Goal: Task Accomplishment & Management: Manage account settings

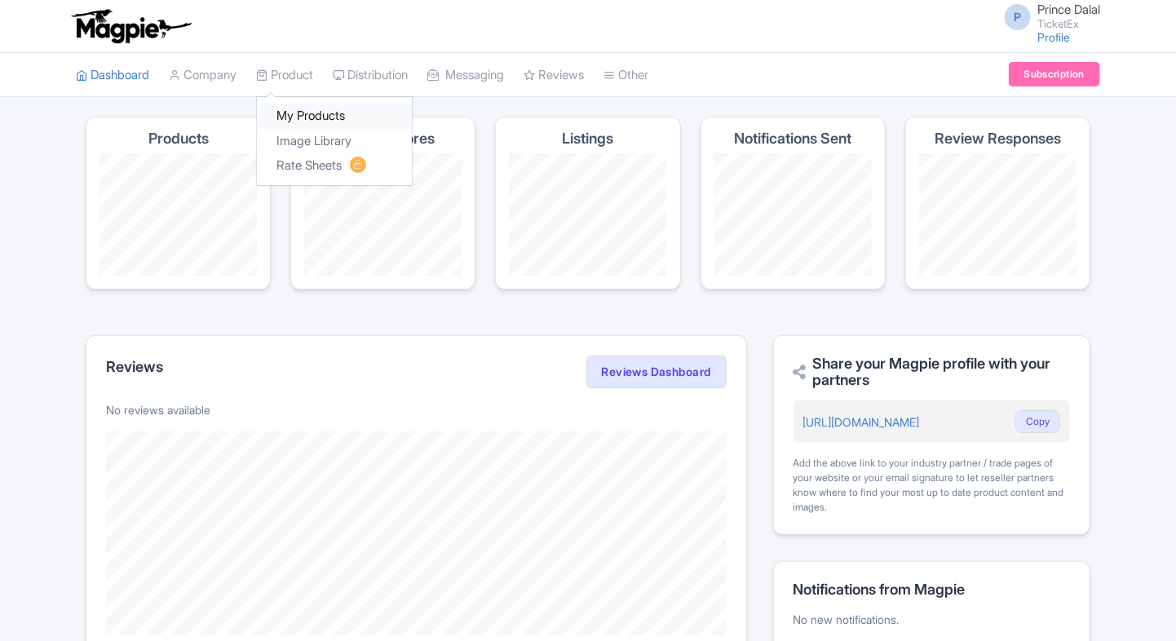
click at [303, 126] on link "My Products" at bounding box center [334, 116] width 155 height 25
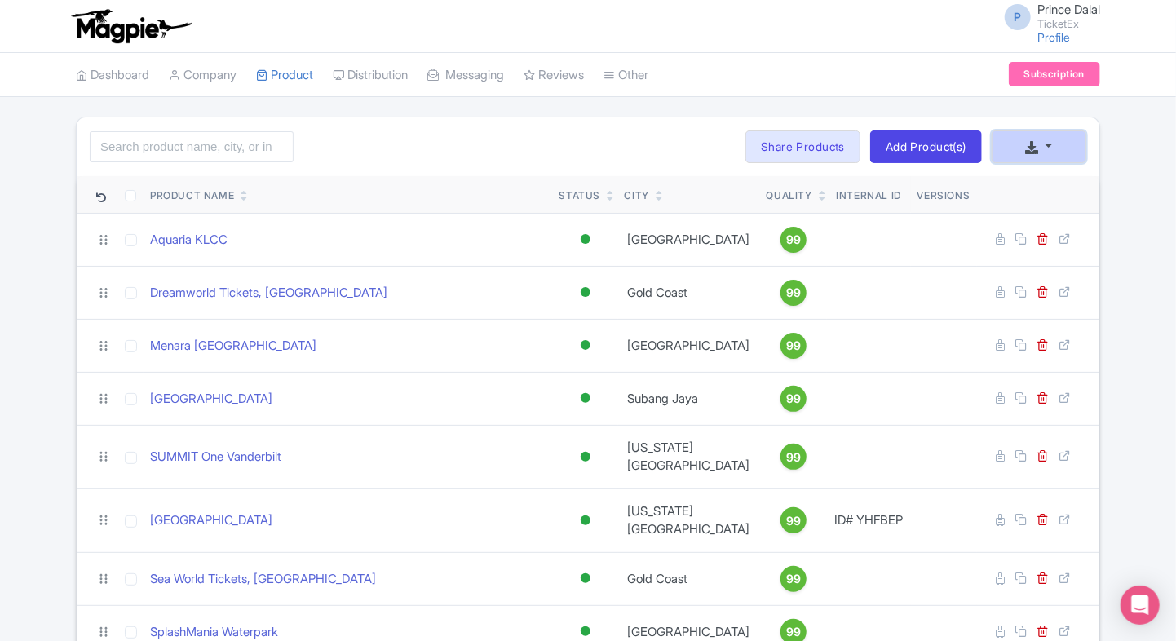
click at [1050, 149] on button "button" at bounding box center [1038, 146] width 95 height 33
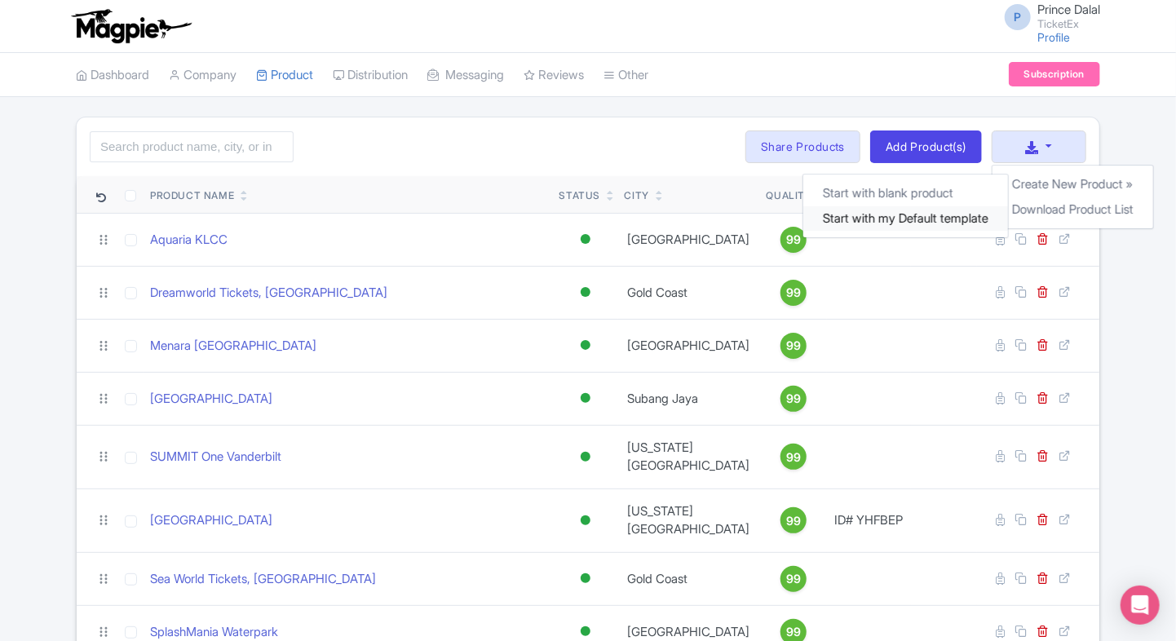
click at [950, 213] on link "Start with my Default template" at bounding box center [905, 218] width 205 height 25
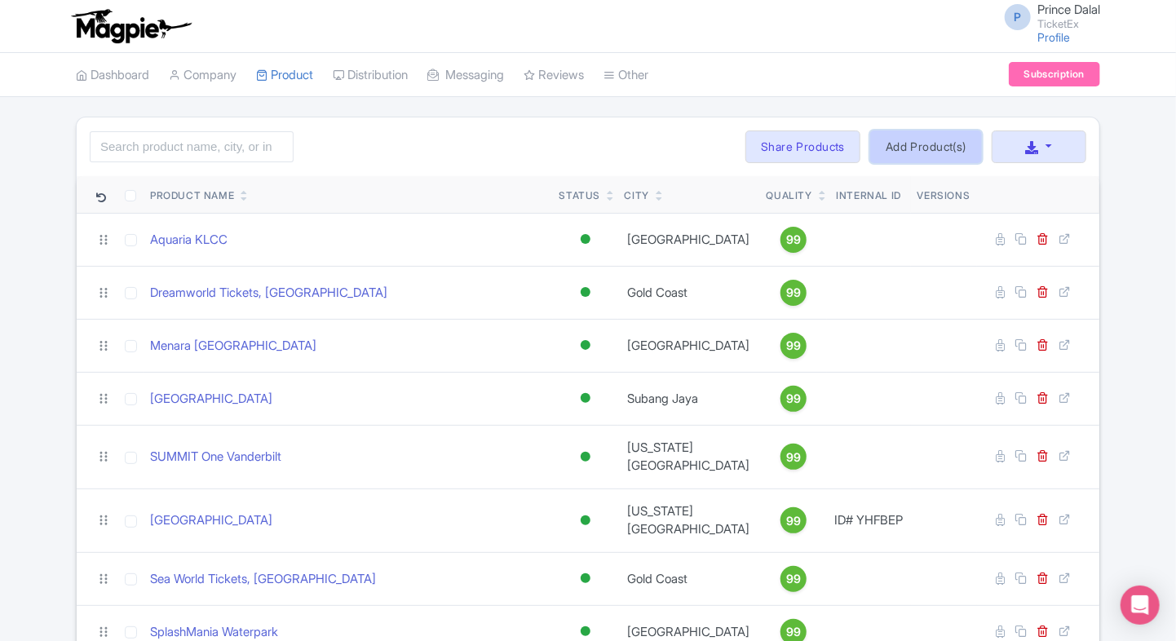
click at [907, 134] on link "Add Product(s)" at bounding box center [926, 146] width 112 height 33
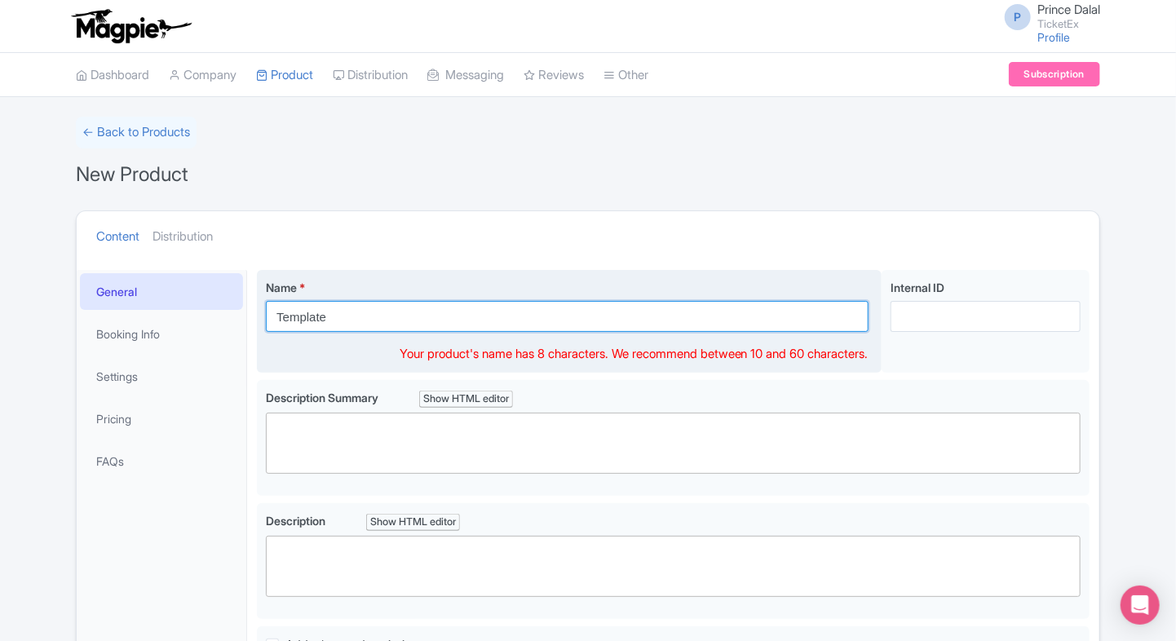
click at [323, 310] on input "Template" at bounding box center [567, 316] width 602 height 31
click at [328, 311] on input "[GEOGRAPHIC_DATA]" at bounding box center [567, 316] width 602 height 31
paste input "Oceanarium"
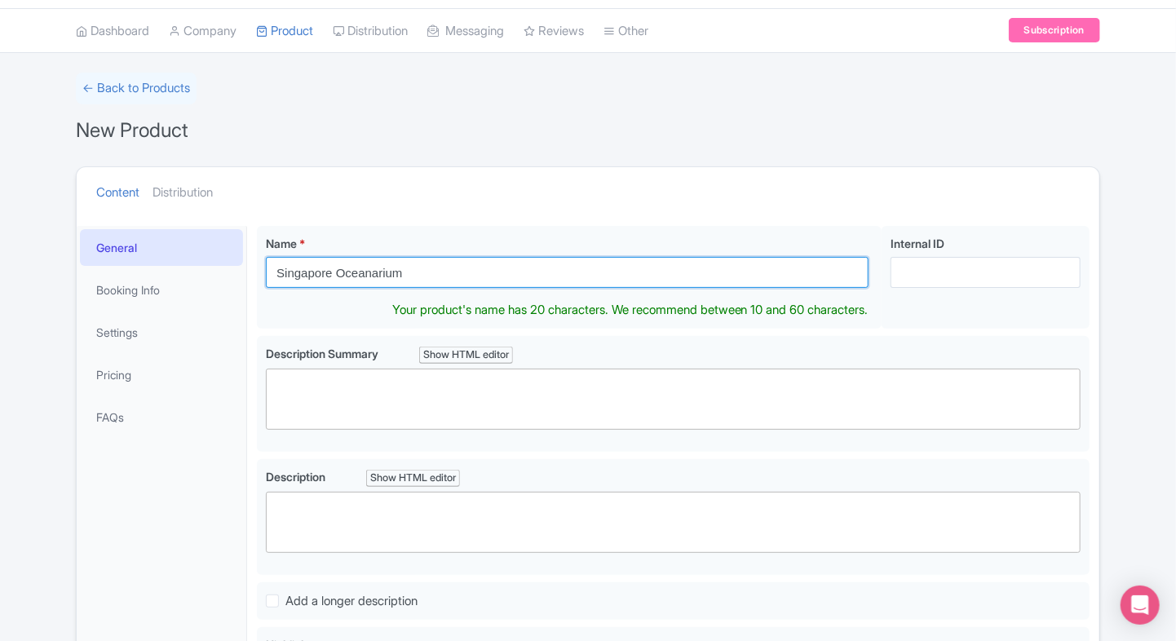
scroll to position [54, 0]
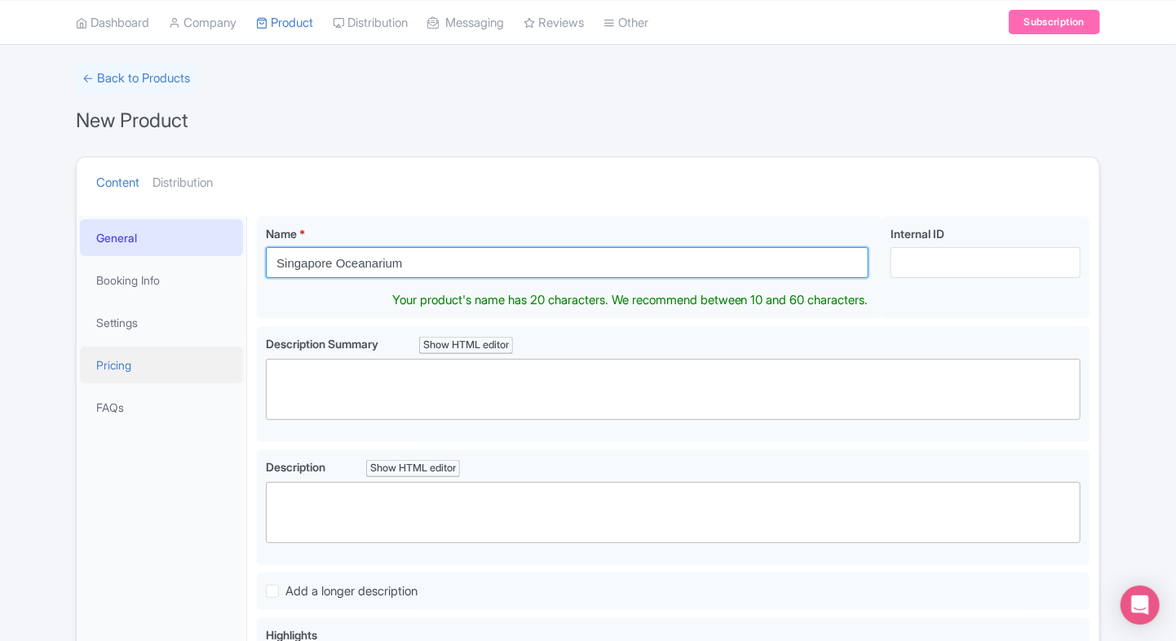
type input "Singapore Oceanarium"
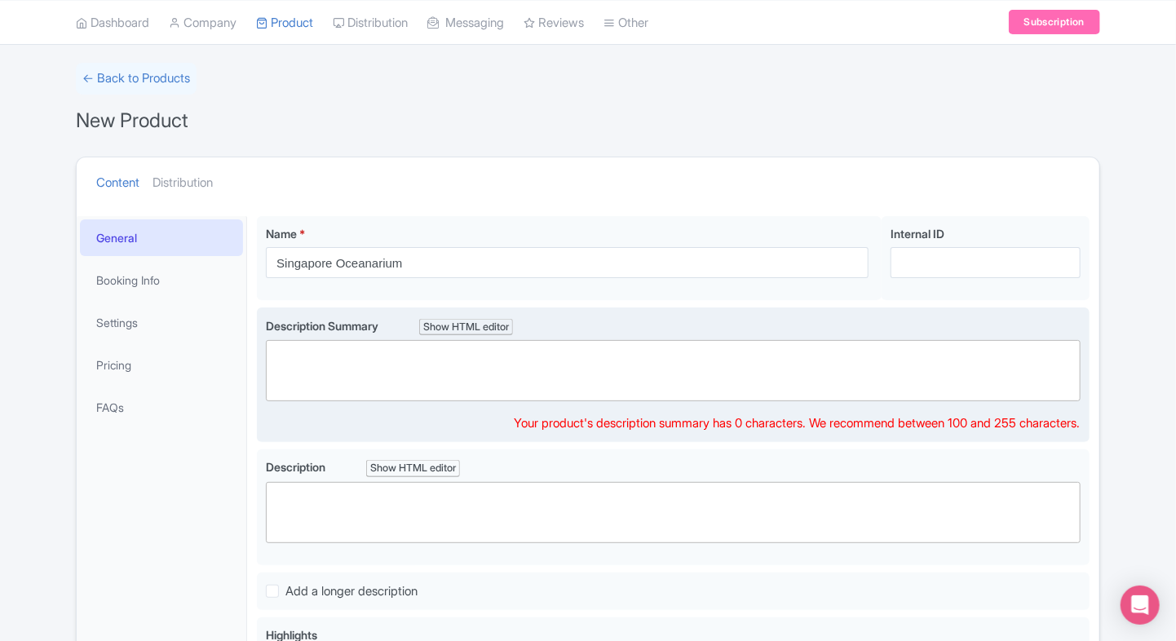
click at [355, 411] on div "Description Summary Show HTML editor Bold Italic Strikethrough Link Heading Quo…" at bounding box center [673, 375] width 814 height 116
paste trix-editor "<div>Dive into the wonders of the deep at the Singapore Oceanarium, one of Asia…"
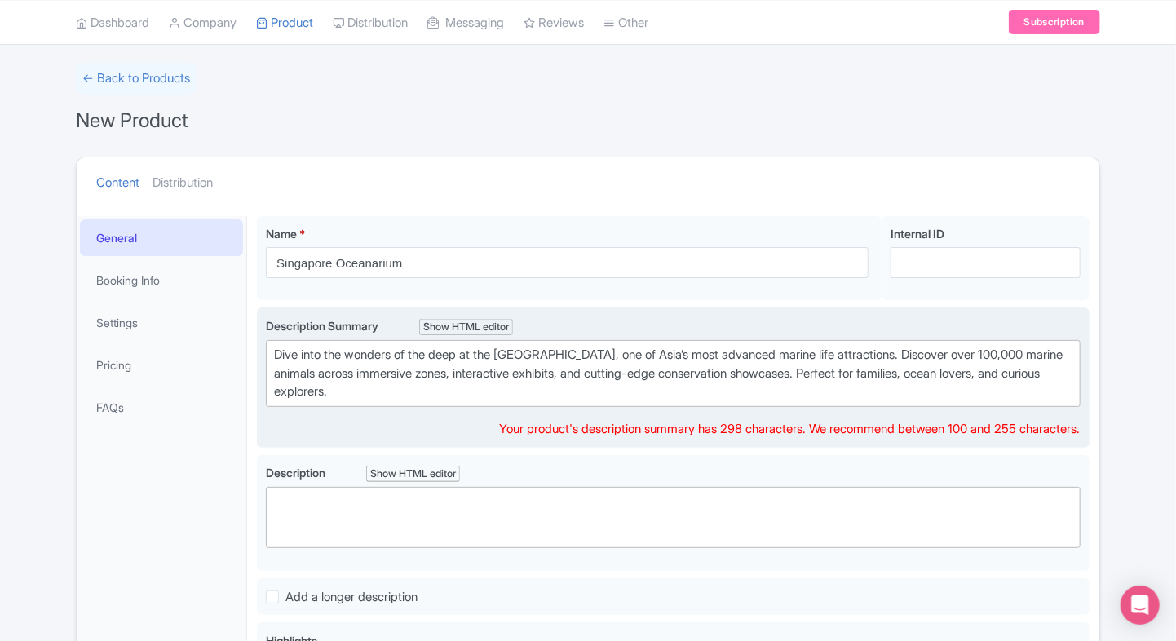
type trix-editor "<div>Dive into the wonders of the deep at the Singapore Oceanarium, one of Asia…"
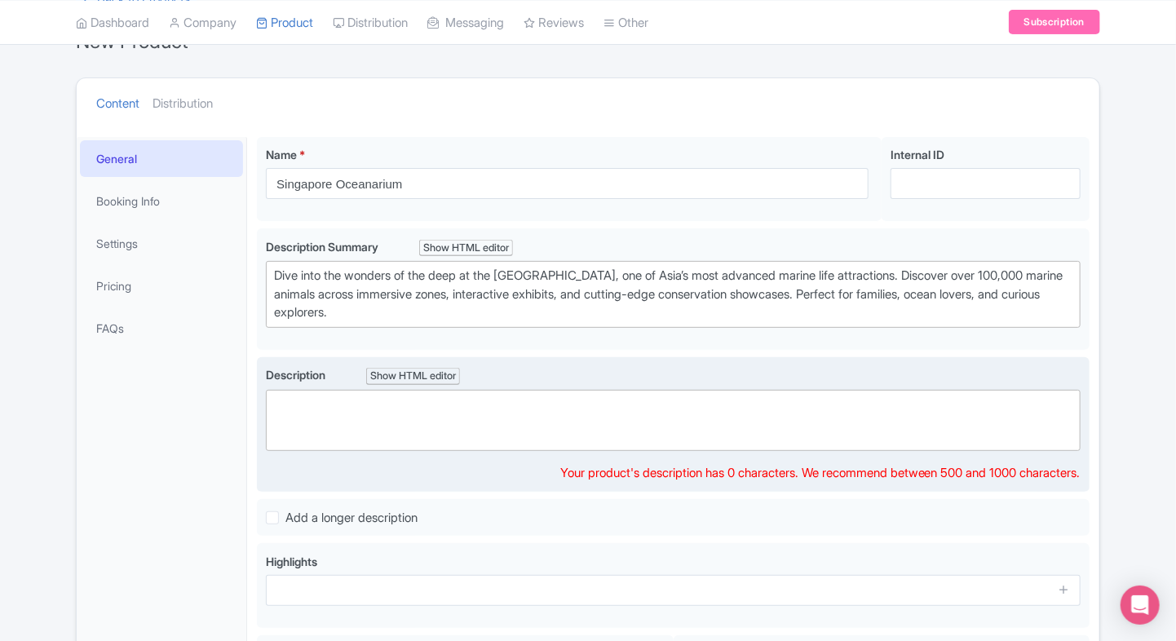
scroll to position [114, 0]
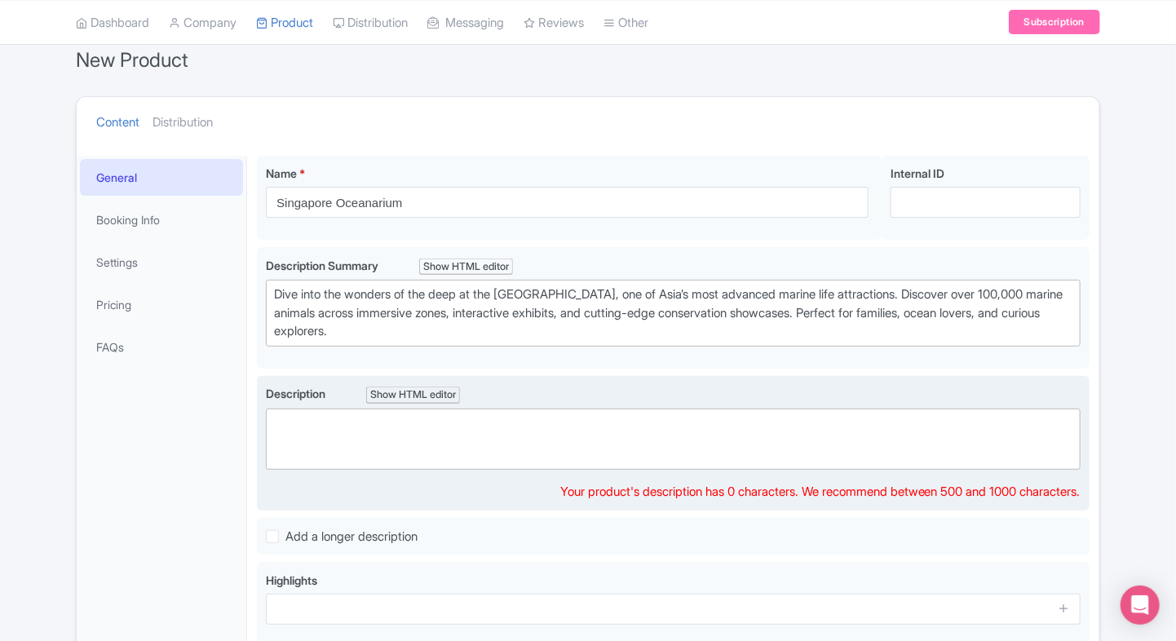
click at [373, 416] on trix-editor at bounding box center [673, 438] width 814 height 61
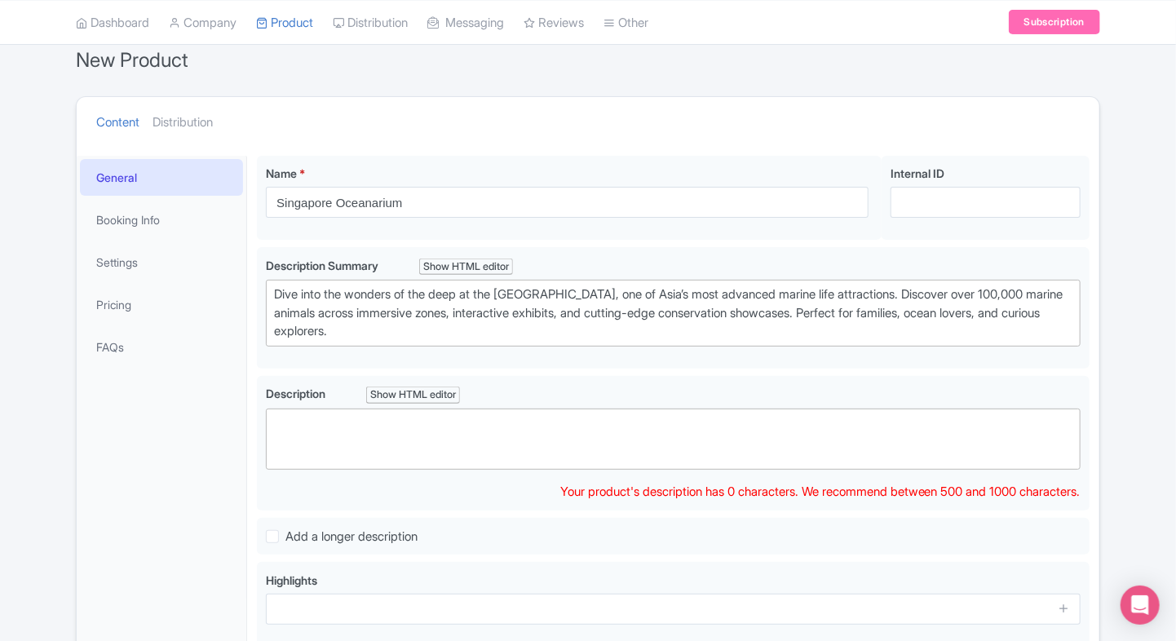
paste trix-editor "<div>The Singapore Oceanarium blends marine science, immersive technology, and …"
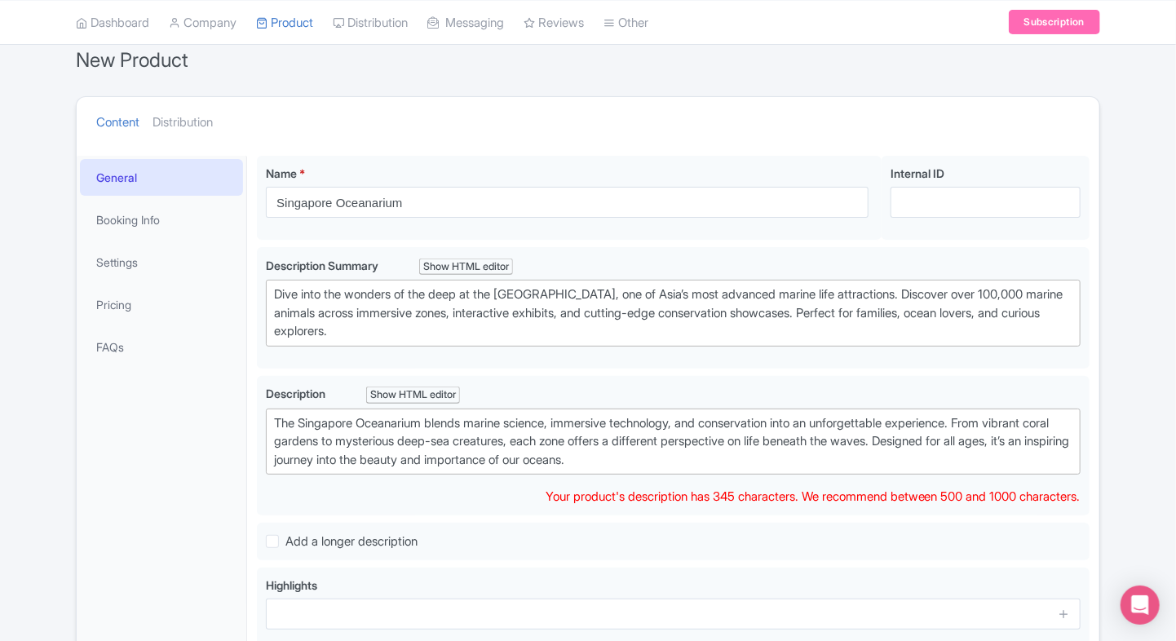
type trix-editor "<div>The Singapore Oceanarium blends marine science, immersive technology, and …"
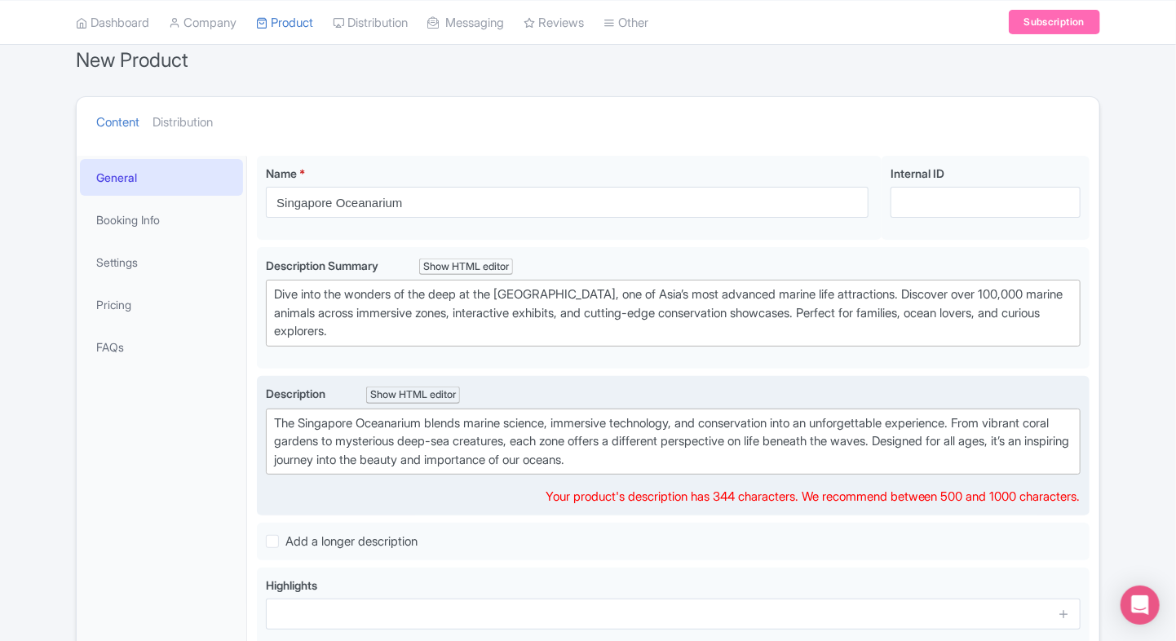
click at [338, 408] on trix-editor "The Singapore Oceanarium blends marine science, immersive technology, and conse…" at bounding box center [673, 441] width 814 height 67
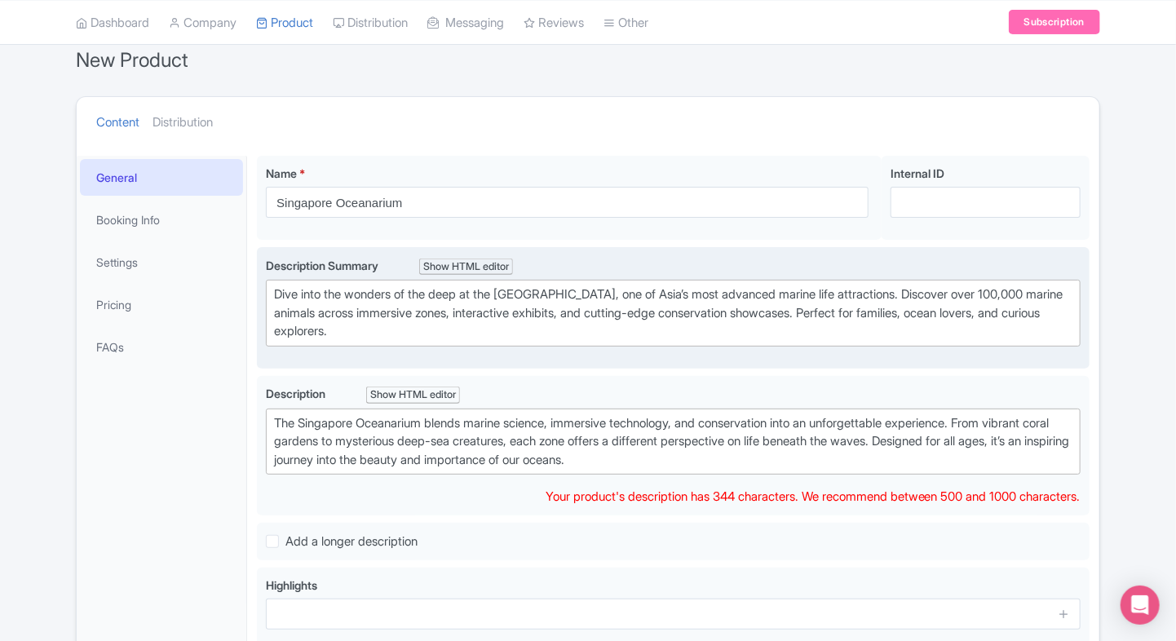
scroll to position [133, 0]
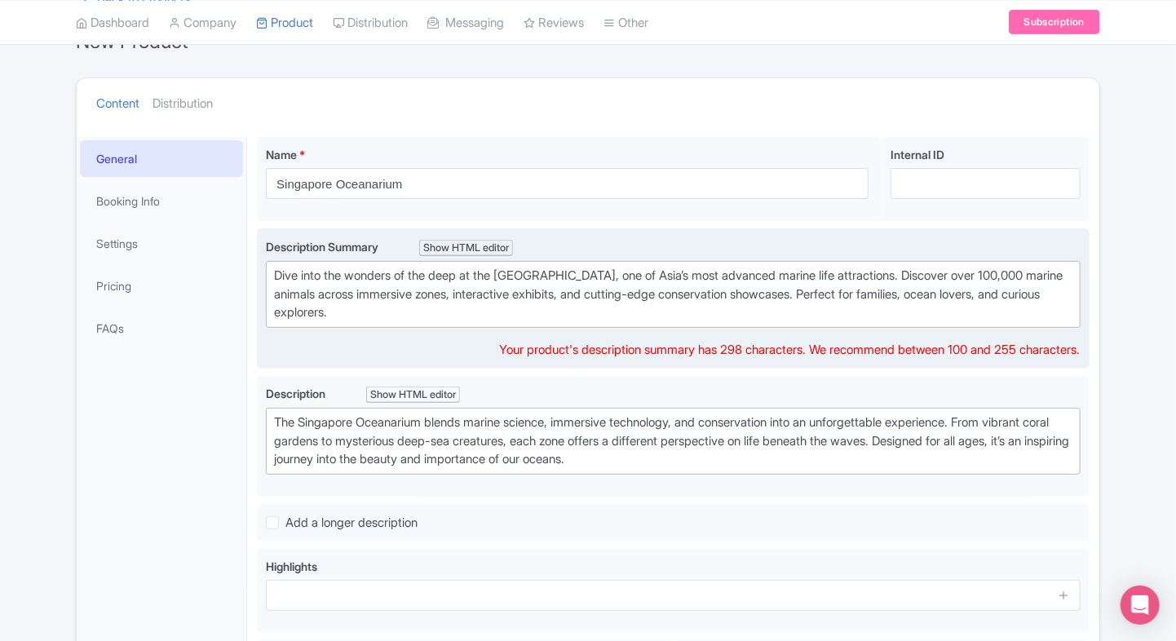
drag, startPoint x: 673, startPoint y: 311, endPoint x: 737, endPoint y: 301, distance: 64.5
click at [737, 301] on div "Dive into the wonders of the deep at the Singapore Oceanarium, one of Asia’s mo…" at bounding box center [673, 294] width 798 height 55
drag, startPoint x: 673, startPoint y: 293, endPoint x: 919, endPoint y: 293, distance: 245.4
click at [919, 293] on div "Dive into the wonders of the deep at the Singapore Oceanarium, one of Asia’s mo…" at bounding box center [673, 294] width 798 height 55
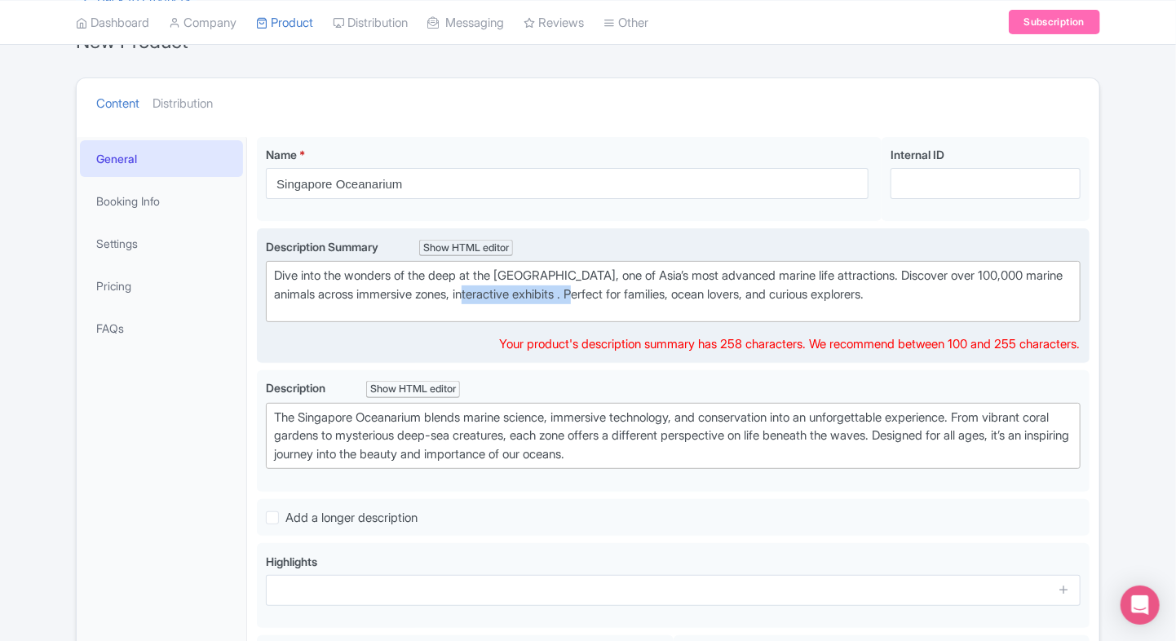
drag, startPoint x: 554, startPoint y: 289, endPoint x: 669, endPoint y: 287, distance: 115.0
click at [669, 287] on div "Dive into the wonders of the deep at the Singapore Oceanarium, one of Asia’s mo…" at bounding box center [673, 285] width 798 height 37
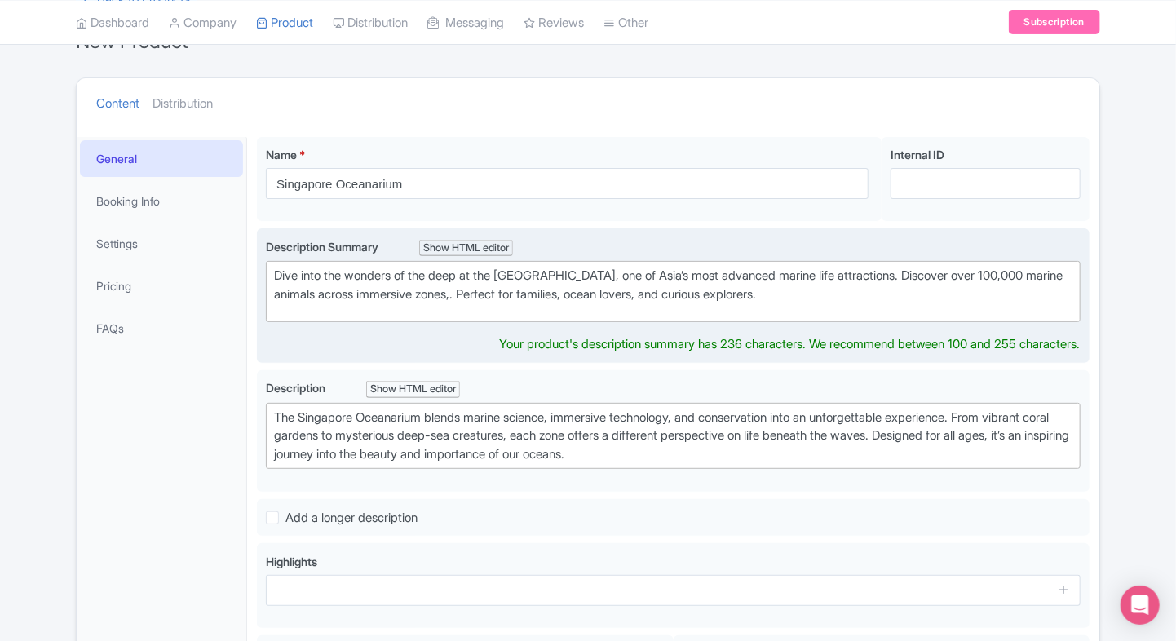
type trix-editor "<div>Dive into the wonders of the deep at the Singapore Oceanarium, one of Asia…"
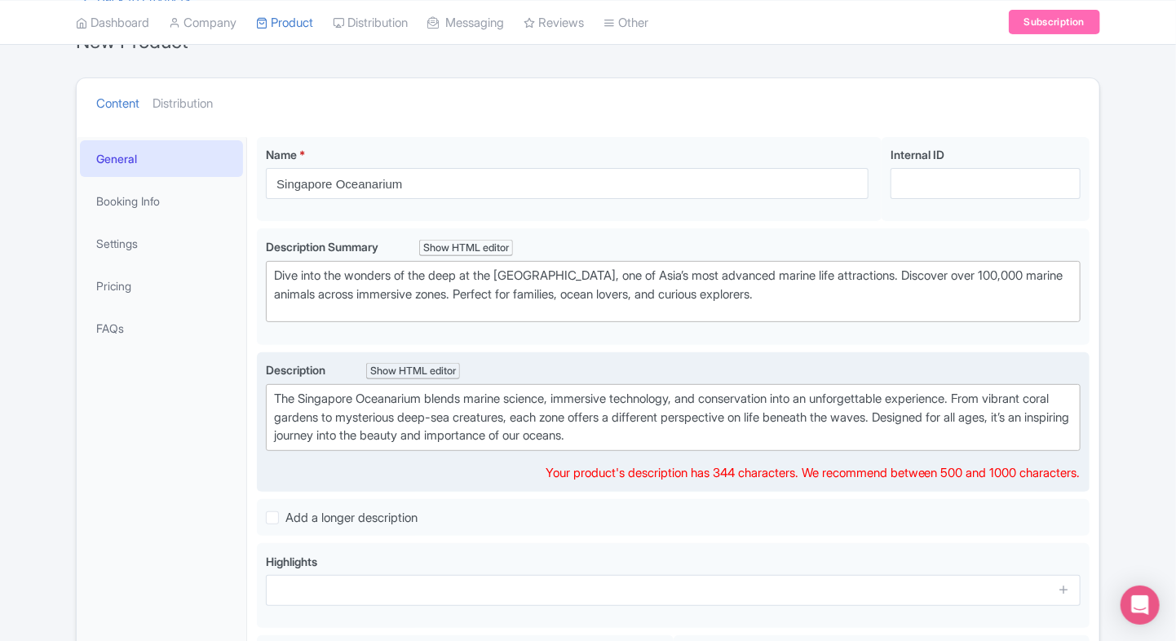
click at [726, 445] on trix-editor "The Singapore Oceanarium blends marine science, immersive technology, and conse…" at bounding box center [673, 417] width 814 height 67
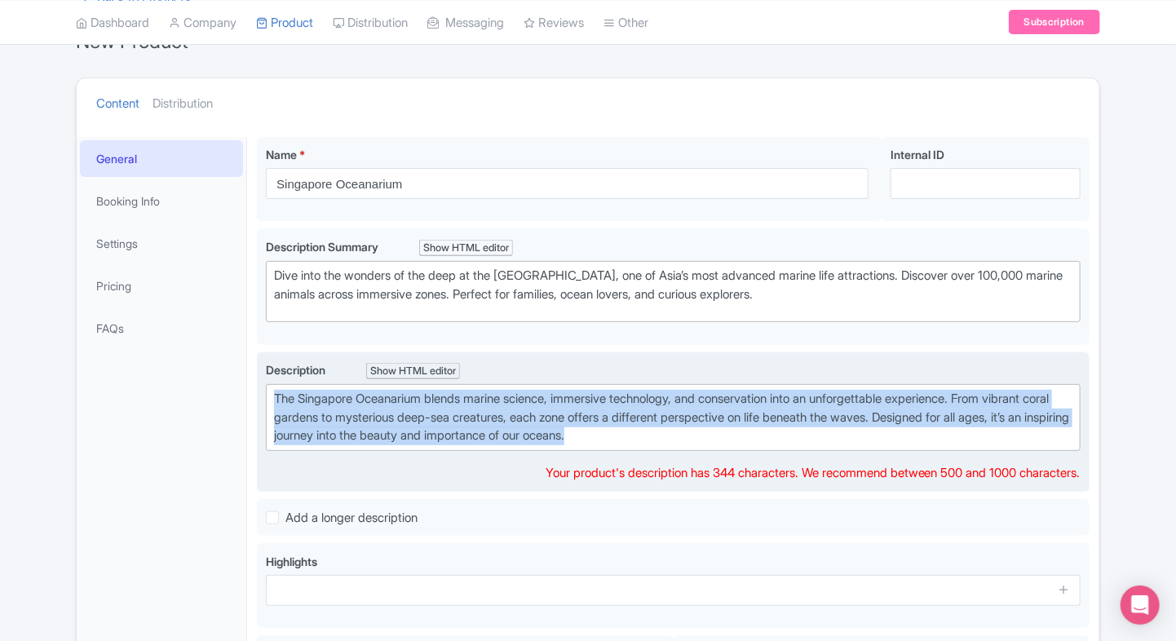
drag, startPoint x: 739, startPoint y: 433, endPoint x: 260, endPoint y: 380, distance: 482.3
click at [260, 380] on div "Description Show HTML editor Bold Italic Strikethrough Link Heading Quote Code …" at bounding box center [673, 422] width 832 height 140
copy div "The Singapore Oceanarium blends marine science, immersive technology, and conse…"
paste trix-editor "<div>&nbsp;The Singapore Oceanarium is a world-class marine life attraction tha…"
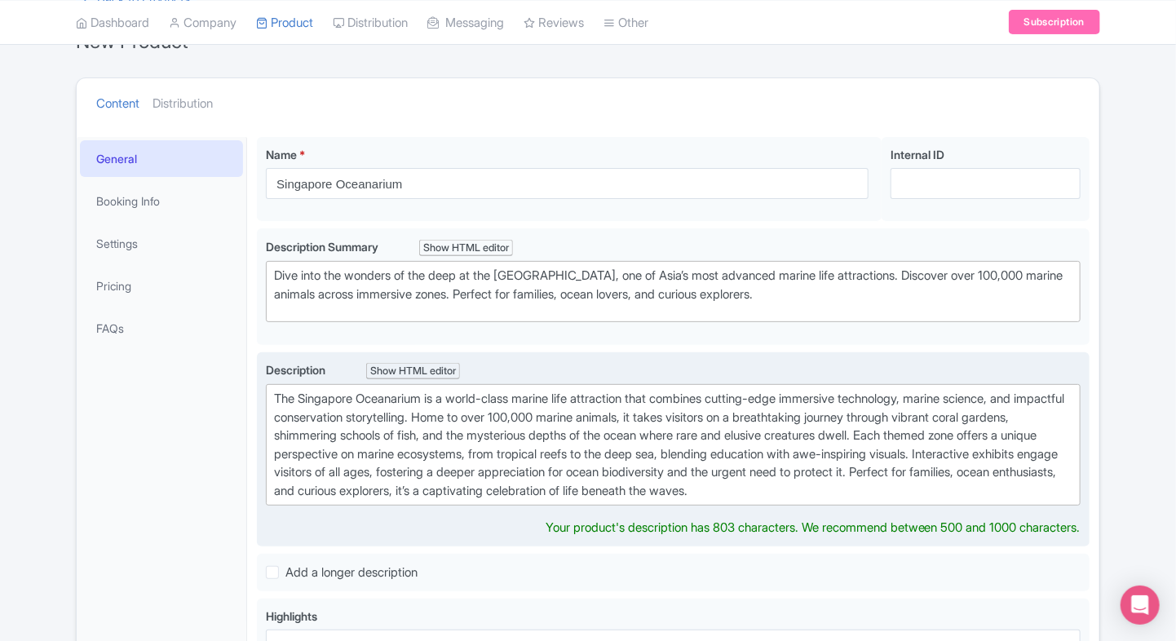
type trix-editor "<div>&nbsp;The Singapore Oceanarium is a world-class marine life attraction tha…"
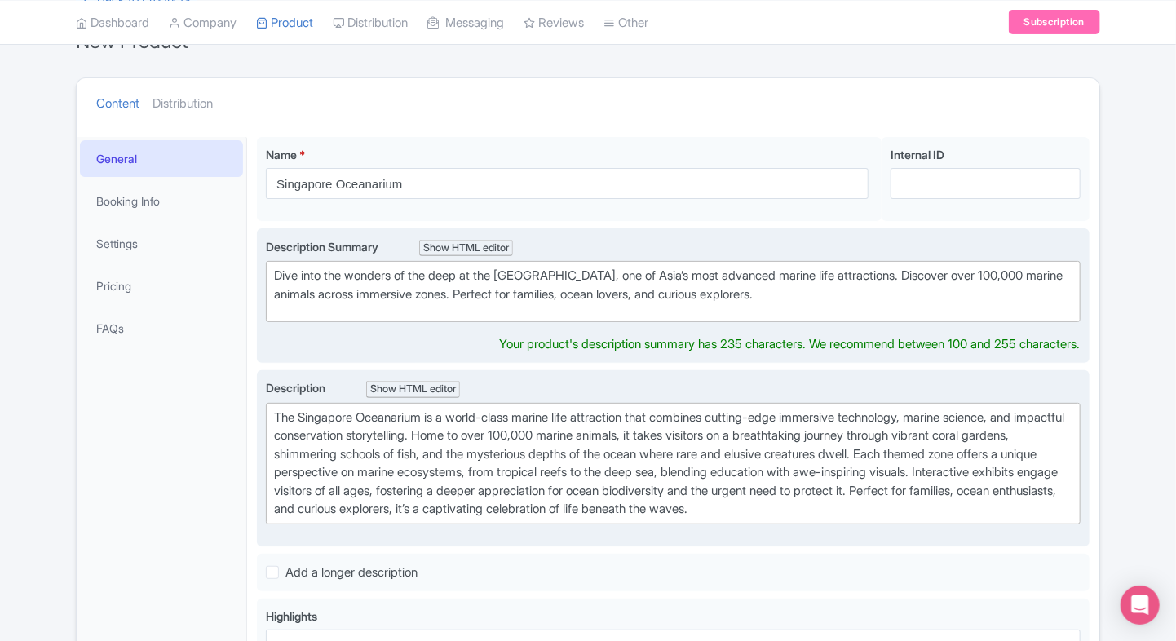
scroll to position [151, 0]
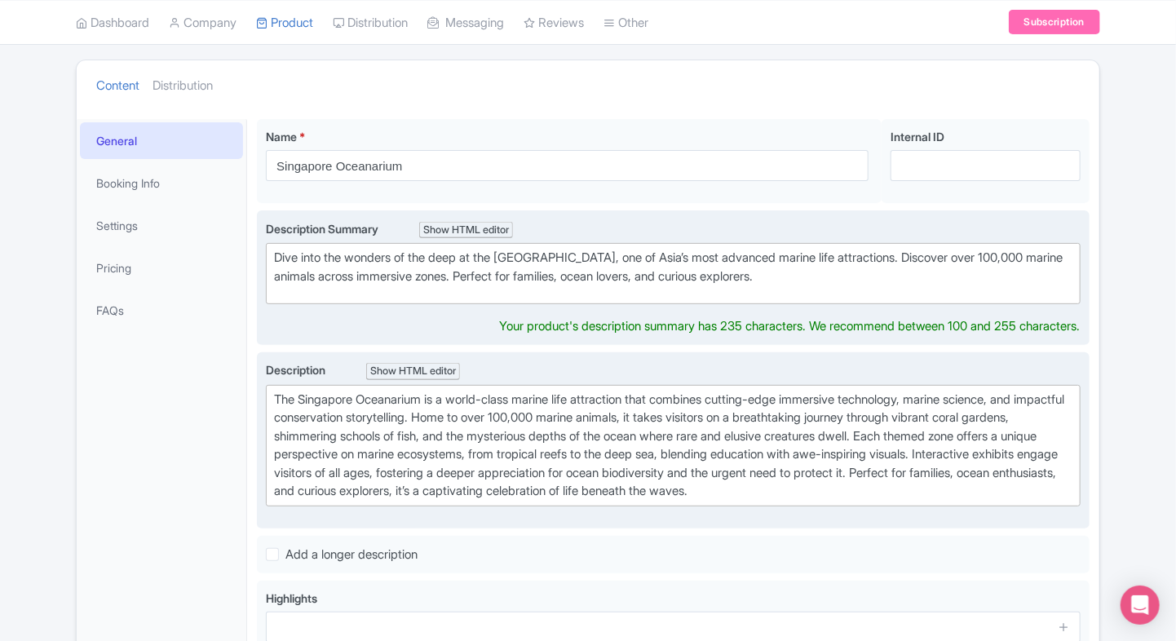
click at [508, 285] on trix-editor "Dive into the wonders of the deep at the Singapore Oceanarium, one of Asia’s mo…" at bounding box center [673, 273] width 814 height 61
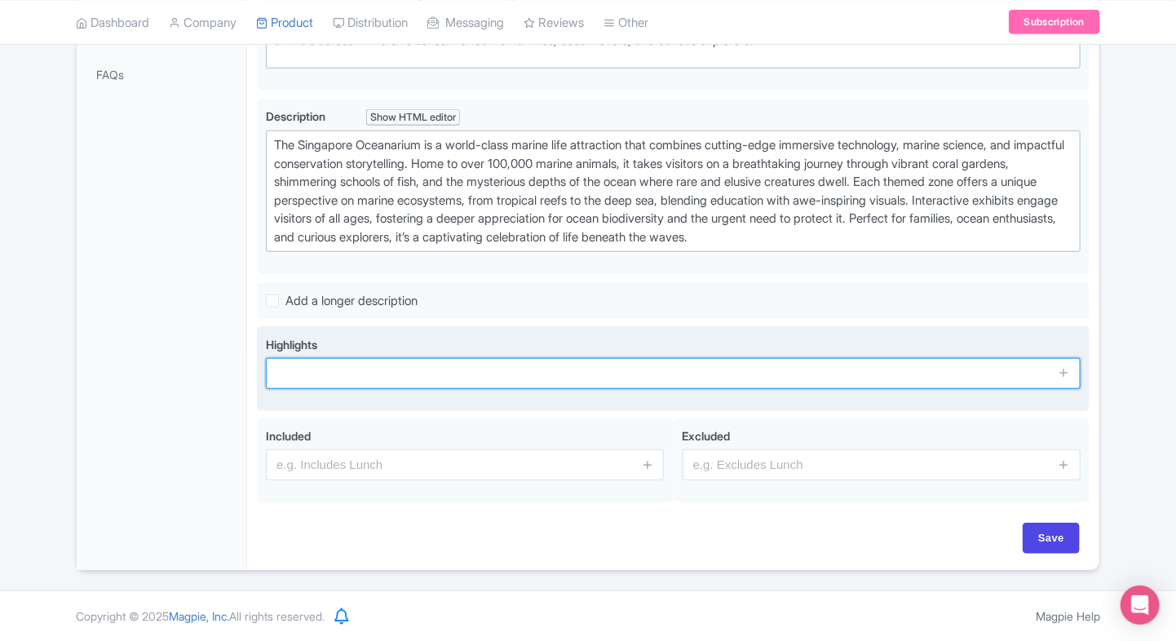
scroll to position [382, 0]
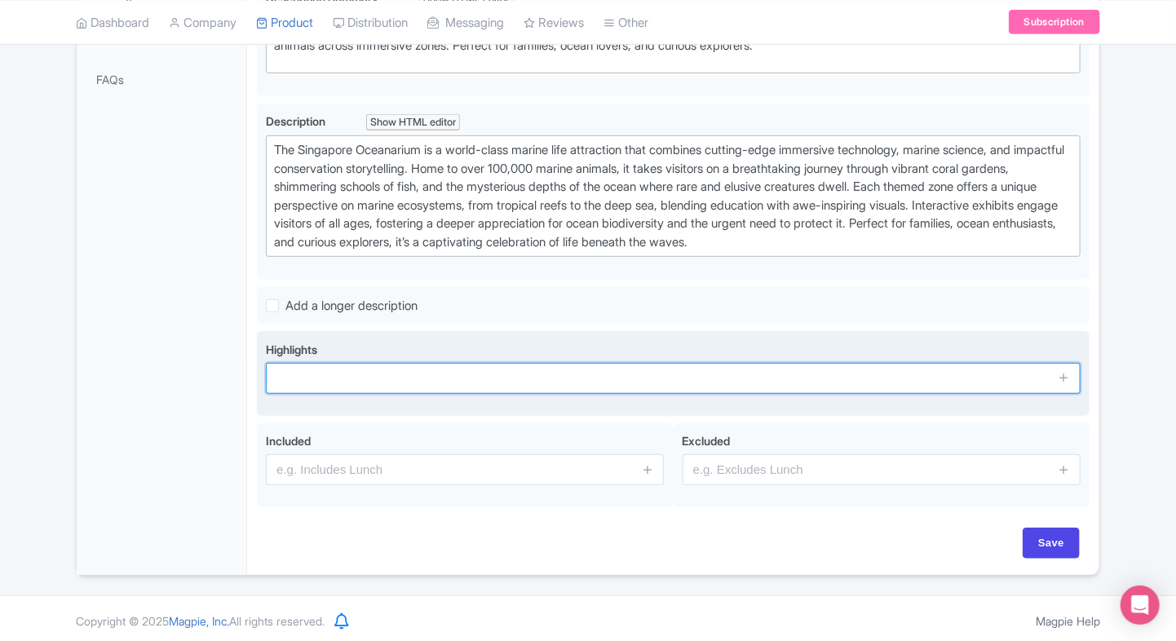
click at [594, 373] on input "text" at bounding box center [673, 378] width 814 height 31
paste input "Explore one of Asia’s largest and most innovative oceanariums."
type input "Explore one of Asia’s largest and most innovative oceanariums."
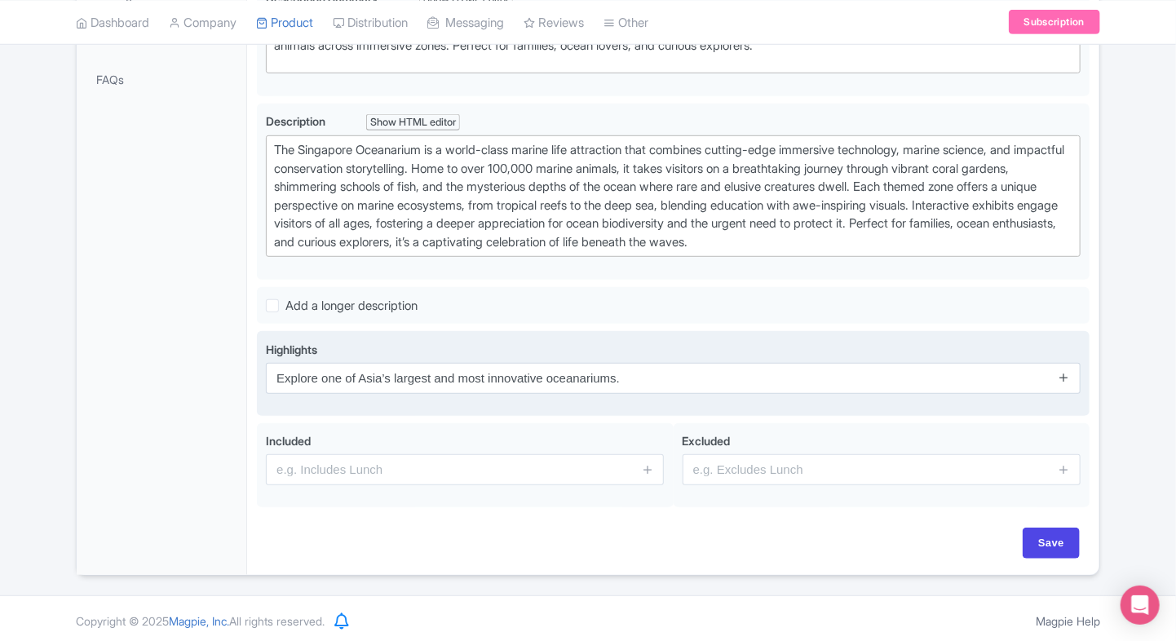
click at [1067, 373] on span at bounding box center [1064, 378] width 33 height 31
click at [1067, 373] on icon at bounding box center [1063, 377] width 12 height 12
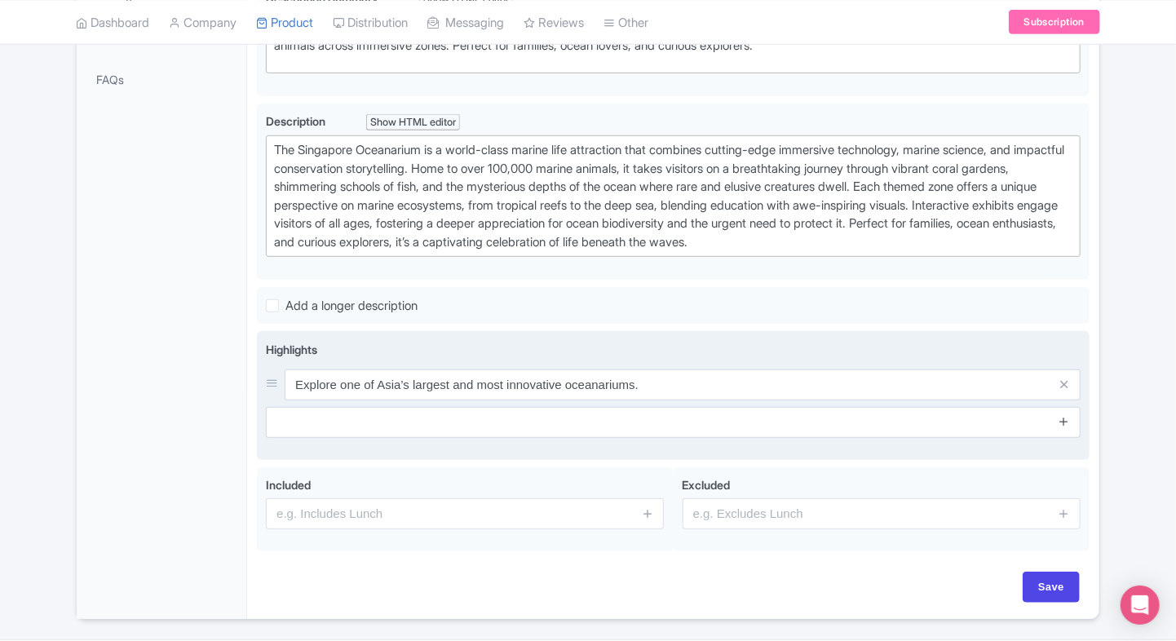
click at [1063, 423] on link at bounding box center [1063, 422] width 12 height 19
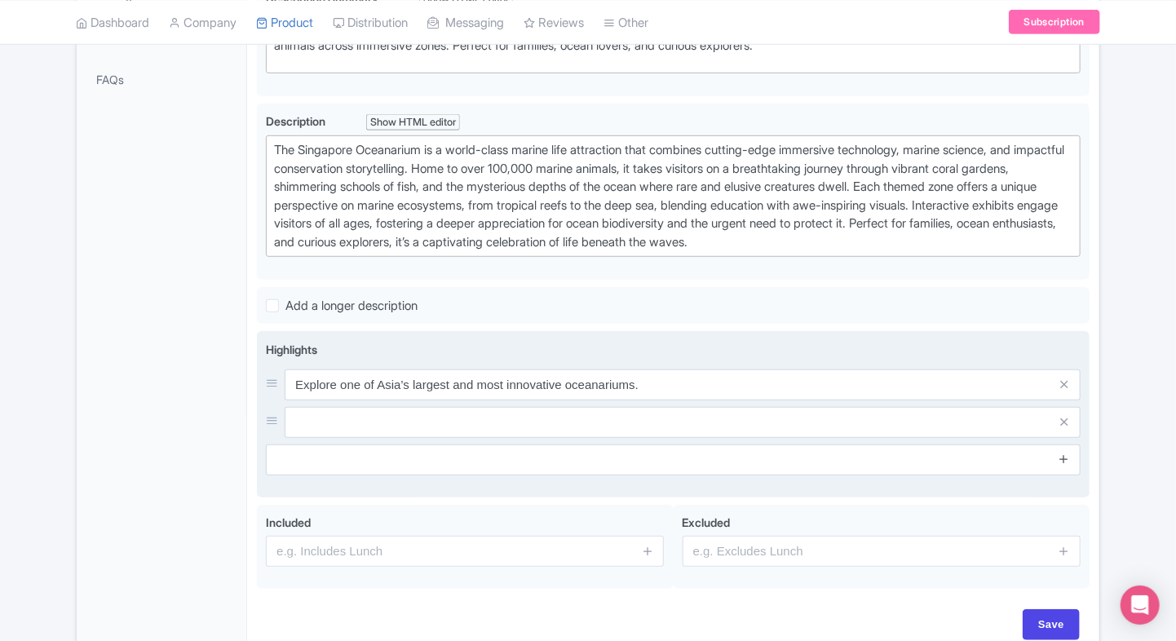
click at [1061, 458] on icon at bounding box center [1063, 458] width 12 height 12
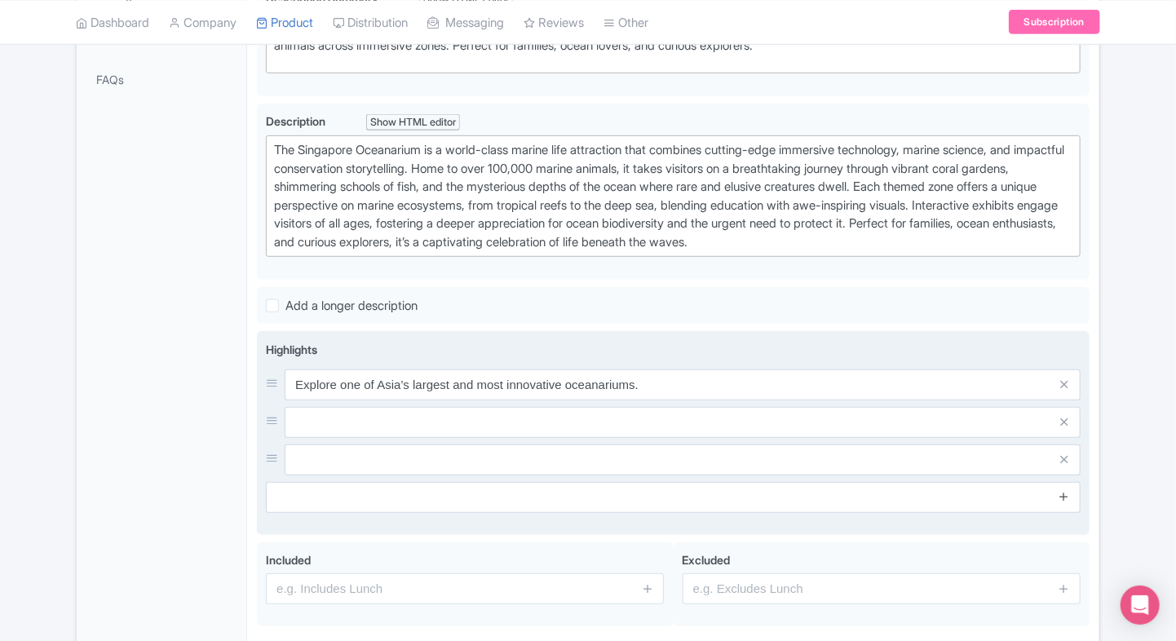
click at [1063, 494] on icon at bounding box center [1063, 496] width 12 height 12
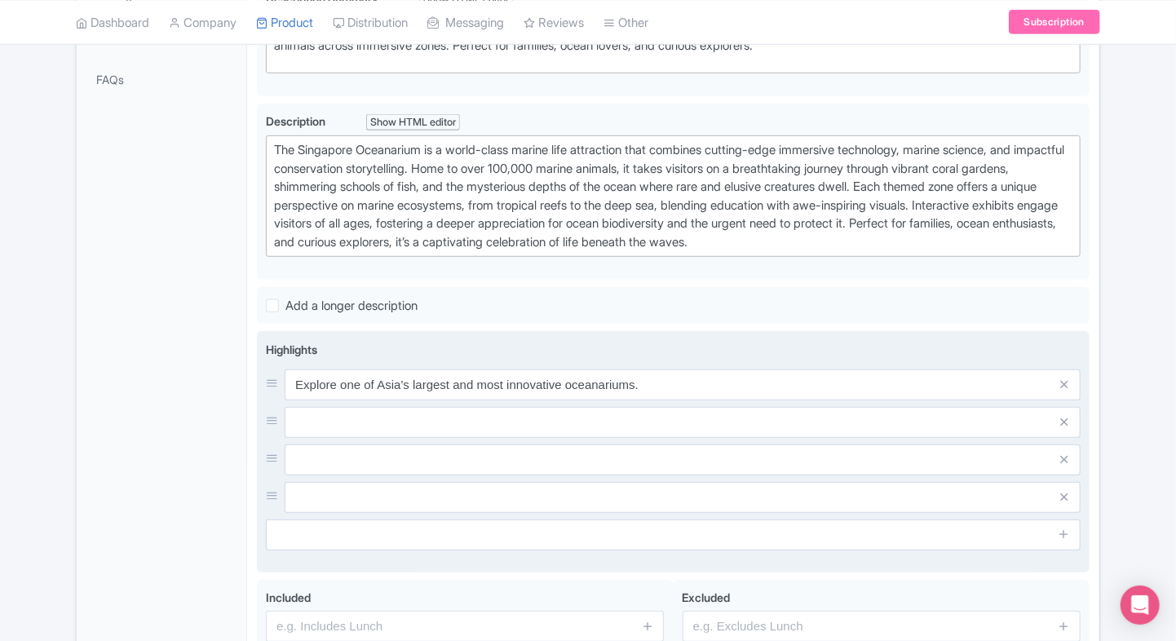
click at [603, 398] on div "Explore one of Asia’s largest and most innovative oceanariums." at bounding box center [673, 440] width 814 height 143
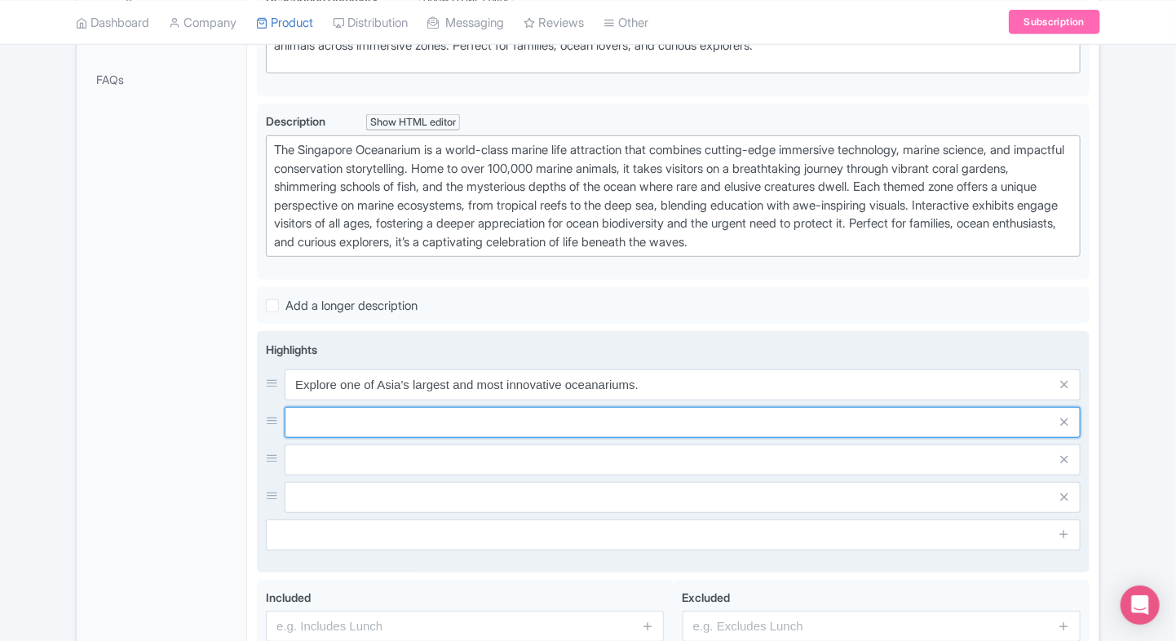
click at [555, 400] on input "text" at bounding box center [683, 384] width 796 height 31
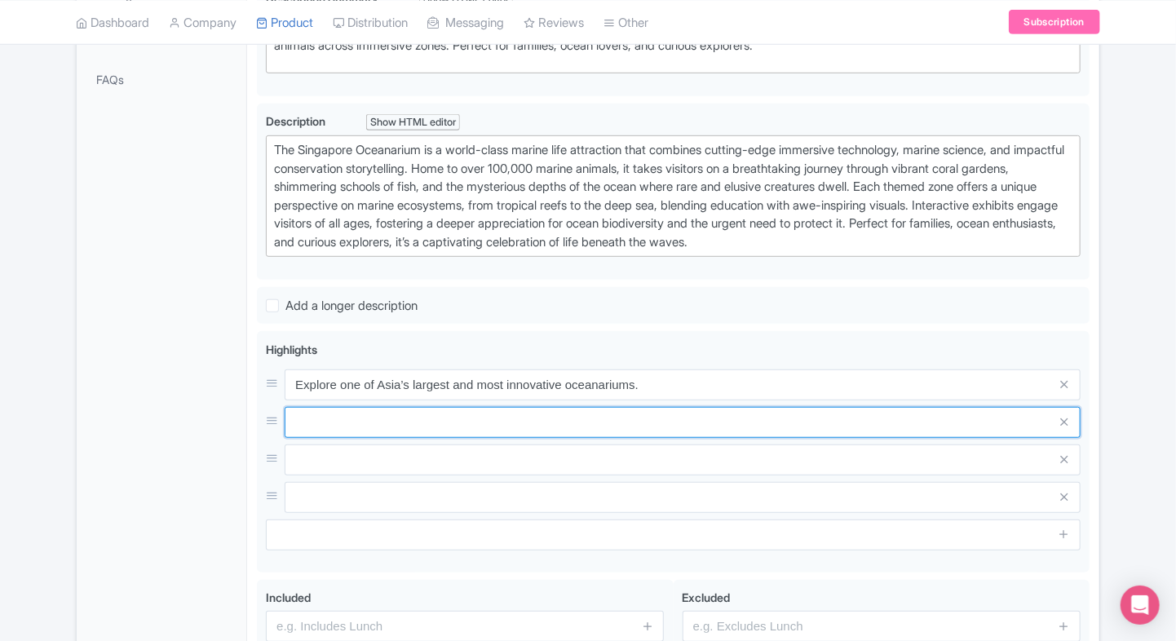
paste input "Encounter over 1,000 species of marine animals in state-of-the-art habitats."
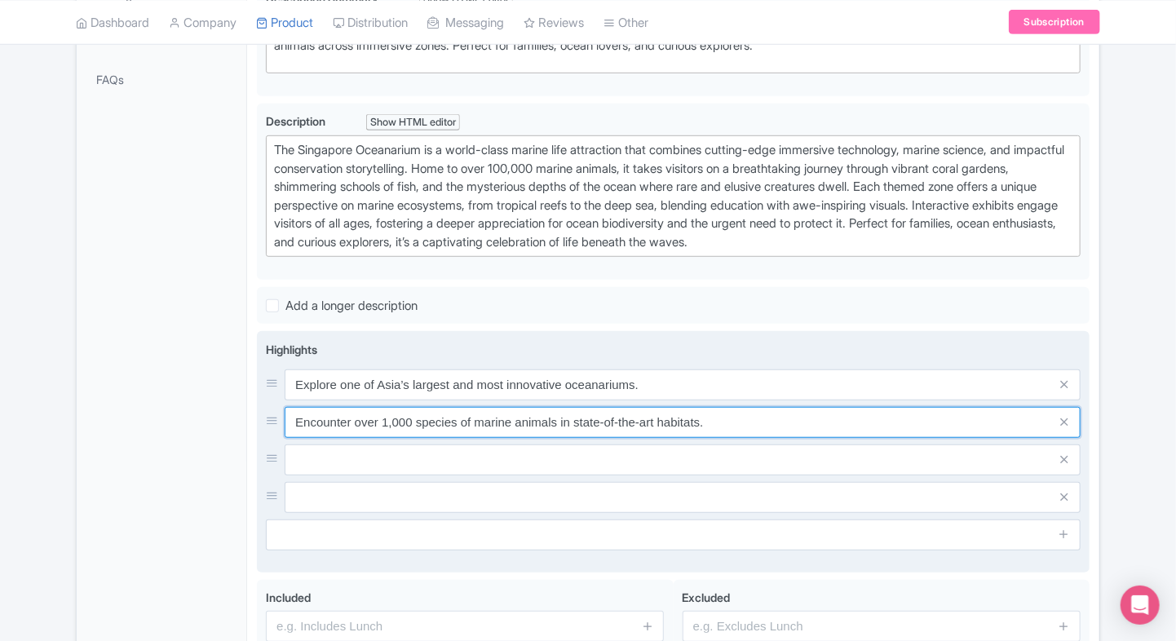
type input "Encounter over 1,000 species of marine animals in state-of-the-art habitats."
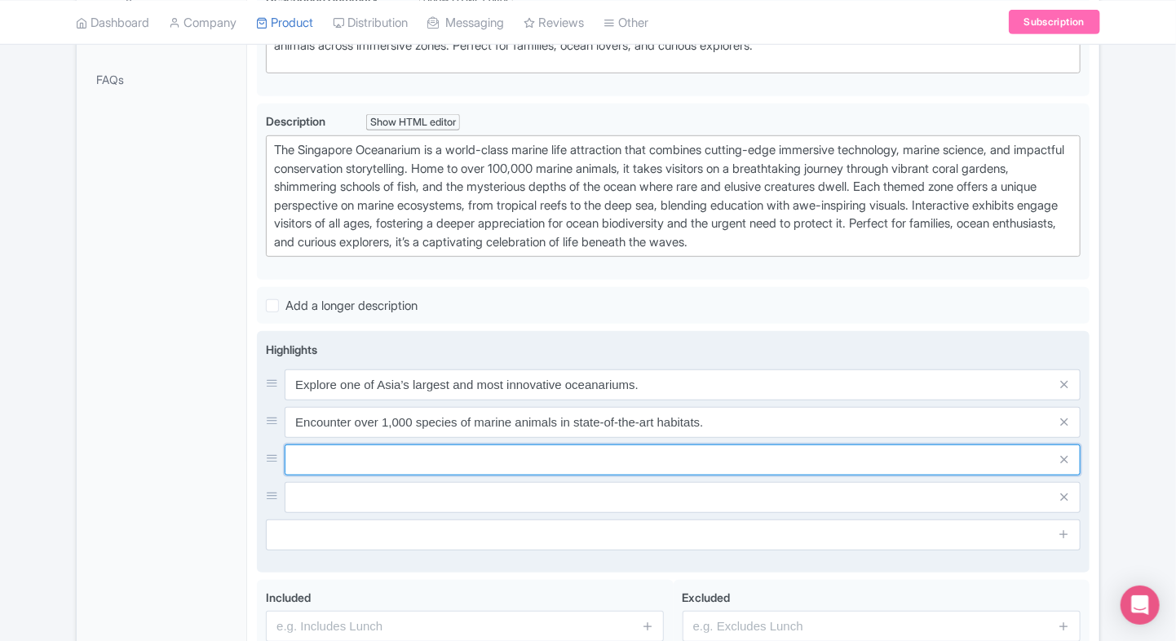
click at [324, 400] on input "text" at bounding box center [683, 384] width 796 height 31
paste input "Walk through massive panoramic viewing galleries for 360° underwater views."
type input "Walk through massive panoramic viewing galleries for 360° underwater views."
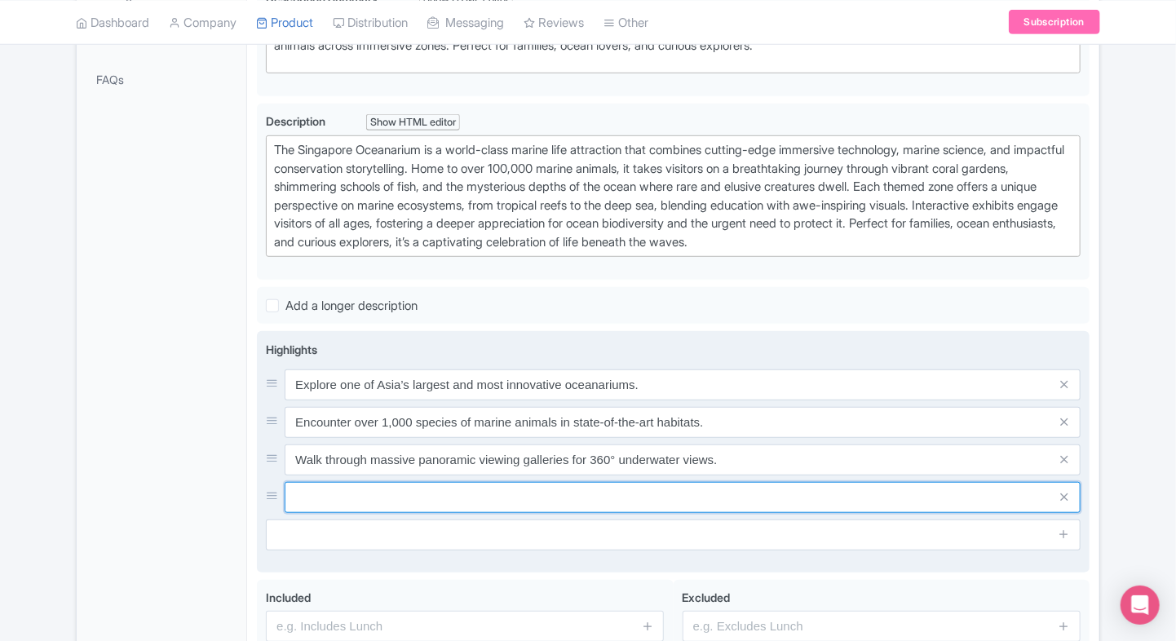
click at [447, 400] on input "text" at bounding box center [683, 384] width 796 height 31
paste input "Enjoy themed zones featuring coral reefs, deep-sea creatures, and coastal ecosy…"
type input "Enjoy themed zones featuring coral reefs, deep-sea creatures, and coastal ecosy…"
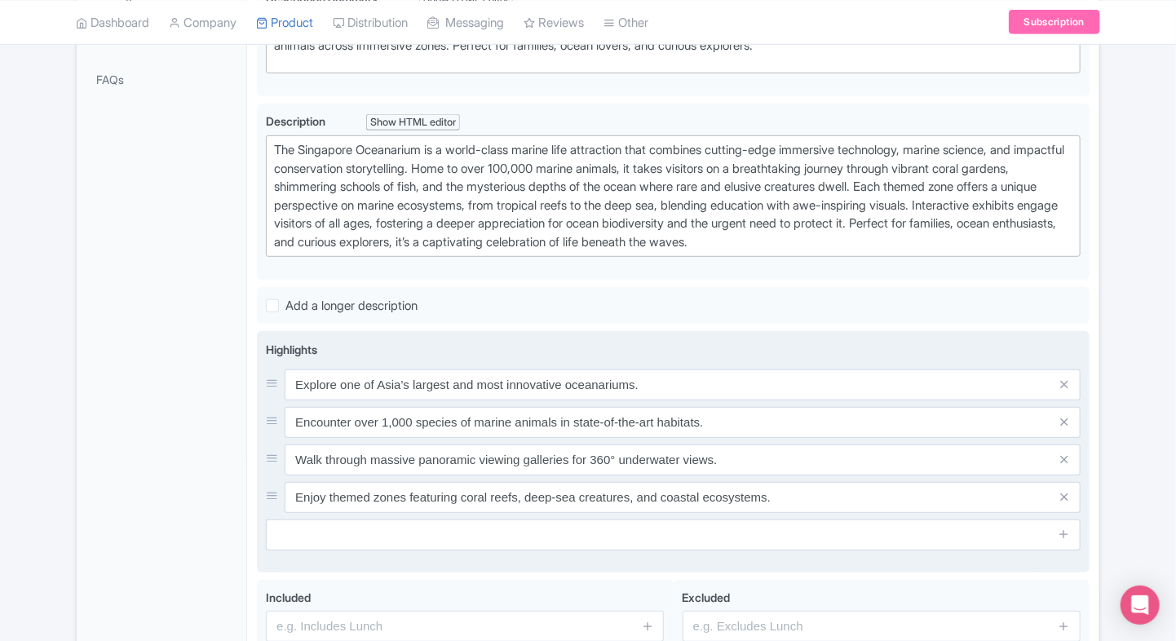
click at [368, 523] on input "text" at bounding box center [673, 534] width 814 height 31
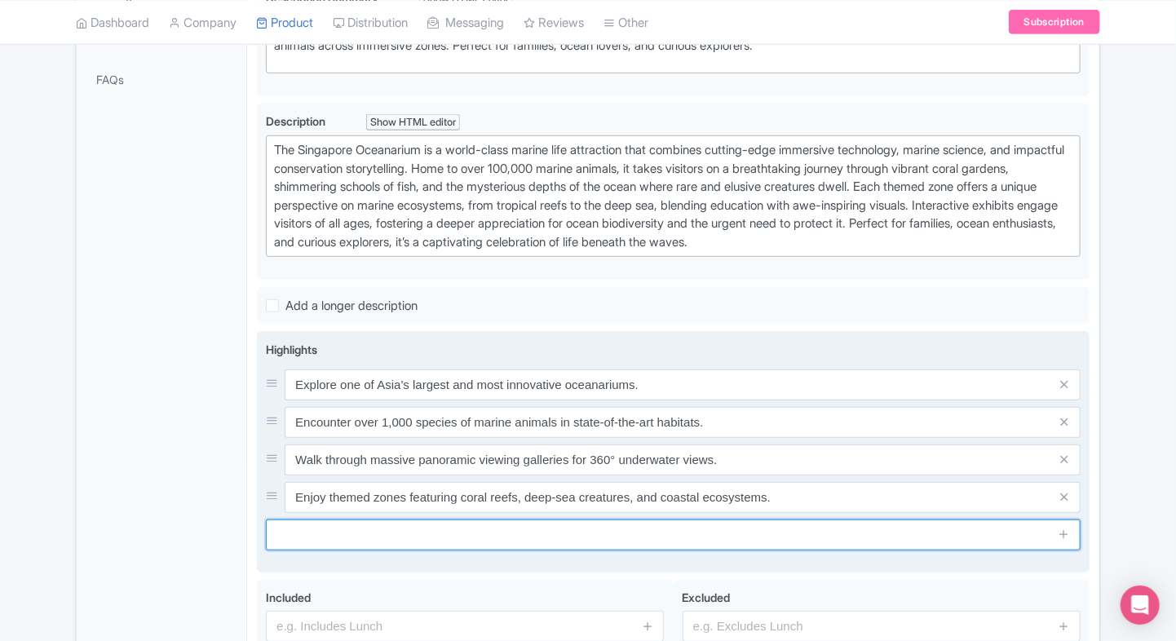
paste input "Learn about ocean conservation through interactive, educational exhibits."
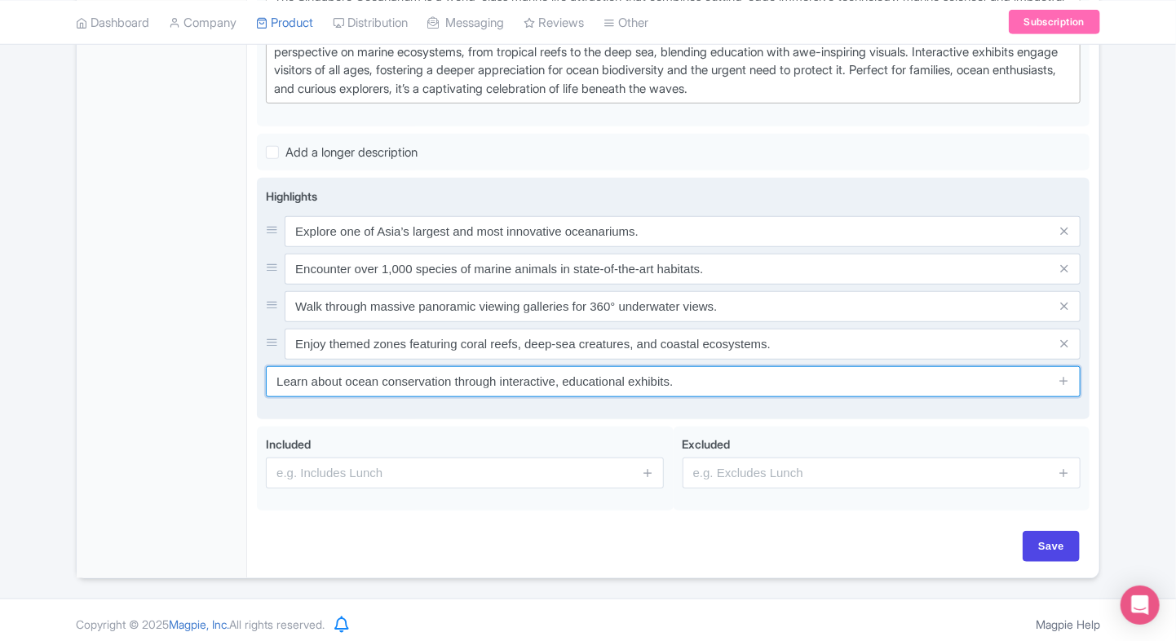
scroll to position [536, 0]
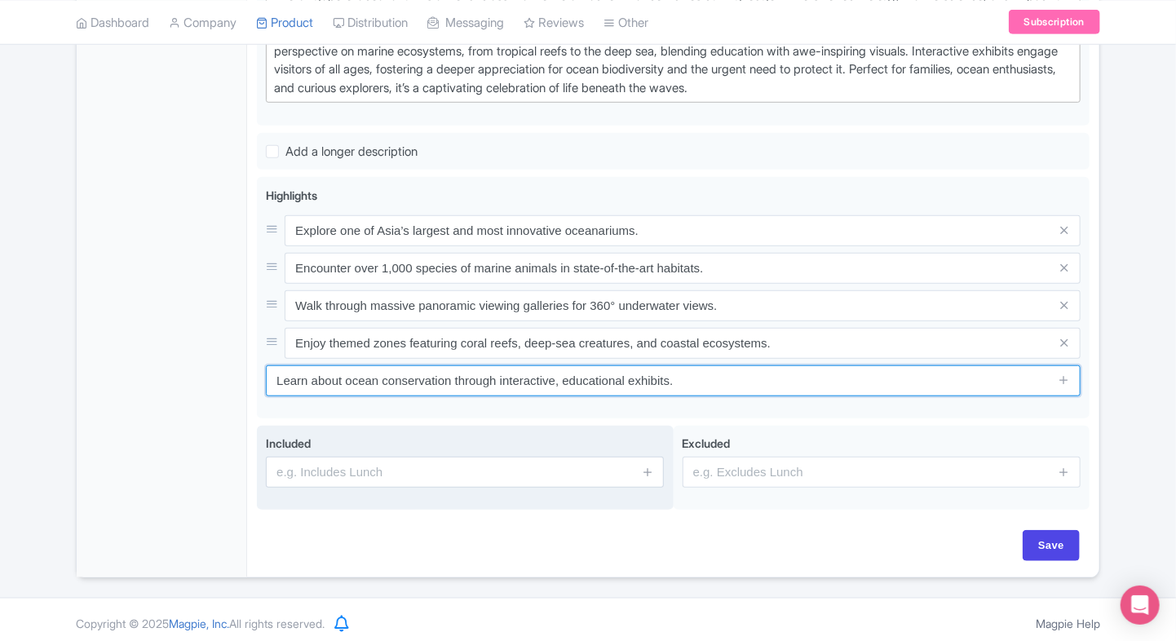
type input "Learn about ocean conservation through interactive, educational exhibits."
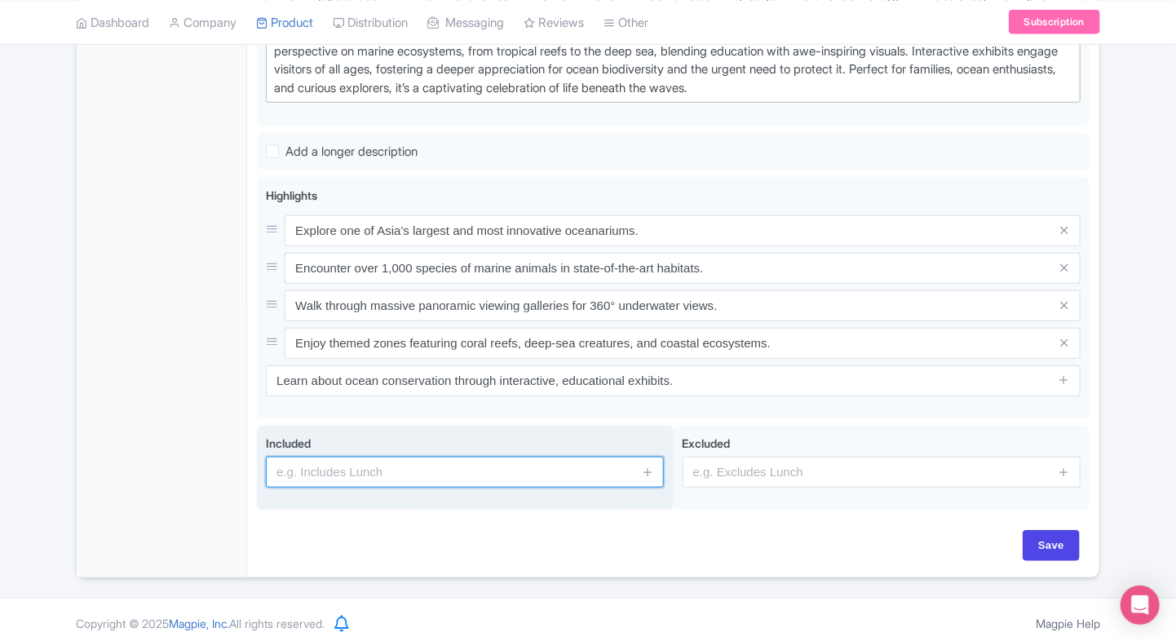
click at [547, 474] on input "text" at bounding box center [465, 472] width 398 height 31
type input "Entrance to the attraction"
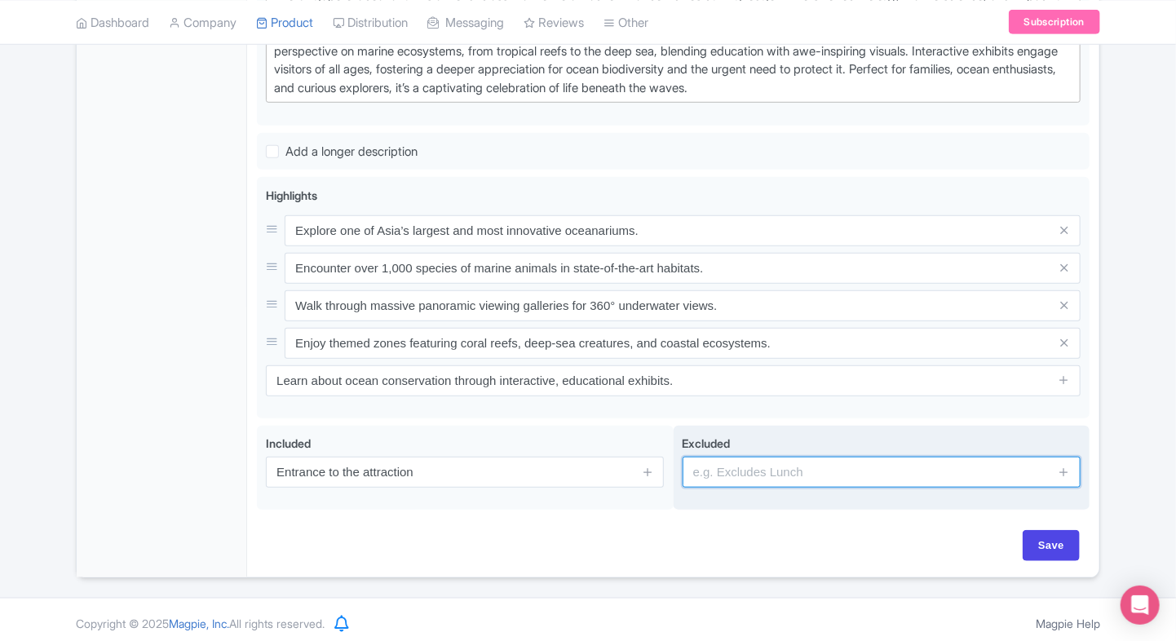
click at [776, 472] on input "text" at bounding box center [881, 472] width 398 height 31
type input "guides, audio guides"
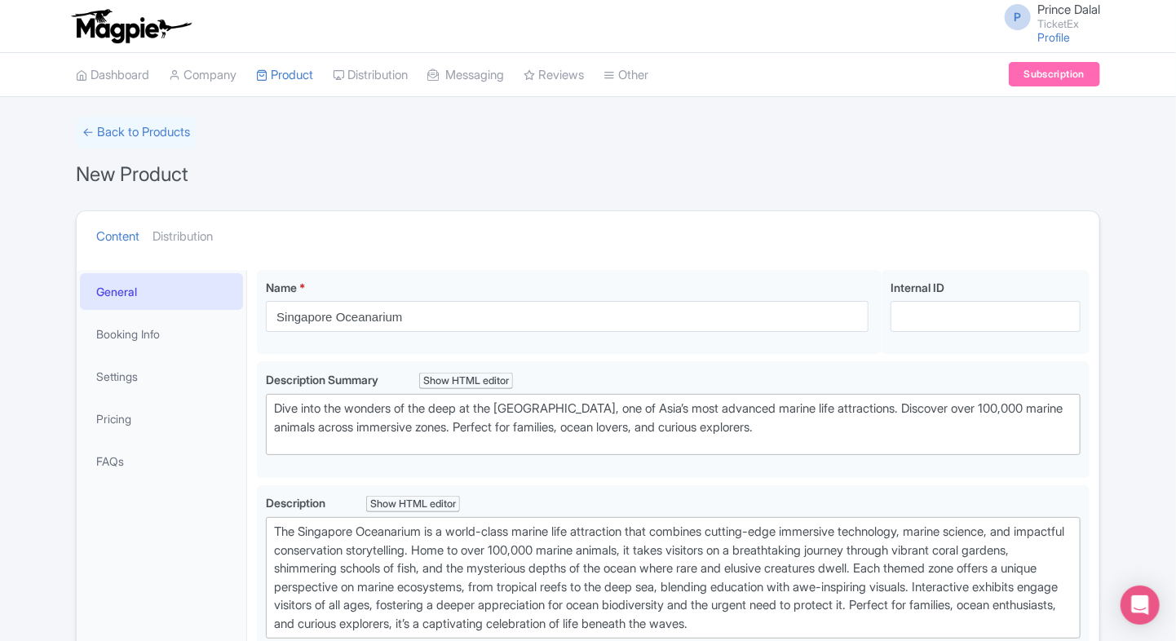
scroll to position [538, 0]
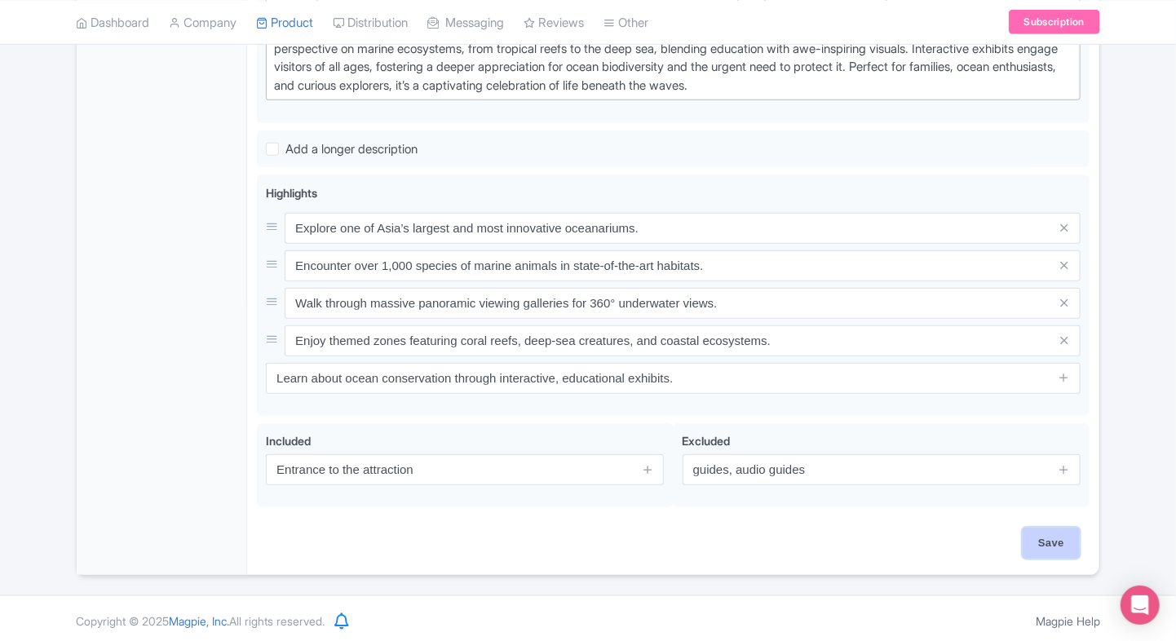
click at [1039, 545] on input "Save" at bounding box center [1050, 542] width 57 height 31
type input "Saving..."
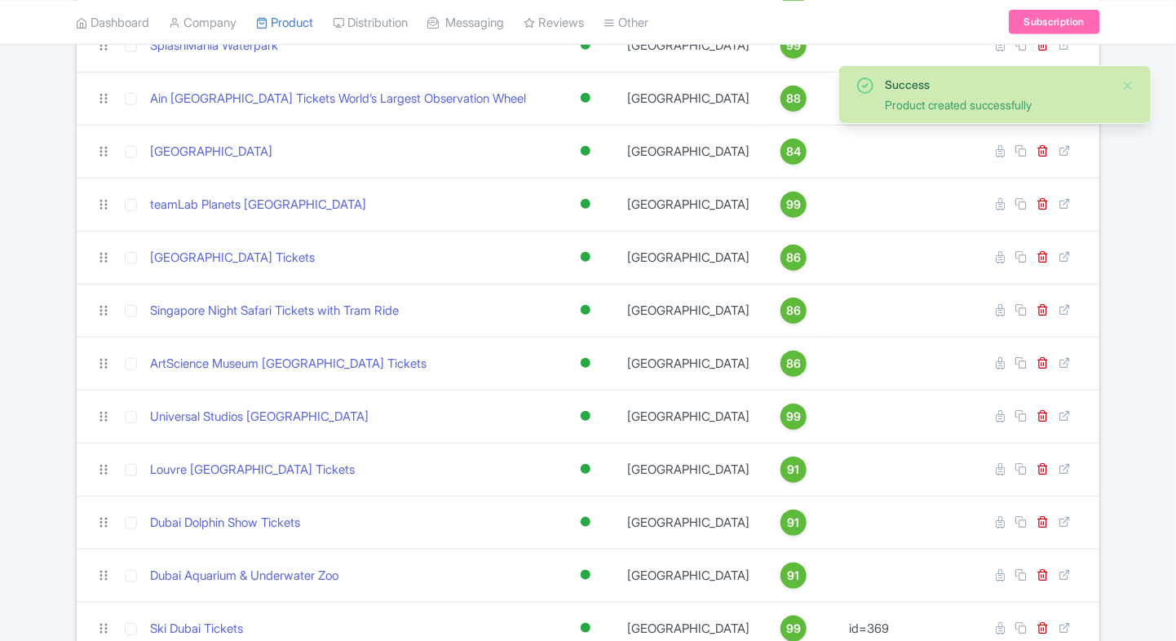
scroll to position [708, 0]
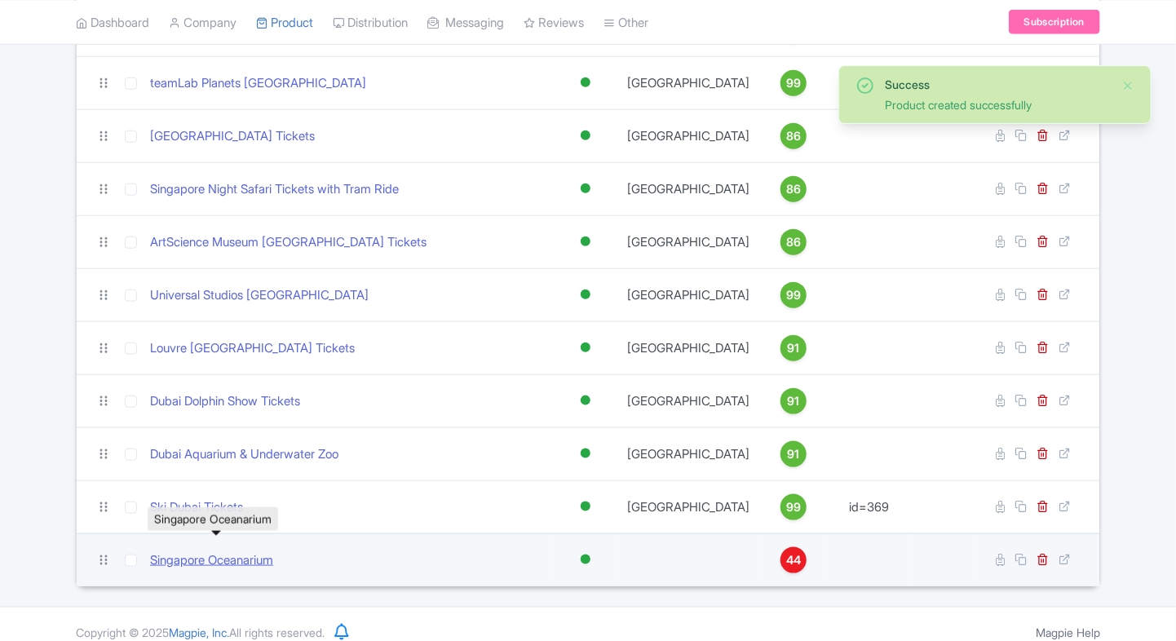
click at [176, 551] on link "Singapore Oceanarium" at bounding box center [211, 560] width 123 height 19
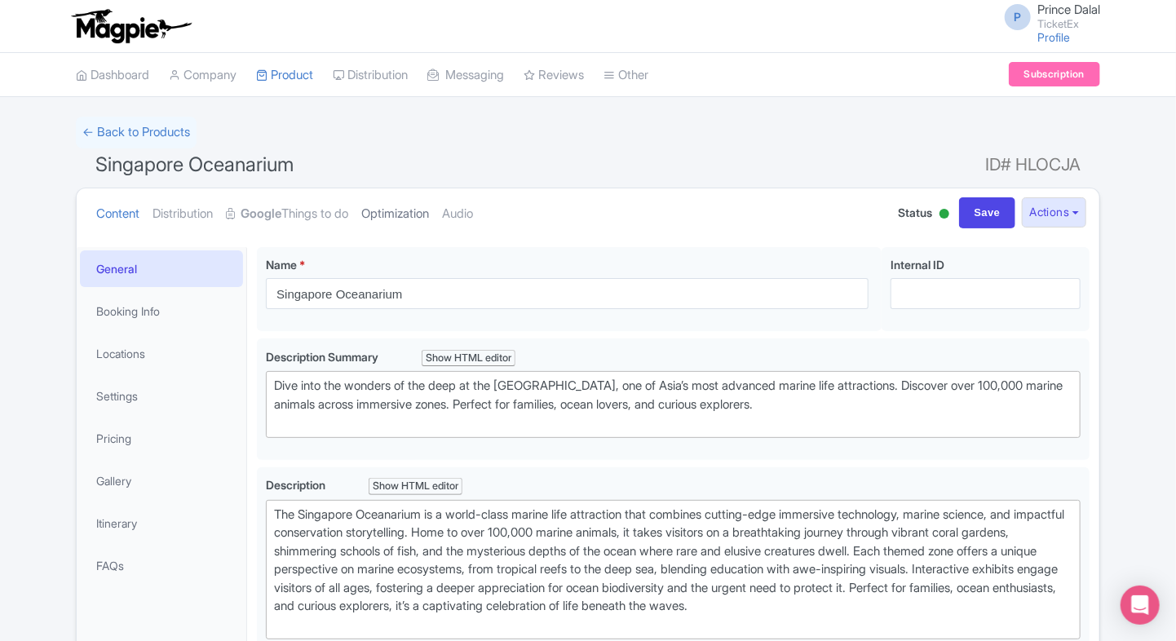
click at [382, 227] on link "Optimization" at bounding box center [395, 213] width 68 height 51
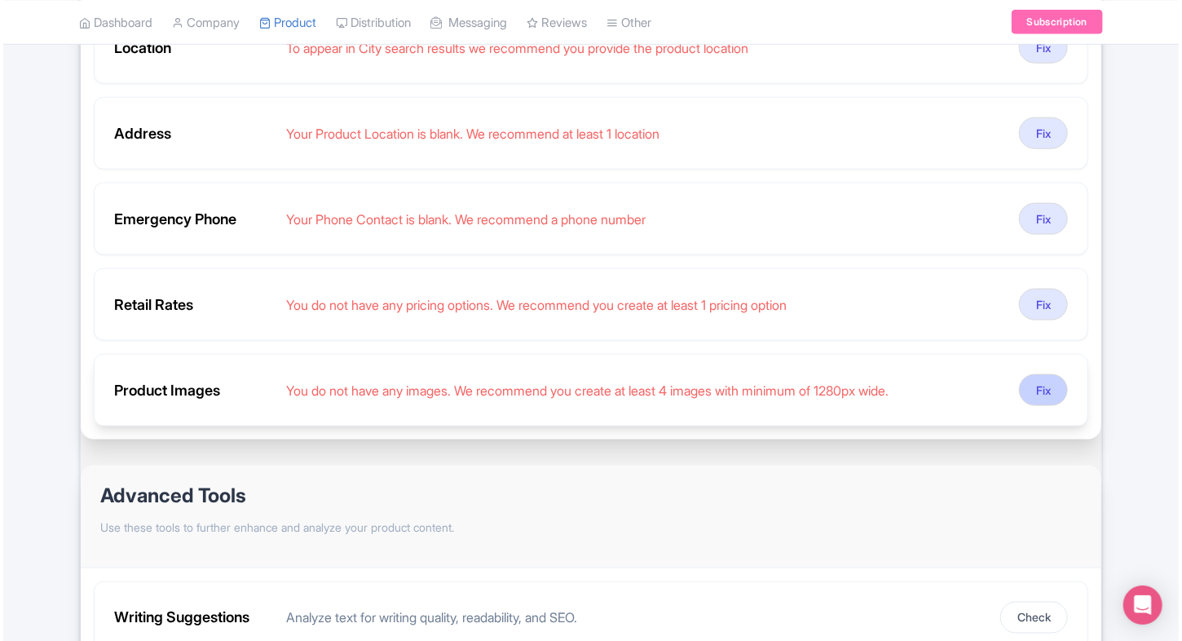
scroll to position [938, 0]
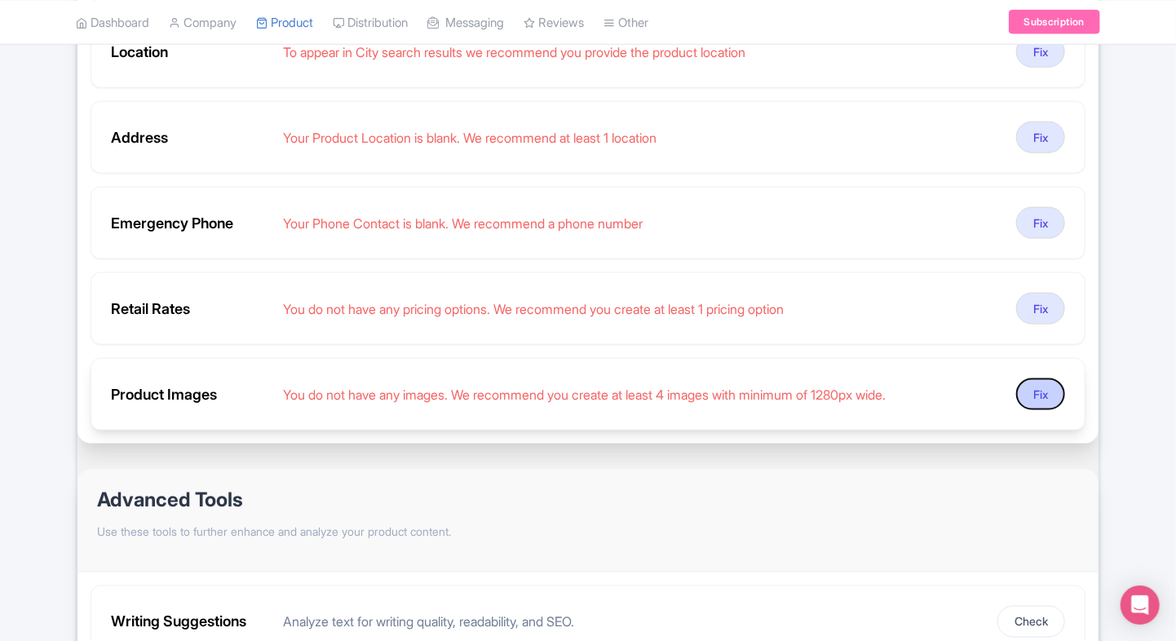
click at [1035, 391] on button "Fix" at bounding box center [1040, 394] width 49 height 32
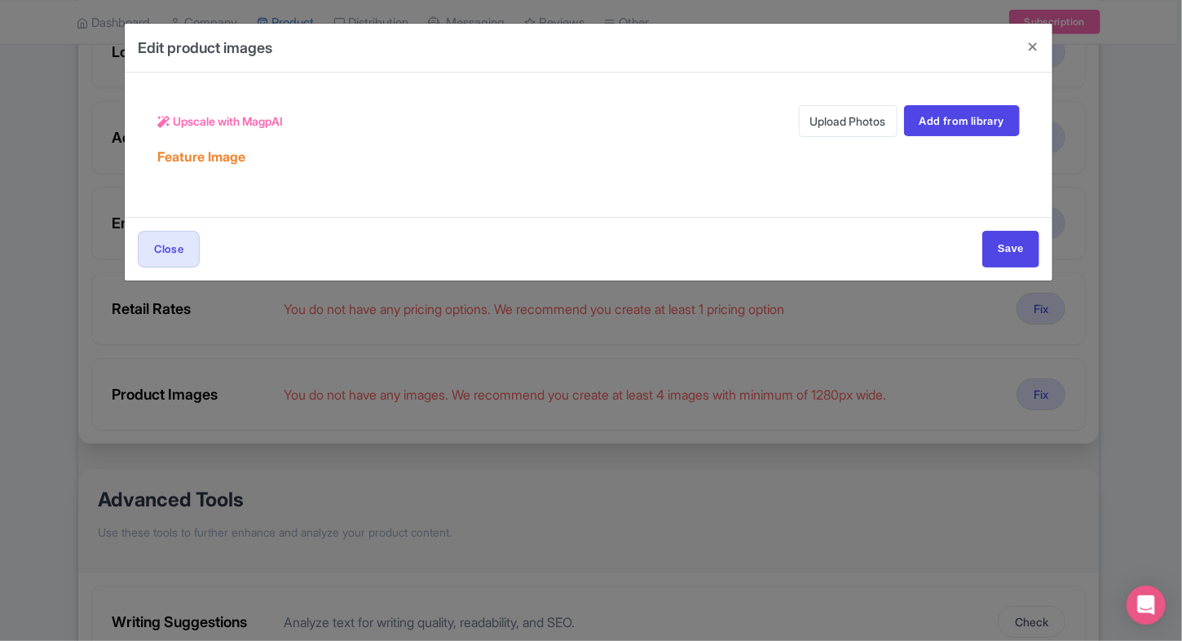
click at [825, 112] on link "Upload Photos" at bounding box center [848, 121] width 99 height 32
click at [834, 126] on link "Upload Photos" at bounding box center [848, 121] width 99 height 32
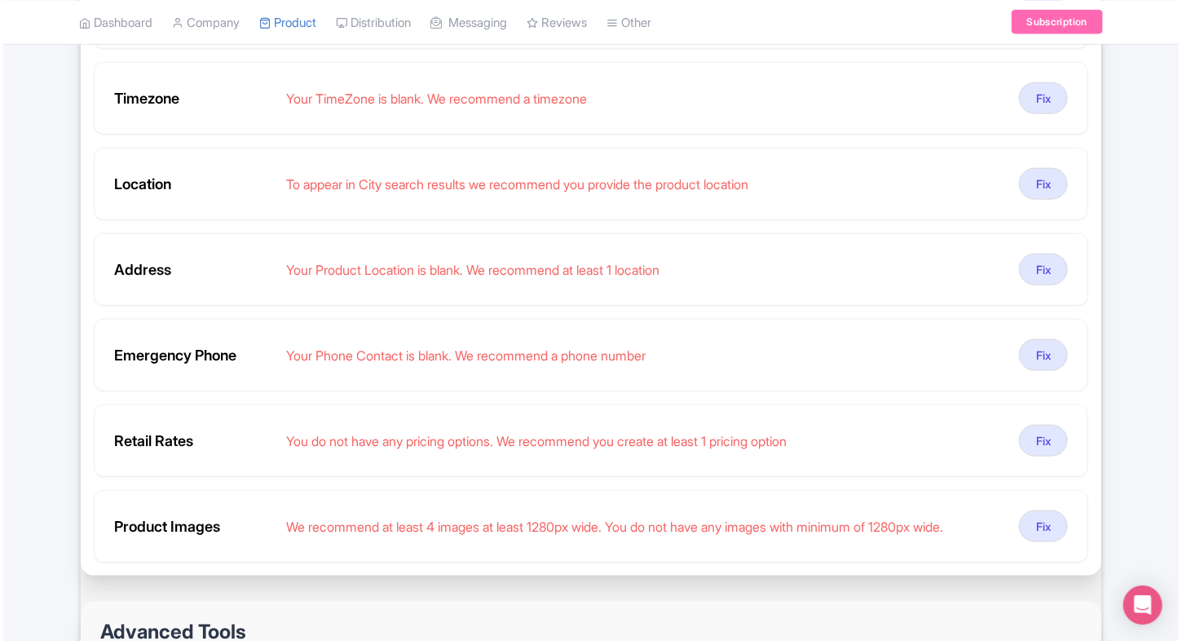
scroll to position [809, 0]
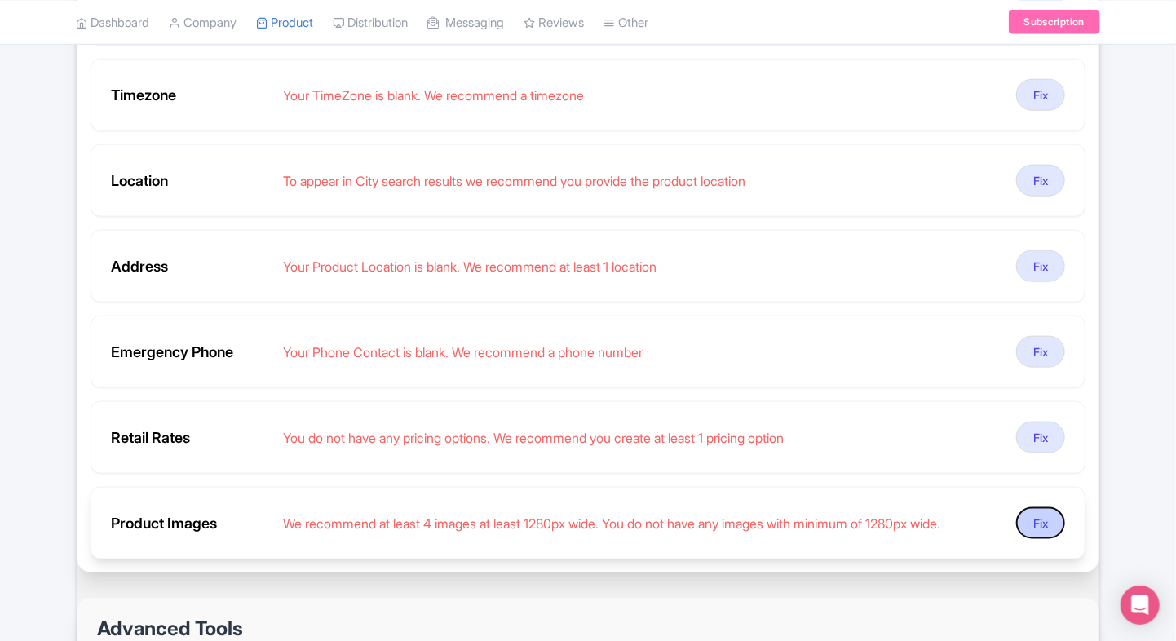
click at [1047, 508] on button "Fix" at bounding box center [1040, 523] width 49 height 32
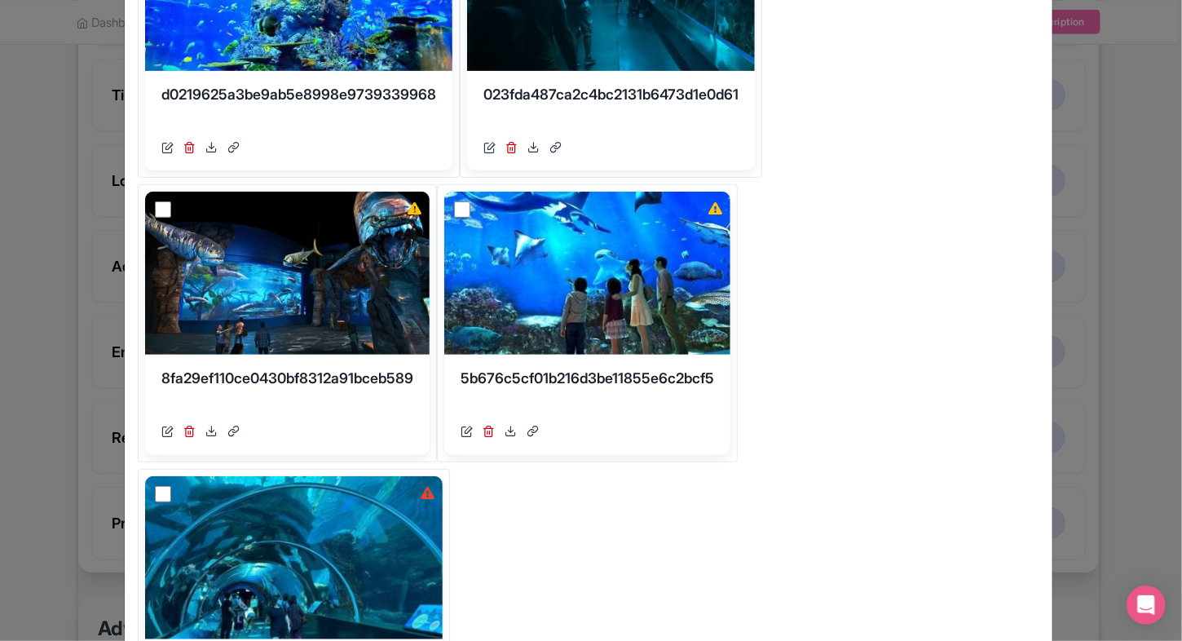
scroll to position [283, 0]
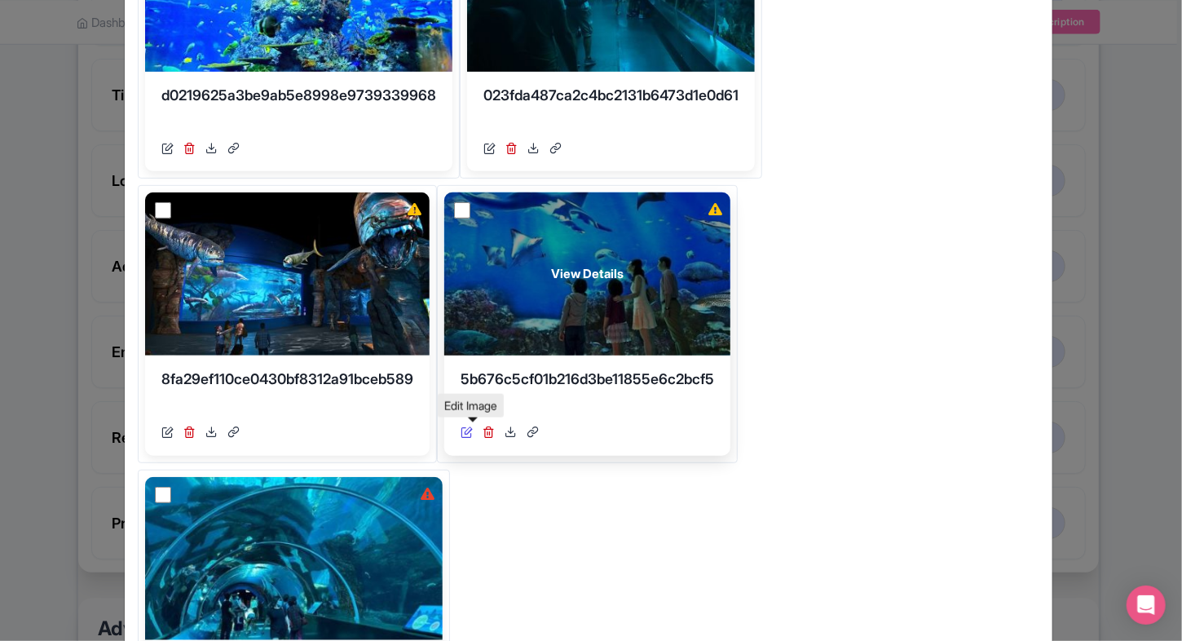
click at [471, 435] on icon at bounding box center [467, 432] width 12 height 12
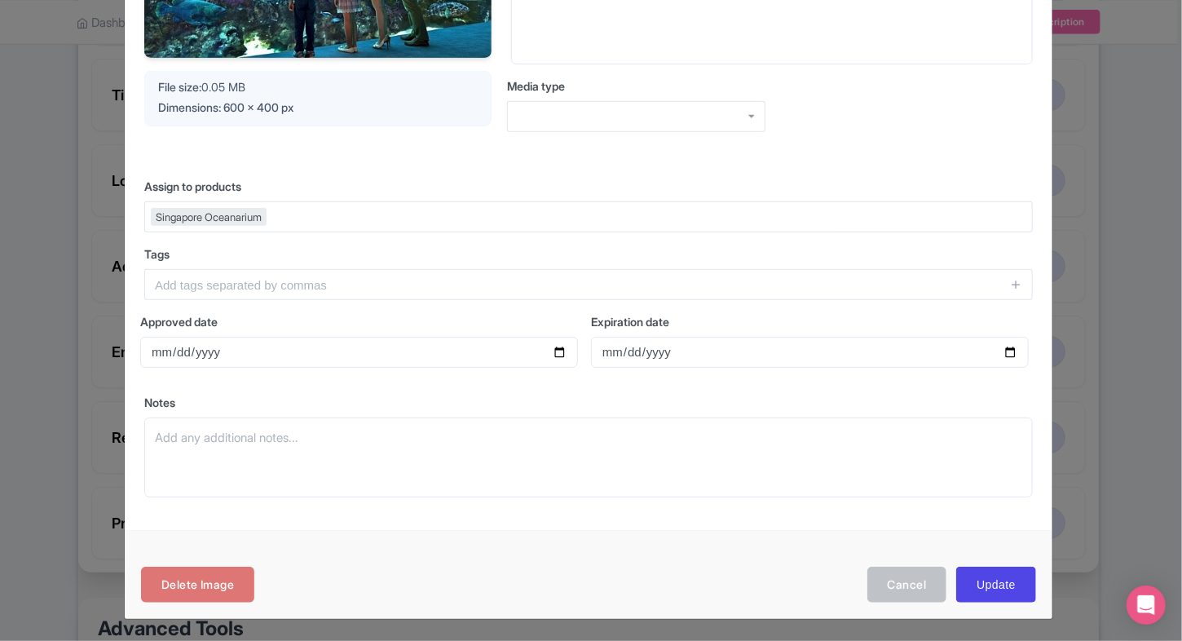
scroll to position [0, 0]
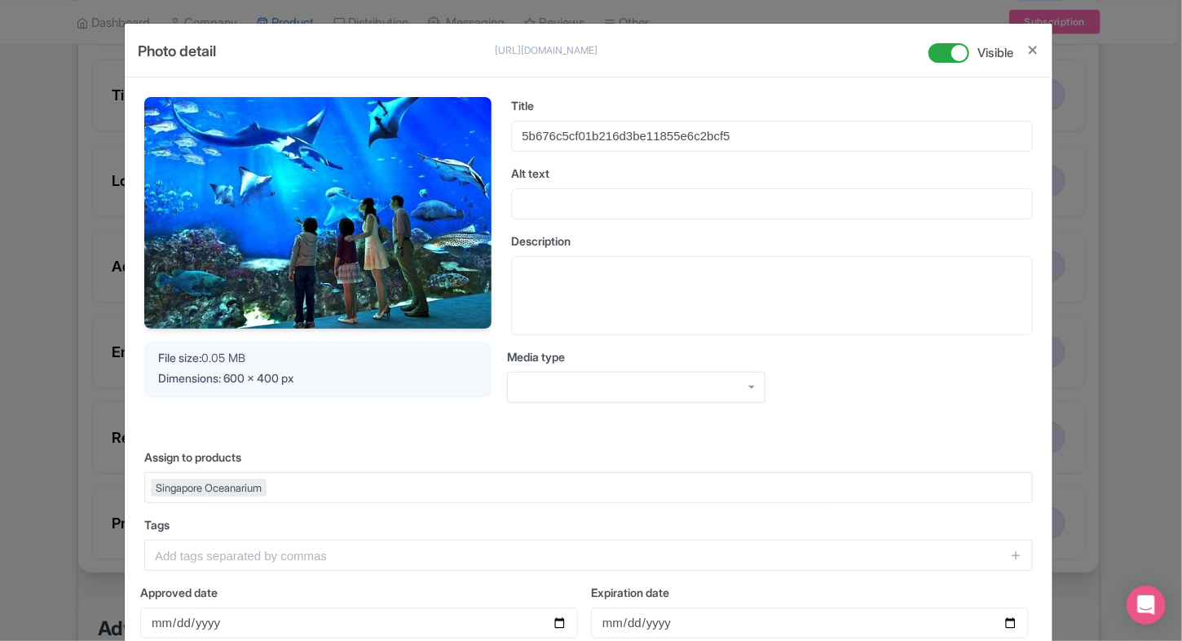
click at [268, 360] on div "File size: 0.05 MB" at bounding box center [318, 357] width 320 height 17
click at [255, 230] on img at bounding box center [317, 213] width 347 height 232
click at [1026, 58] on button "Close" at bounding box center [1032, 50] width 13 height 20
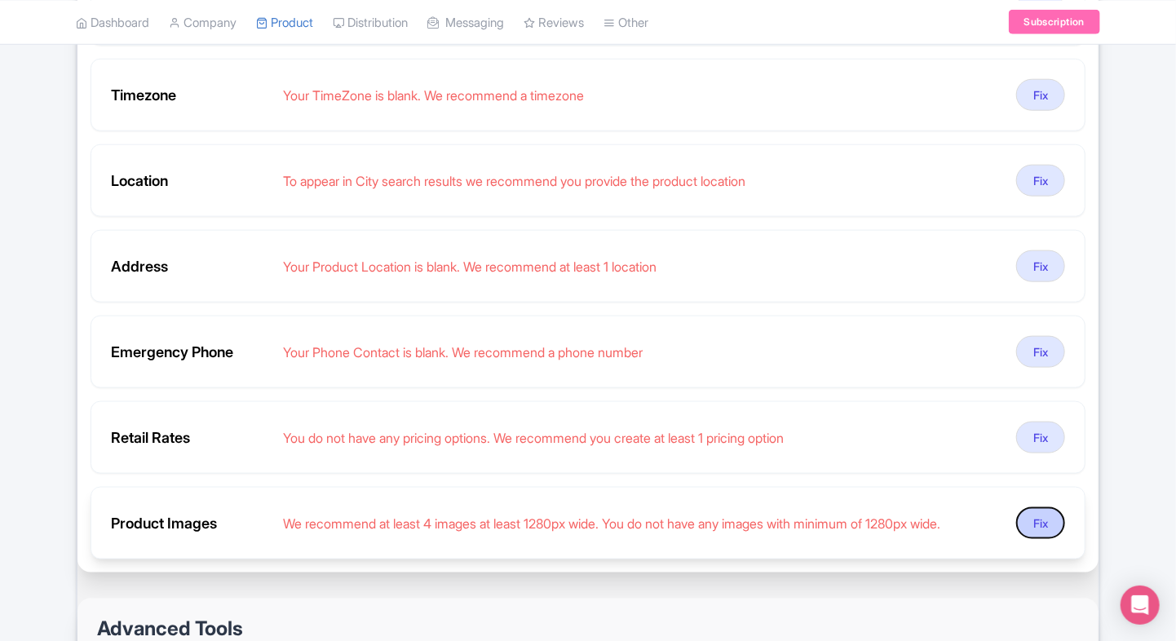
click at [1040, 523] on button "Fix" at bounding box center [1040, 523] width 49 height 32
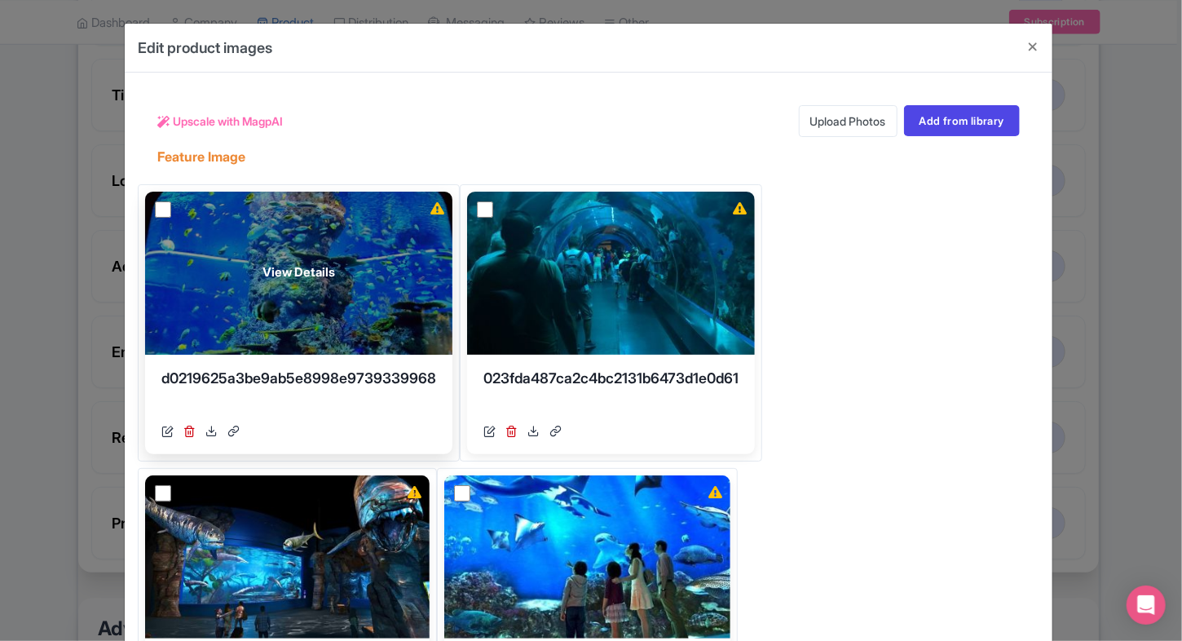
click at [159, 208] on input "checkbox" at bounding box center [163, 209] width 16 height 16
checkbox input "true"
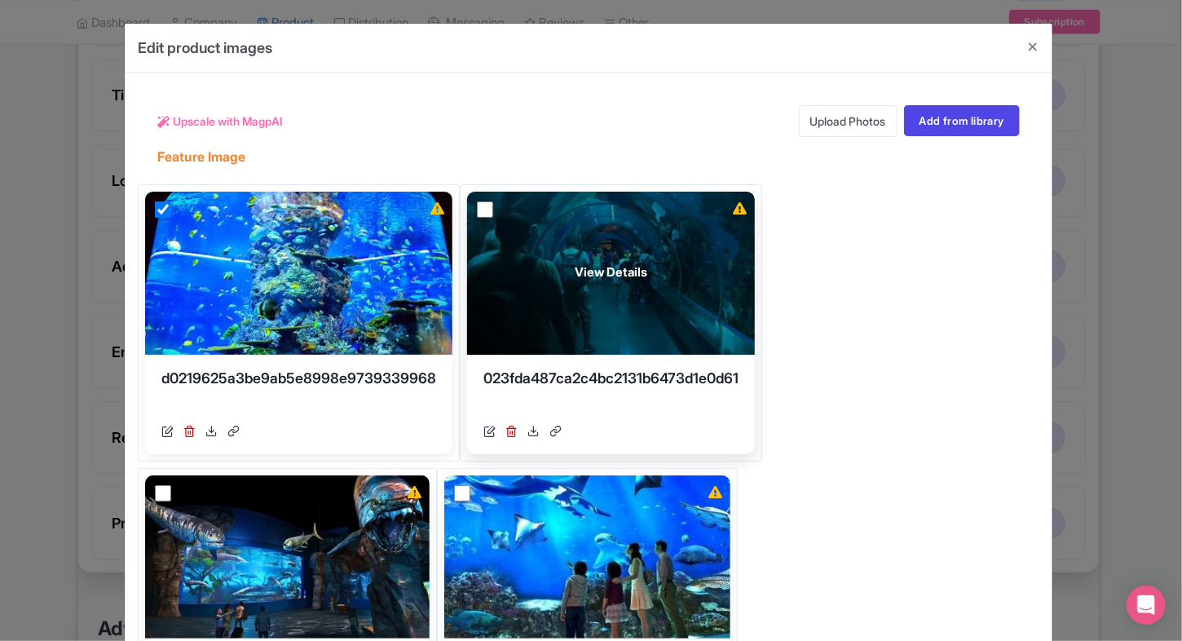
click at [491, 208] on input "checkbox" at bounding box center [485, 209] width 16 height 16
checkbox input "true"
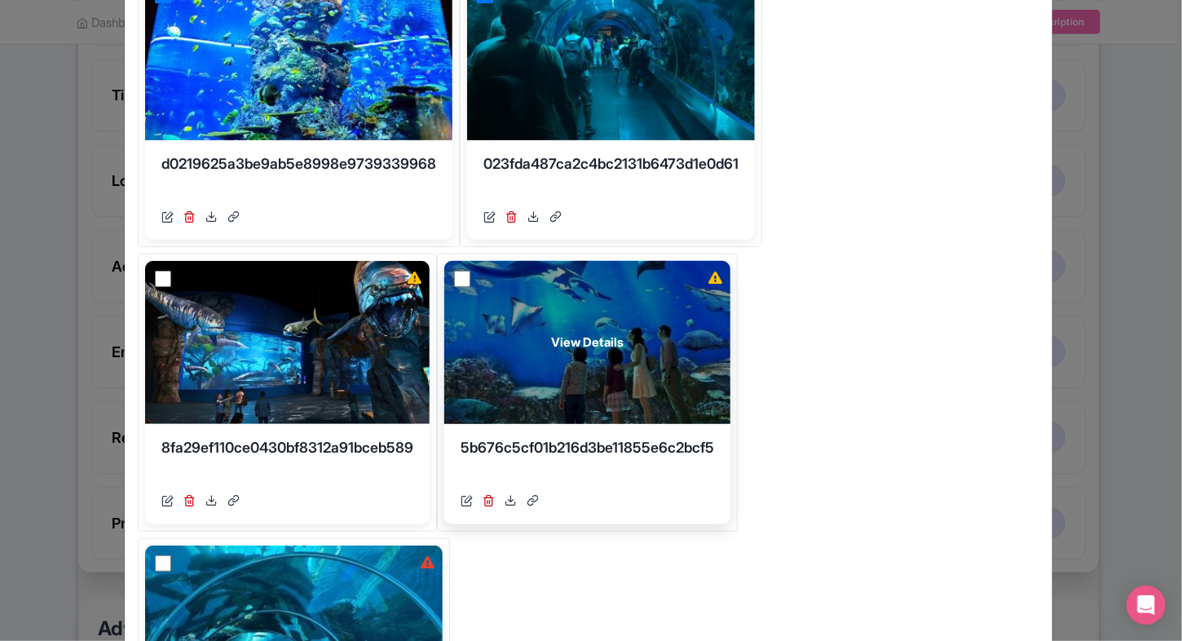
scroll to position [215, 0]
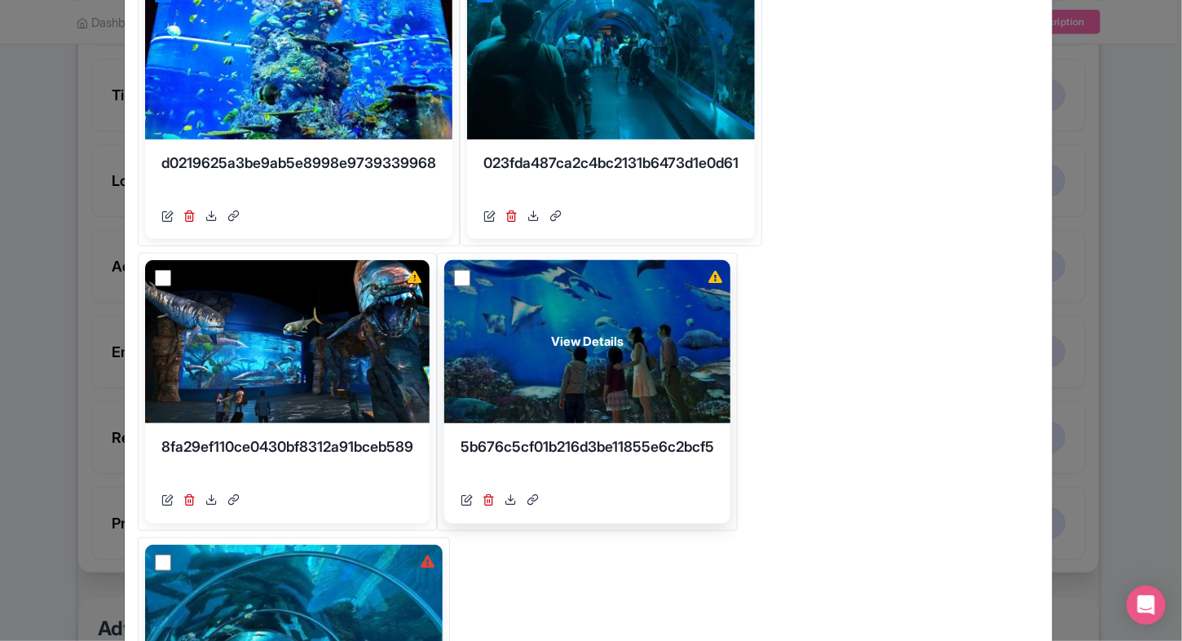
click at [470, 282] on input "checkbox" at bounding box center [462, 278] width 16 height 16
checkbox input "true"
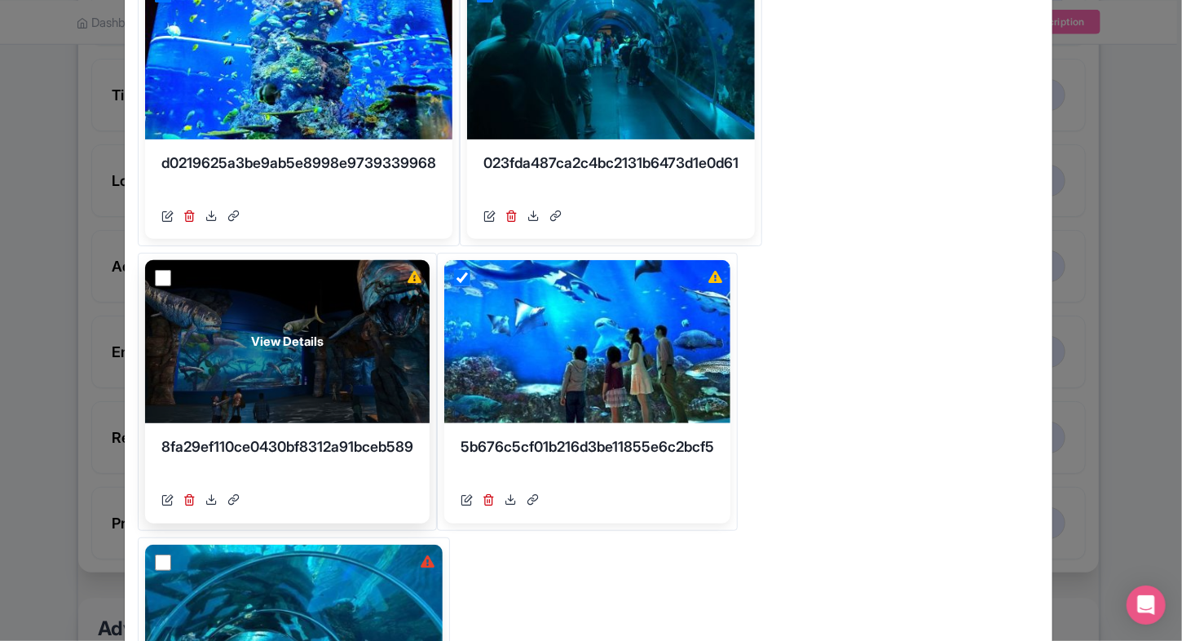
click at [160, 276] on input "checkbox" at bounding box center [163, 278] width 16 height 16
checkbox input "true"
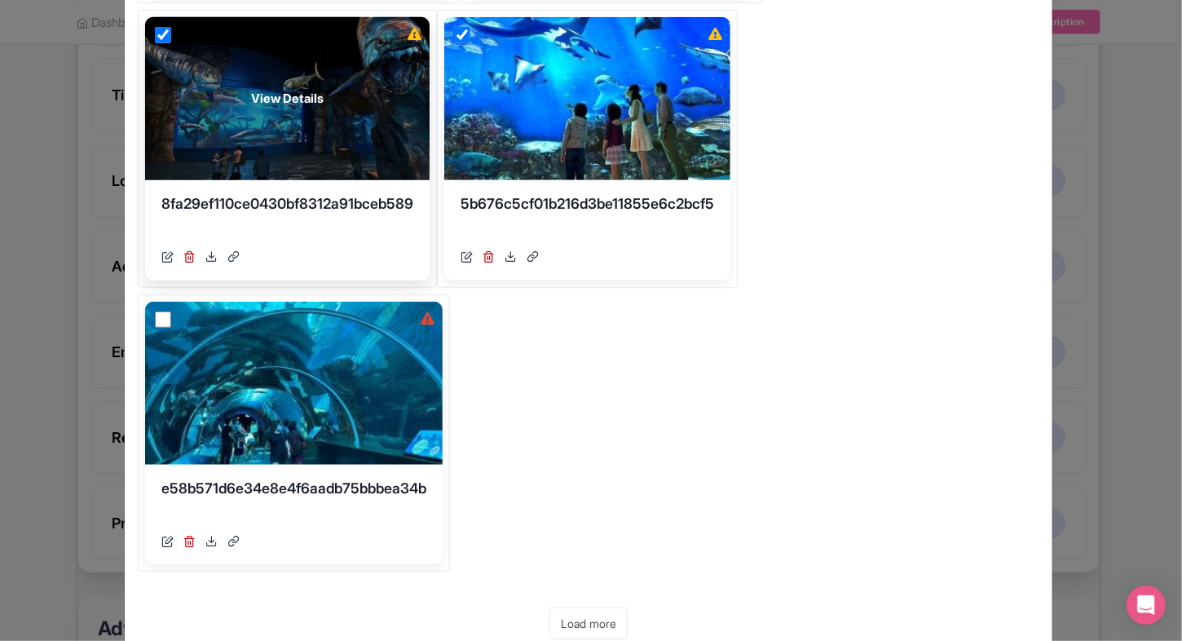
scroll to position [466, 0]
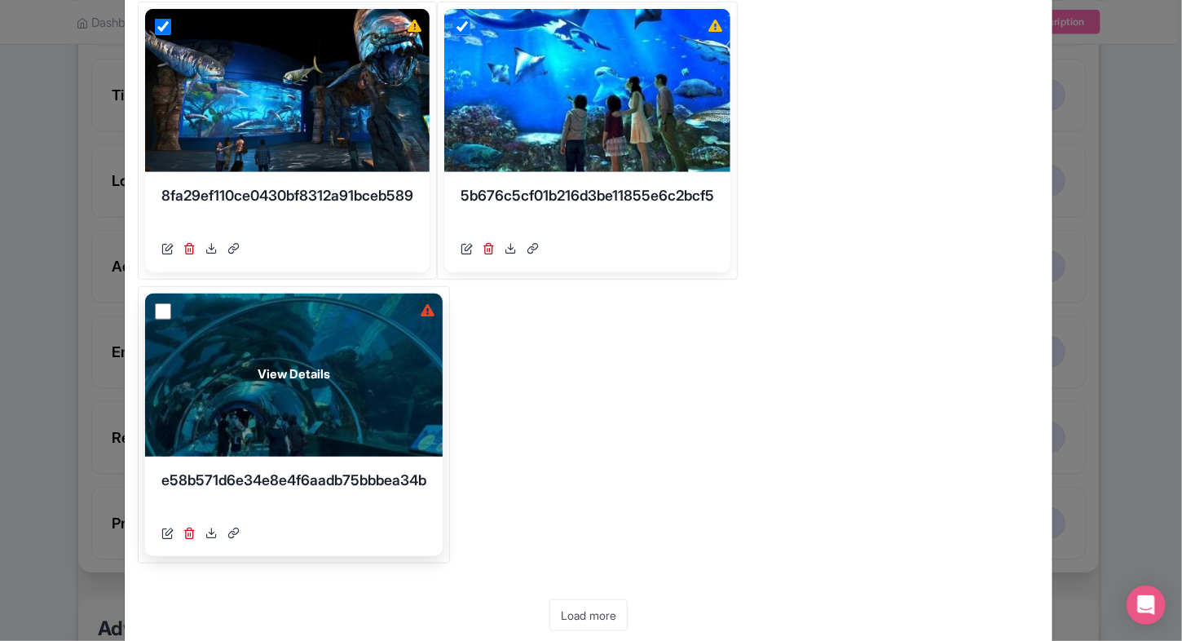
click at [160, 313] on input "checkbox" at bounding box center [163, 311] width 16 height 16
checkbox input "true"
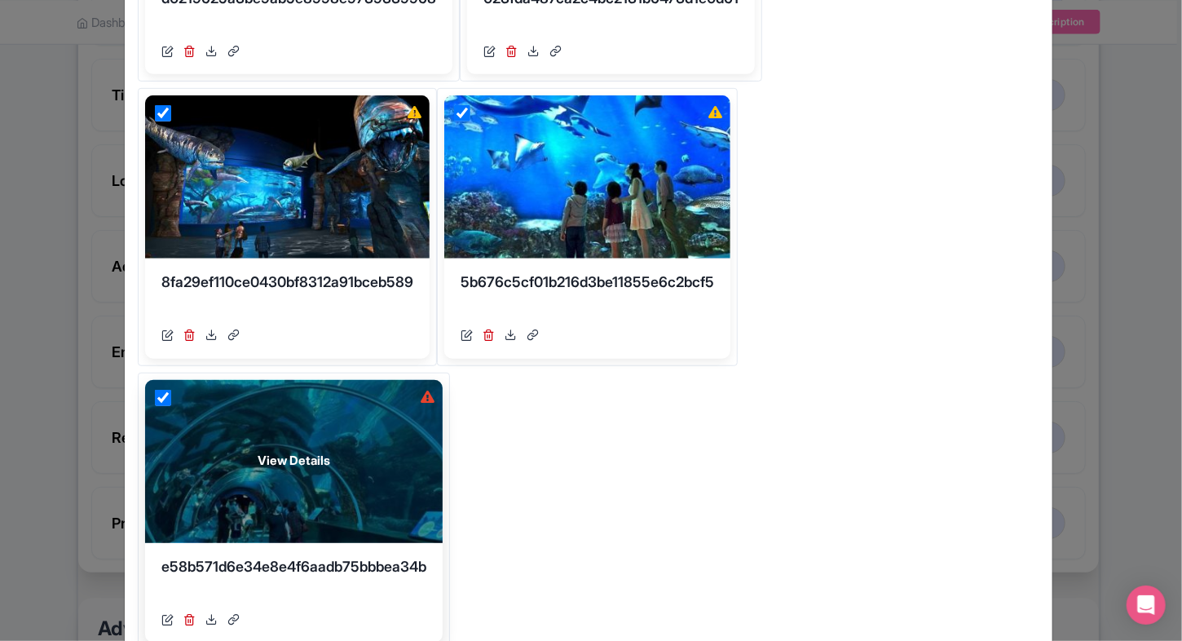
scroll to position [378, 0]
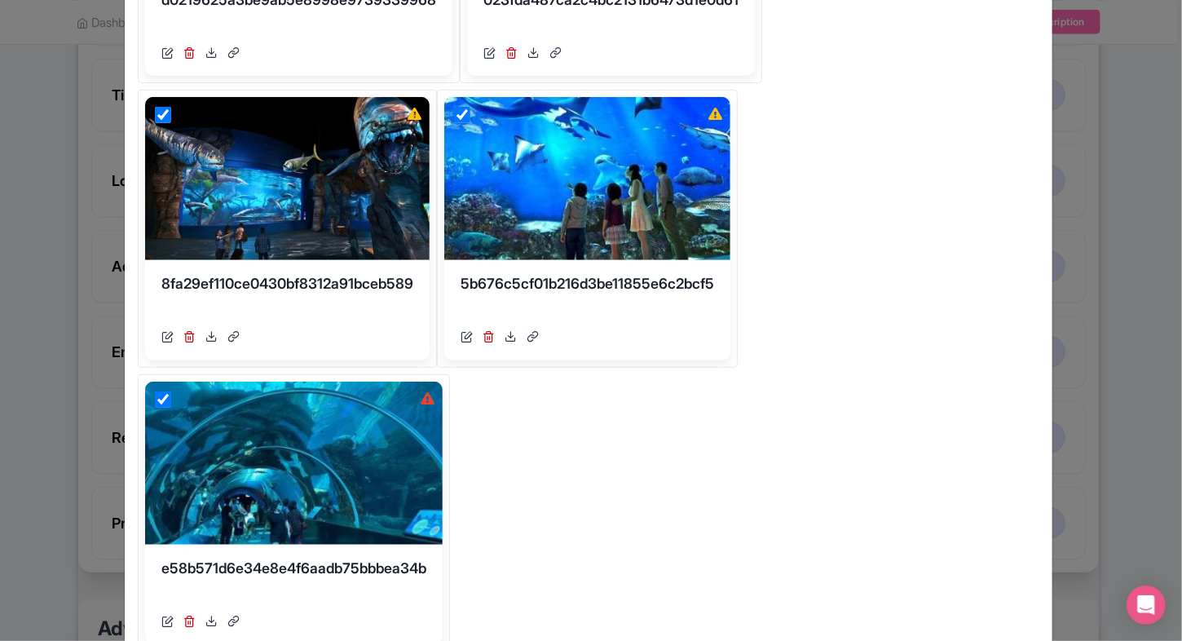
drag, startPoint x: 225, startPoint y: 175, endPoint x: 675, endPoint y: 458, distance: 531.6
click at [675, 458] on div "View Details d0219625a3be9ab5e8998e9739339968 https://res.cloudinary.com/hfyvko…" at bounding box center [589, 232] width 902 height 892
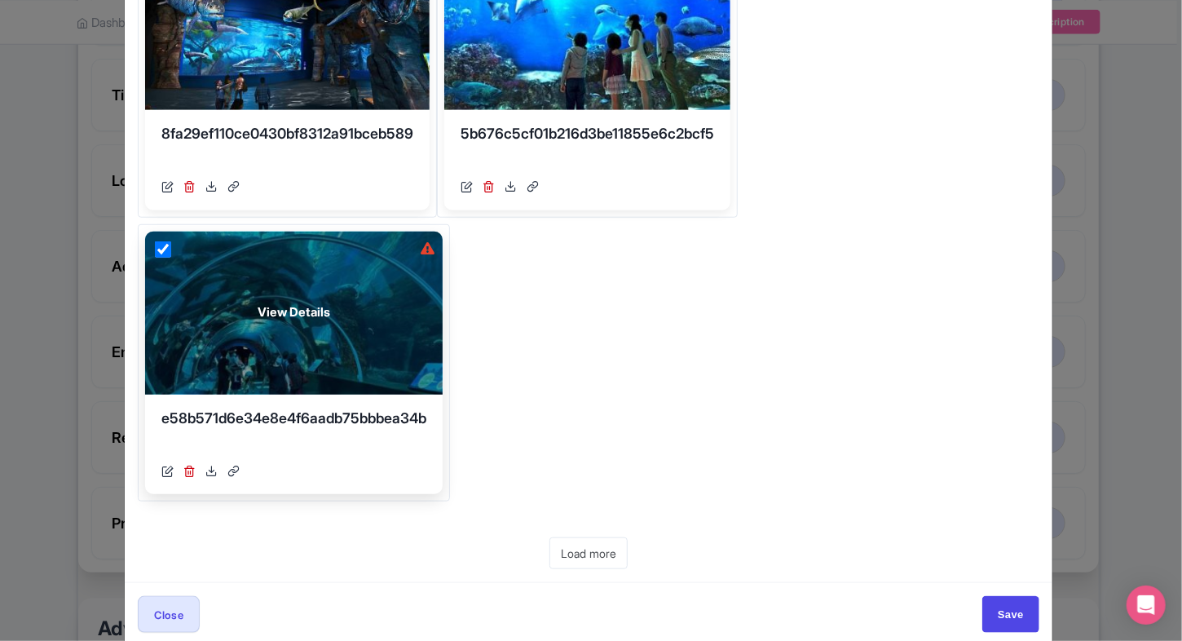
scroll to position [396, 0]
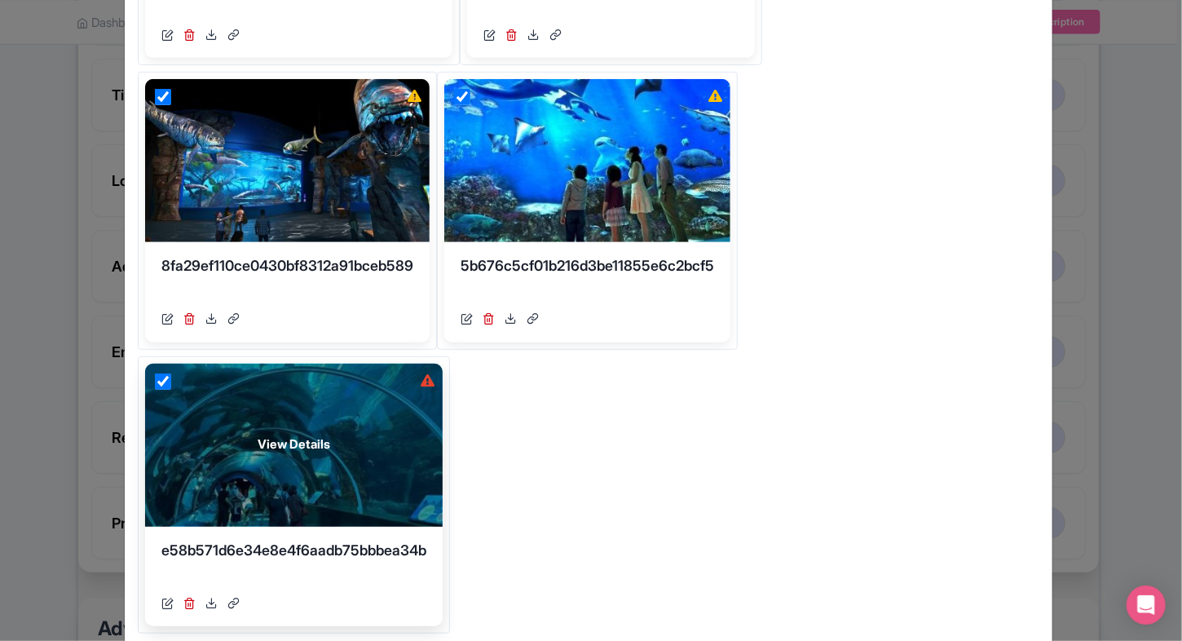
click at [151, 370] on div "View Details" at bounding box center [294, 445] width 298 height 163
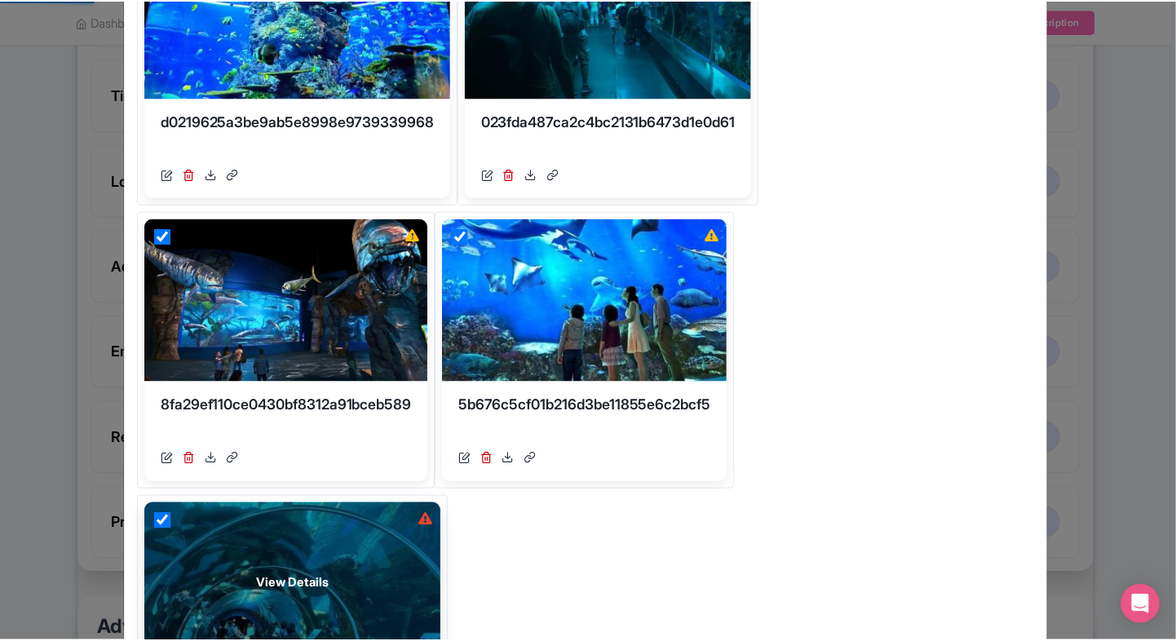
scroll to position [251, 0]
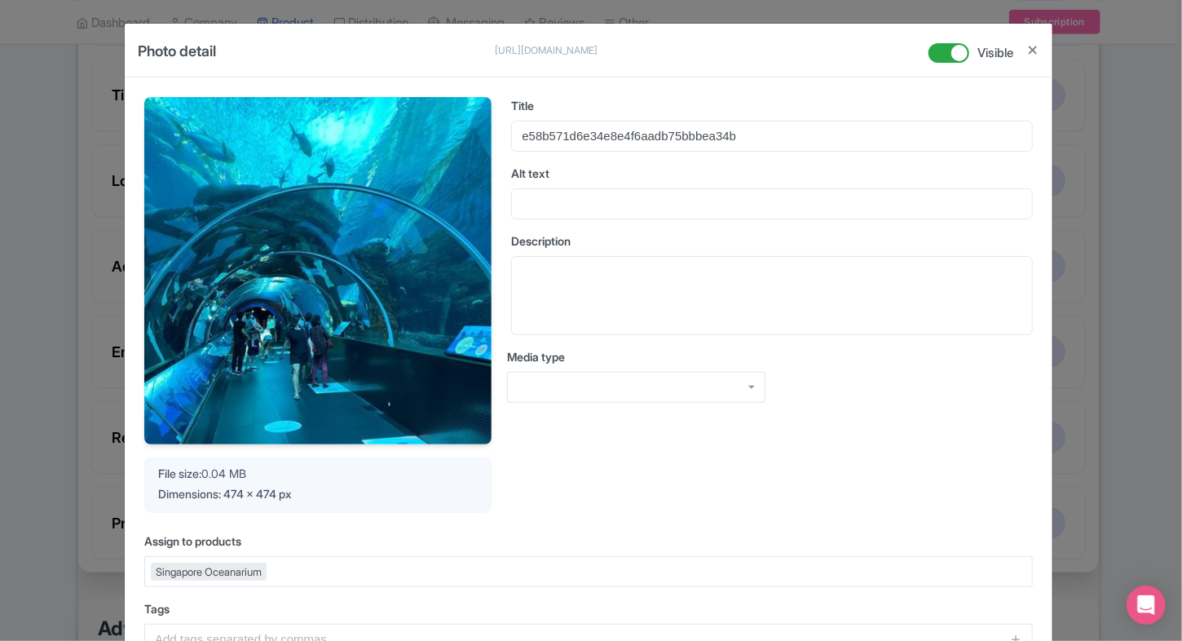
click at [1026, 56] on button "Close" at bounding box center [1032, 50] width 13 height 20
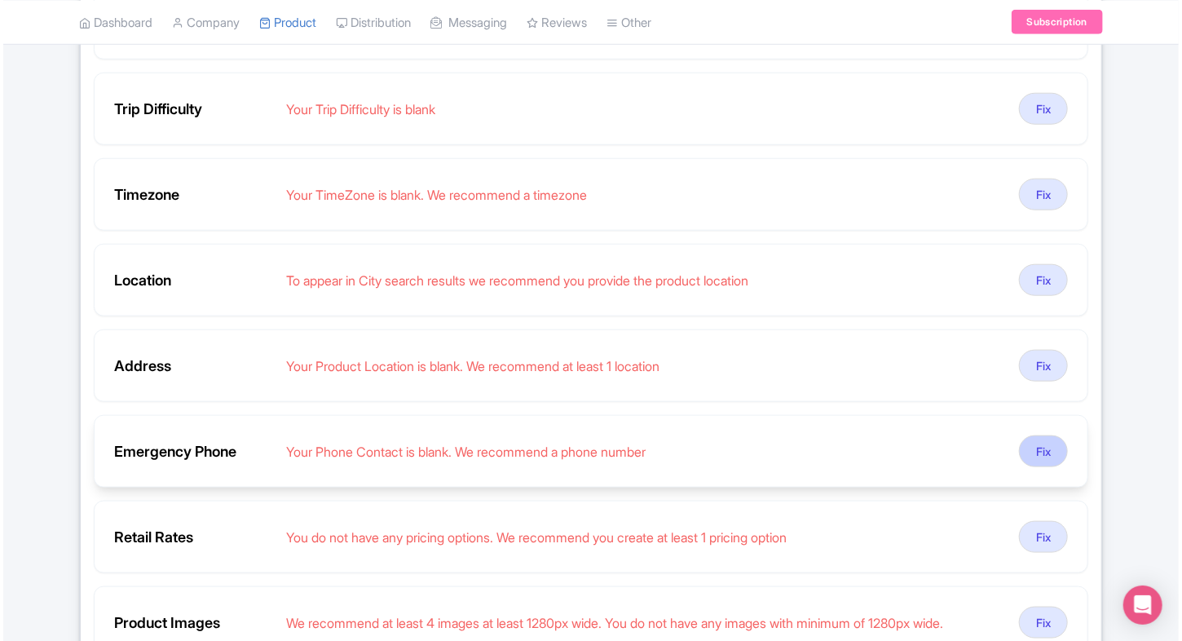
scroll to position [708, 0]
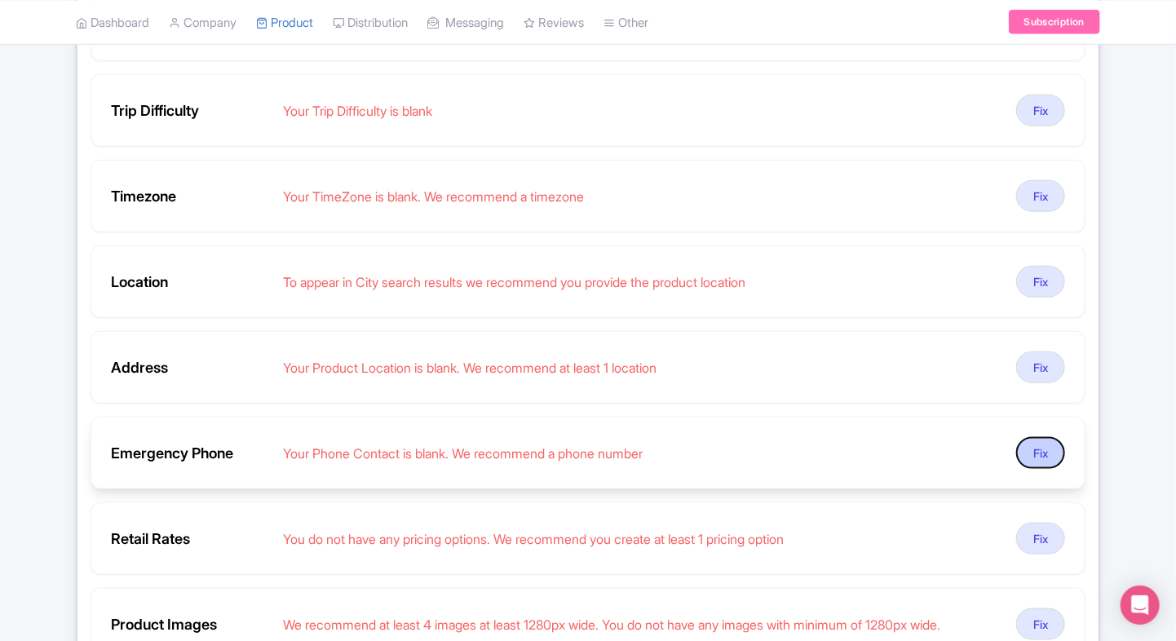
click at [1036, 444] on button "Fix" at bounding box center [1040, 453] width 49 height 32
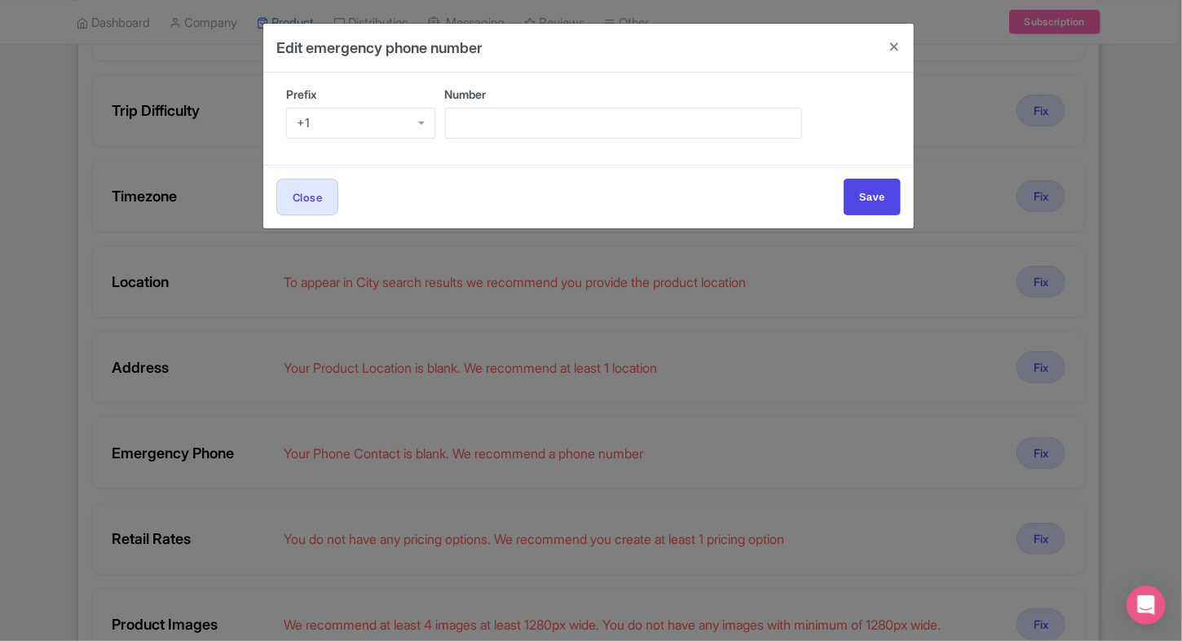
click at [360, 117] on div "+1" at bounding box center [360, 123] width 149 height 31
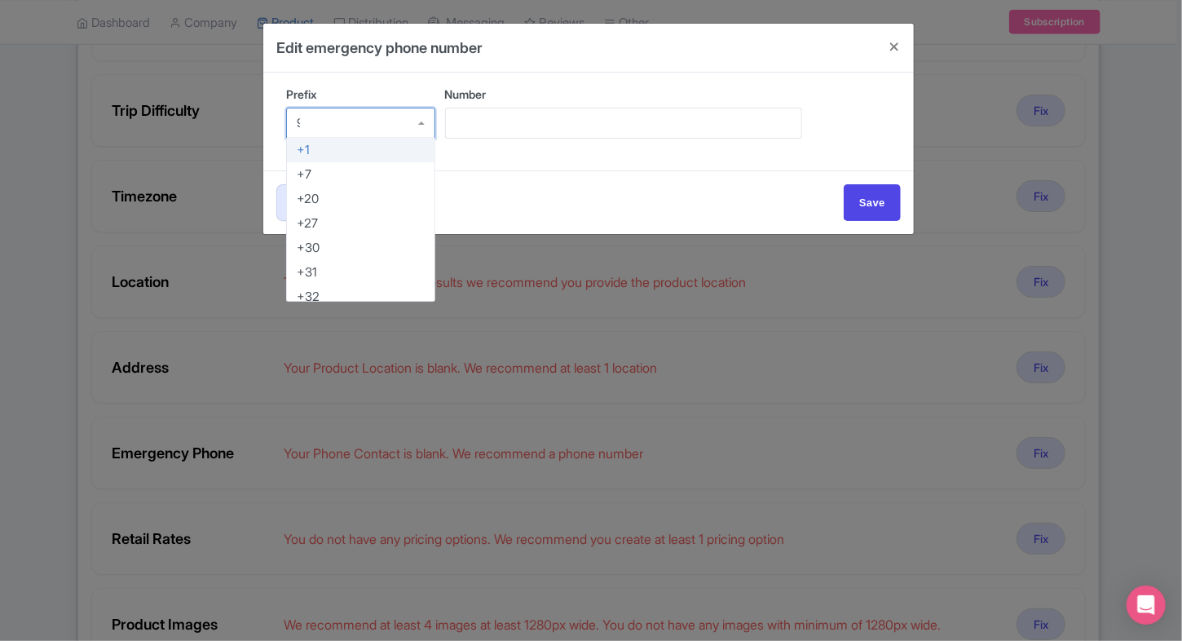
type input "91"
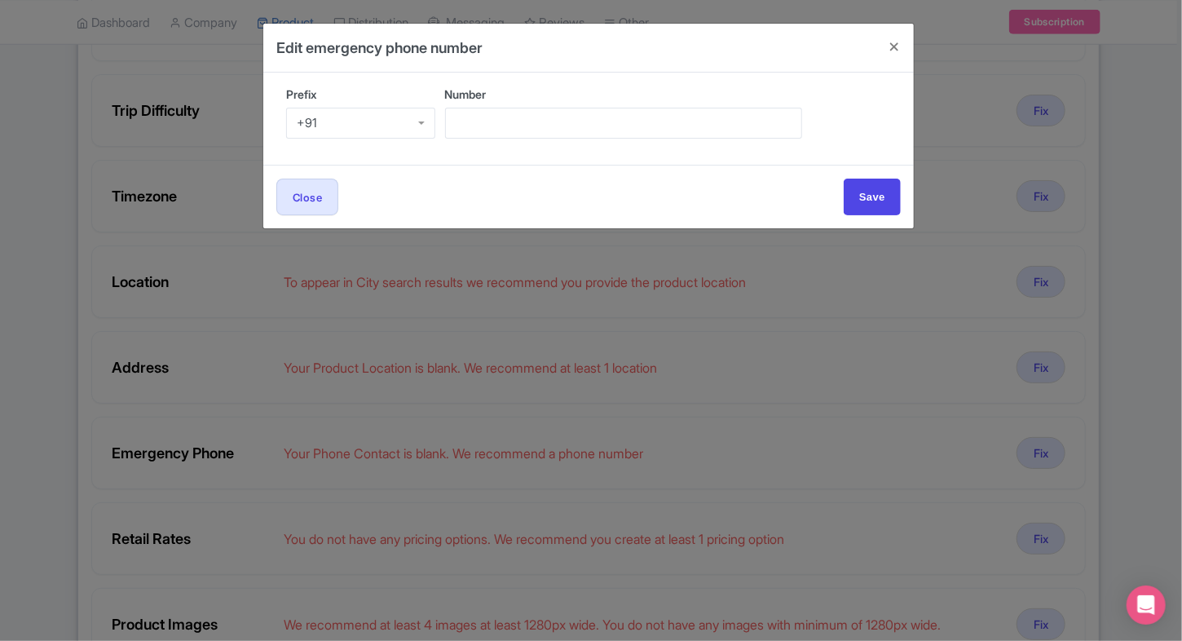
scroll to position [0, 0]
click at [510, 119] on input "Number" at bounding box center [623, 123] width 357 height 31
type input "9509989377"
click at [864, 201] on input "Save" at bounding box center [872, 197] width 57 height 37
type input "Save"
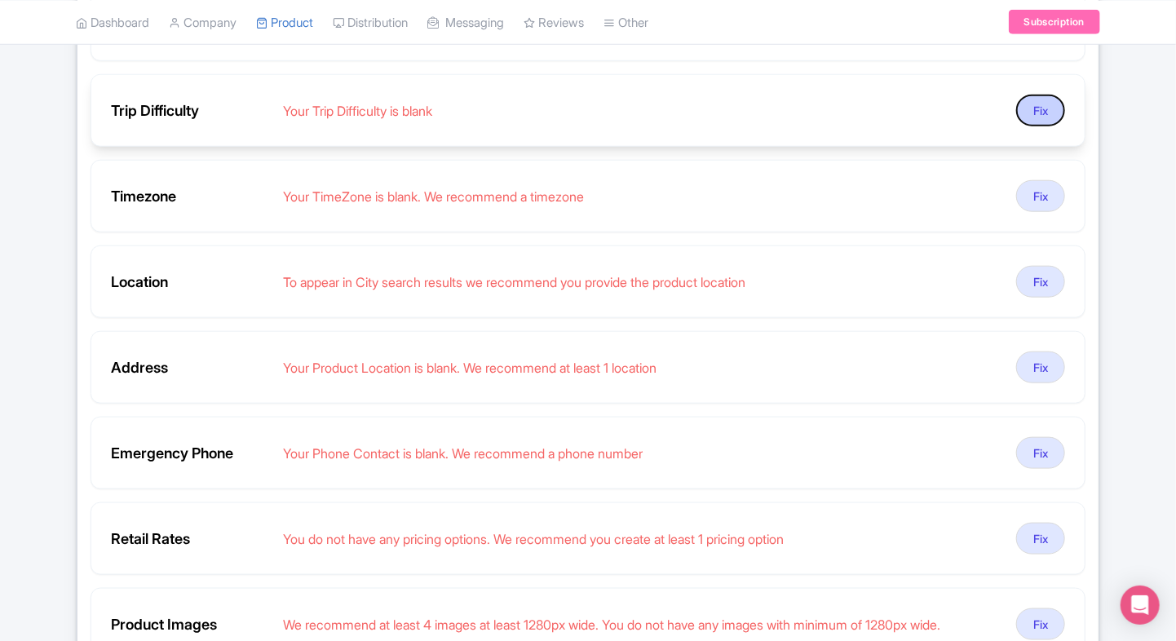
click at [1060, 95] on button "Fix" at bounding box center [1040, 111] width 49 height 32
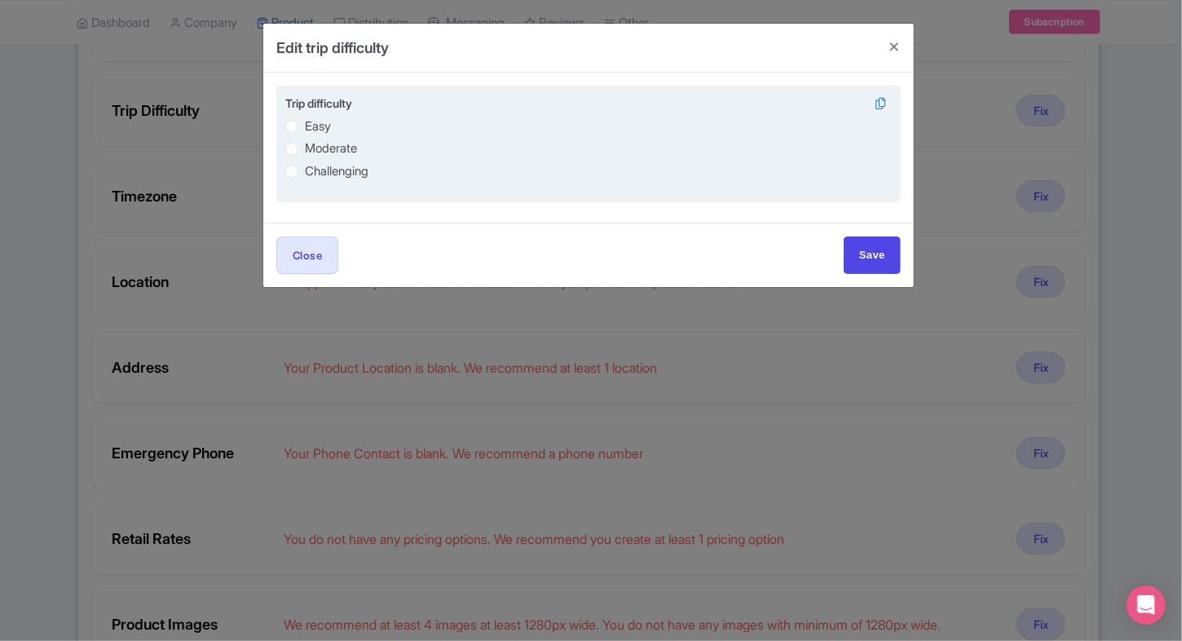
click at [305, 132] on label "Easy" at bounding box center [318, 126] width 26 height 19
radio input "true"
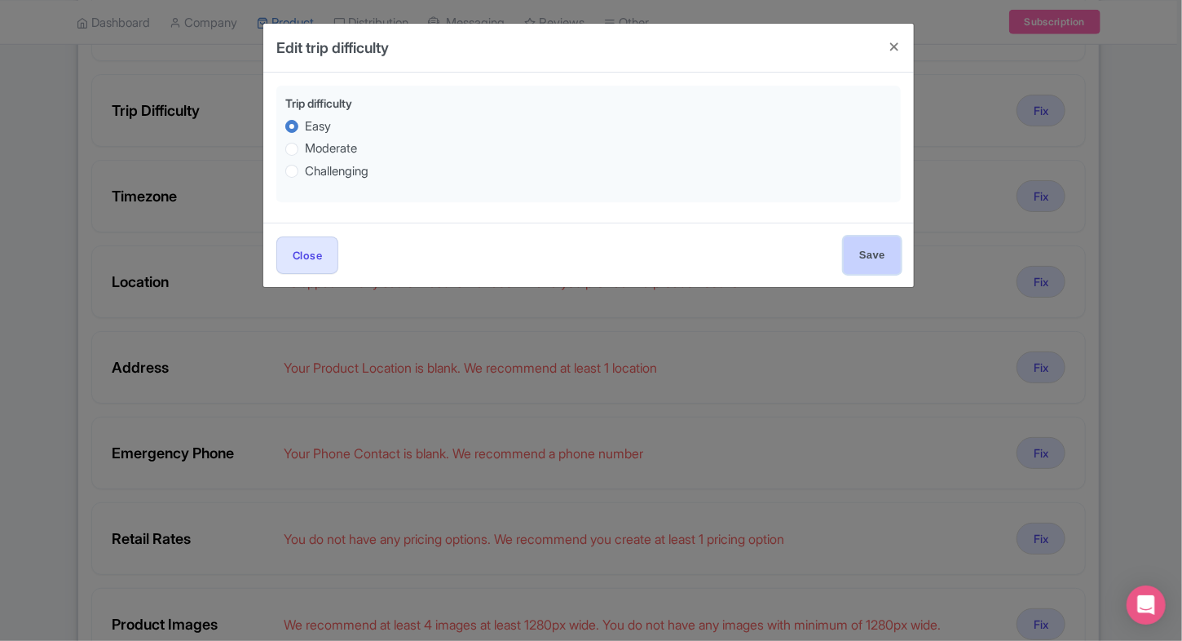
click at [897, 250] on input "Save" at bounding box center [872, 254] width 57 height 37
type input "Save"
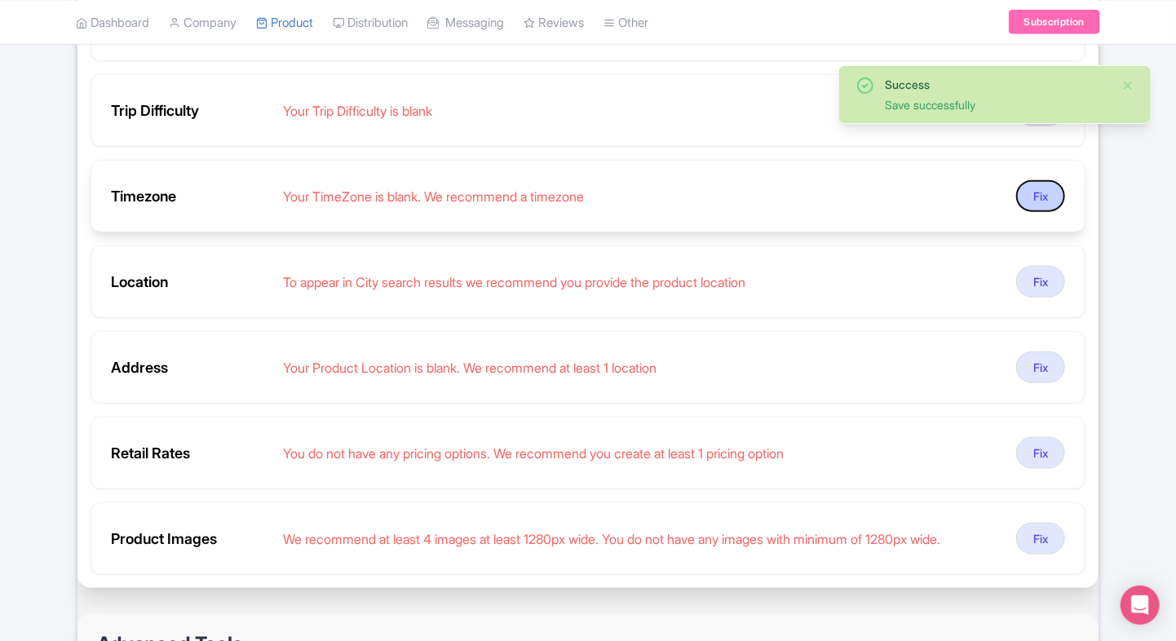
click at [1034, 180] on button "Fix" at bounding box center [1040, 196] width 49 height 32
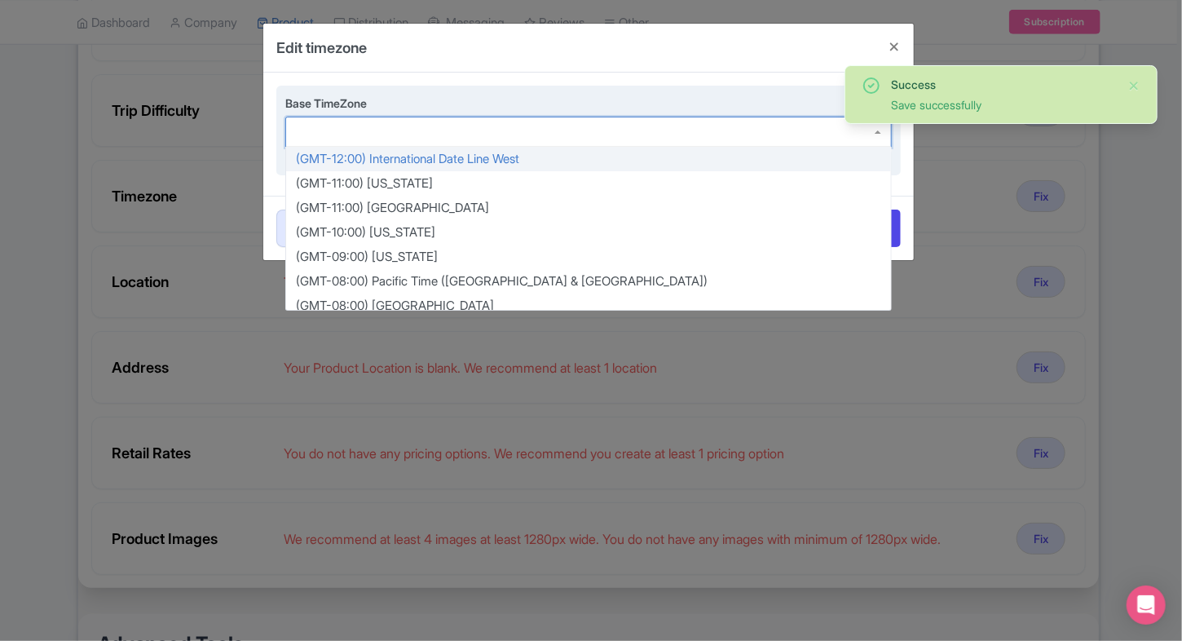
click at [563, 133] on div at bounding box center [588, 132] width 607 height 31
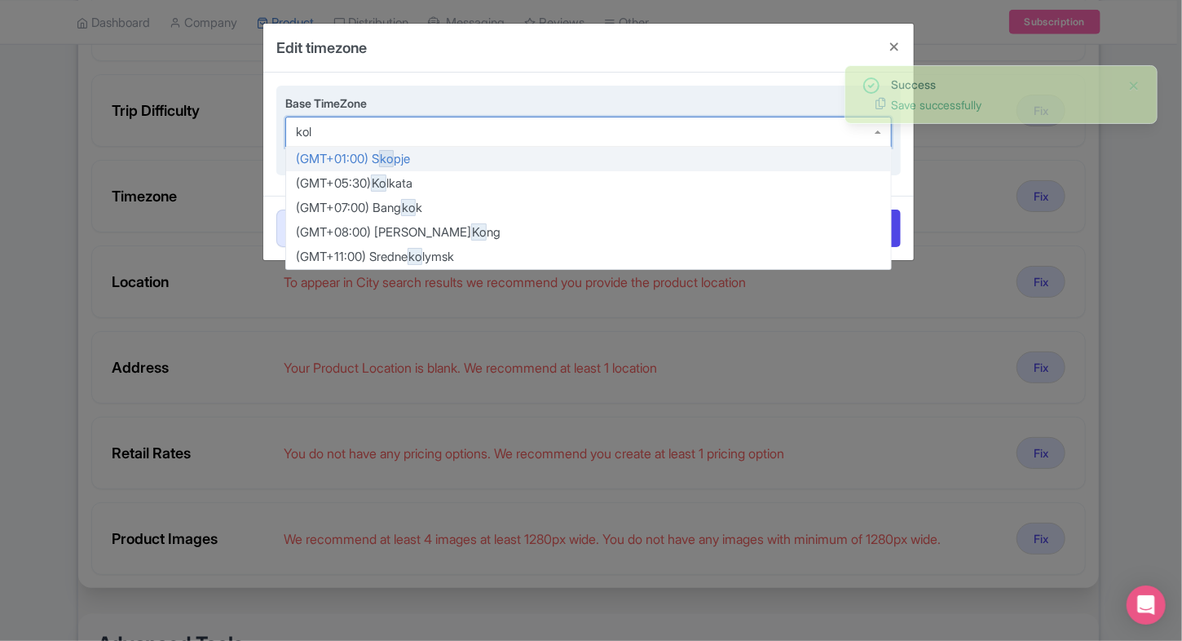
type input "kolk"
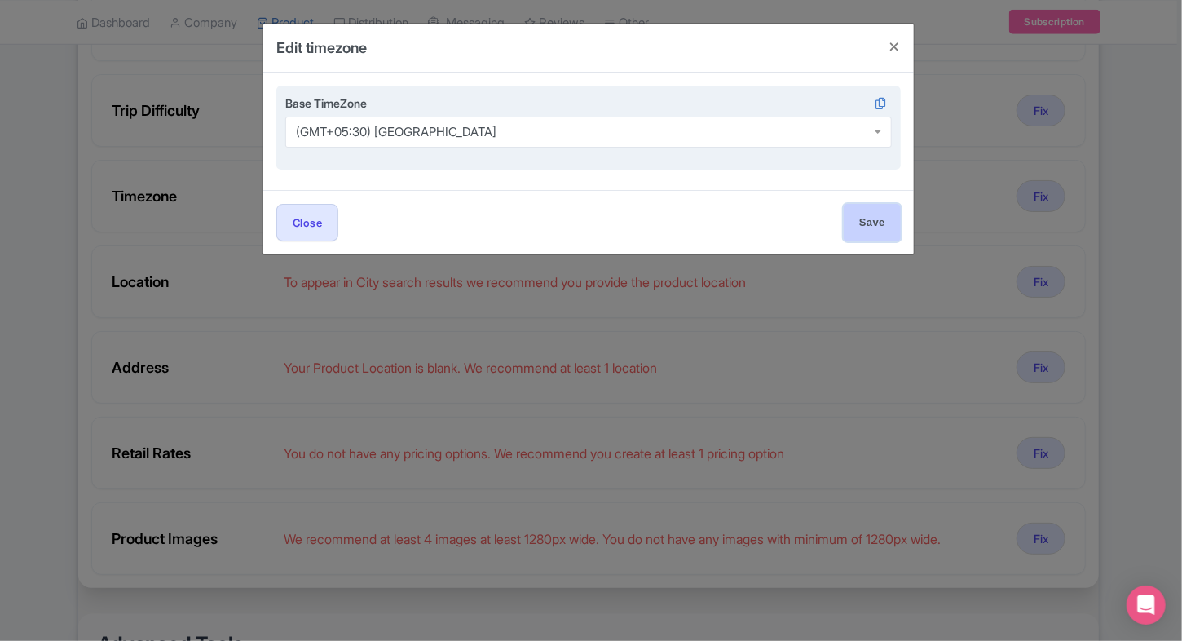
click at [867, 227] on input "Save" at bounding box center [872, 222] width 57 height 37
type input "Save"
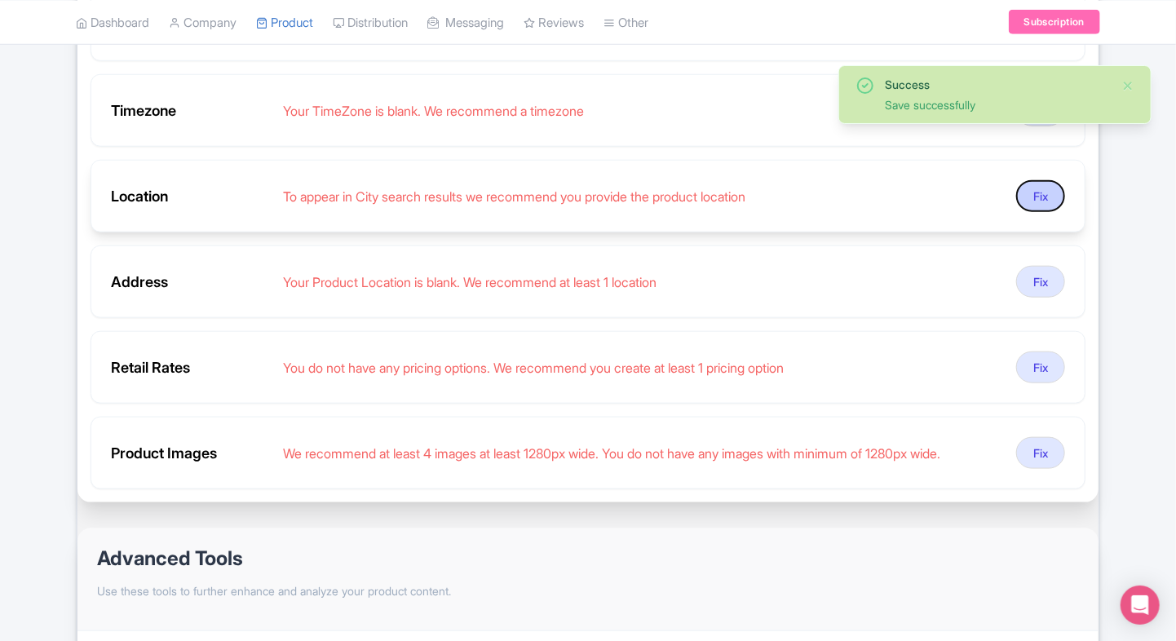
click at [1030, 199] on button "Fix" at bounding box center [1040, 196] width 49 height 32
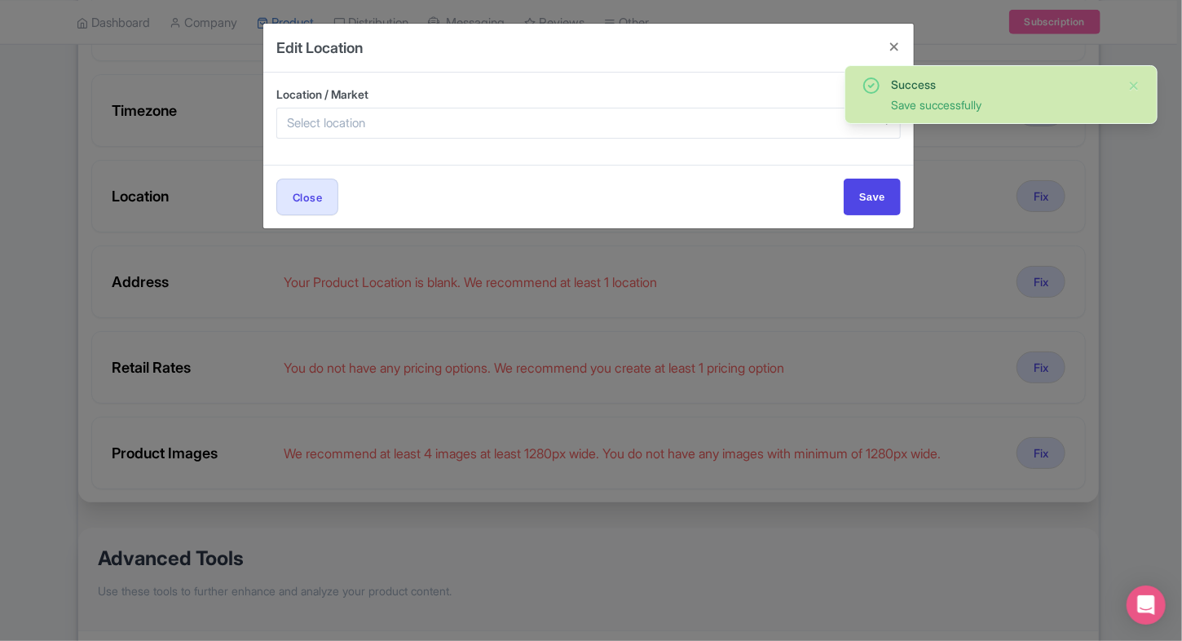
click at [554, 103] on div "Location / Market" at bounding box center [588, 112] width 624 height 53
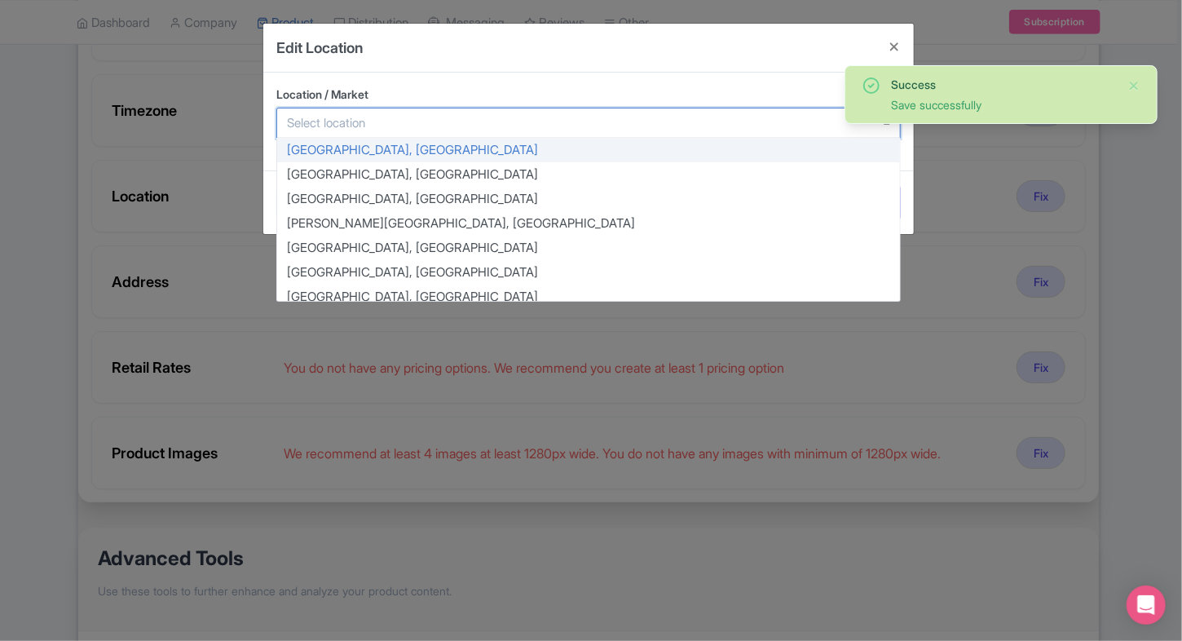
click at [519, 125] on div at bounding box center [588, 123] width 624 height 31
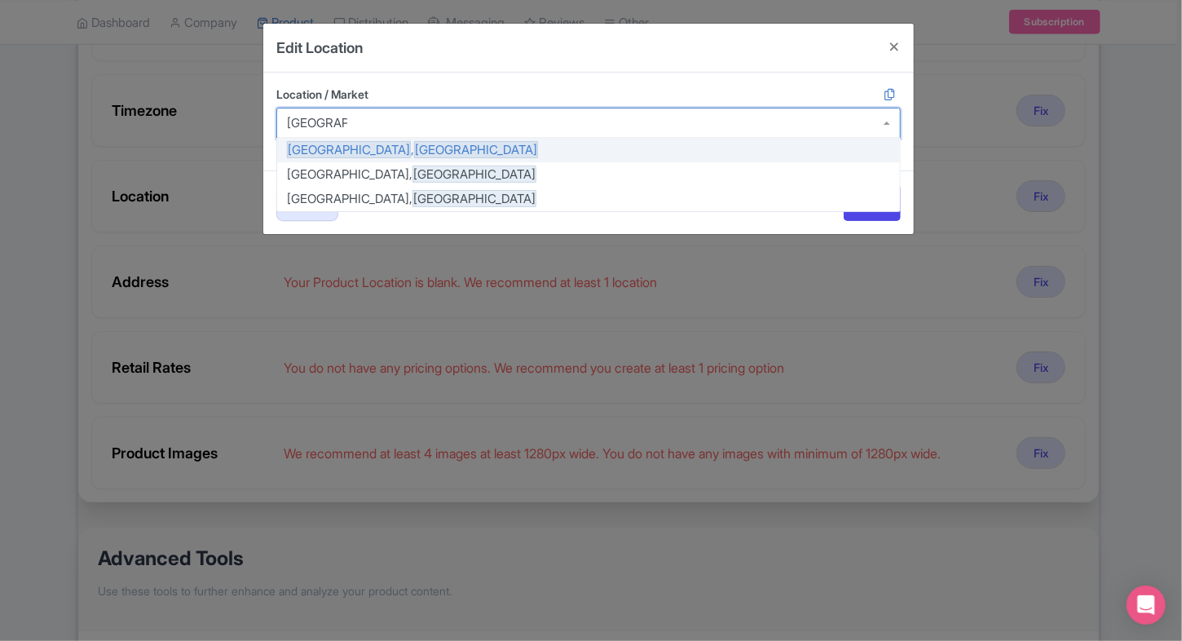
type input "singapore"
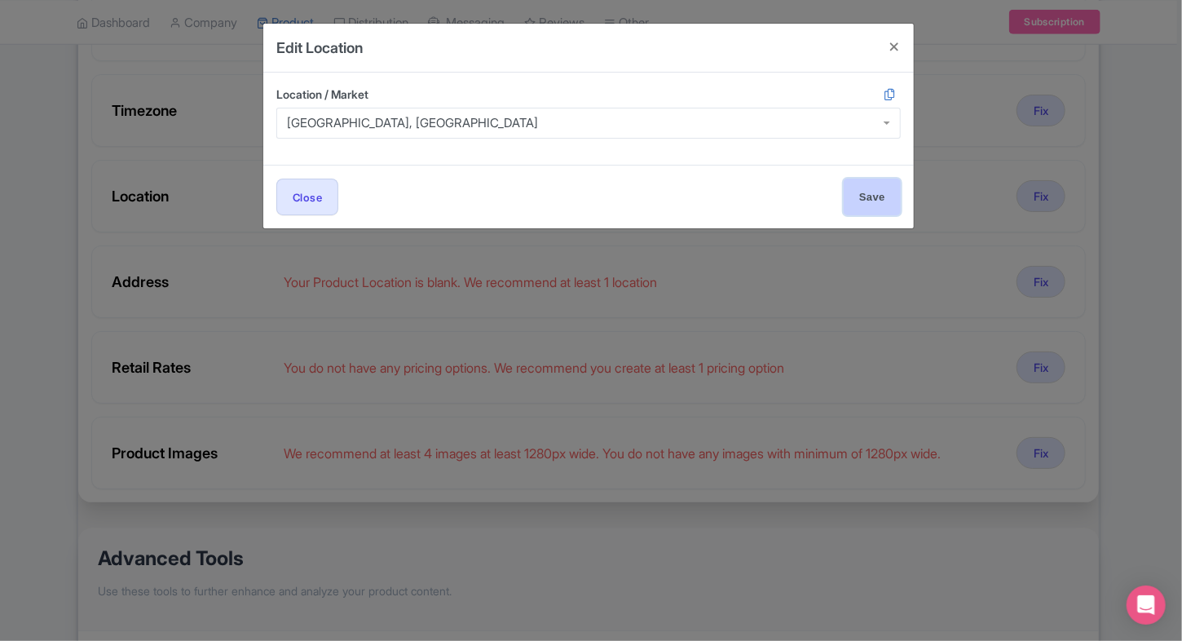
click at [871, 196] on input "Save" at bounding box center [872, 197] width 57 height 37
type input "Save"
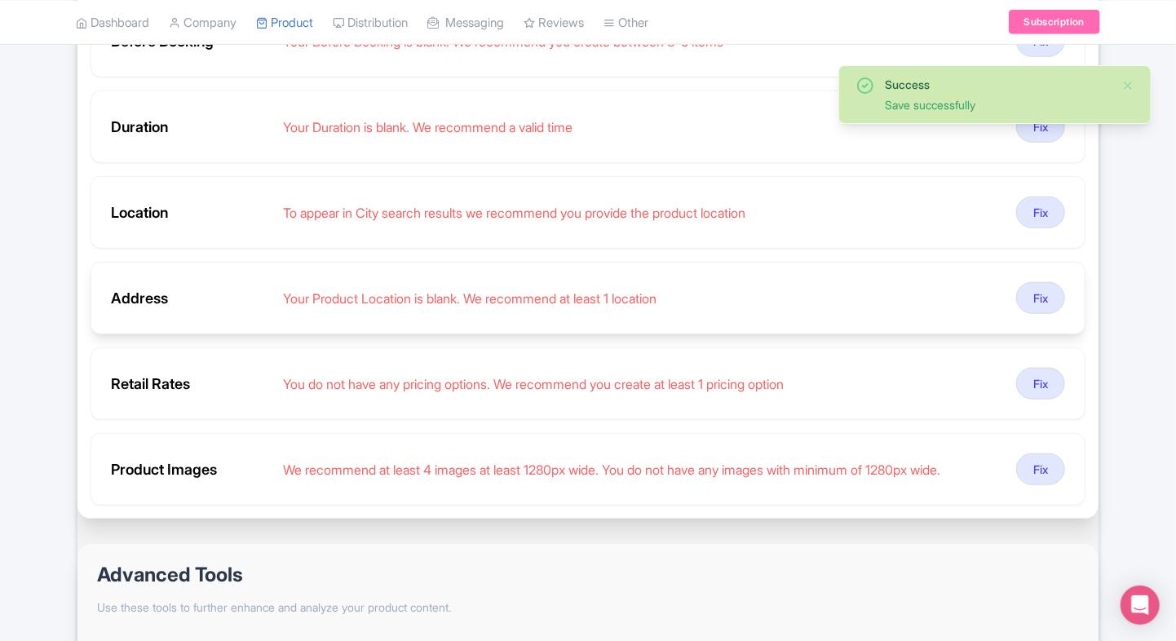
scroll to position [541, 0]
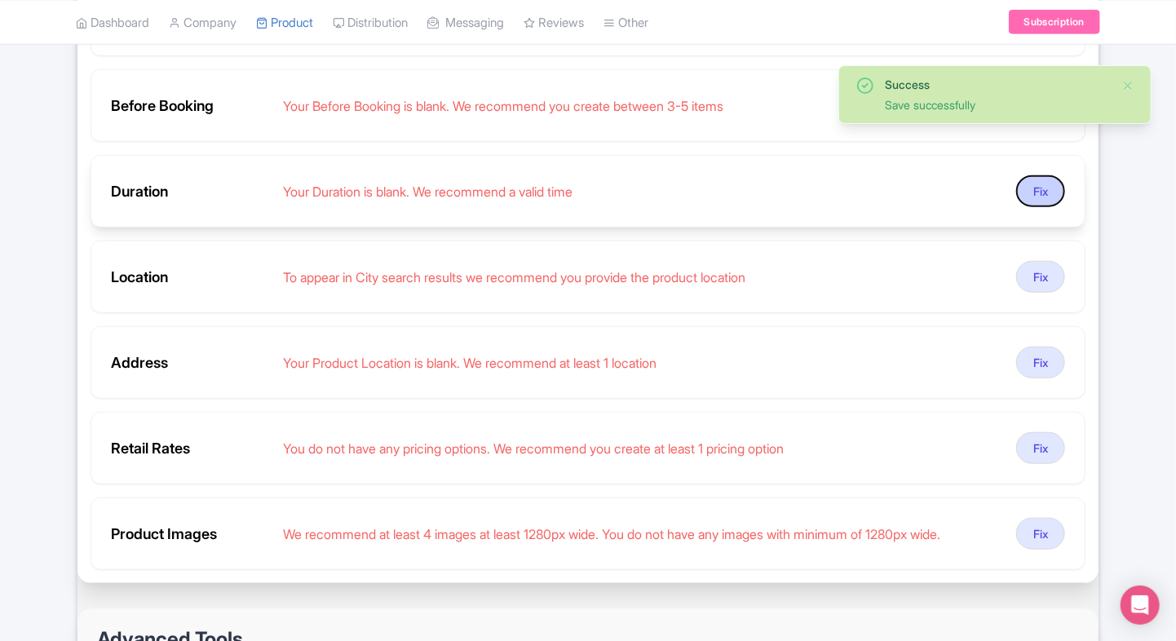
click at [1030, 199] on button "Fix" at bounding box center [1040, 191] width 49 height 32
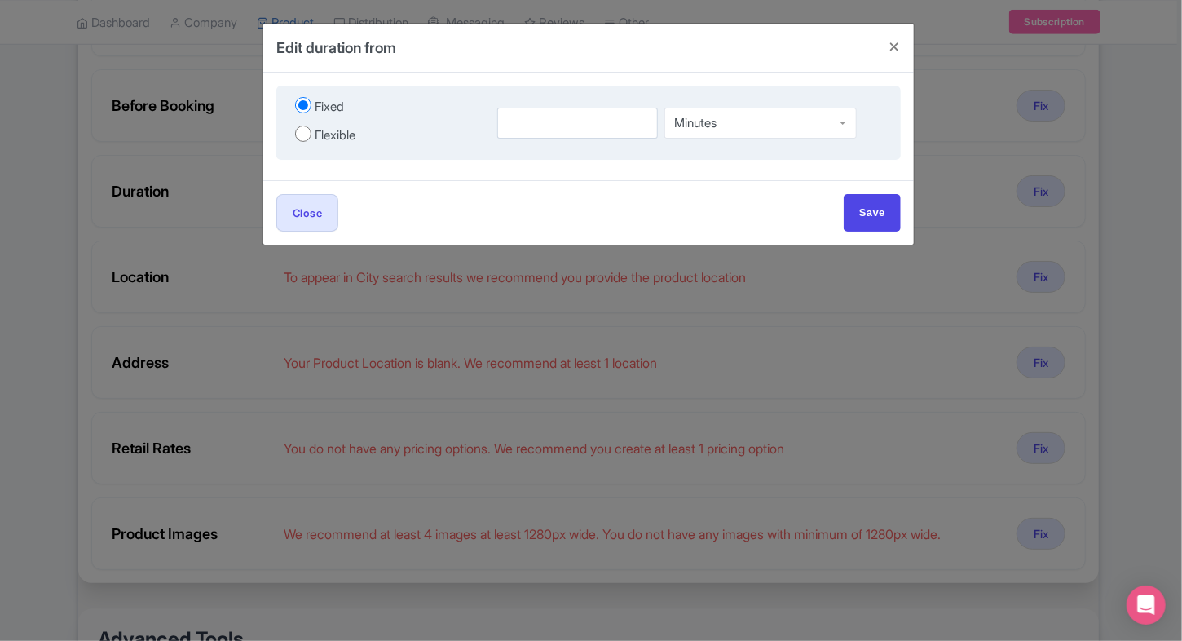
click at [302, 123] on label "Flexible" at bounding box center [386, 134] width 183 height 22
click at [302, 126] on input "Flexible" at bounding box center [303, 134] width 16 height 16
radio input "true"
click at [508, 108] on input "number" at bounding box center [538, 123] width 101 height 31
type input "2"
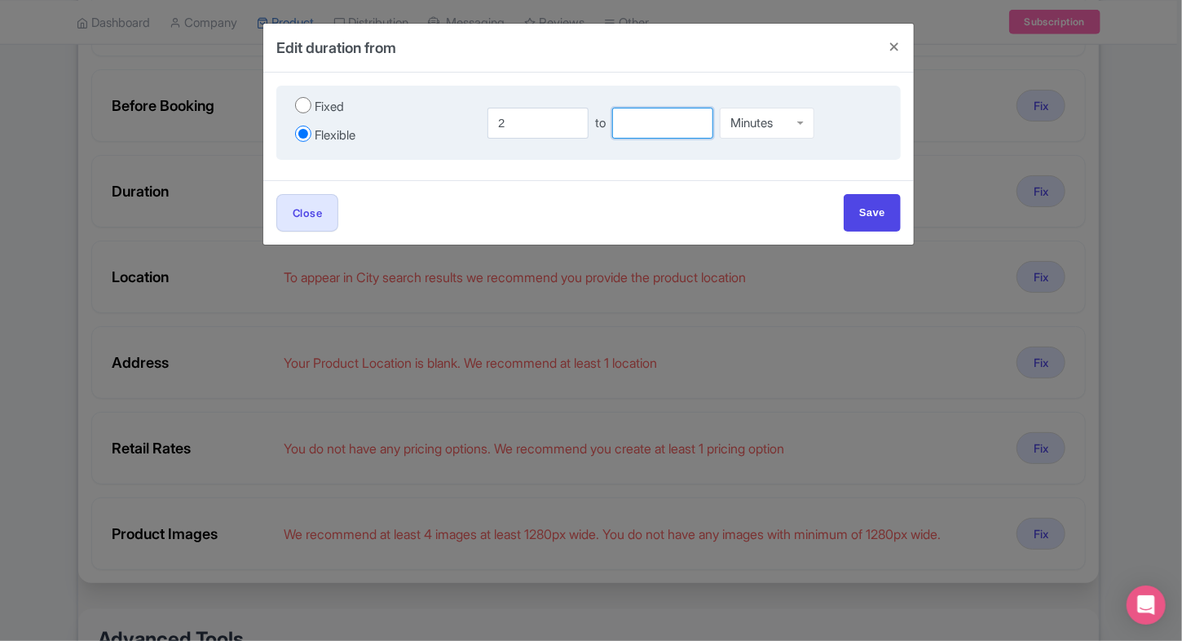
click at [646, 117] on input "number" at bounding box center [662, 123] width 101 height 31
type input "3"
click at [780, 117] on div "Minutes" at bounding box center [767, 119] width 95 height 31
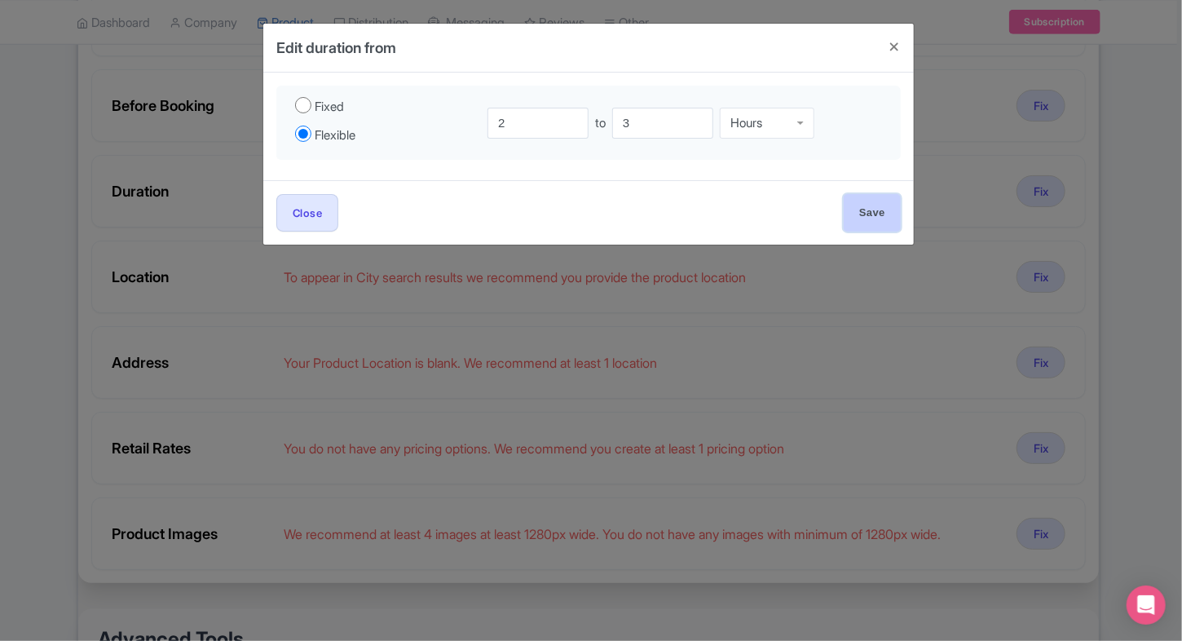
click at [854, 206] on input "Save" at bounding box center [872, 212] width 57 height 37
type input "Save"
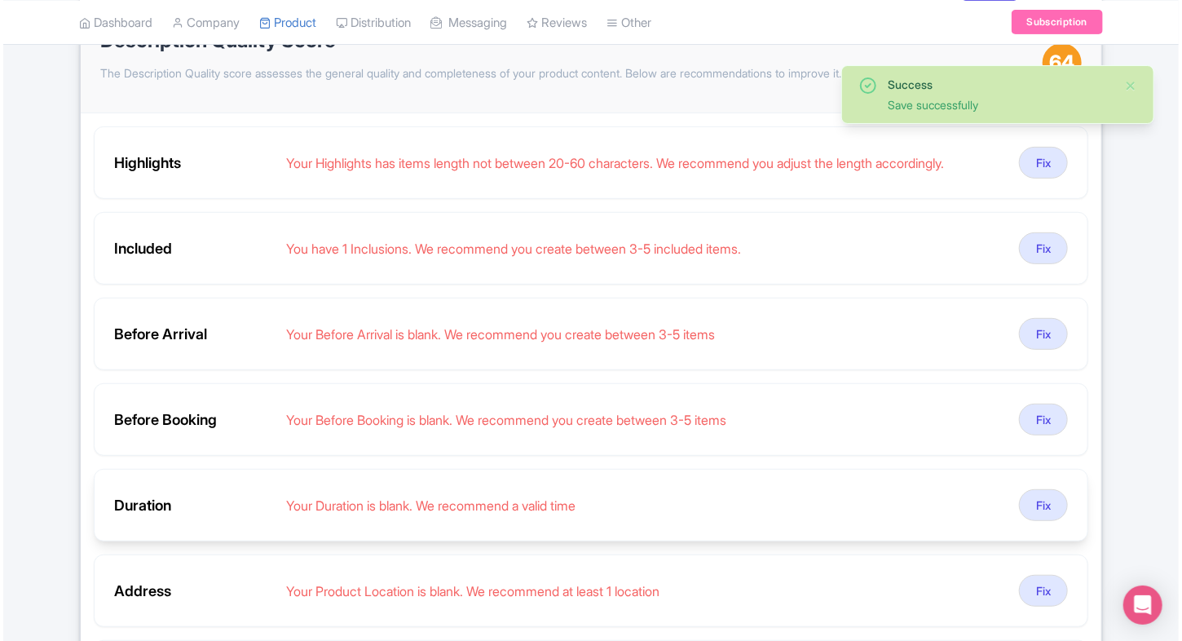
scroll to position [217, 0]
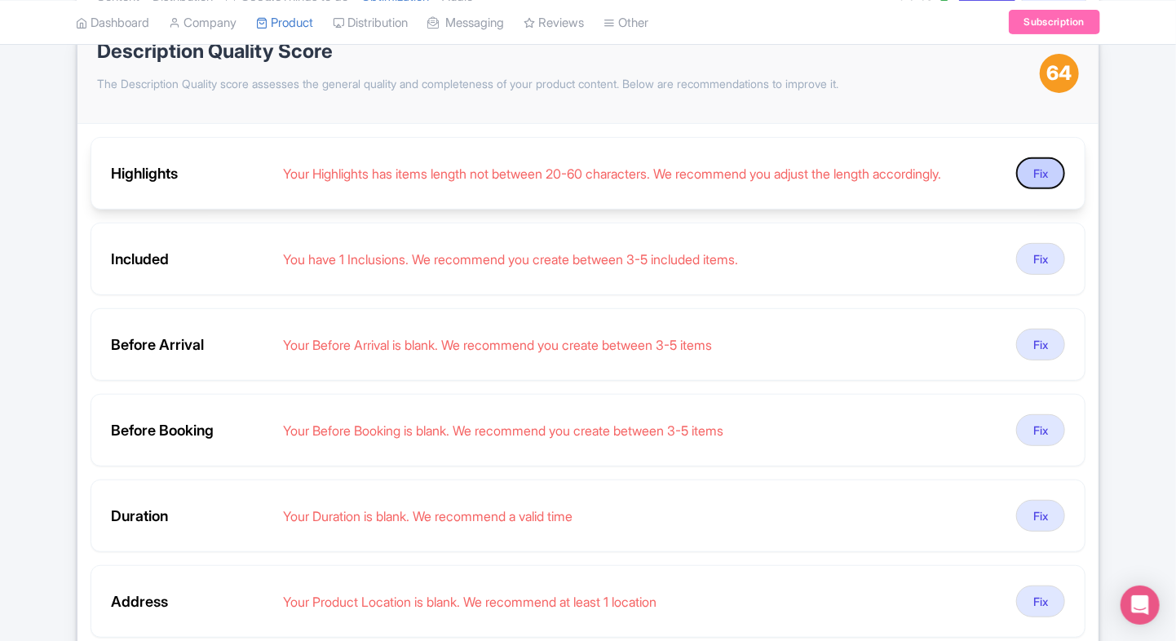
click at [1030, 173] on button "Fix" at bounding box center [1040, 173] width 49 height 32
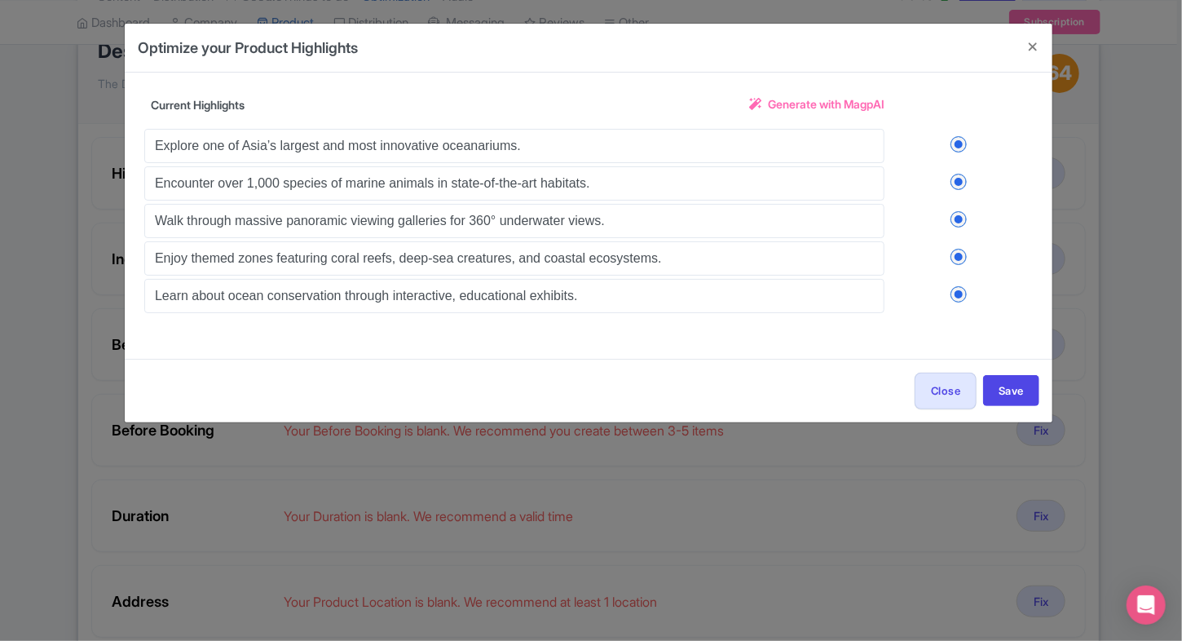
click at [805, 98] on span "Generate with MagpAI" at bounding box center [826, 103] width 117 height 17
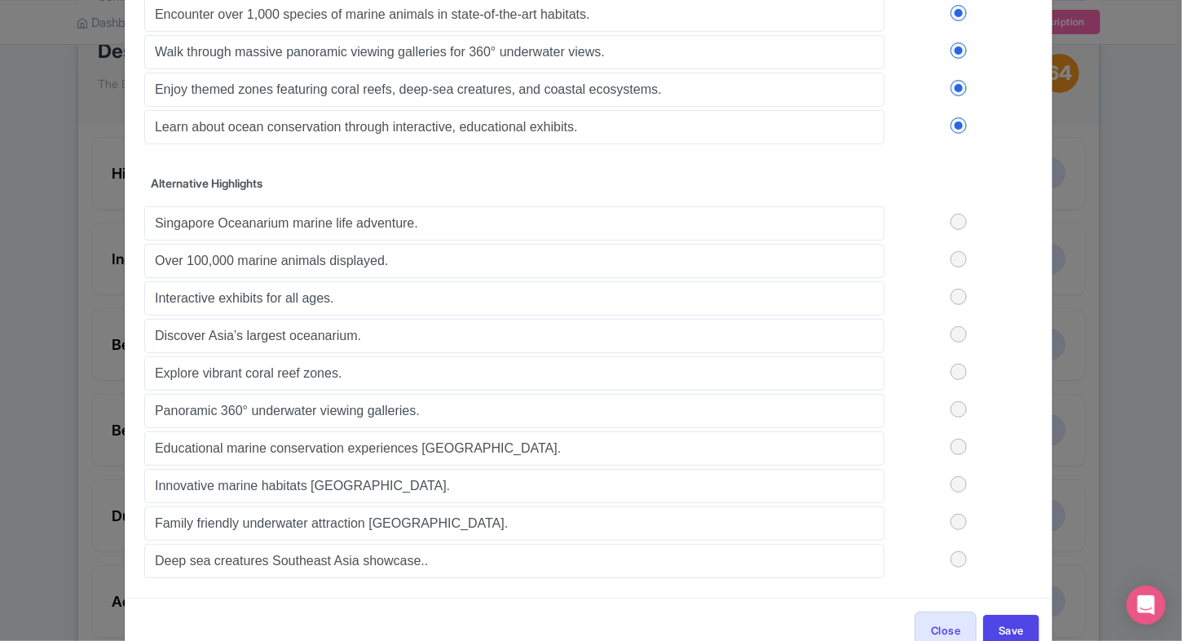
scroll to position [170, 0]
click at [951, 253] on label at bounding box center [959, 258] width 148 height 16
click at [0, 0] on input "checkbox" at bounding box center [0, 0] width 0 height 0
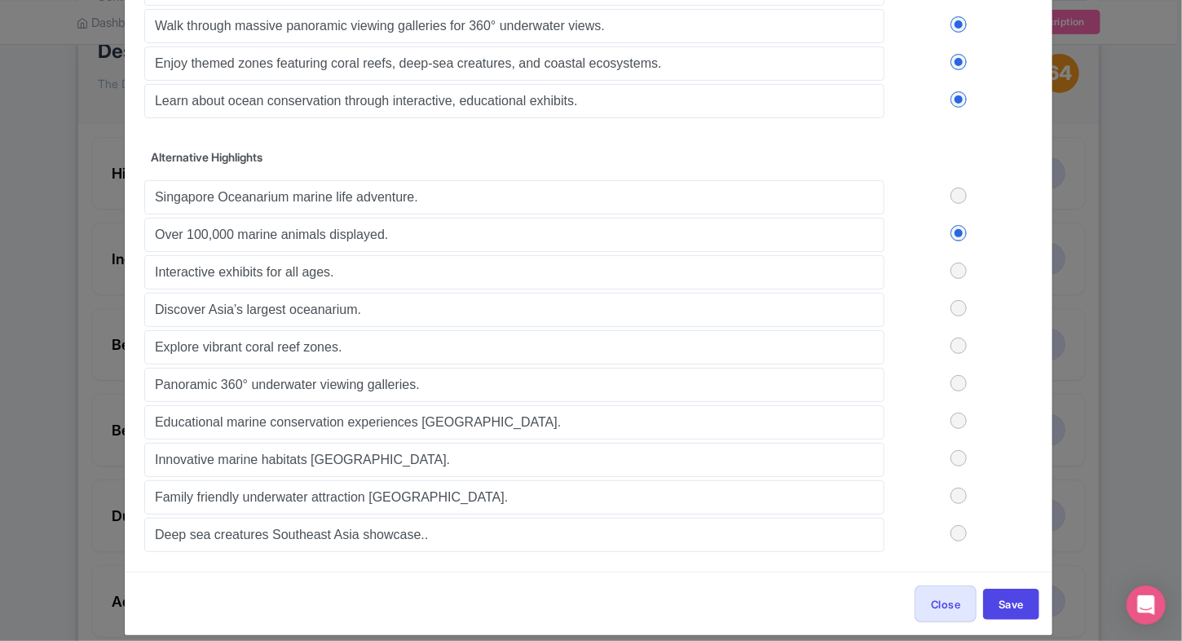
scroll to position [196, 0]
click at [954, 299] on label at bounding box center [959, 307] width 148 height 16
click at [0, 0] on input "checkbox" at bounding box center [0, 0] width 0 height 0
click at [957, 342] on label at bounding box center [959, 345] width 148 height 16
click at [0, 0] on input "checkbox" at bounding box center [0, 0] width 0 height 0
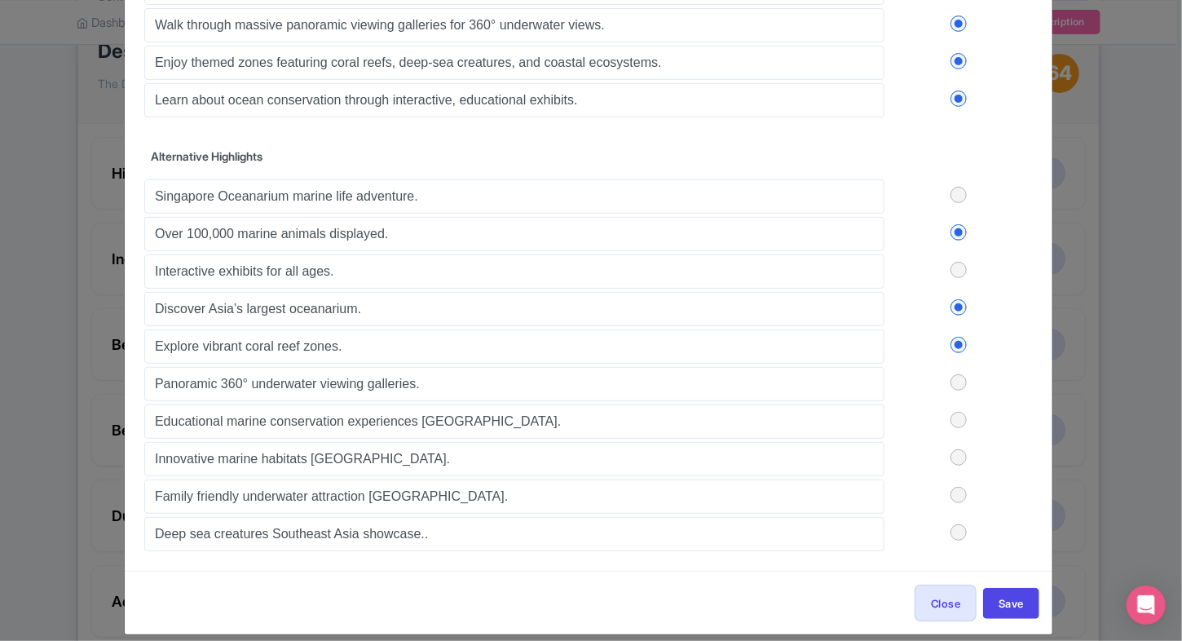
click at [964, 385] on label at bounding box center [959, 382] width 148 height 16
click at [0, 0] on input "checkbox" at bounding box center [0, 0] width 0 height 0
click at [958, 421] on div "Singapore Oceanarium marine life adventure. Over 100,000 marine animals display…" at bounding box center [588, 363] width 889 height 375
click at [958, 421] on label at bounding box center [959, 420] width 148 height 16
click at [0, 0] on input "checkbox" at bounding box center [0, 0] width 0 height 0
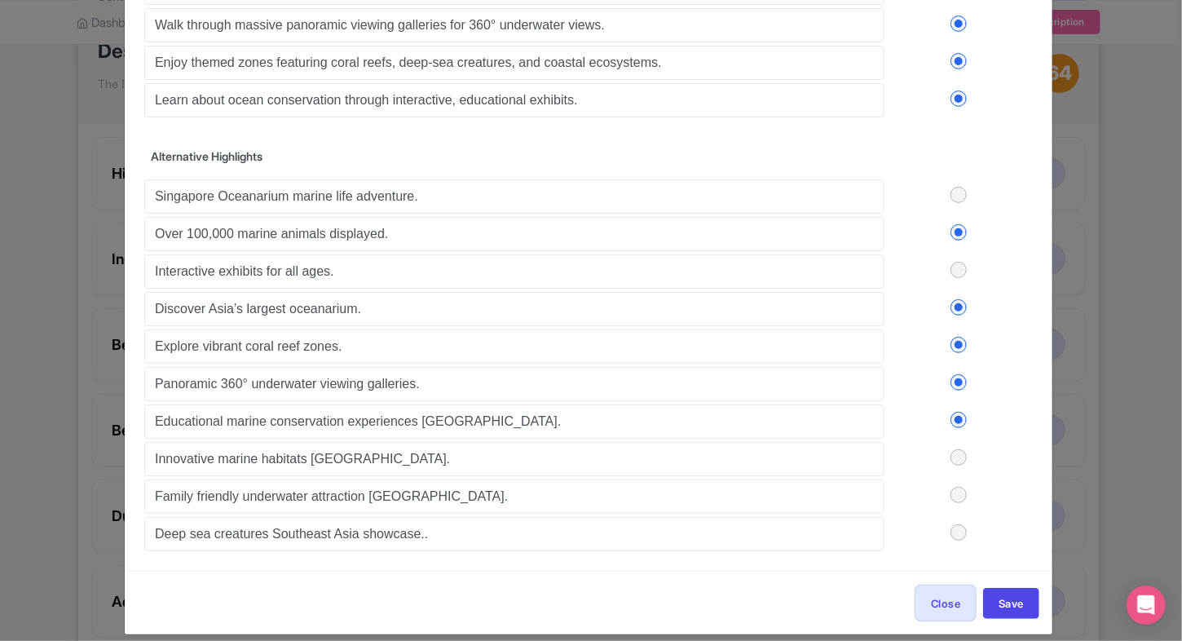
scroll to position [0, 0]
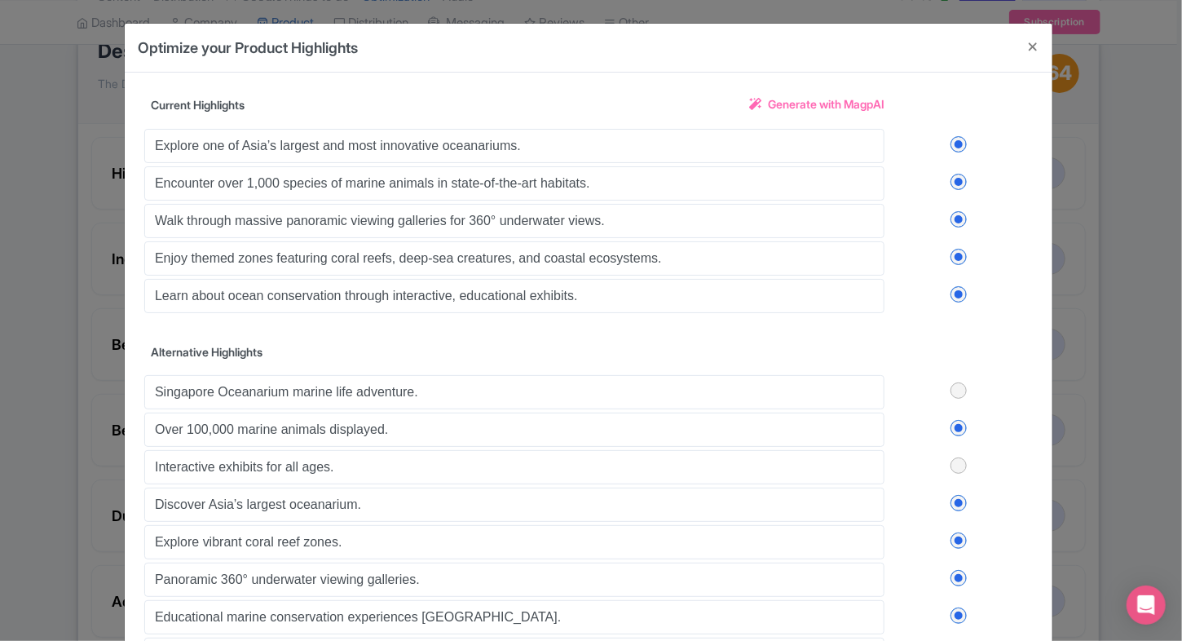
click at [949, 290] on label at bounding box center [959, 294] width 148 height 16
click at [0, 0] on input "checkbox" at bounding box center [0, 0] width 0 height 0
click at [949, 258] on label at bounding box center [959, 257] width 148 height 16
click at [0, 0] on input "checkbox" at bounding box center [0, 0] width 0 height 0
click at [962, 219] on label at bounding box center [959, 219] width 148 height 16
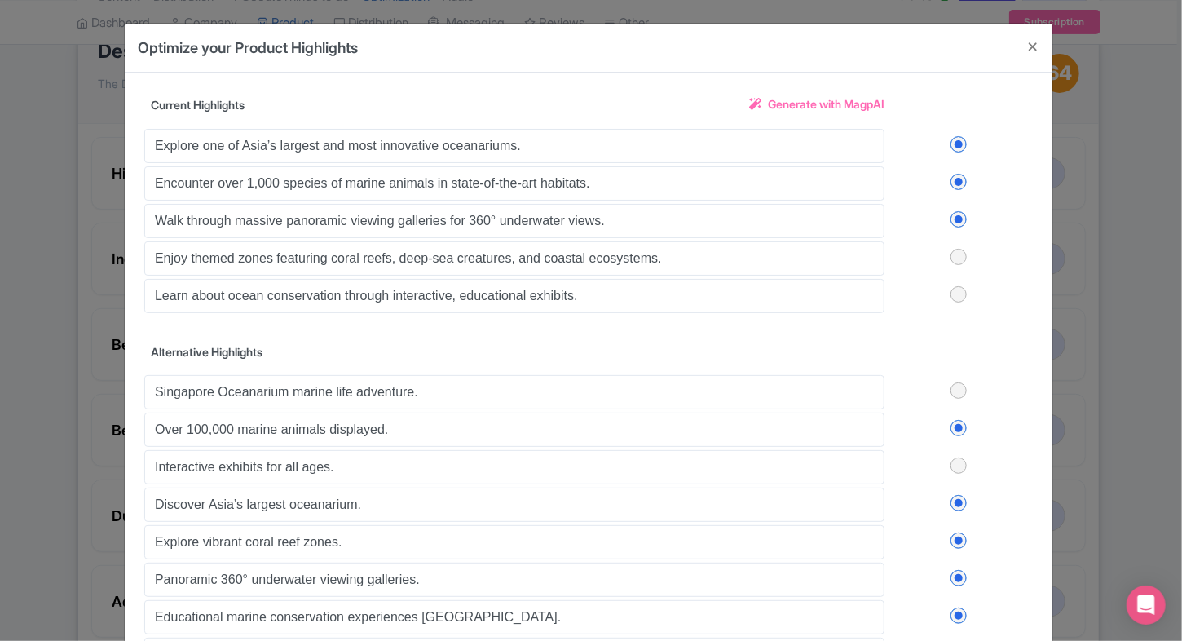
click at [0, 0] on input "checkbox" at bounding box center [0, 0] width 0 height 0
click at [952, 176] on label at bounding box center [959, 182] width 148 height 16
click at [0, 0] on input "checkbox" at bounding box center [0, 0] width 0 height 0
click at [954, 139] on label at bounding box center [959, 144] width 148 height 16
click at [0, 0] on input "checkbox" at bounding box center [0, 0] width 0 height 0
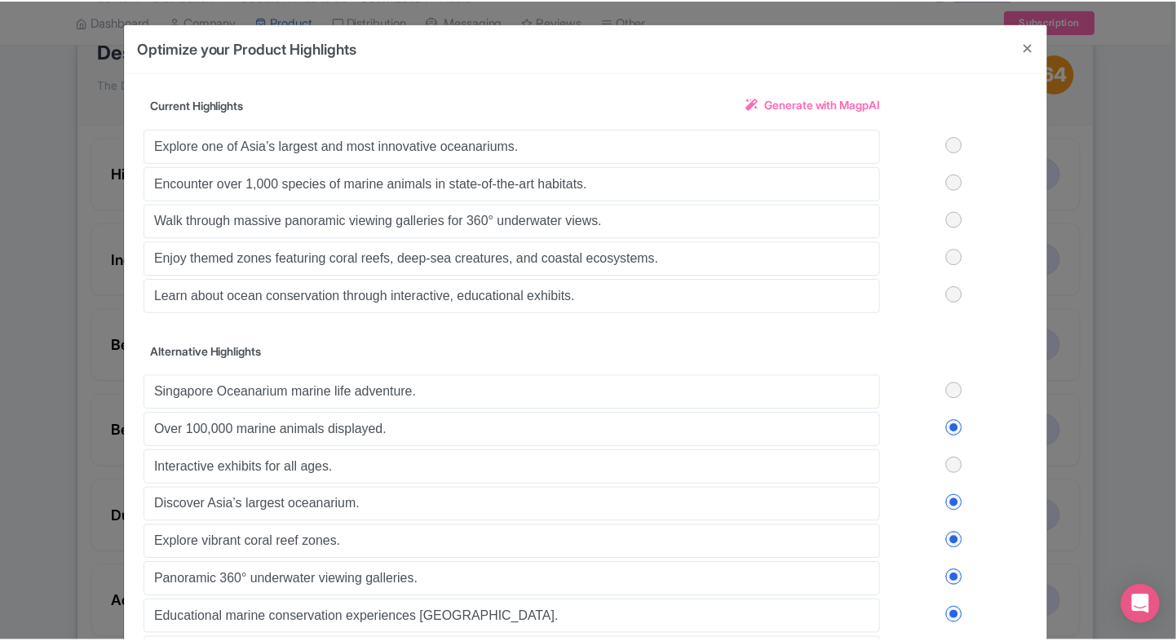
scroll to position [206, 0]
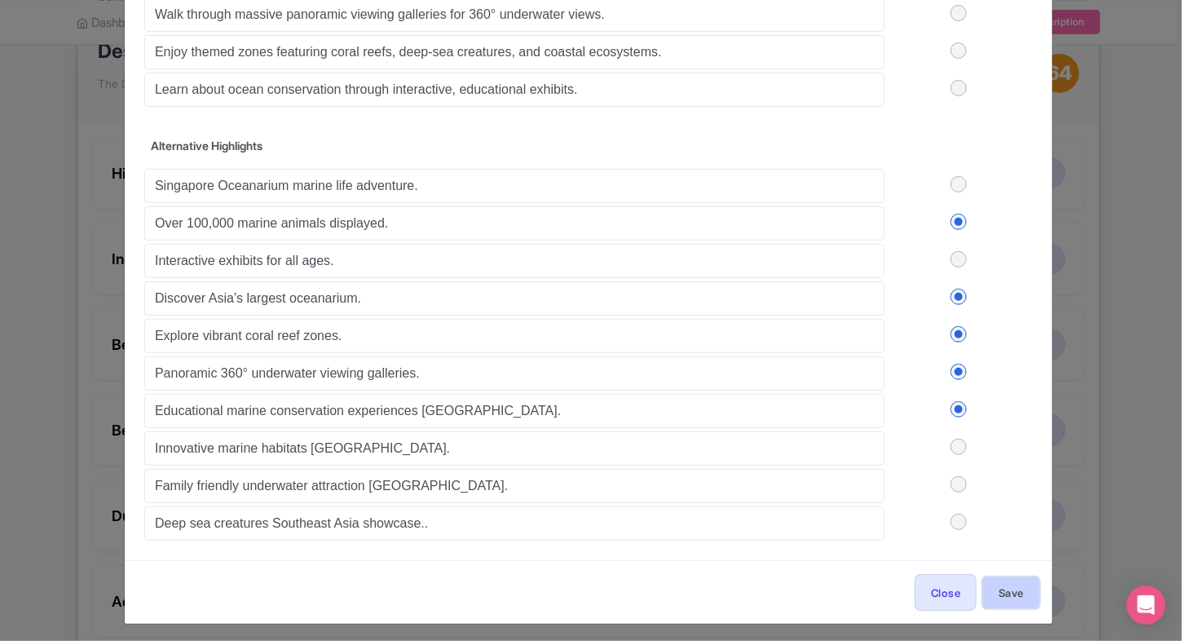
click at [985, 586] on button "Save" at bounding box center [1011, 592] width 56 height 31
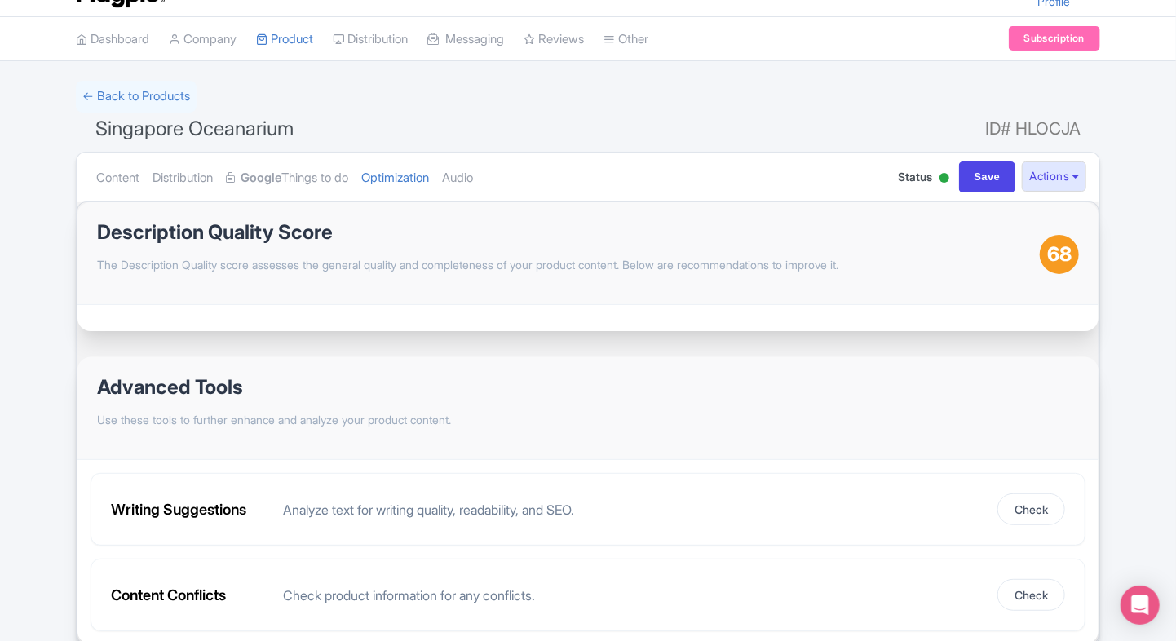
scroll to position [25, 0]
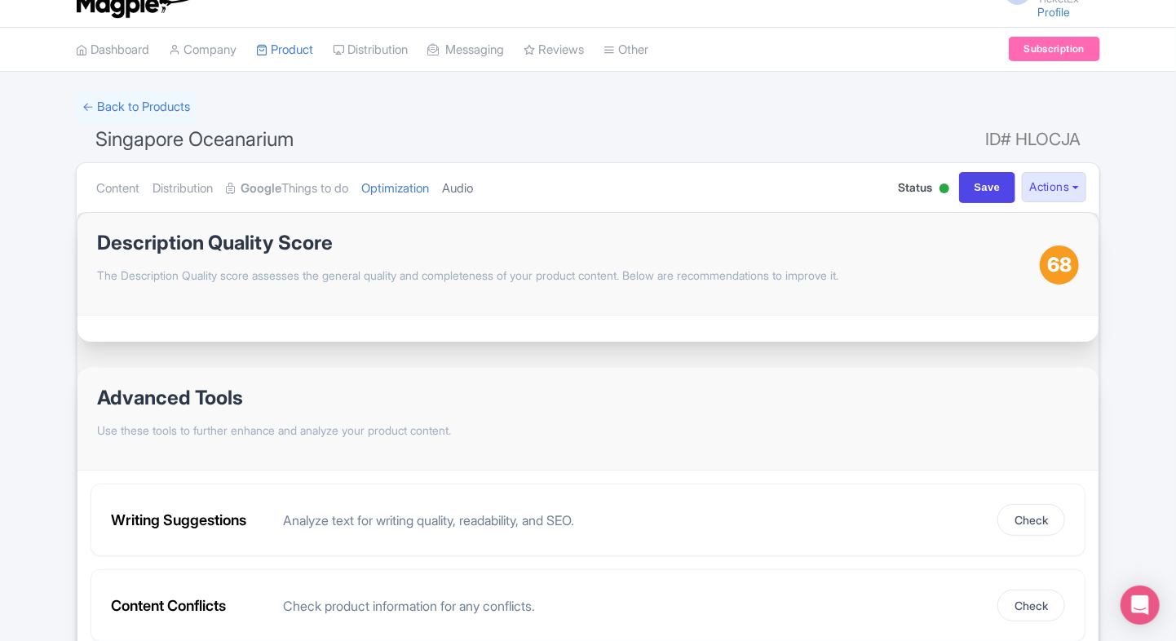
click at [470, 184] on link "Audio" at bounding box center [457, 188] width 31 height 51
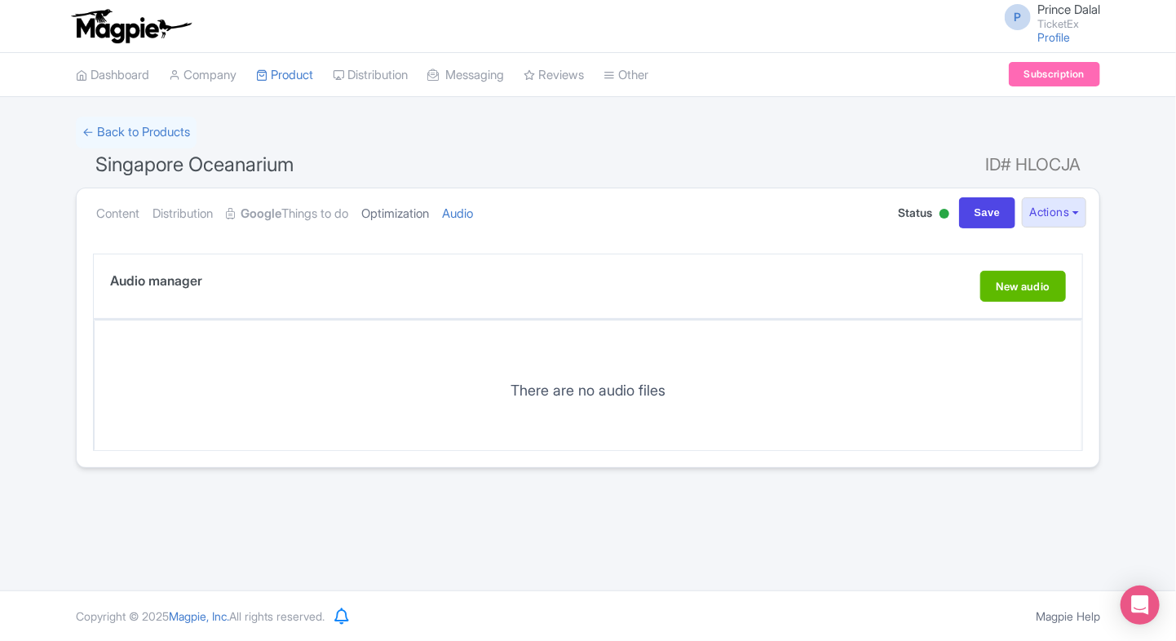
scroll to position [0, 0]
click at [417, 204] on link "Optimization" at bounding box center [395, 213] width 68 height 51
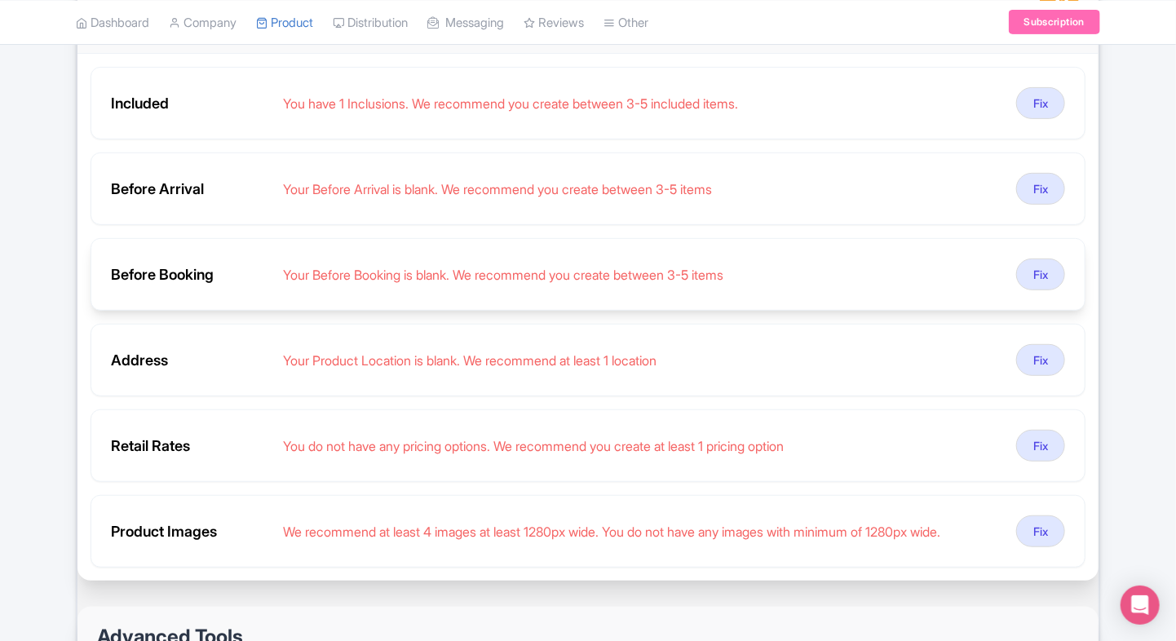
scroll to position [274, 0]
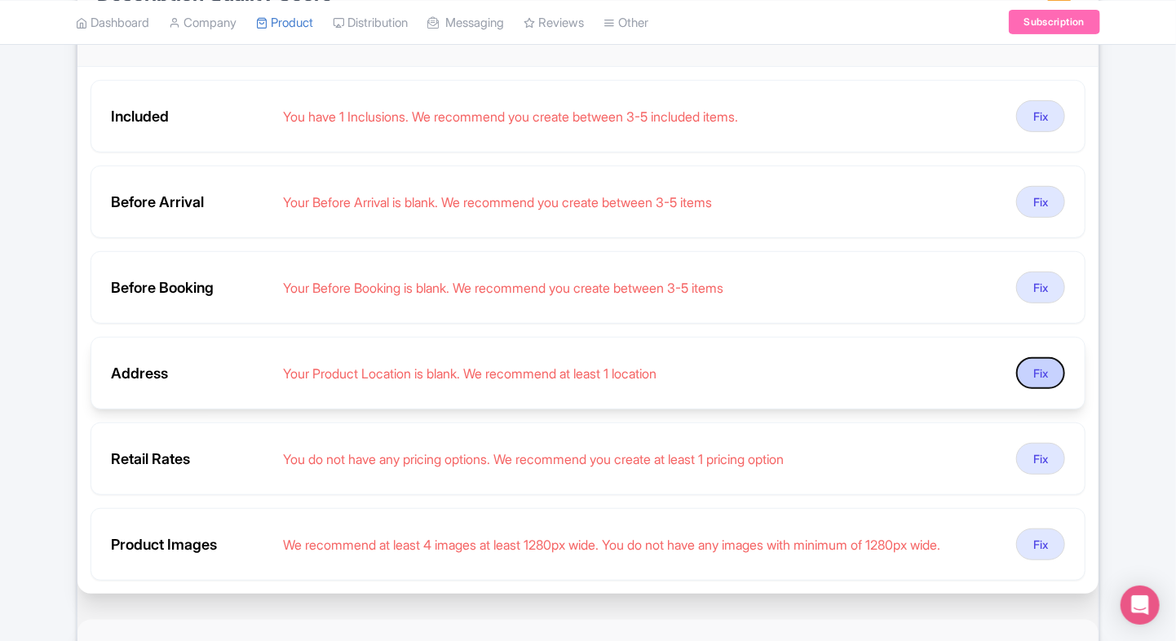
click at [1044, 382] on button "Fix" at bounding box center [1040, 373] width 49 height 32
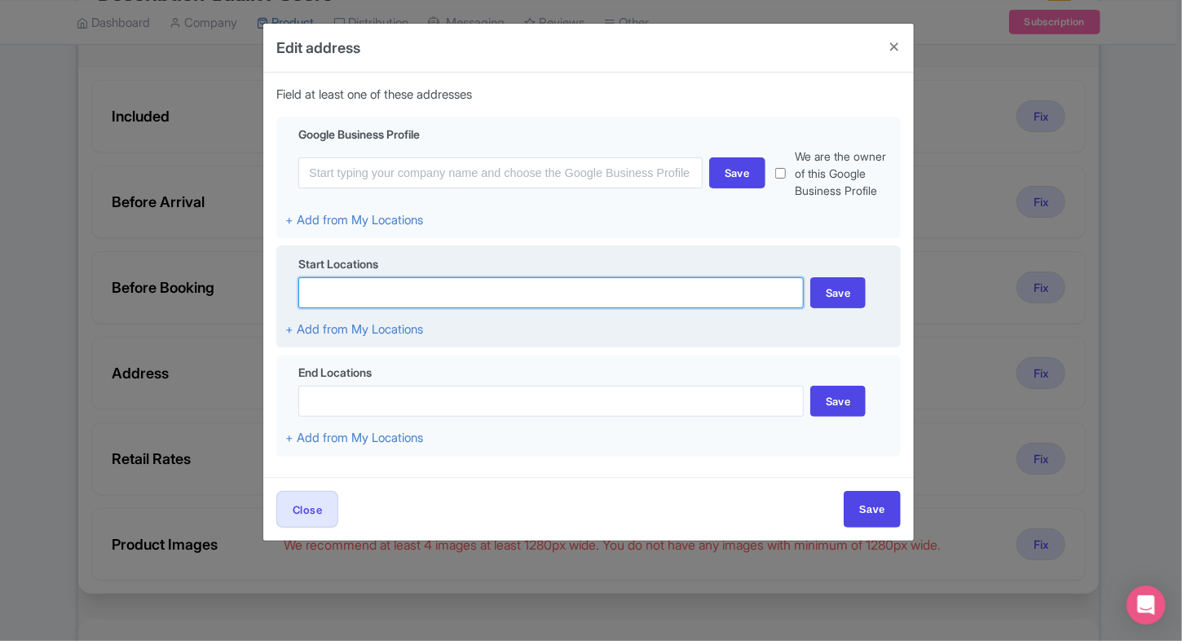
click at [541, 293] on input at bounding box center [550, 292] width 505 height 31
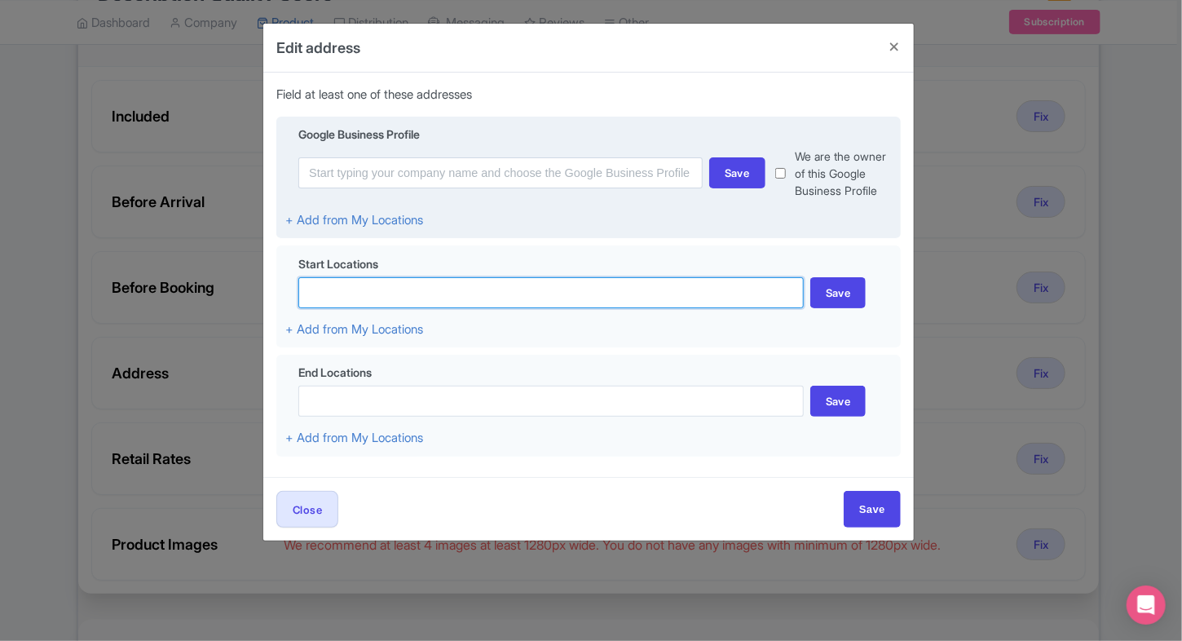
paste input "Singapore Oceanarium"
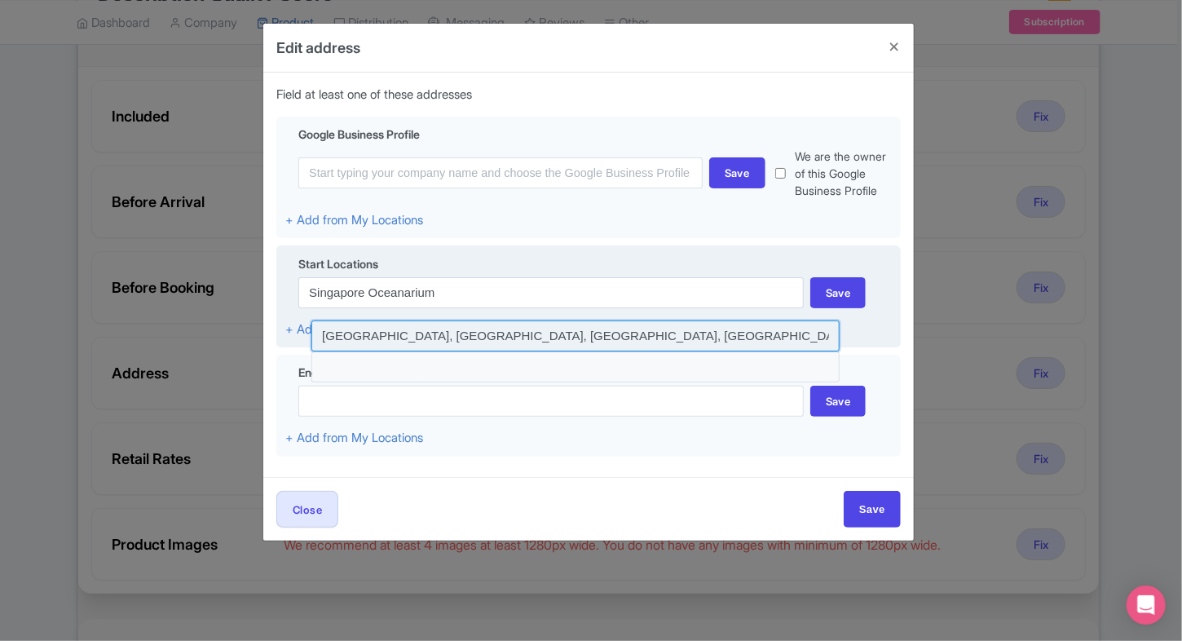
click at [436, 333] on input at bounding box center [575, 335] width 528 height 31
type input "Sentosa Gateway, Singapore Oceanarium, Sentosa Island, Singapore"
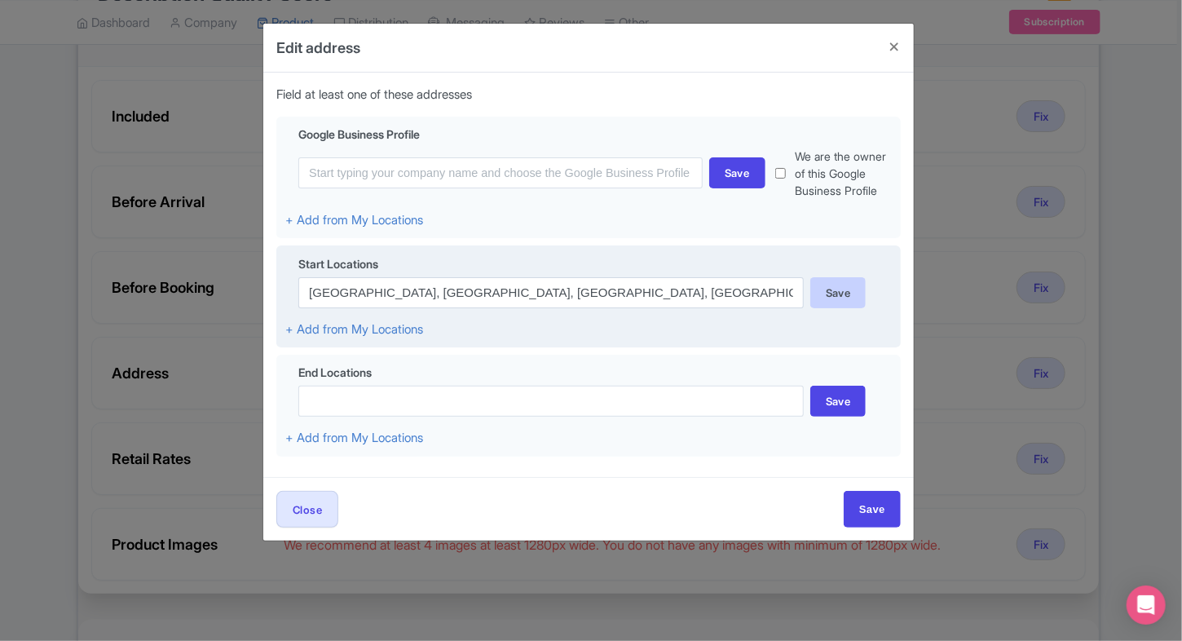
click at [821, 302] on div "Save" at bounding box center [838, 292] width 56 height 31
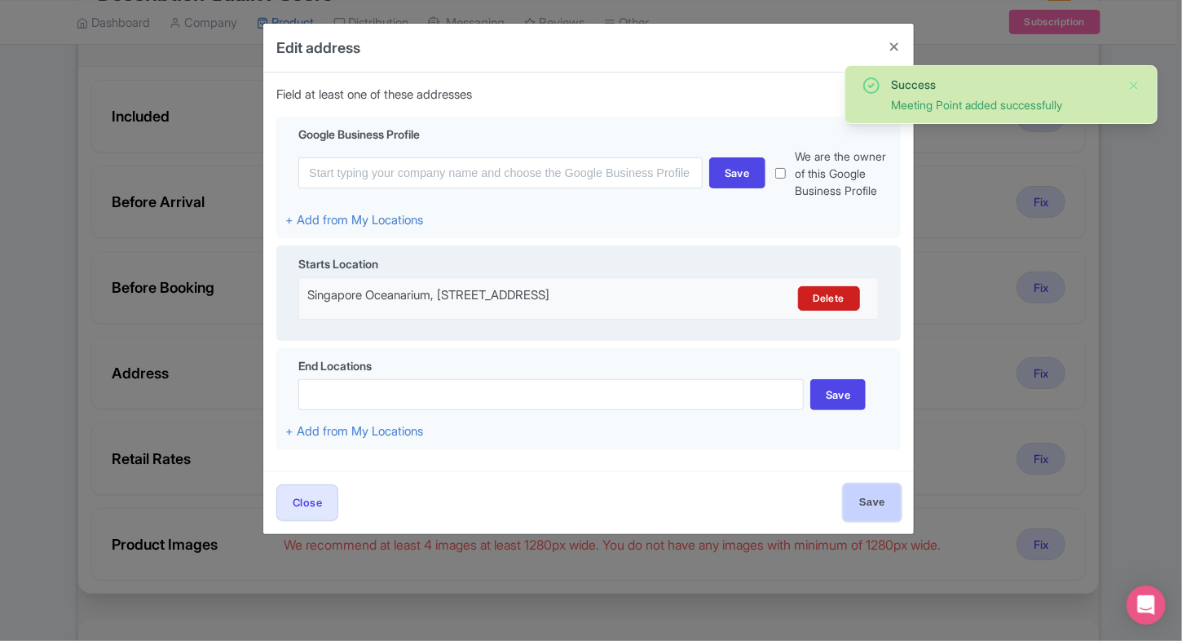
click at [883, 514] on input "Save" at bounding box center [872, 502] width 57 height 37
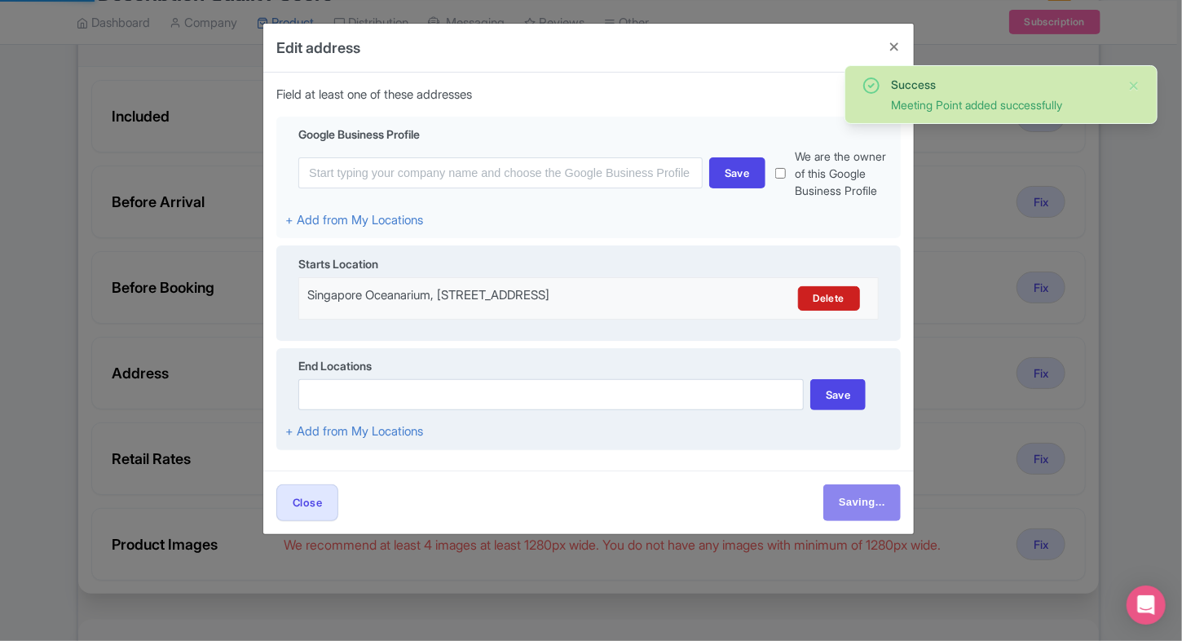
type input "Save"
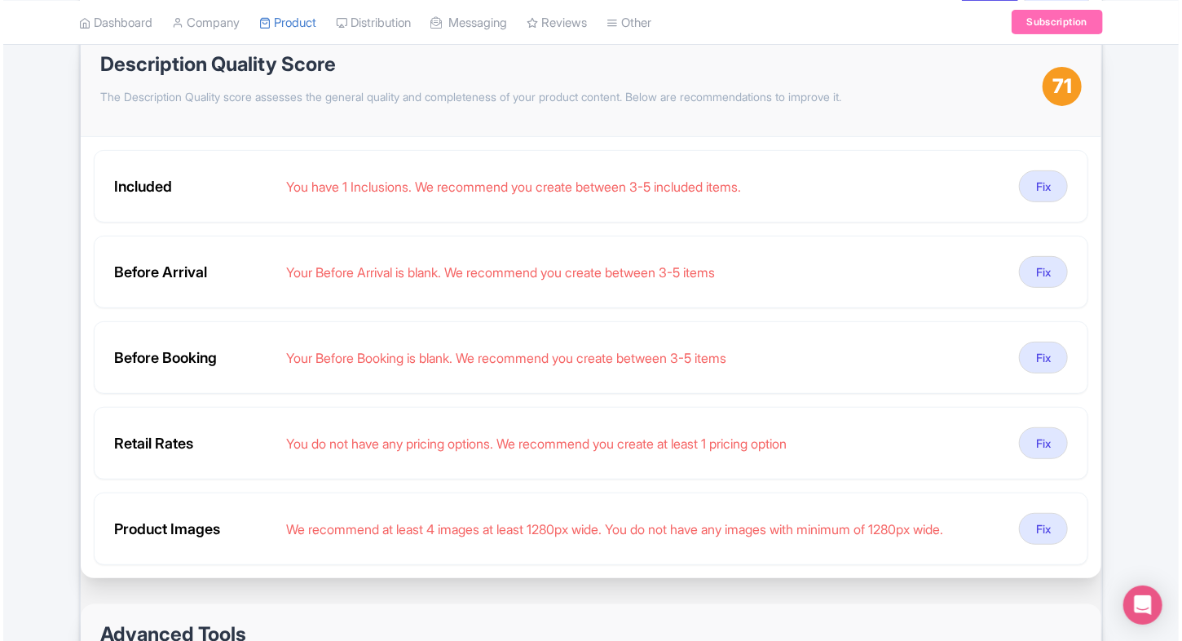
scroll to position [202, 0]
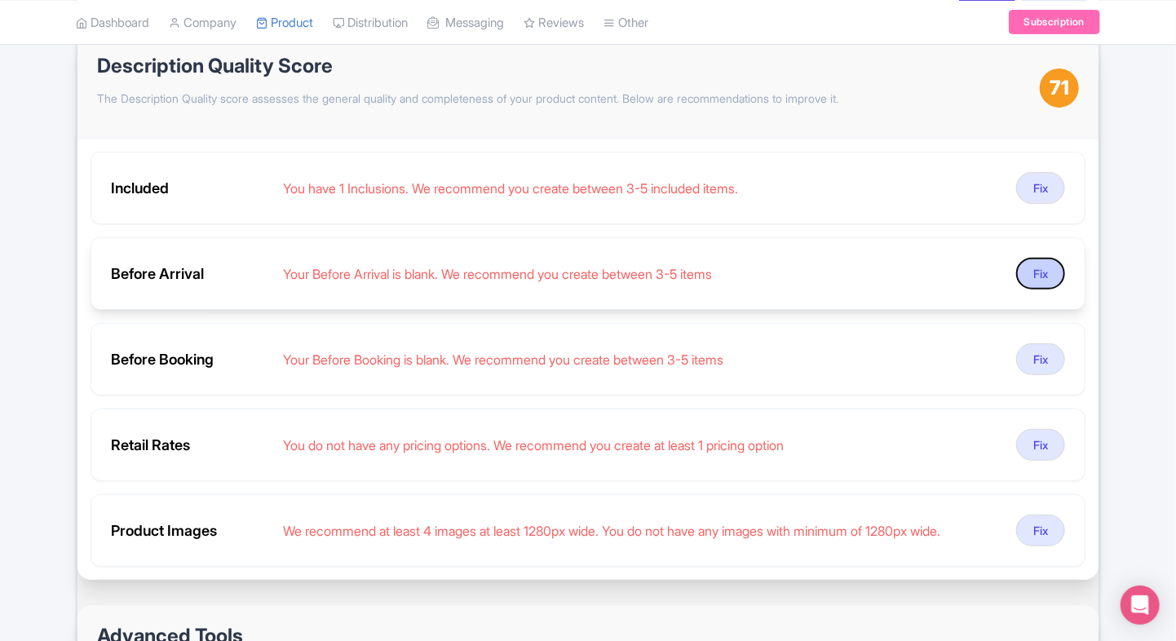
click at [1044, 266] on button "Fix" at bounding box center [1040, 274] width 49 height 32
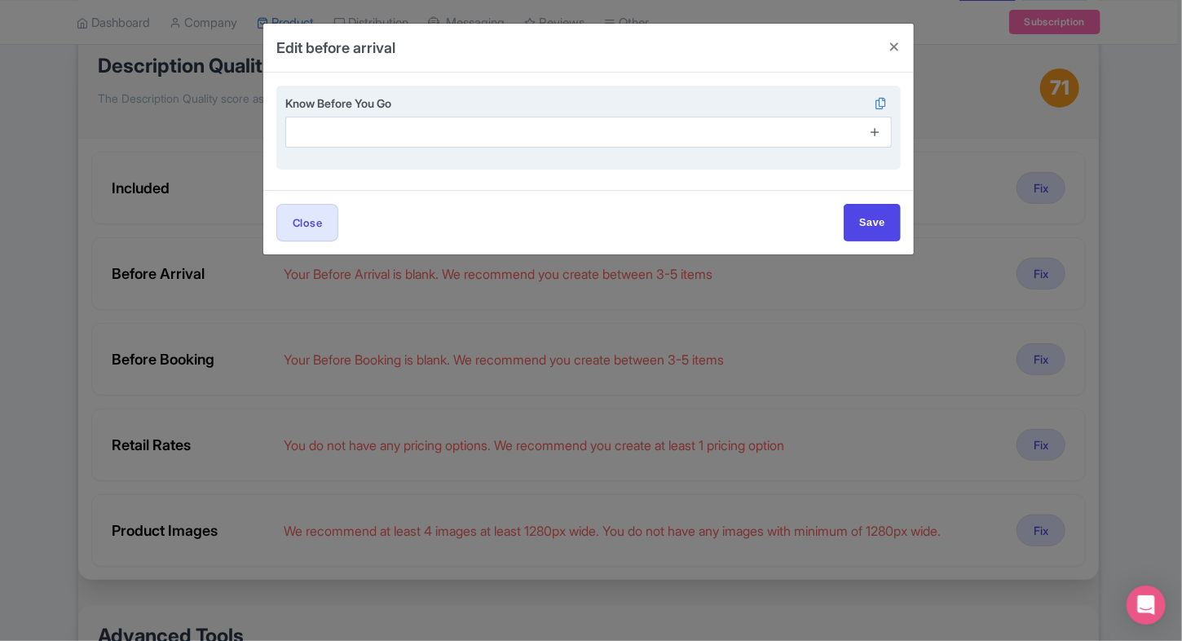
click at [872, 138] on link at bounding box center [875, 132] width 12 height 19
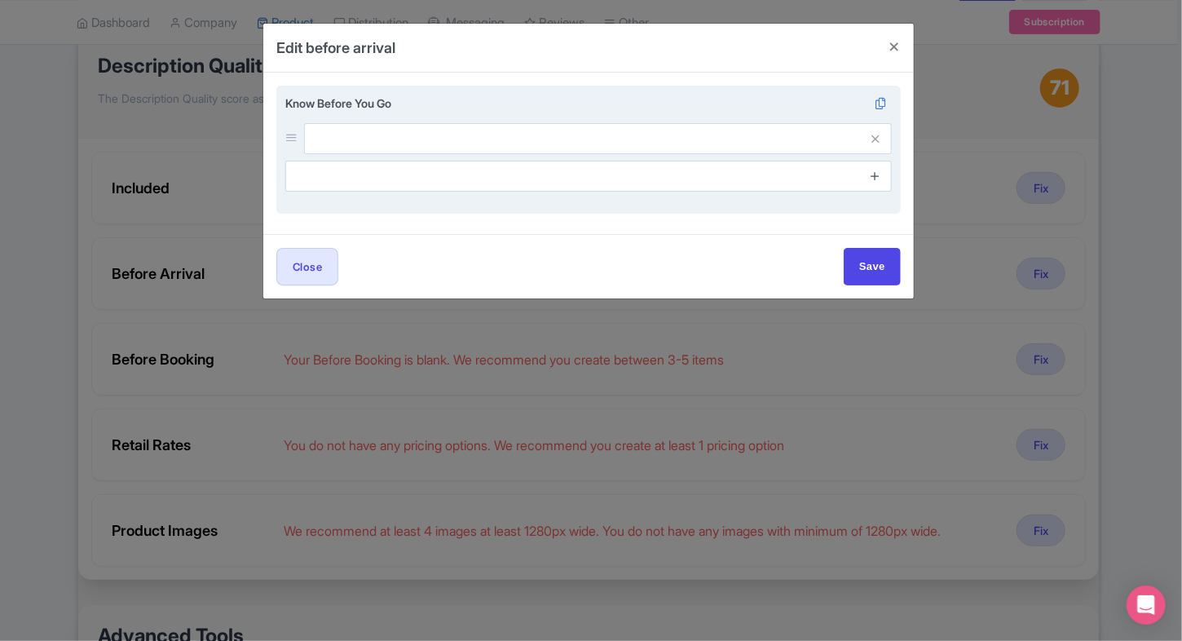
click at [876, 178] on icon at bounding box center [875, 176] width 12 height 12
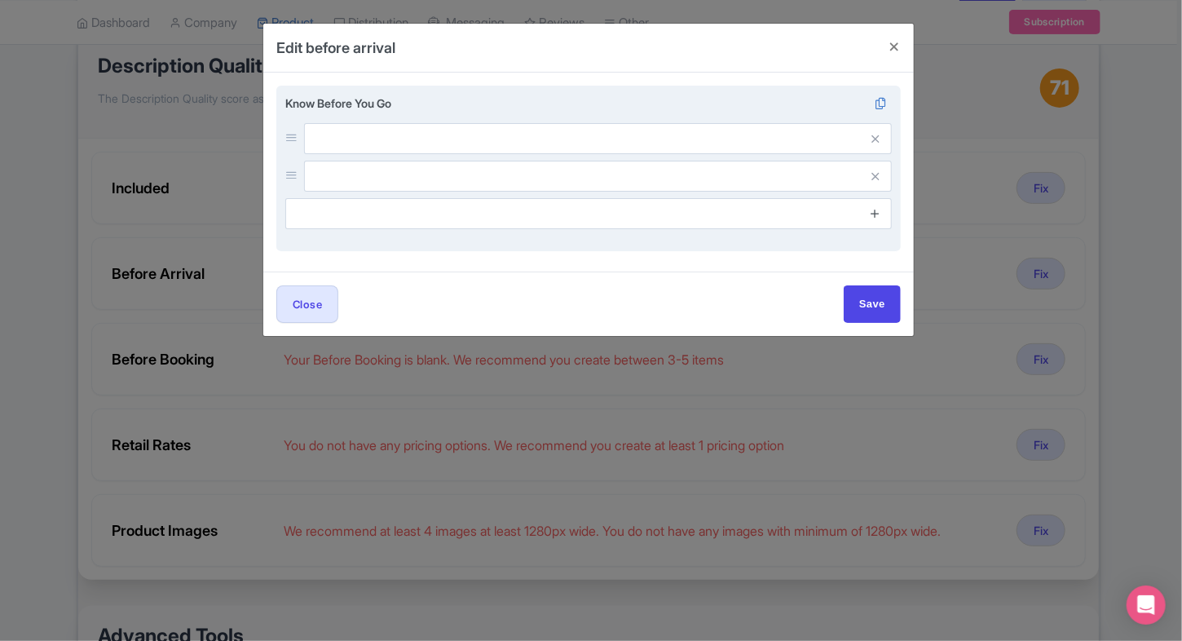
click at [877, 205] on link at bounding box center [875, 214] width 12 height 19
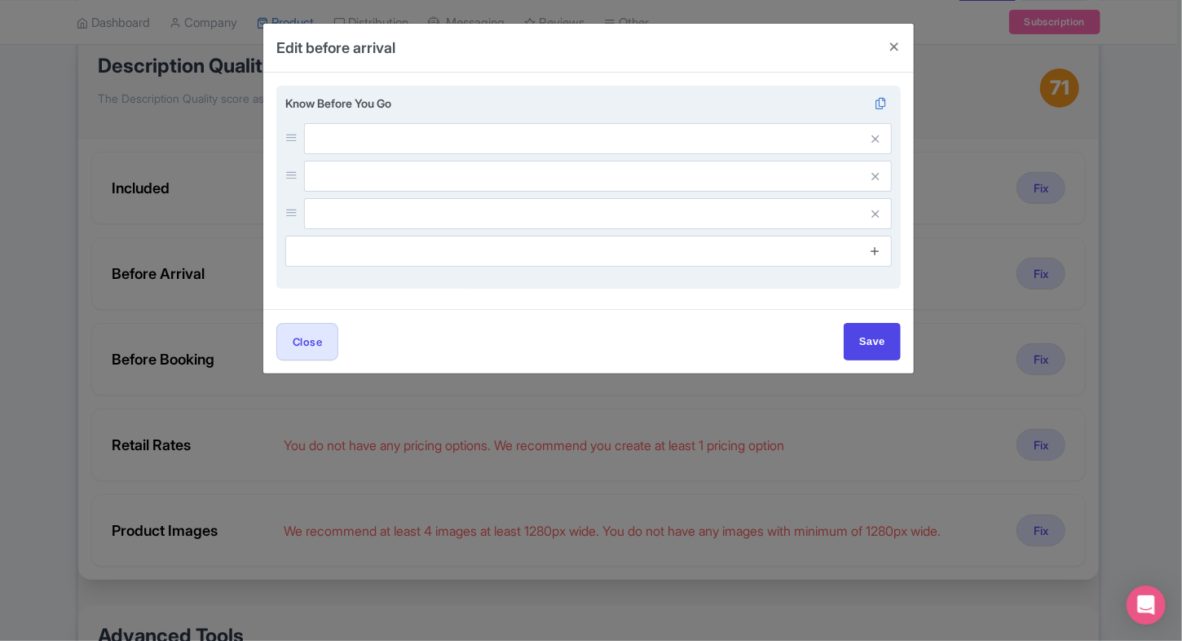
click at [877, 243] on link at bounding box center [875, 251] width 12 height 19
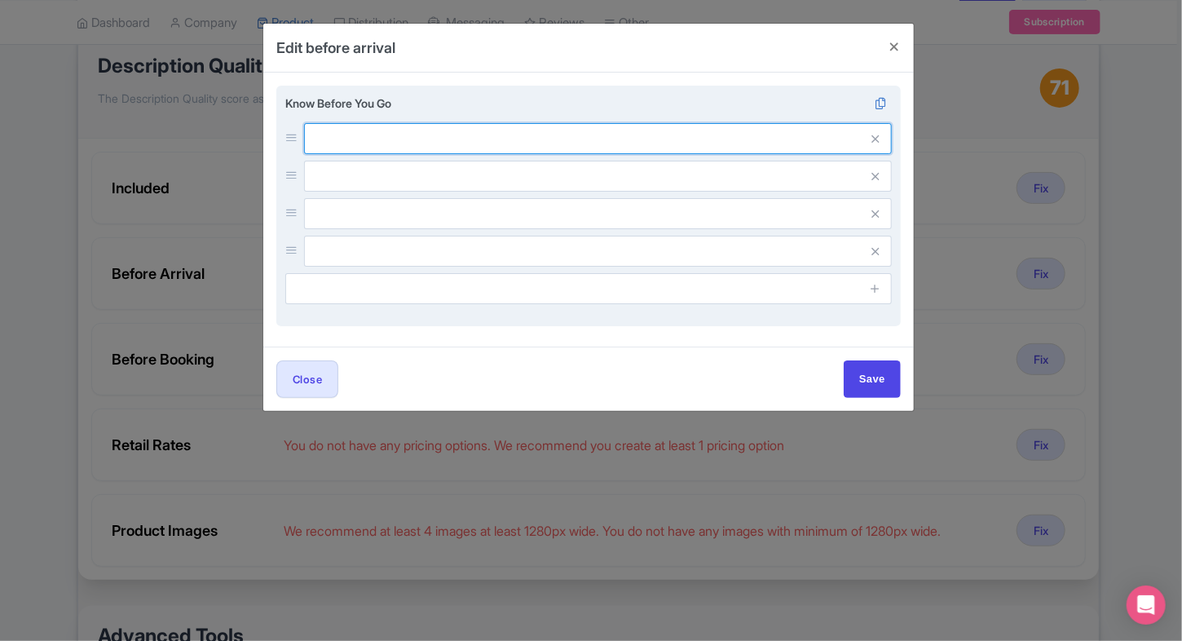
click at [704, 154] on input "text" at bounding box center [598, 138] width 588 height 31
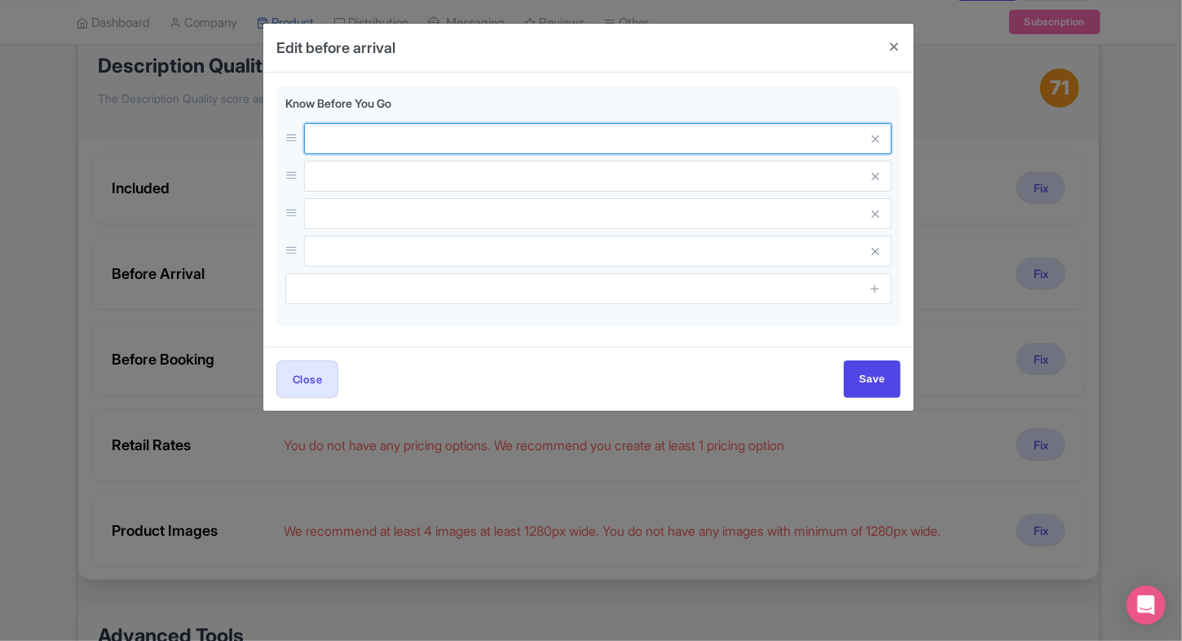
paste input "Non-flash photography is encouraged; avoid using flash to protect marine animal…"
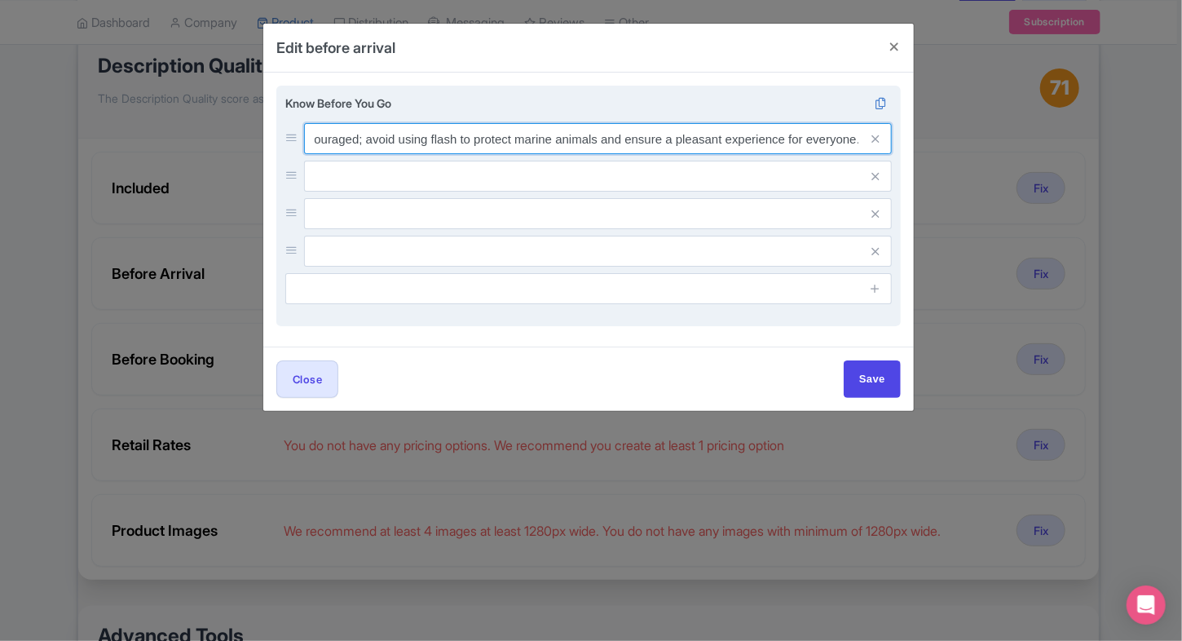
type input "Non-flash photography is encouraged; avoid using flash to protect marine animal…"
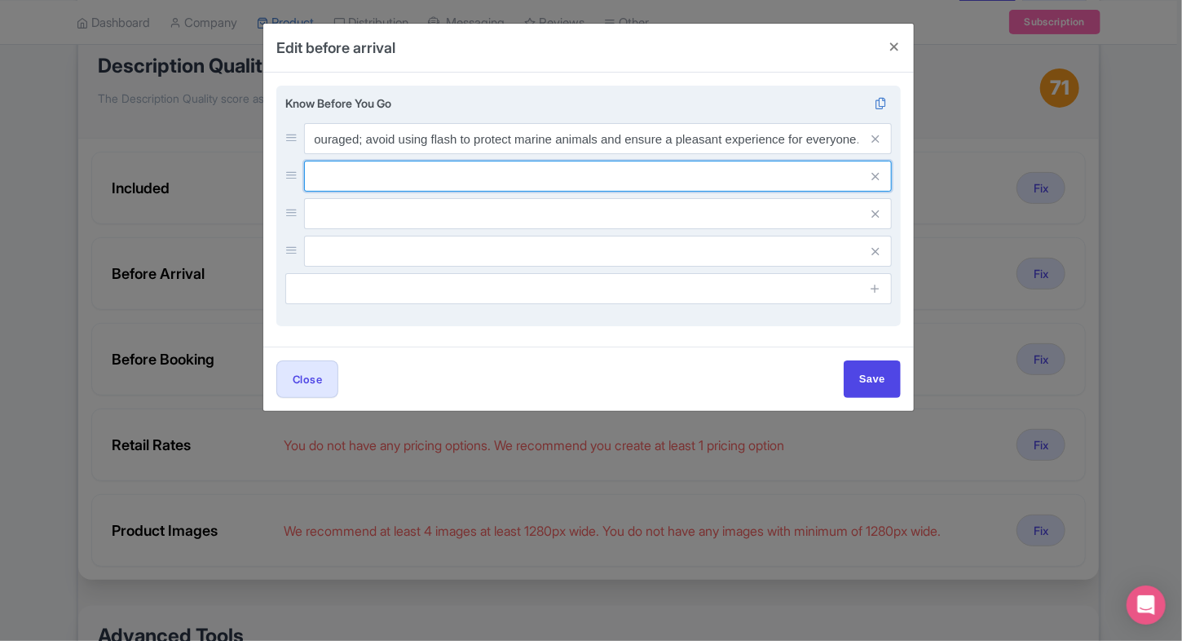
scroll to position [0, 0]
click at [444, 154] on input "text" at bounding box center [598, 138] width 588 height 31
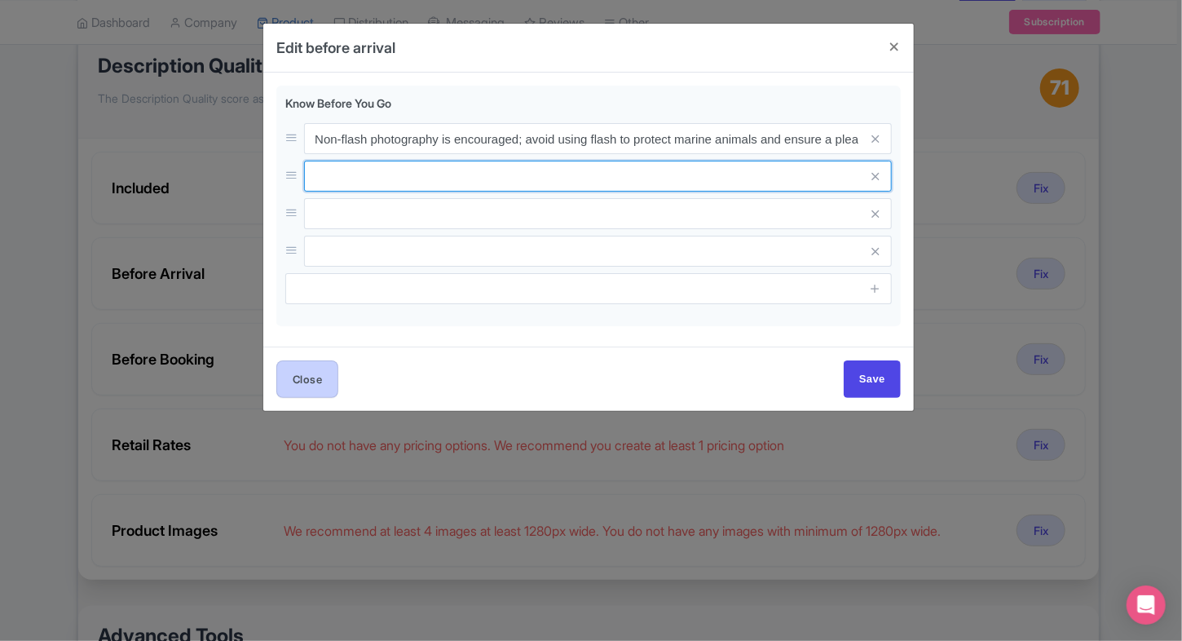
paste input "Certain exhibit areas are designated as quiet zones please keep noise to a mini…"
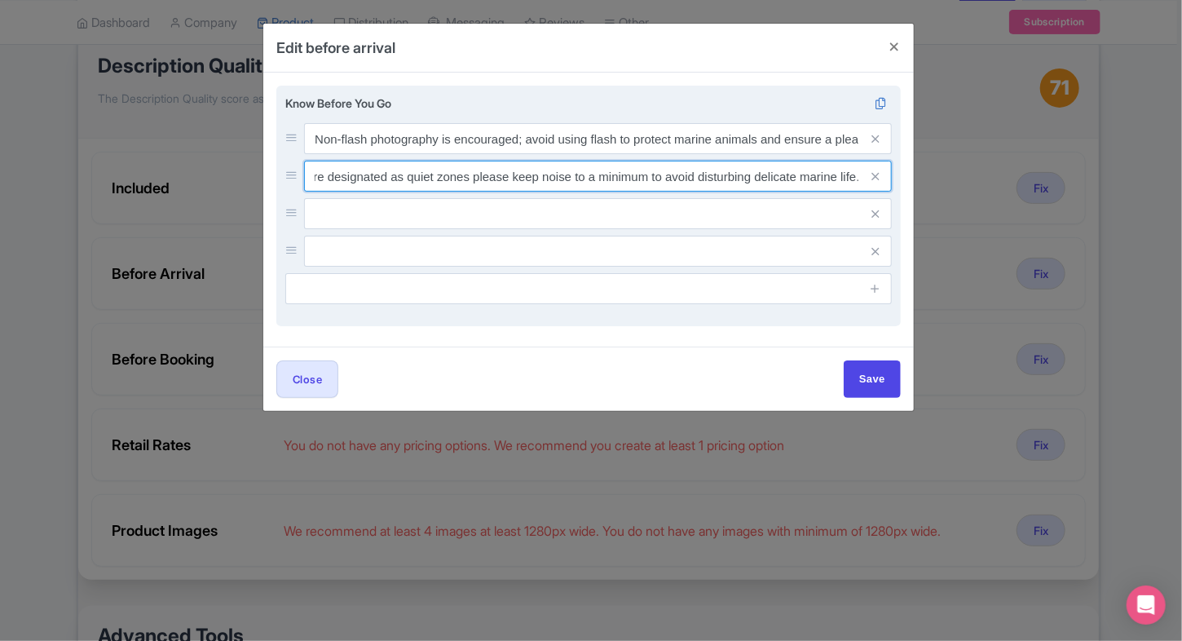
type input "Certain exhibit areas are designated as quiet zones please keep noise to a mini…"
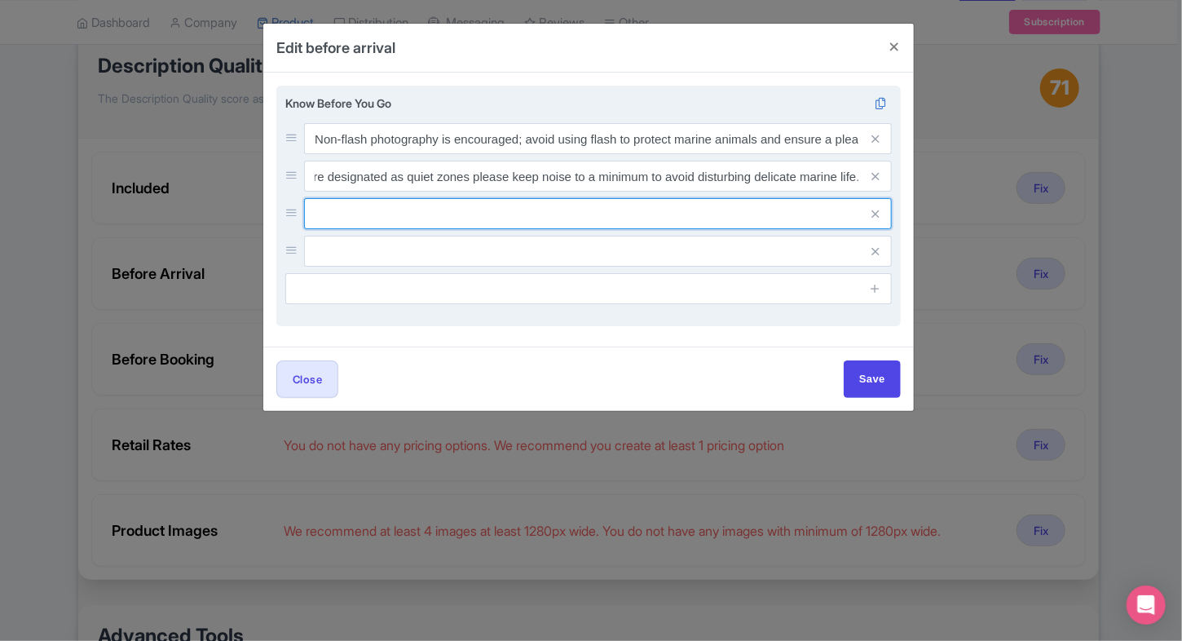
scroll to position [0, 0]
click at [464, 154] on input "text" at bounding box center [598, 138] width 588 height 31
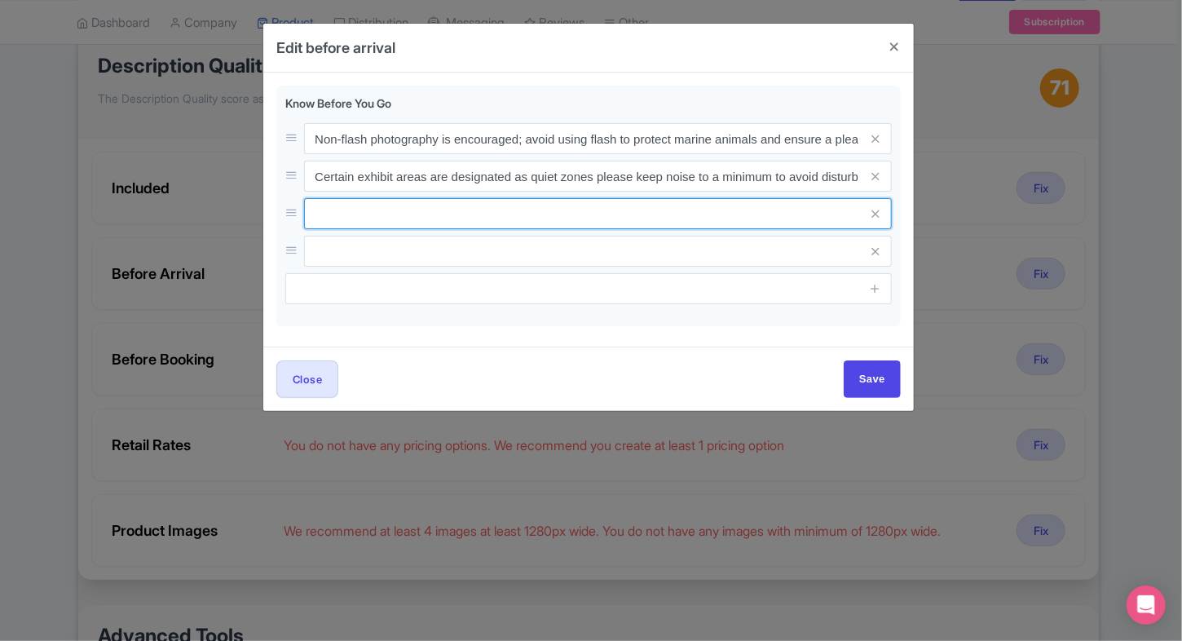
paste input "Do not touch displays or animals unless clearly permitted by staff in interacti…"
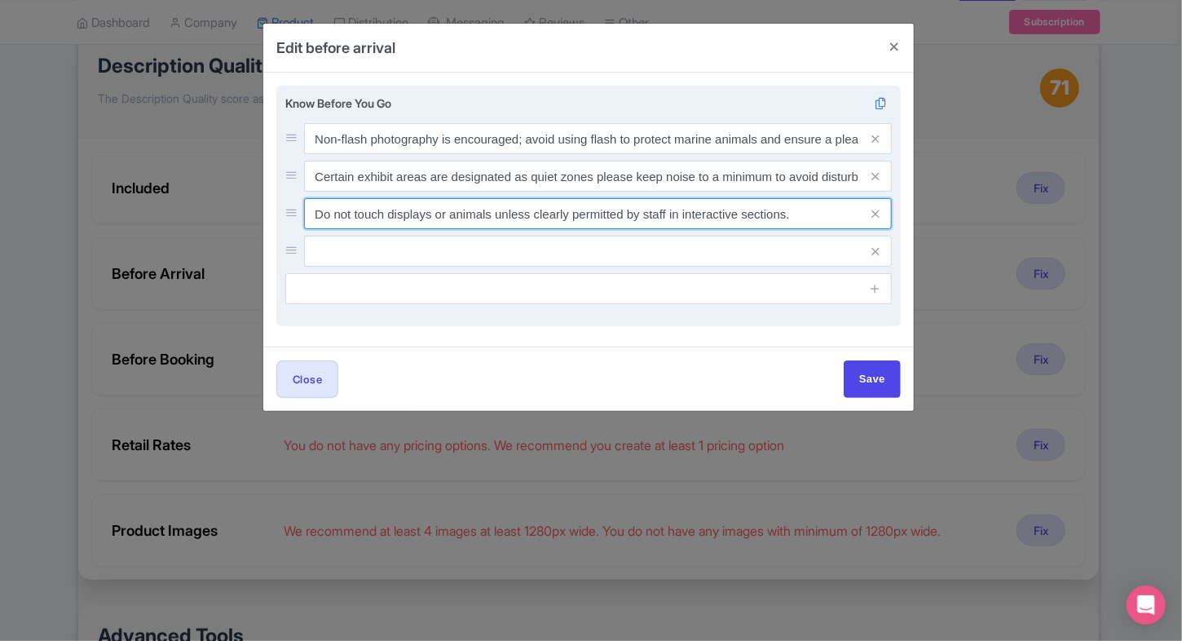
type input "Do not touch displays or animals unless clearly permitted by staff in interacti…"
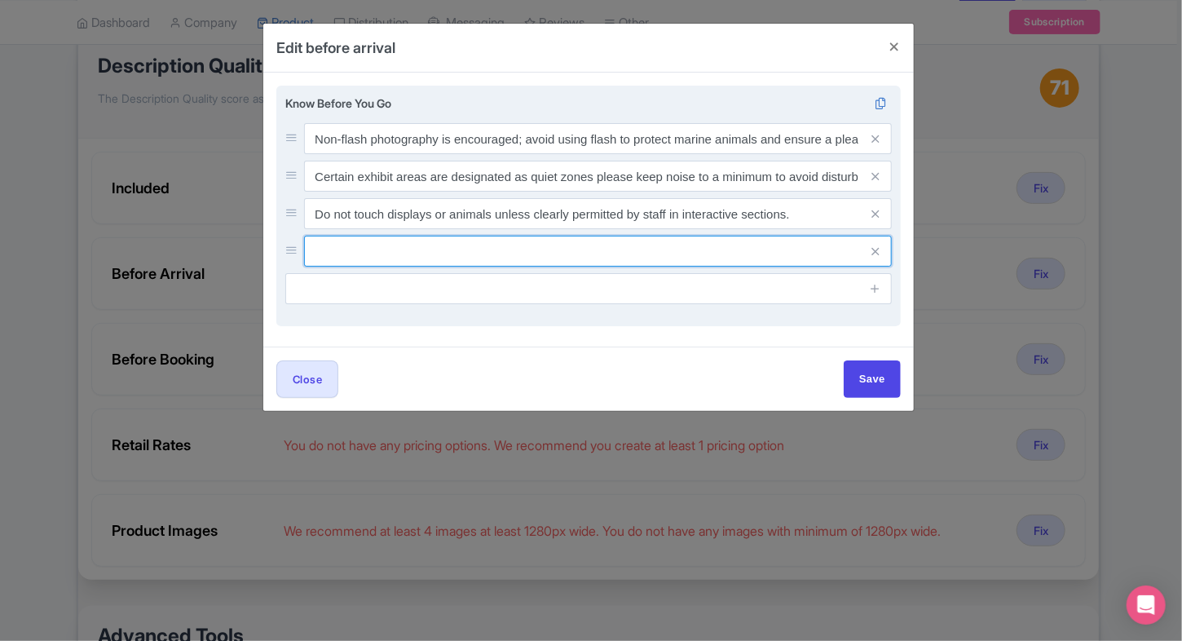
click at [469, 154] on input "text" at bounding box center [598, 138] width 588 height 31
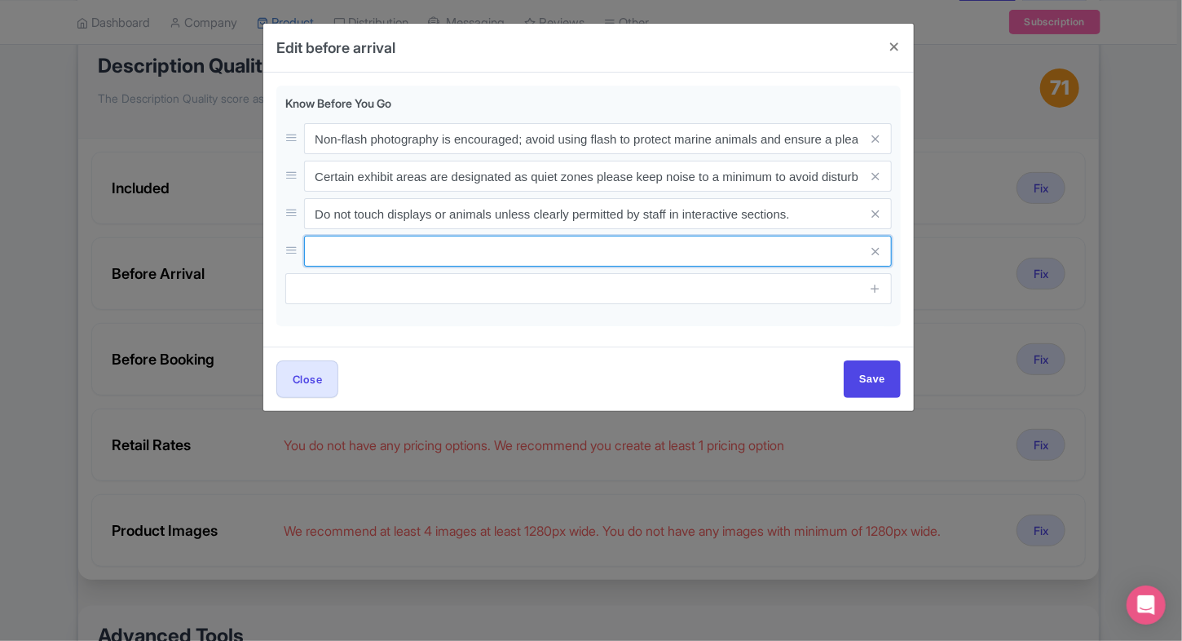
paste input "Remain on marked walkways and follow directional signage to ensure smooth visit…"
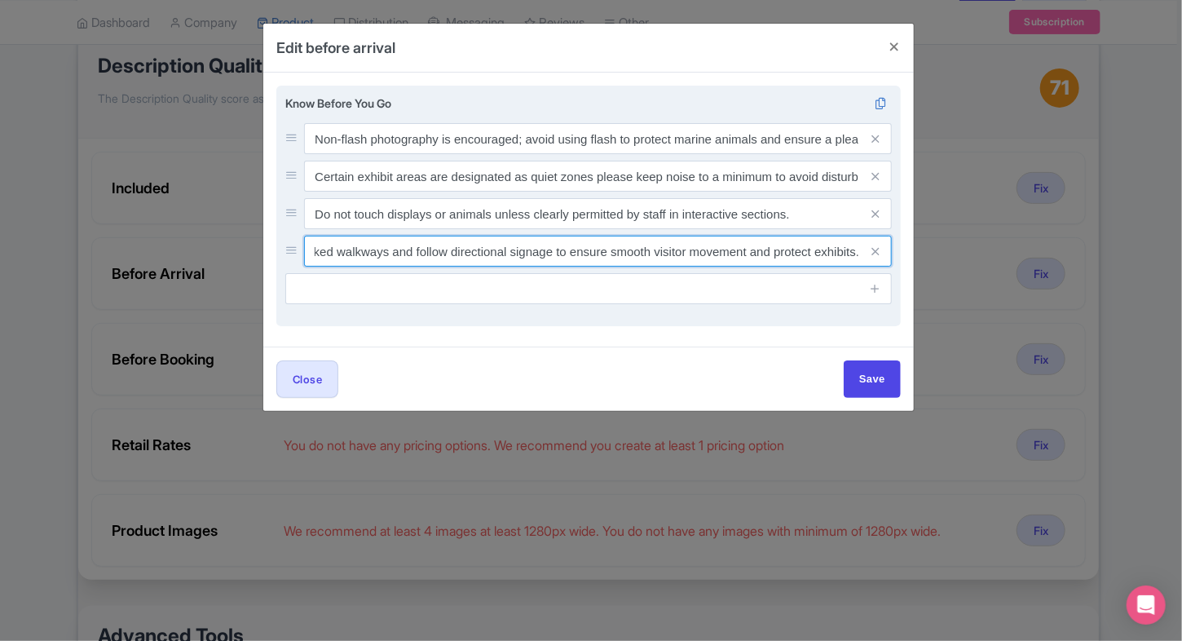
type input "Remain on marked walkways and follow directional signage to ensure smooth visit…"
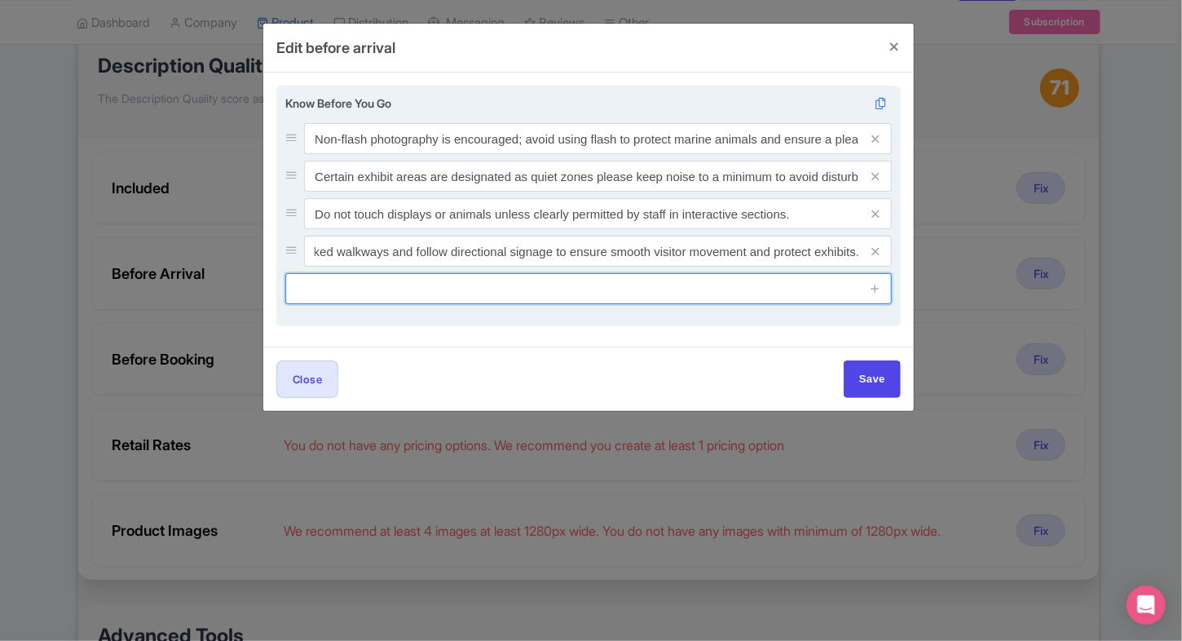
scroll to position [0, 0]
click at [458, 291] on input "text" at bounding box center [588, 288] width 607 height 31
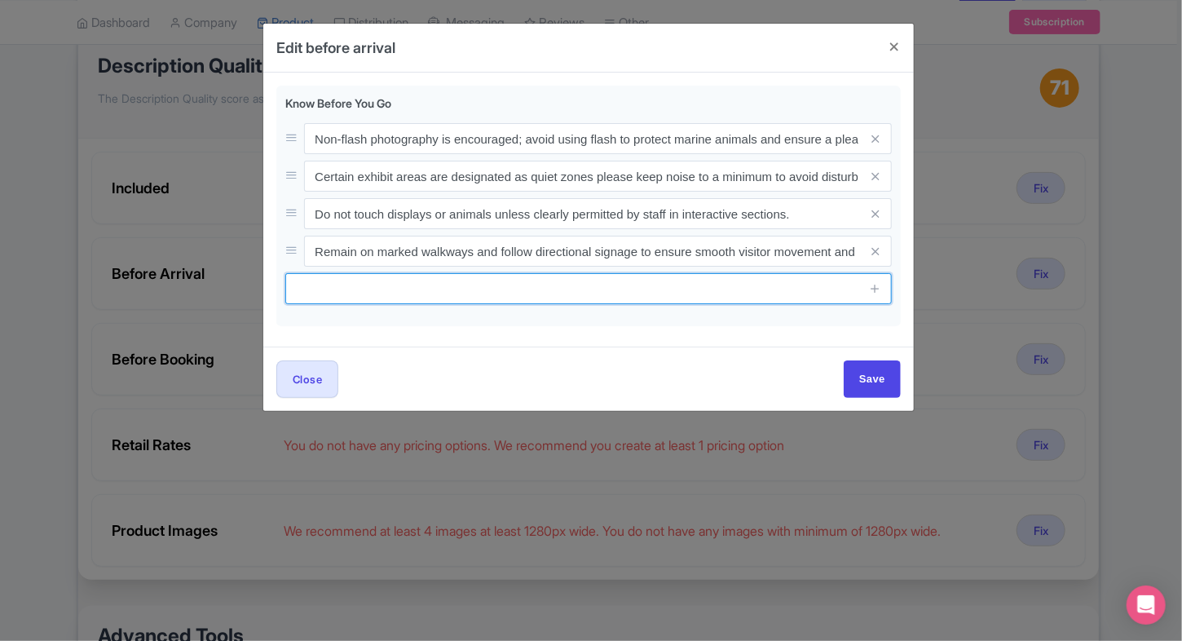
paste input "All visitors must present a valid photo ID at entry. International guests shoul…"
type input "All visitors must present a valid photo ID at entry. International guests shoul…"
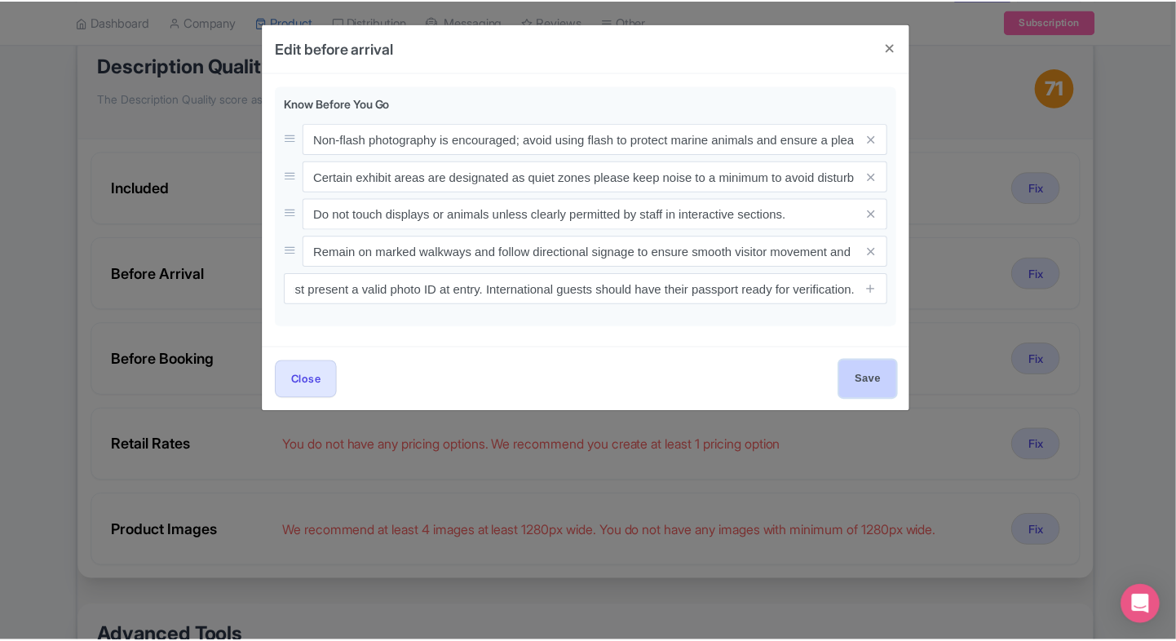
scroll to position [0, 0]
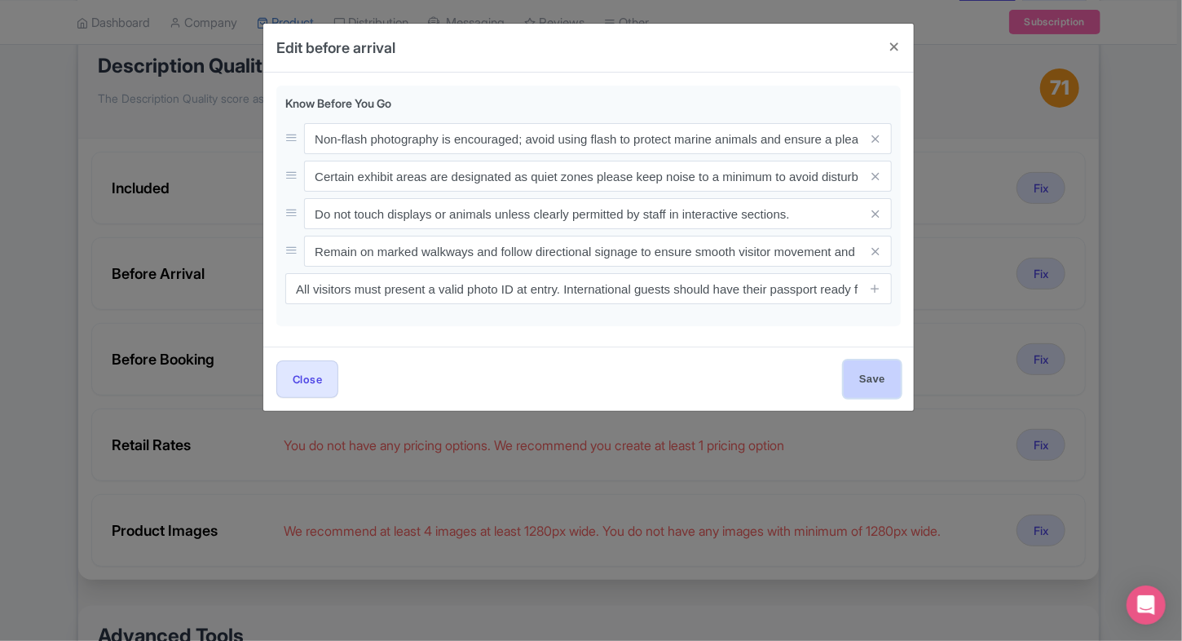
click at [861, 383] on input "Save" at bounding box center [872, 378] width 57 height 37
type input "Save"
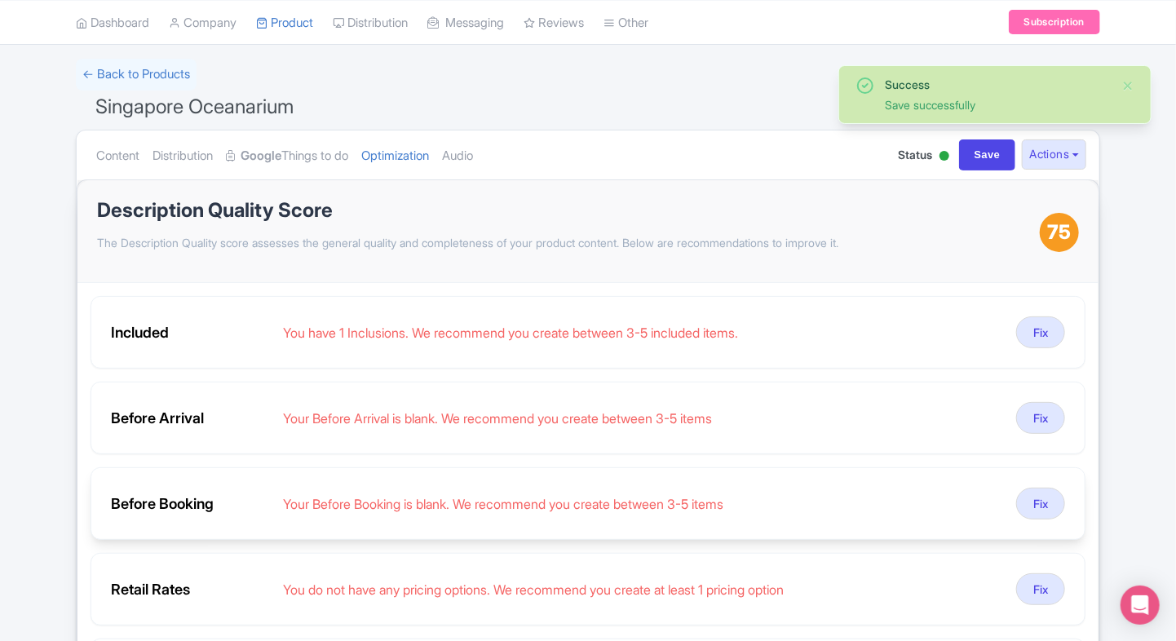
scroll to position [55, 0]
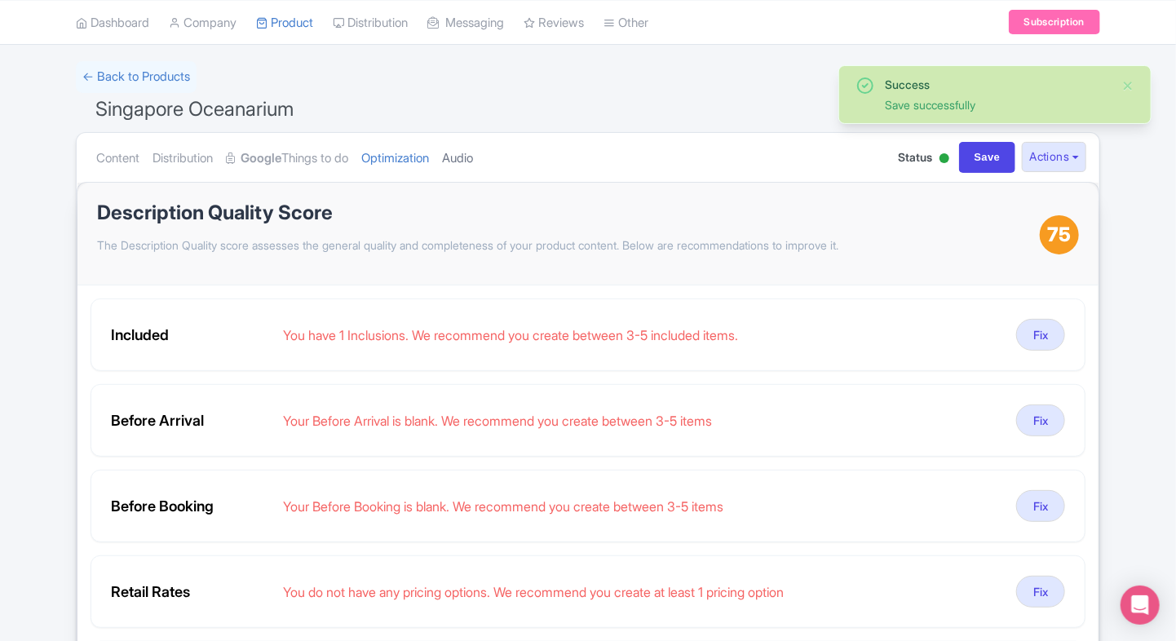
click at [466, 140] on link "Audio" at bounding box center [457, 158] width 31 height 51
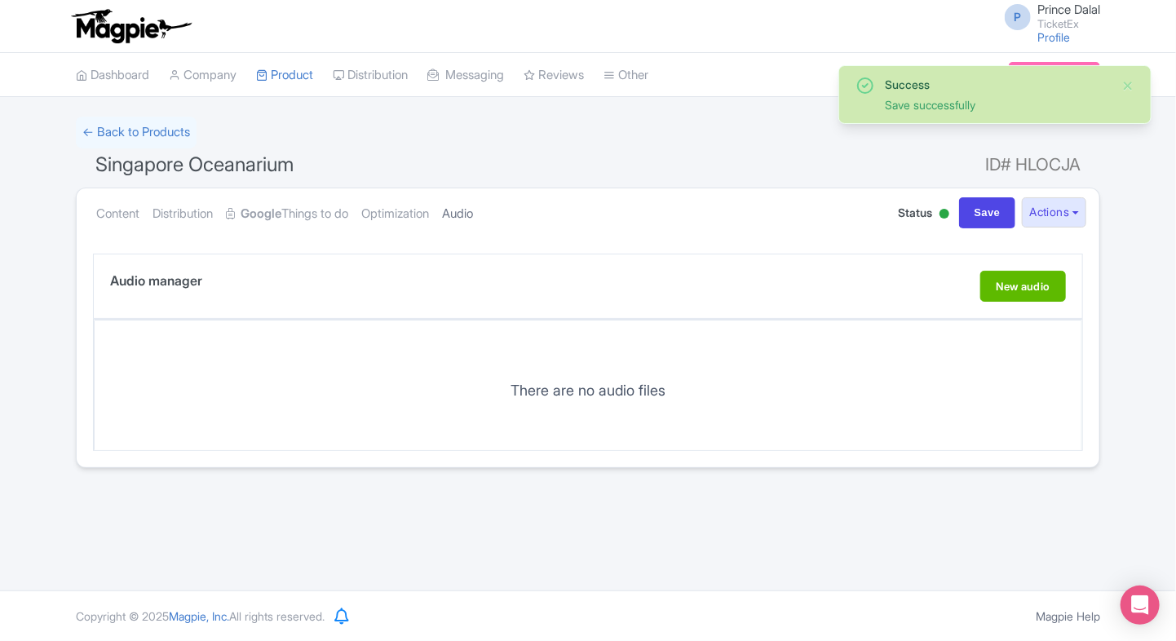
scroll to position [0, 0]
click at [415, 222] on link "Optimization" at bounding box center [395, 213] width 68 height 51
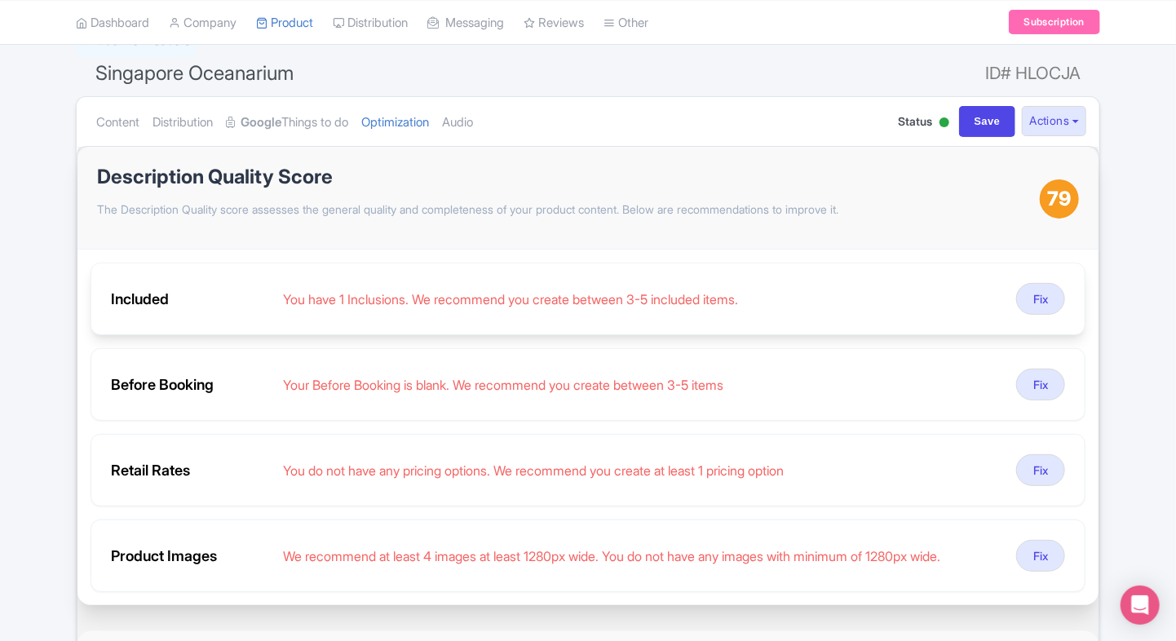
scroll to position [106, 0]
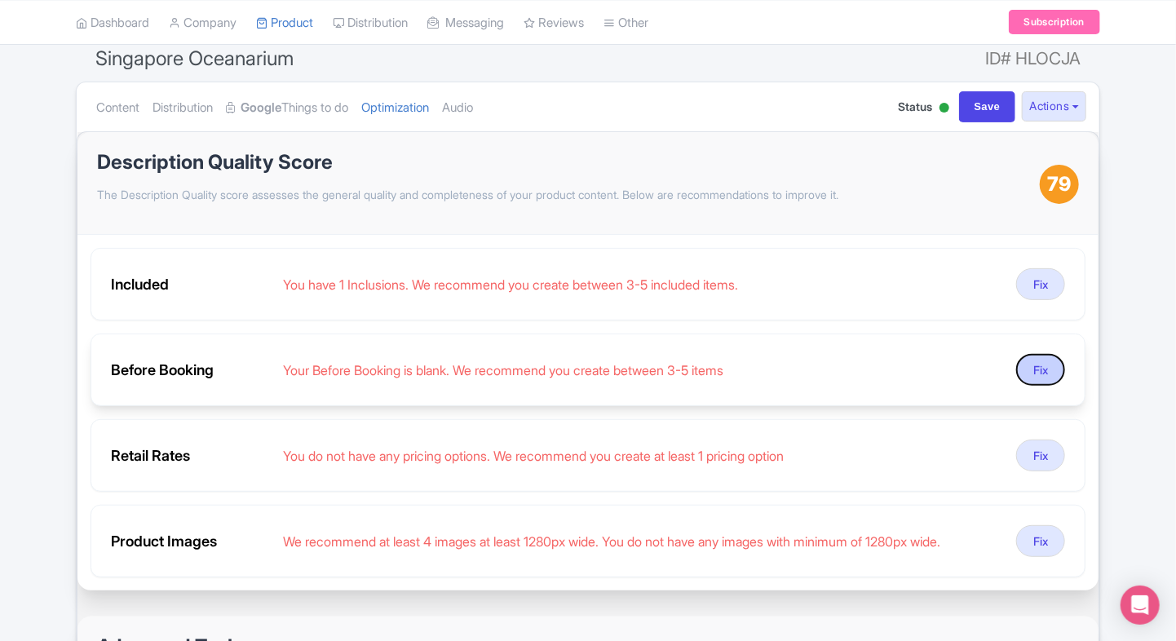
click at [1031, 372] on button "Fix" at bounding box center [1040, 370] width 49 height 32
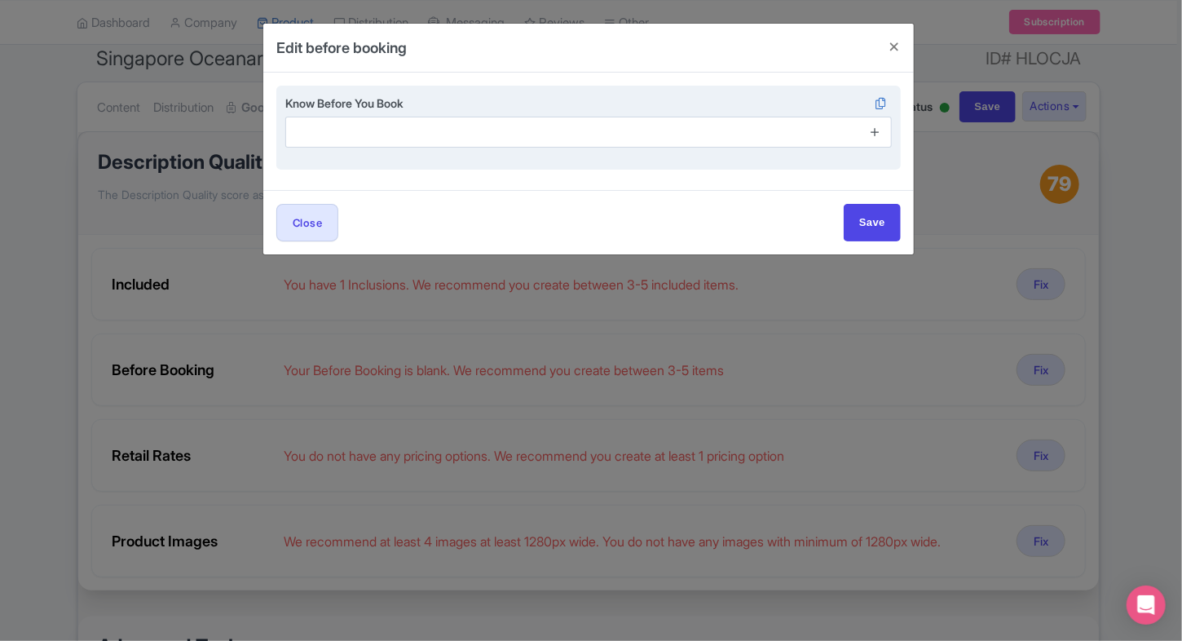
click at [870, 135] on icon at bounding box center [875, 132] width 12 height 12
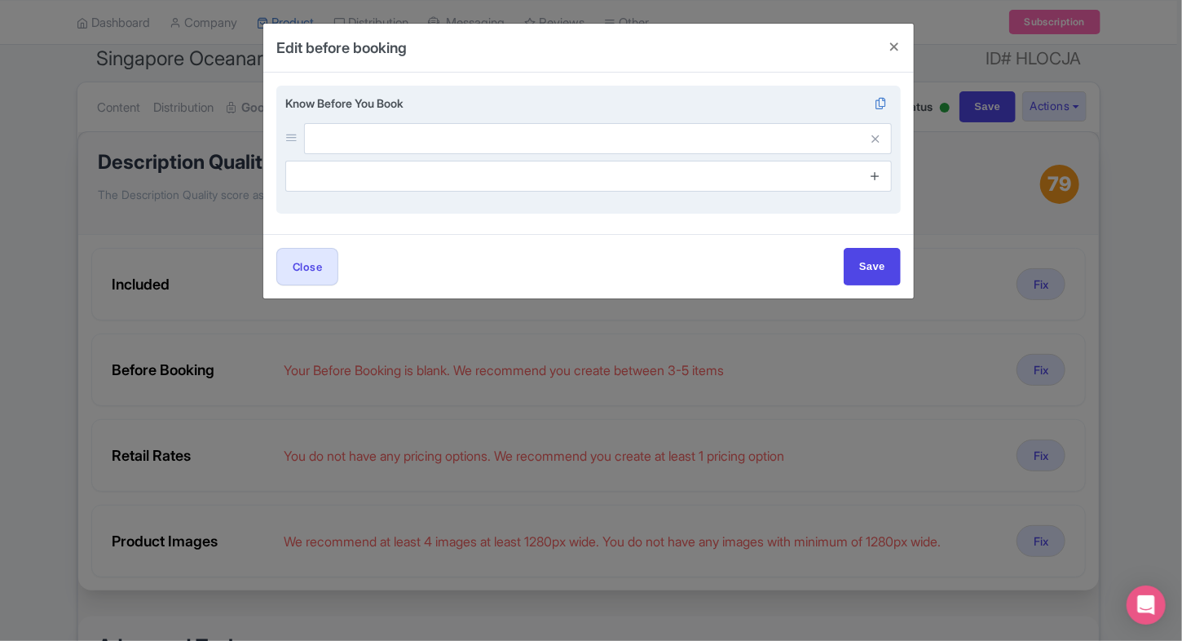
click at [874, 178] on icon at bounding box center [875, 176] width 12 height 12
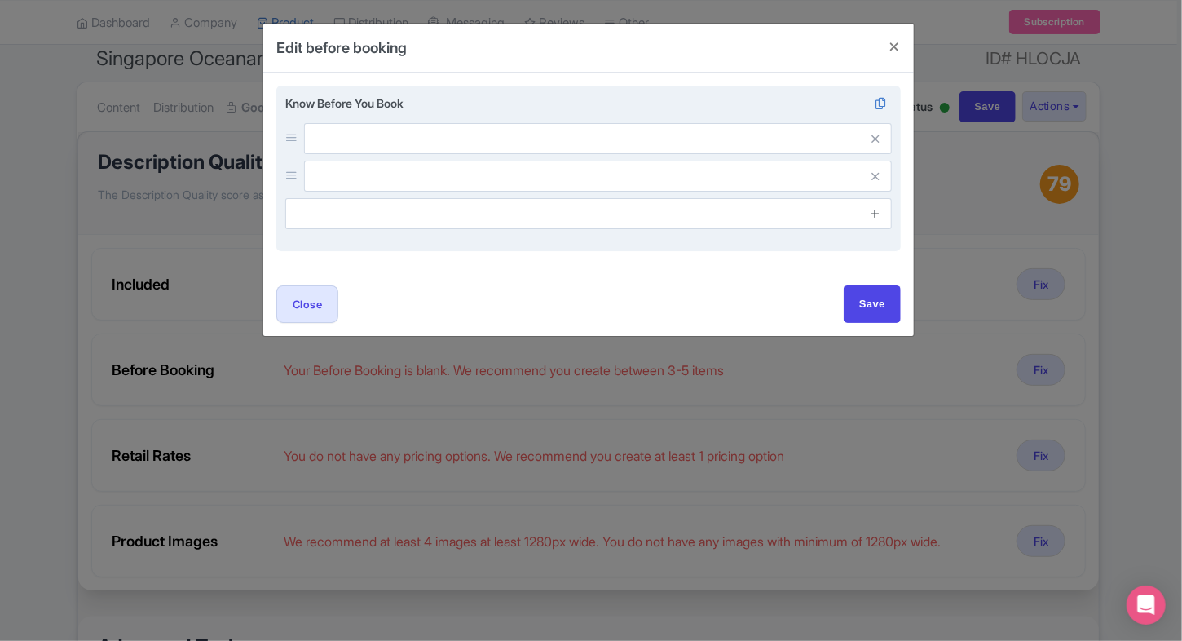
click at [878, 207] on icon at bounding box center [875, 213] width 12 height 12
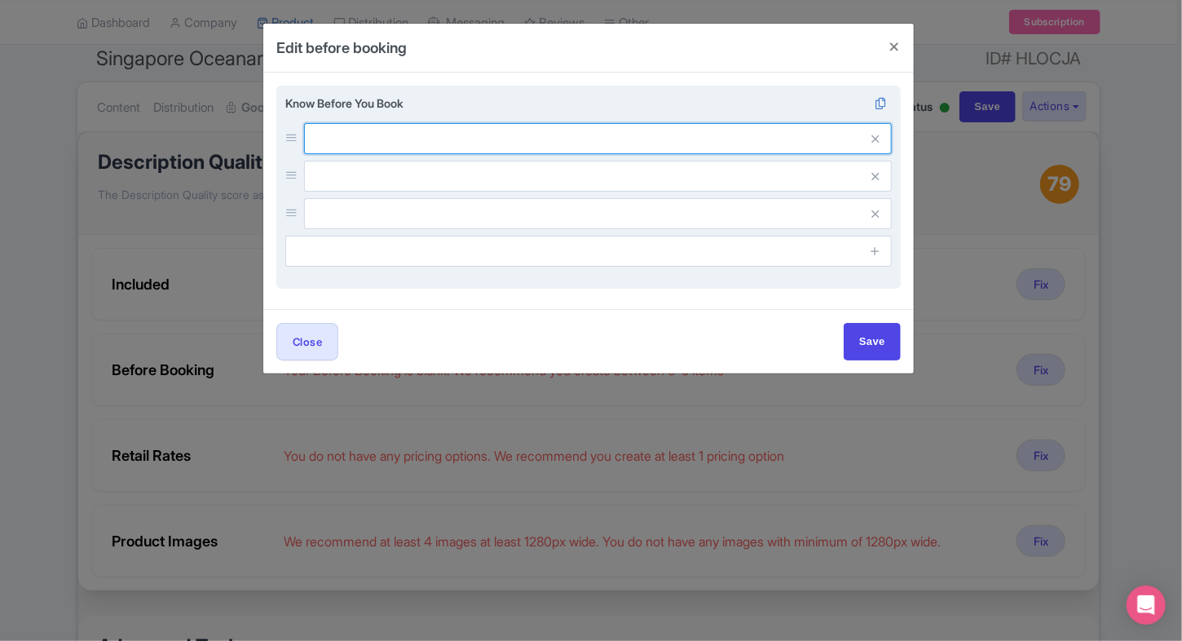
click at [601, 140] on input "text" at bounding box center [598, 138] width 588 height 31
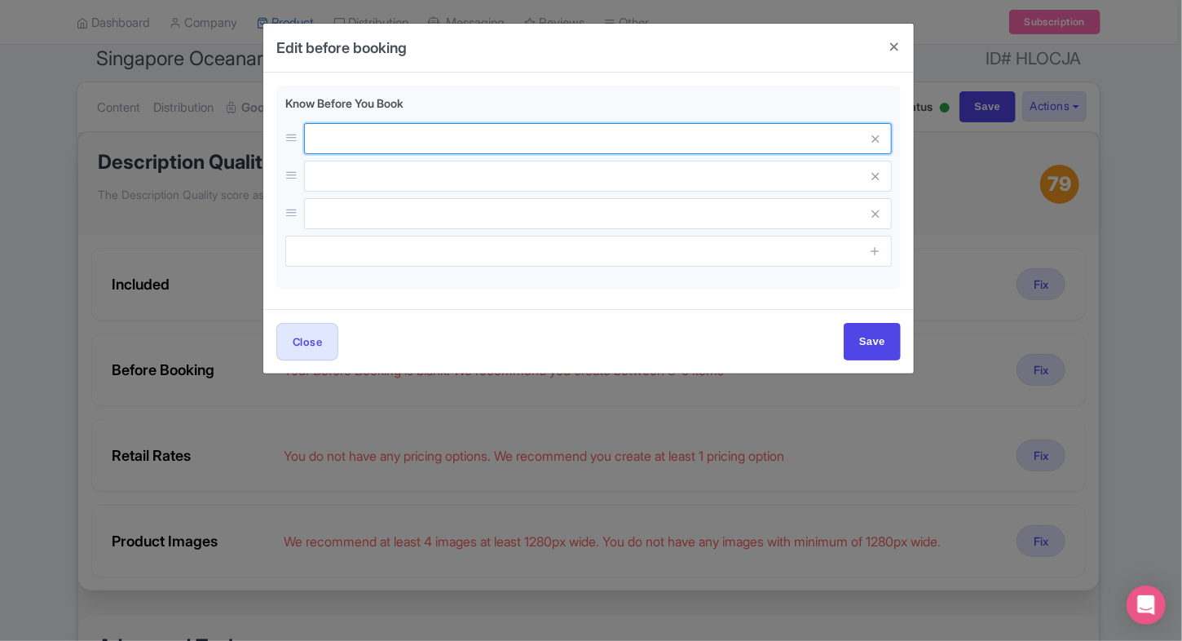
paste input "Luggage storage is not available inside."
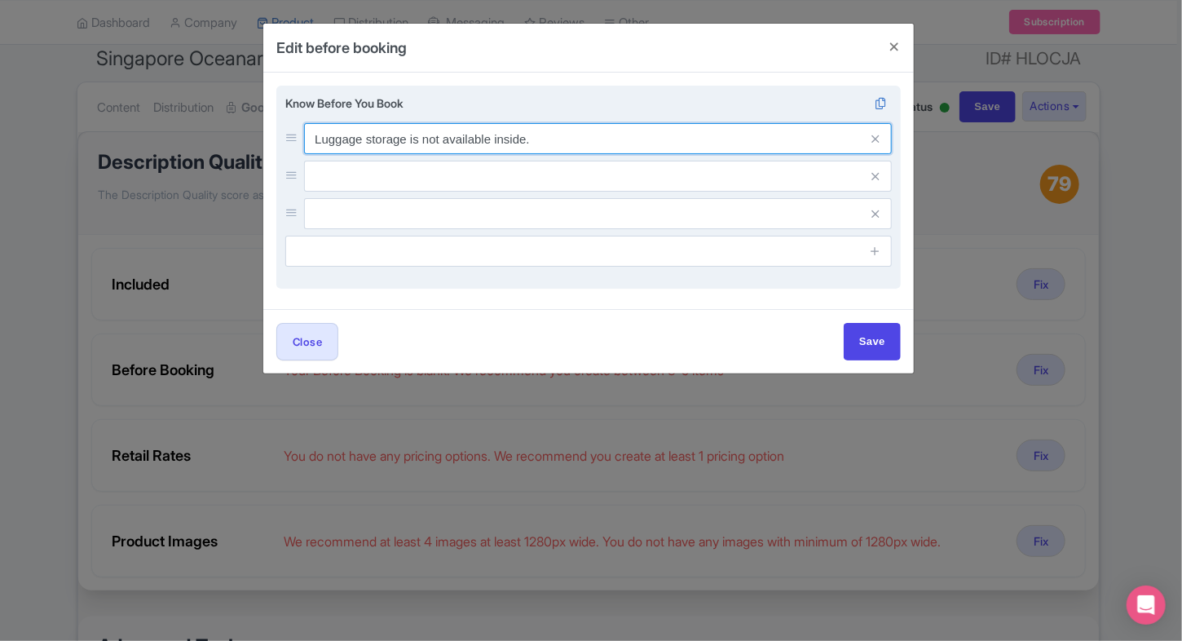
type input "Luggage storage is not available inside."
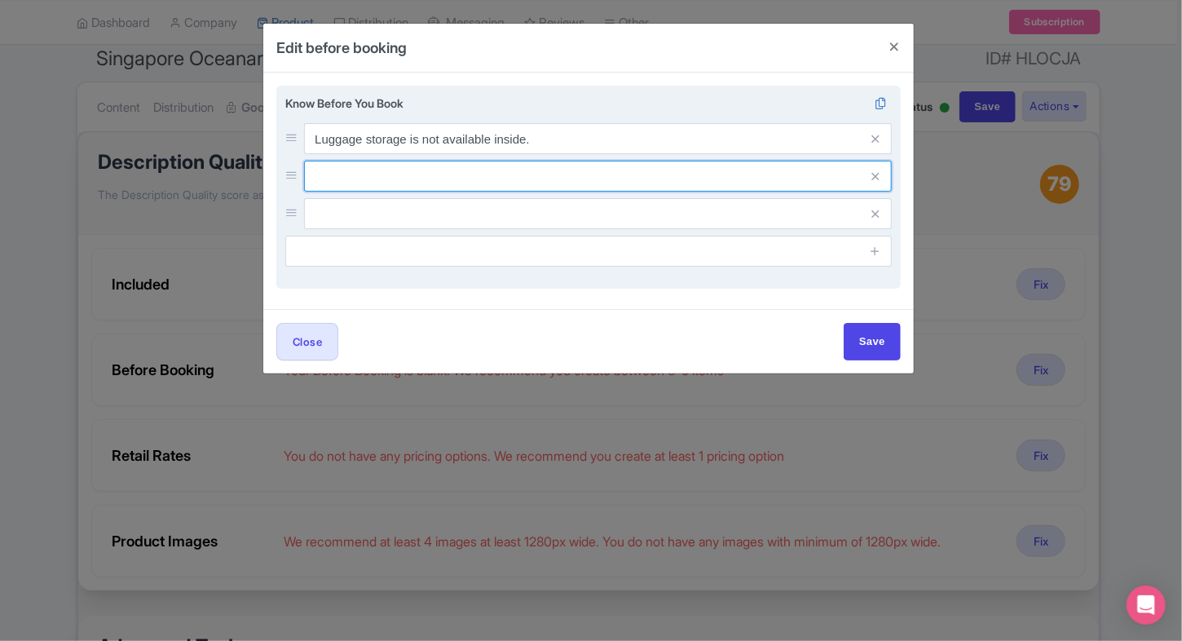
click at [458, 154] on input "text" at bounding box center [598, 138] width 588 height 31
paste input "Outside food and beverages are not permitted within the premises."
type input "Outside food and beverages are not permitted within the premises."
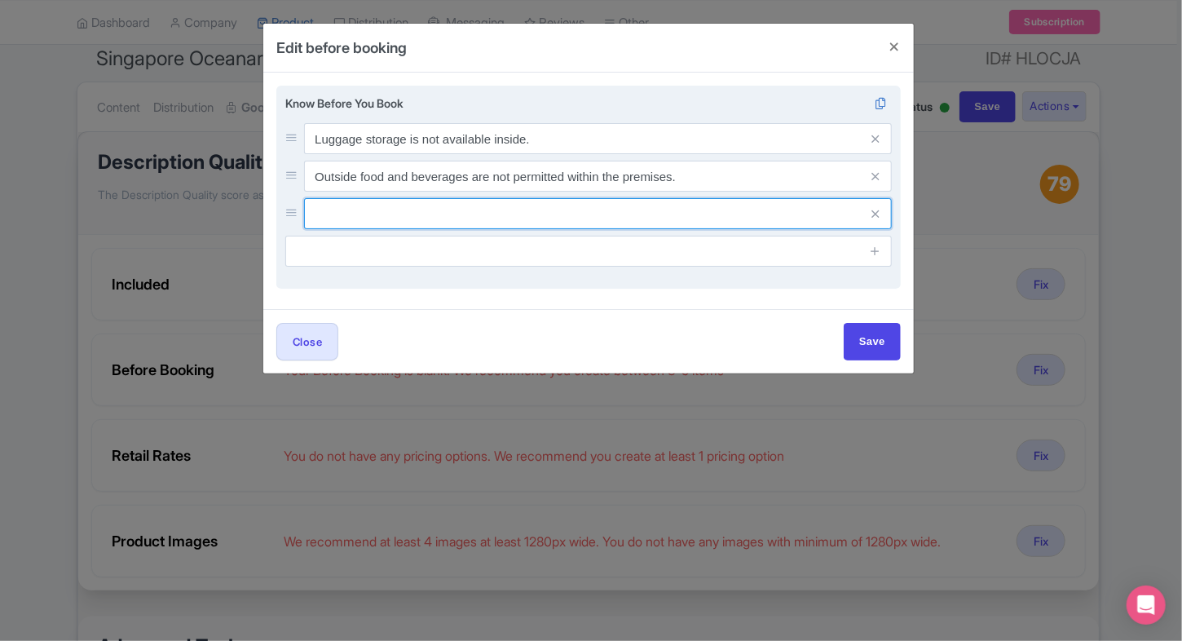
click at [435, 154] on input "text" at bounding box center [598, 138] width 588 height 31
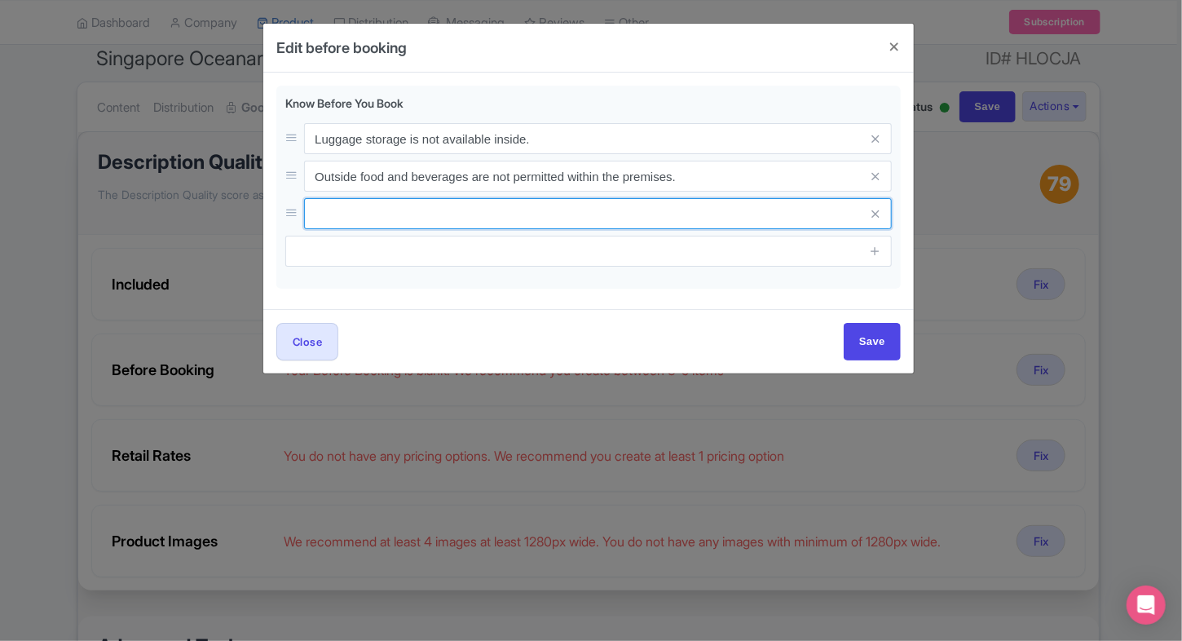
paste input "Children must be accompanied and supervised by an adult at all times."
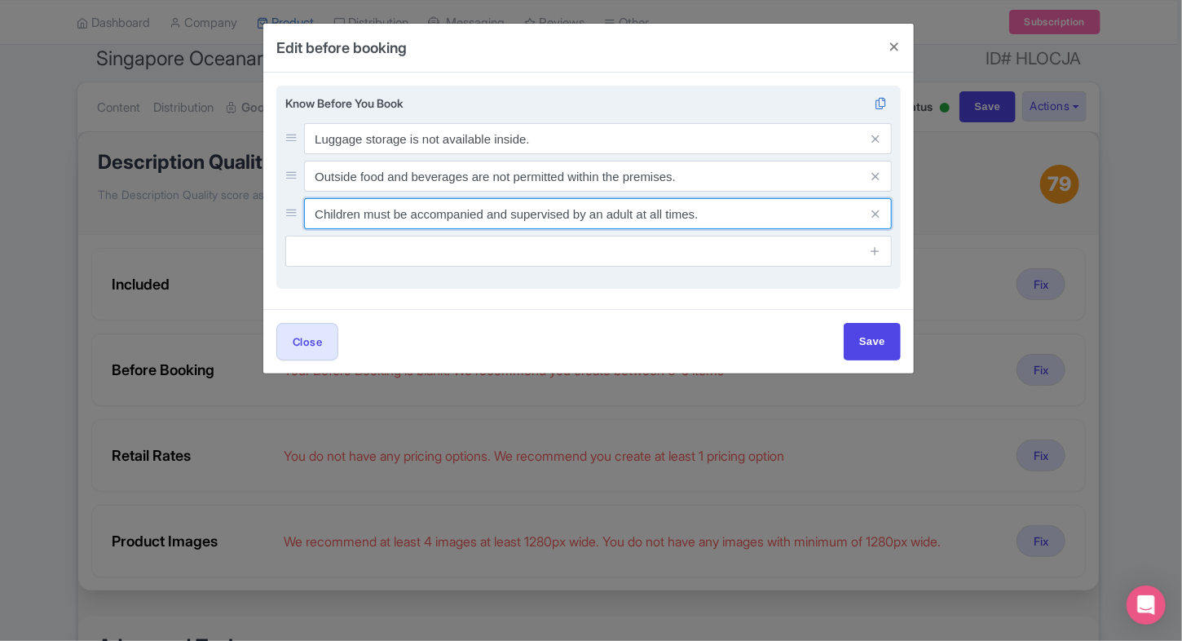
type input "Children must be accompanied and supervised by an adult at all times."
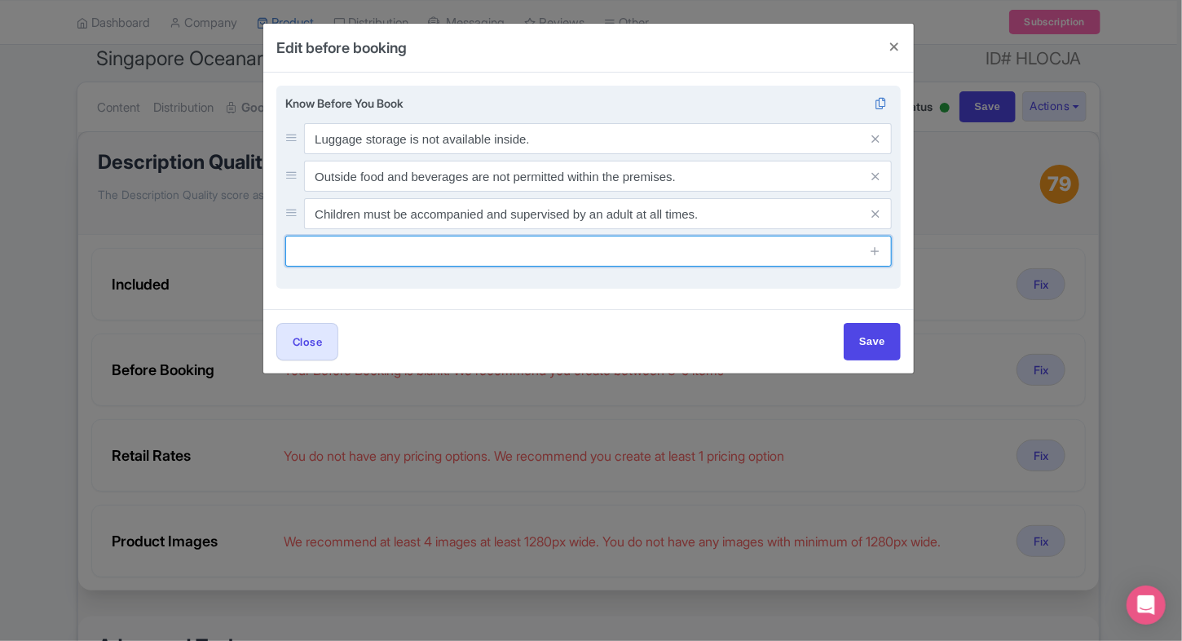
click at [458, 239] on input "text" at bounding box center [588, 251] width 607 height 31
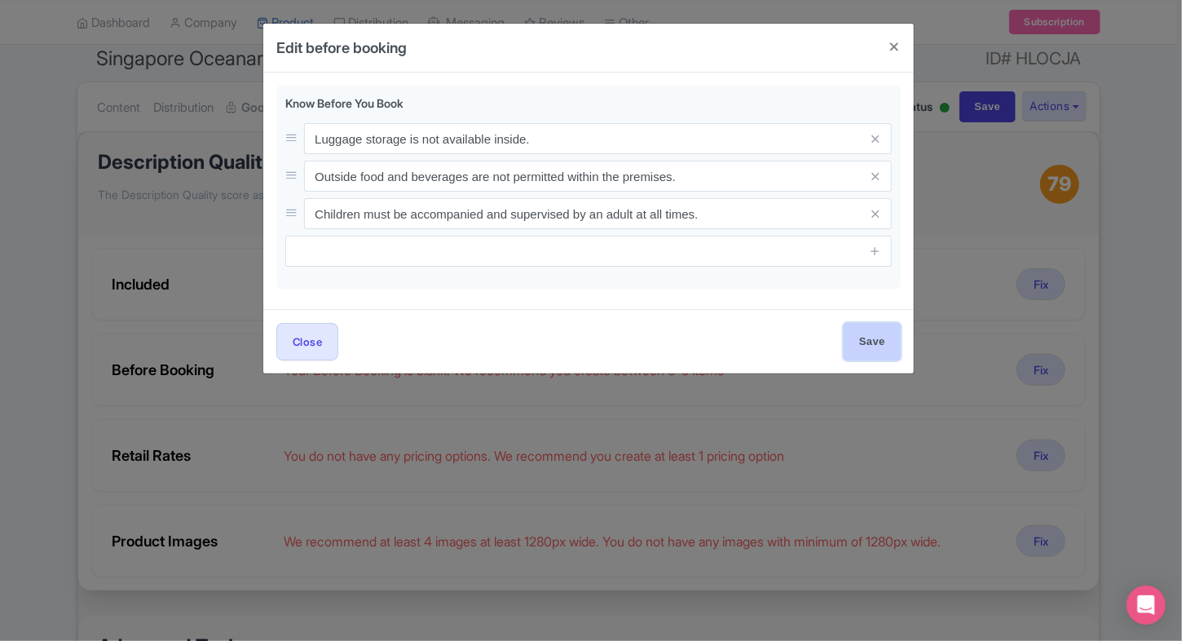
click at [851, 331] on input "Save" at bounding box center [872, 341] width 57 height 37
type input "Saving..."
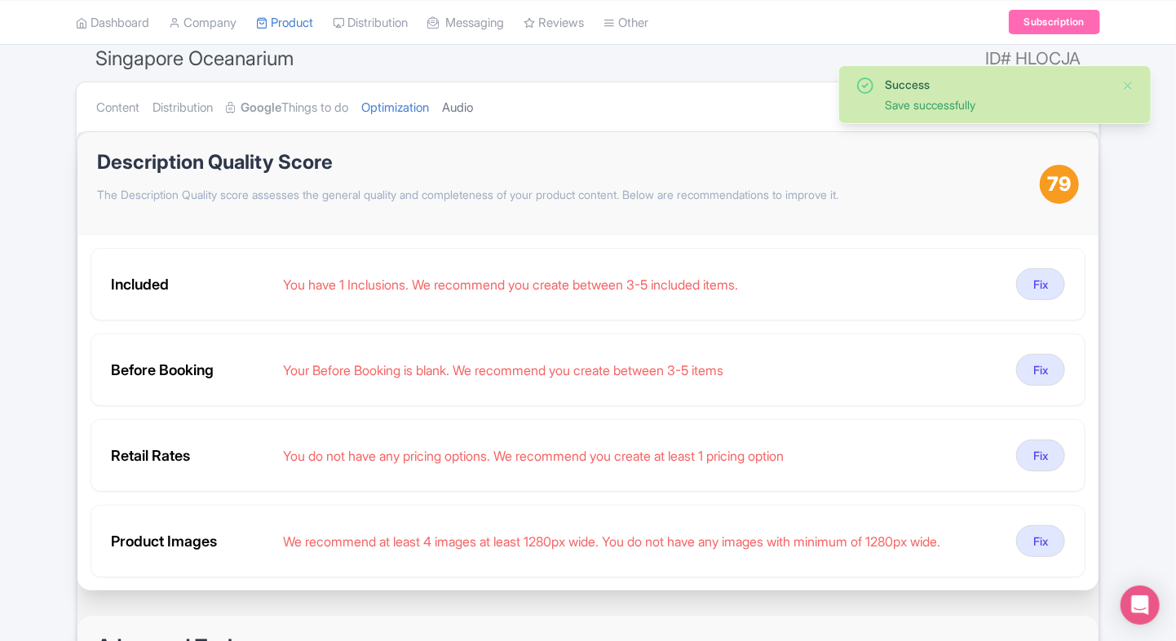
click at [470, 117] on link "Audio" at bounding box center [457, 107] width 31 height 51
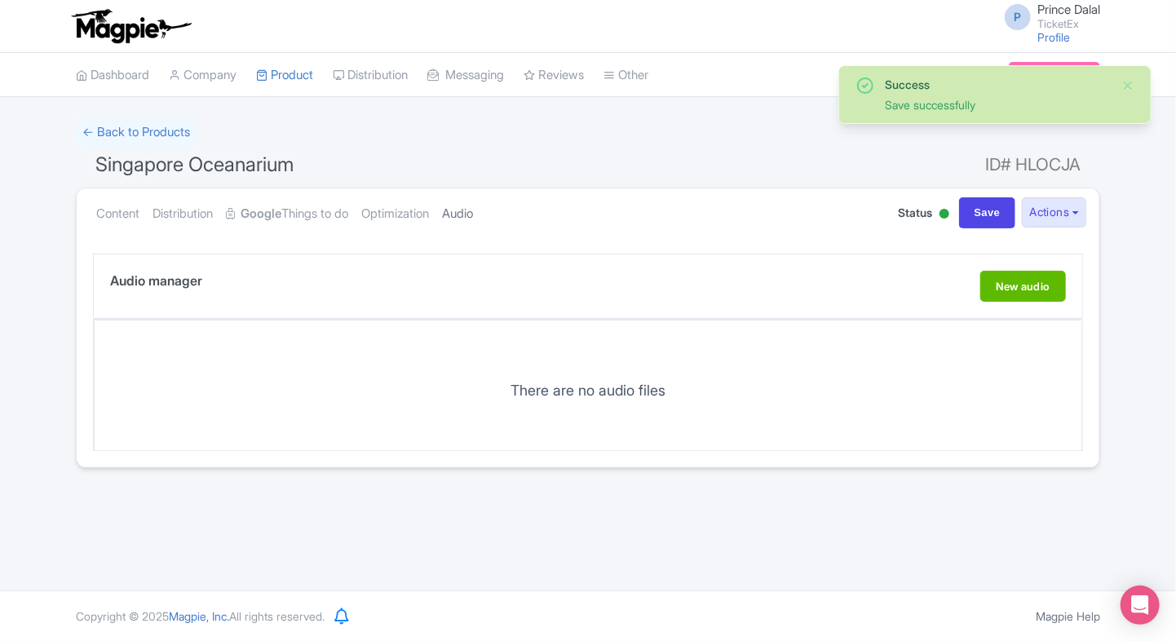
scroll to position [0, 0]
click at [395, 214] on link "Optimization" at bounding box center [395, 213] width 68 height 51
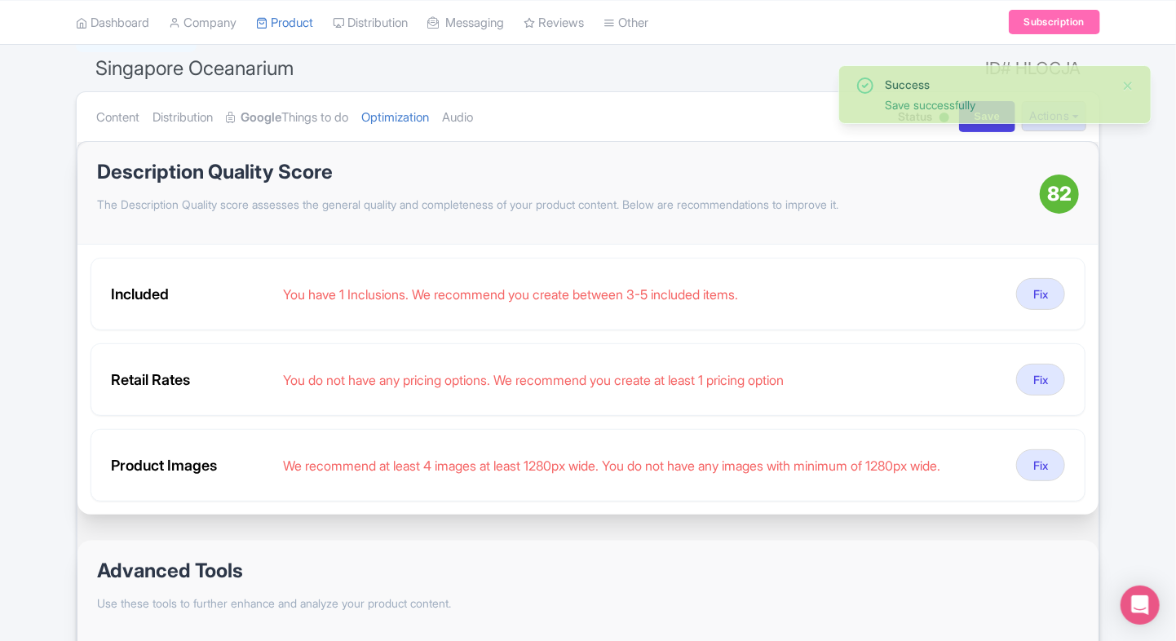
scroll to position [97, 0]
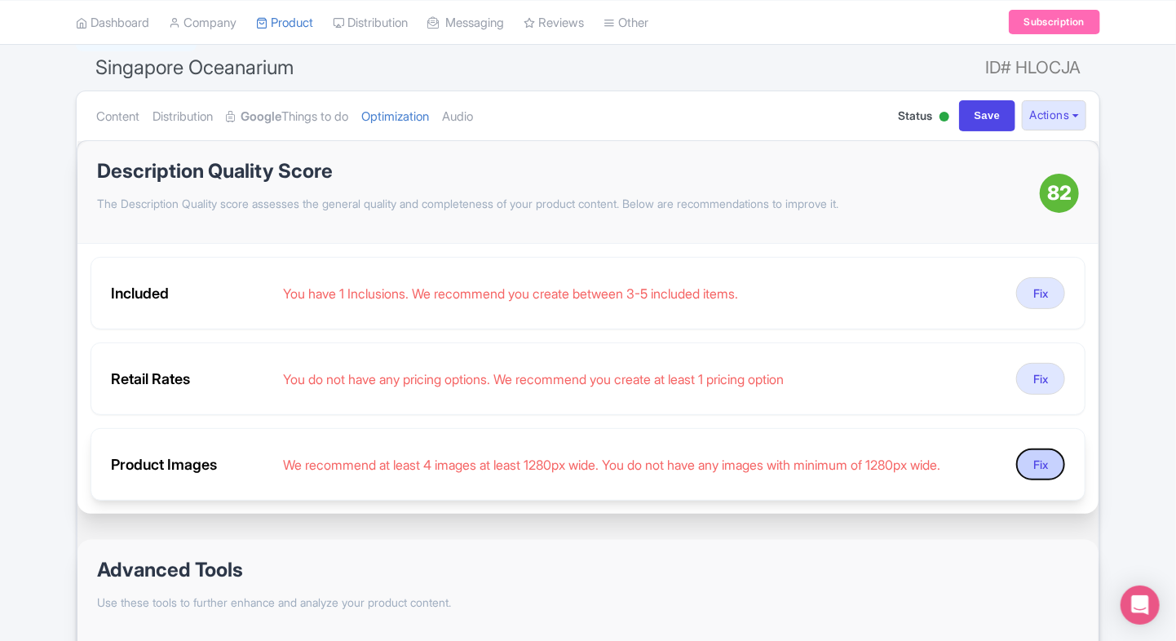
click at [1054, 457] on button "Fix" at bounding box center [1040, 464] width 49 height 32
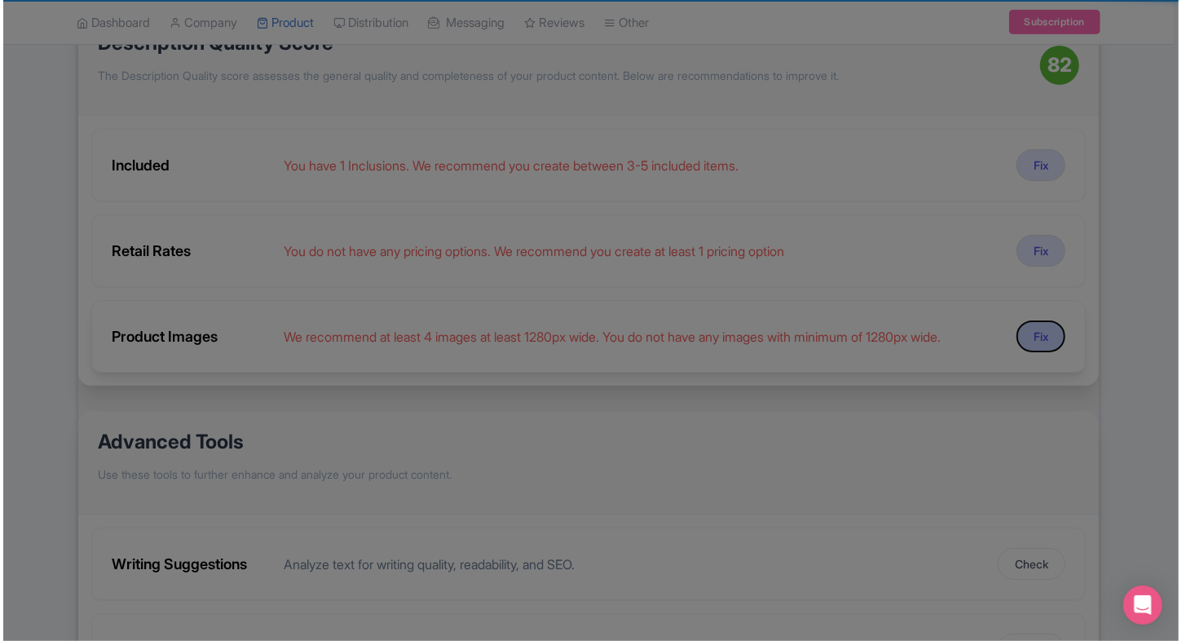
scroll to position [227, 0]
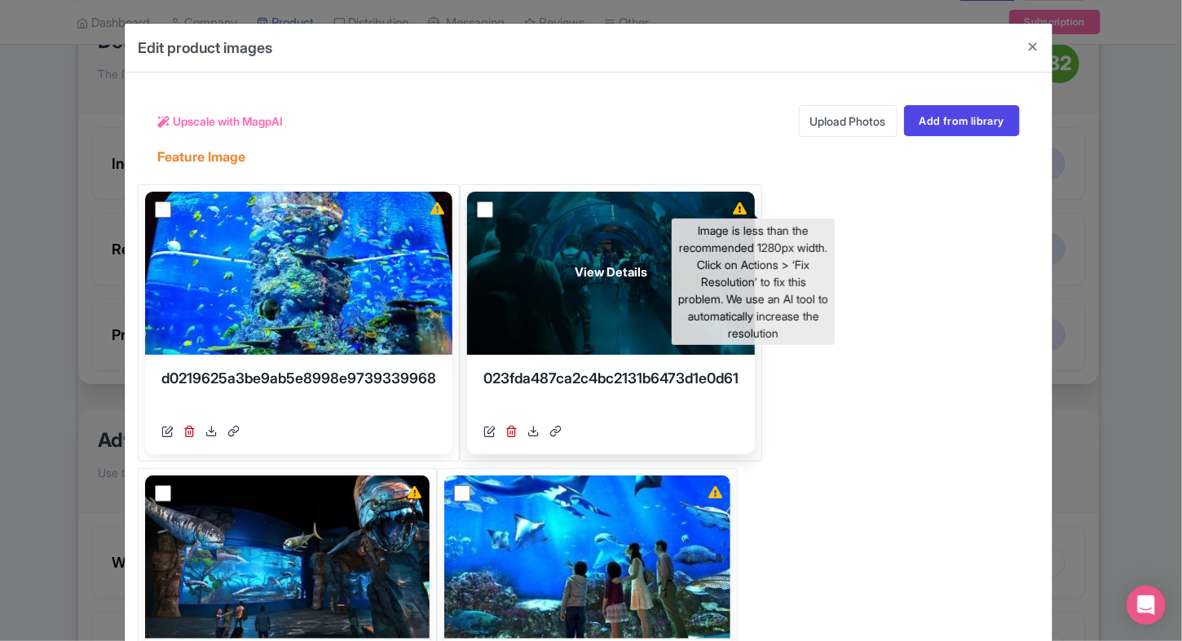
click at [747, 207] on icon at bounding box center [740, 208] width 14 height 12
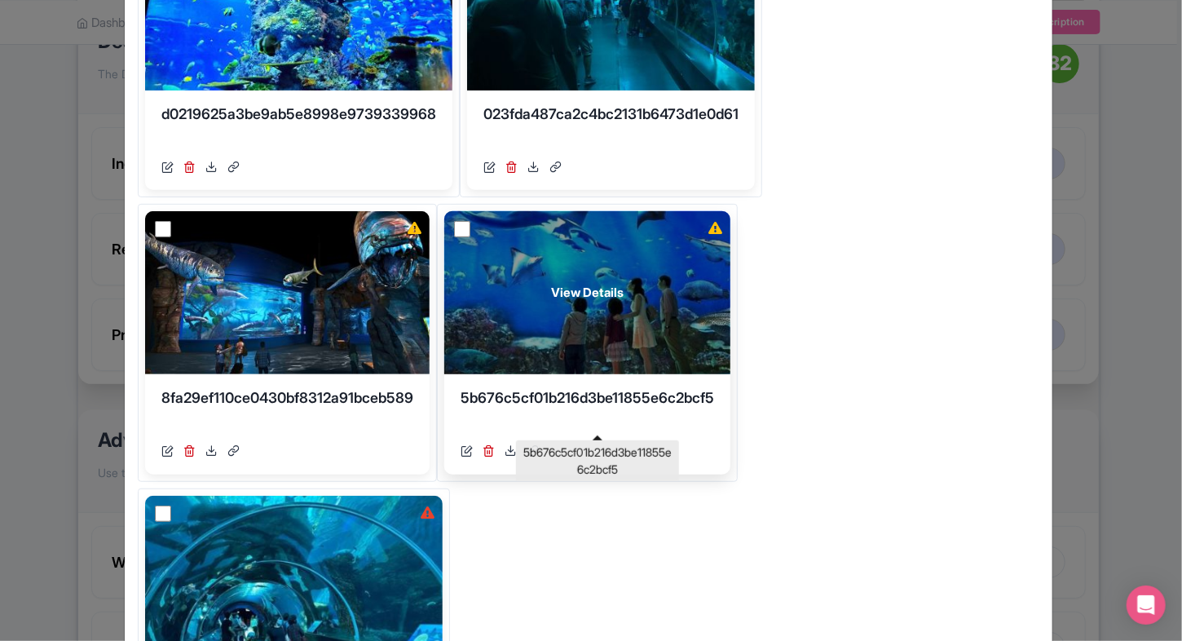
scroll to position [178, 0]
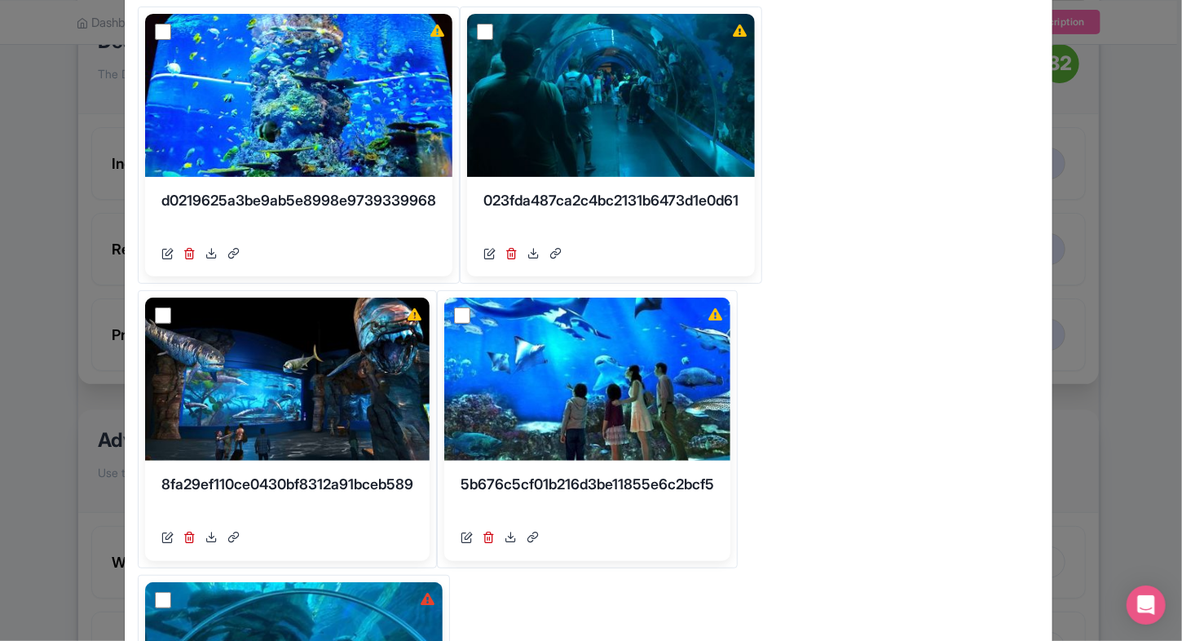
drag, startPoint x: 574, startPoint y: 341, endPoint x: 871, endPoint y: 481, distance: 328.2
click at [871, 481] on div "View Details d0219625a3be9ab5e8998e9739339968 https://res.cloudinary.com/hfyvko…" at bounding box center [589, 433] width 902 height 892
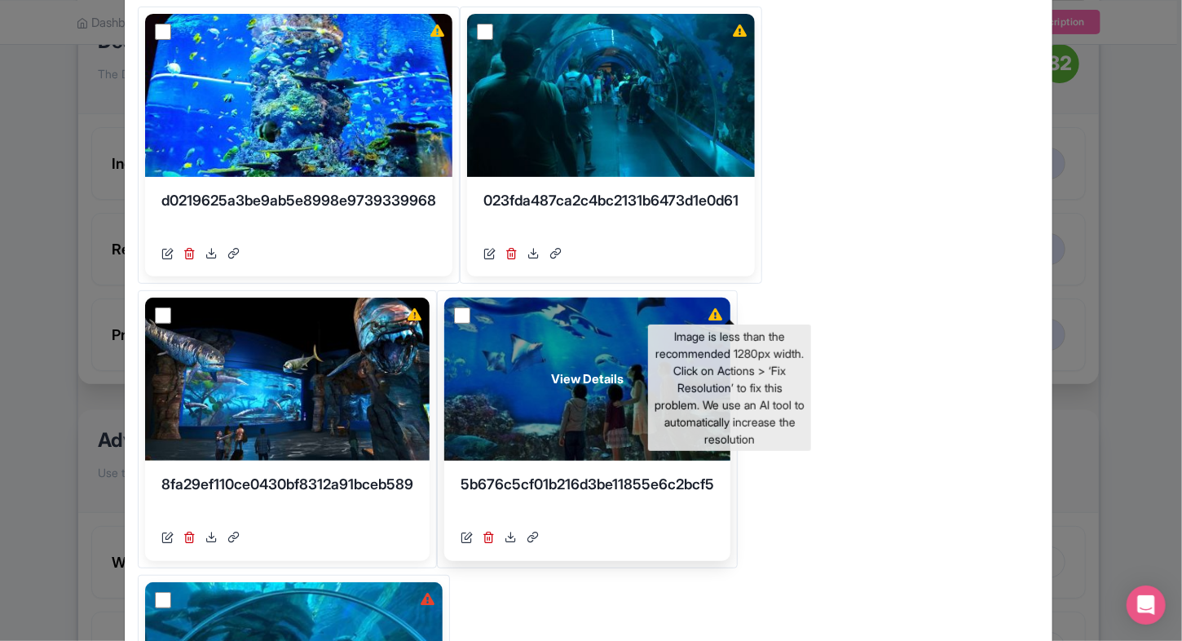
click at [722, 317] on icon at bounding box center [715, 314] width 14 height 12
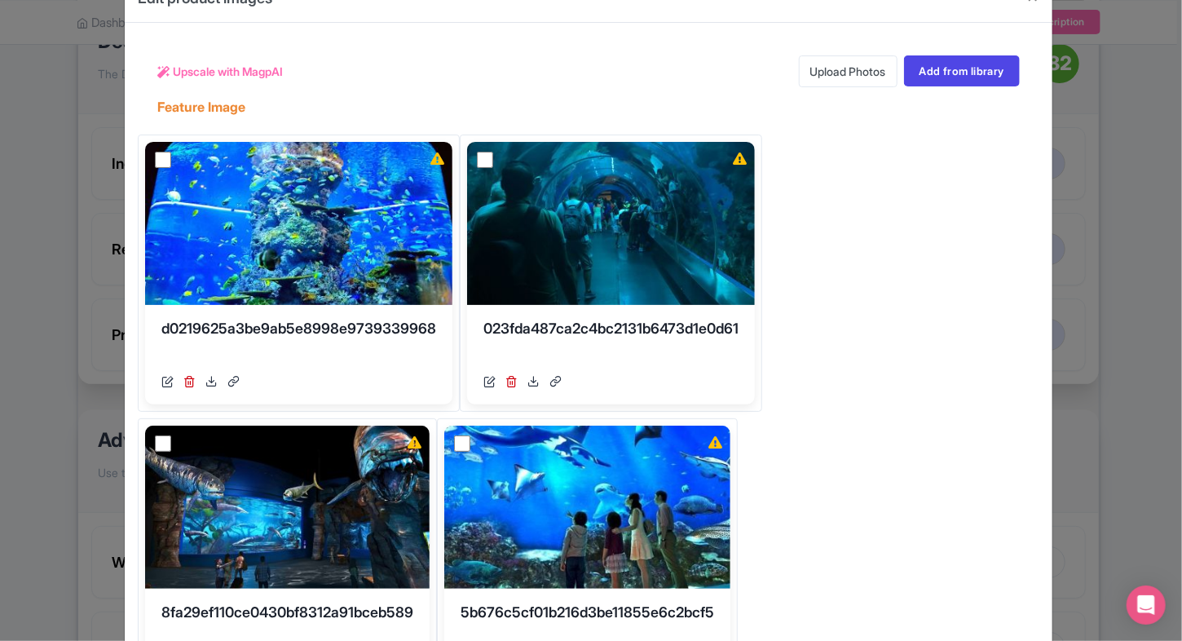
scroll to position [0, 0]
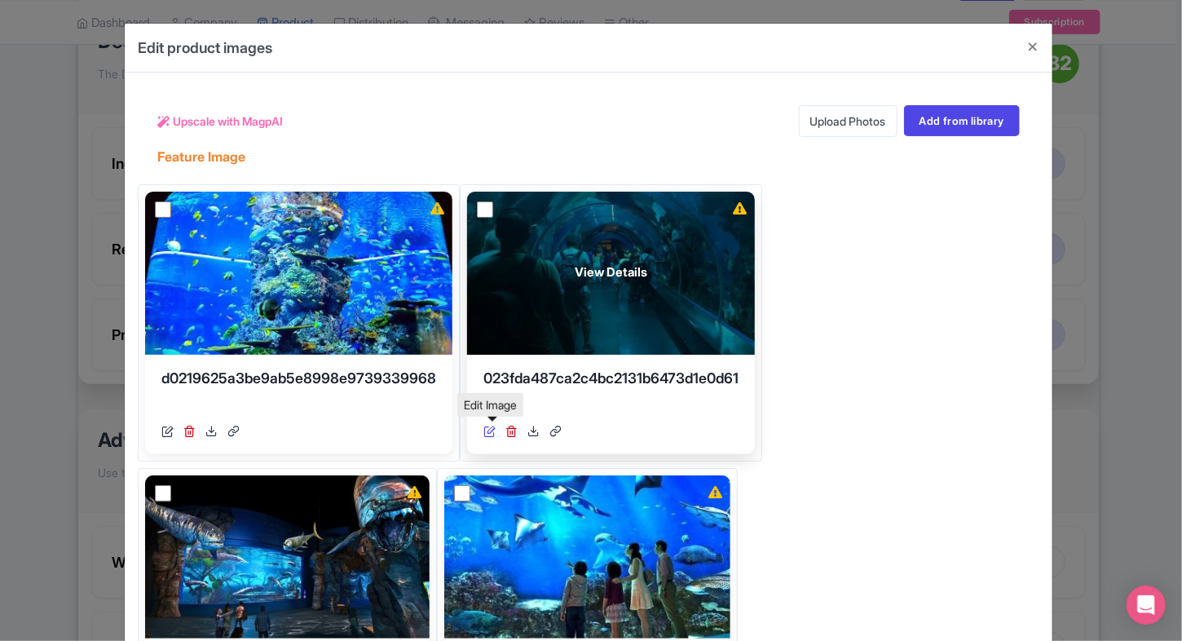
click at [487, 432] on icon at bounding box center [489, 431] width 12 height 12
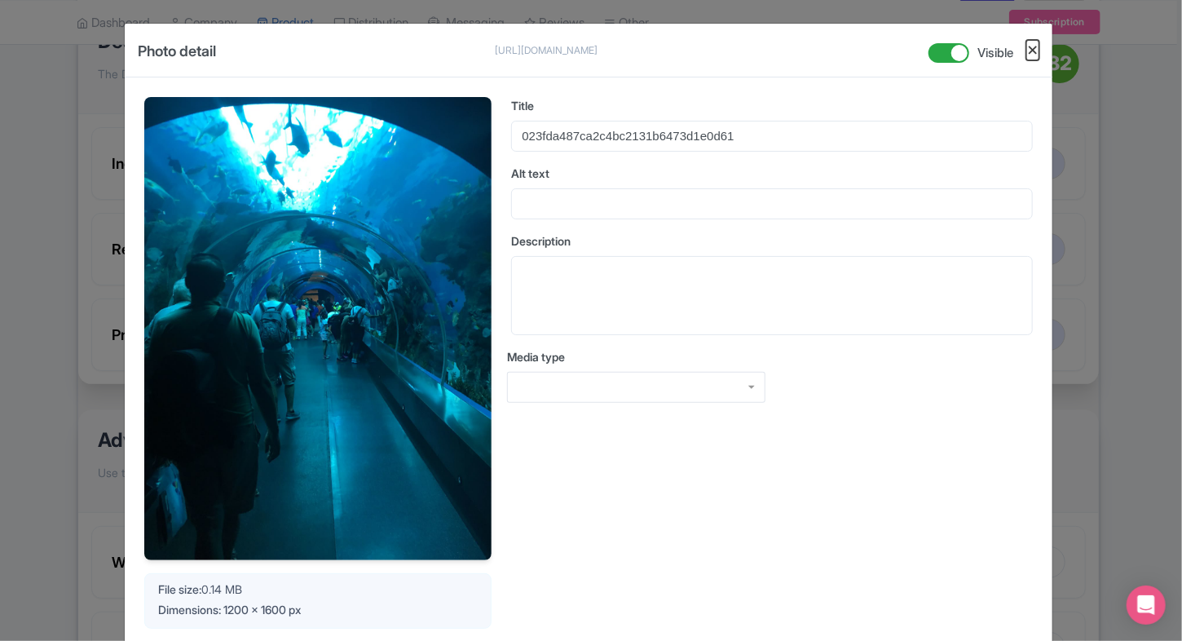
click at [1026, 46] on button "Close" at bounding box center [1032, 50] width 13 height 20
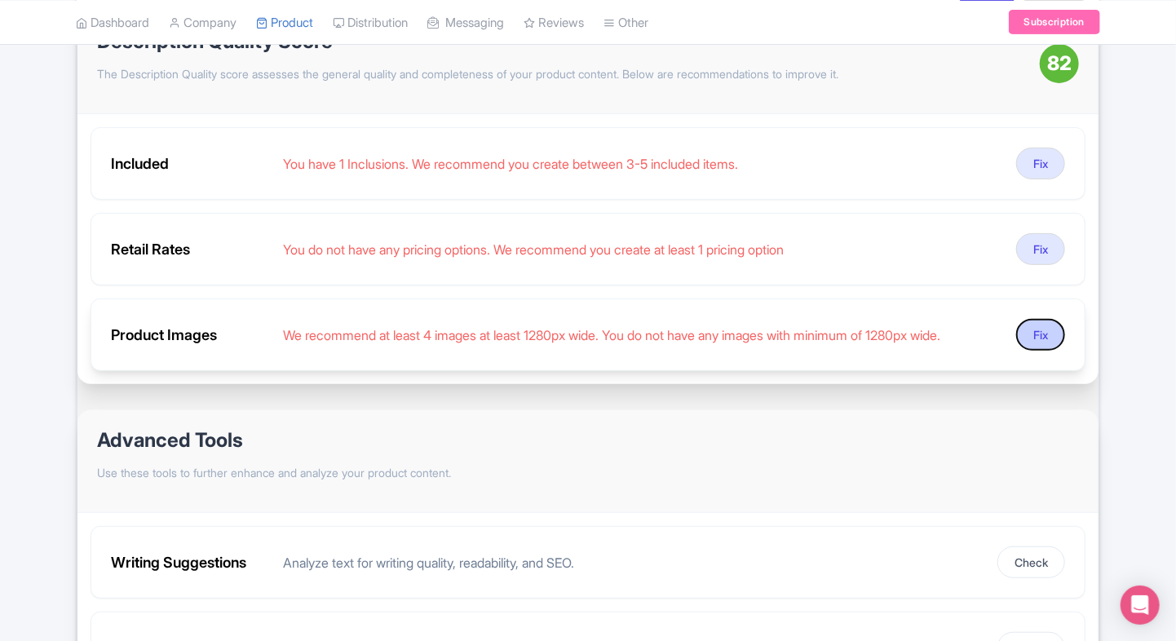
click at [1057, 332] on button "Fix" at bounding box center [1040, 335] width 49 height 32
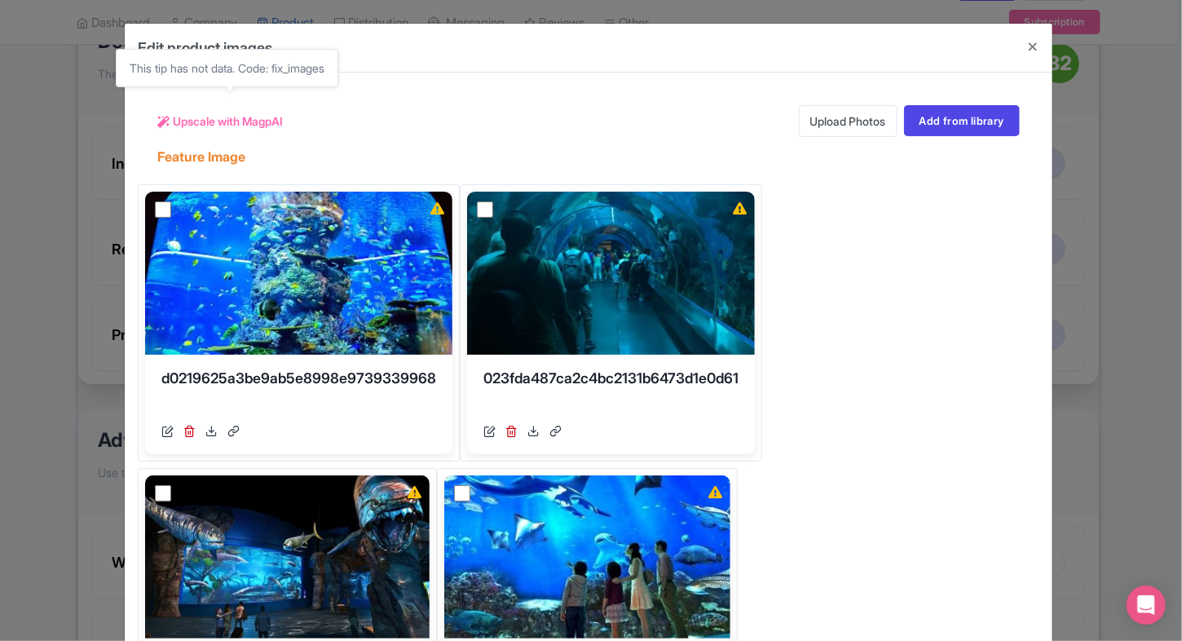
click at [207, 116] on span "Upscale with MagpAI" at bounding box center [228, 121] width 110 height 17
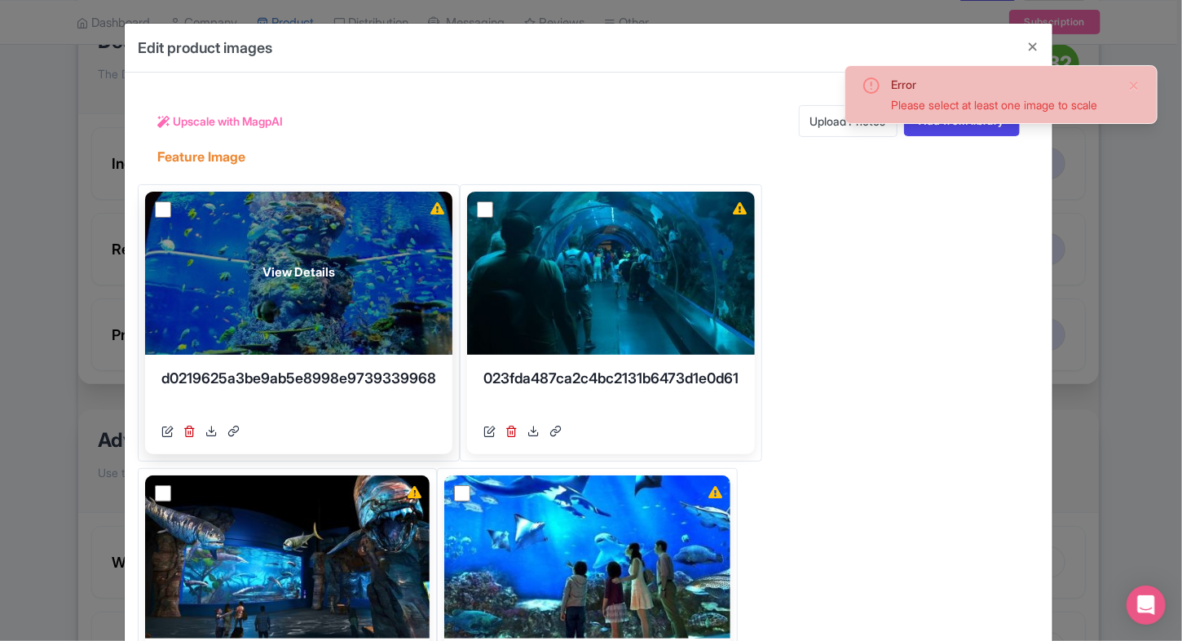
click at [159, 204] on input "checkbox" at bounding box center [163, 209] width 16 height 16
checkbox input "true"
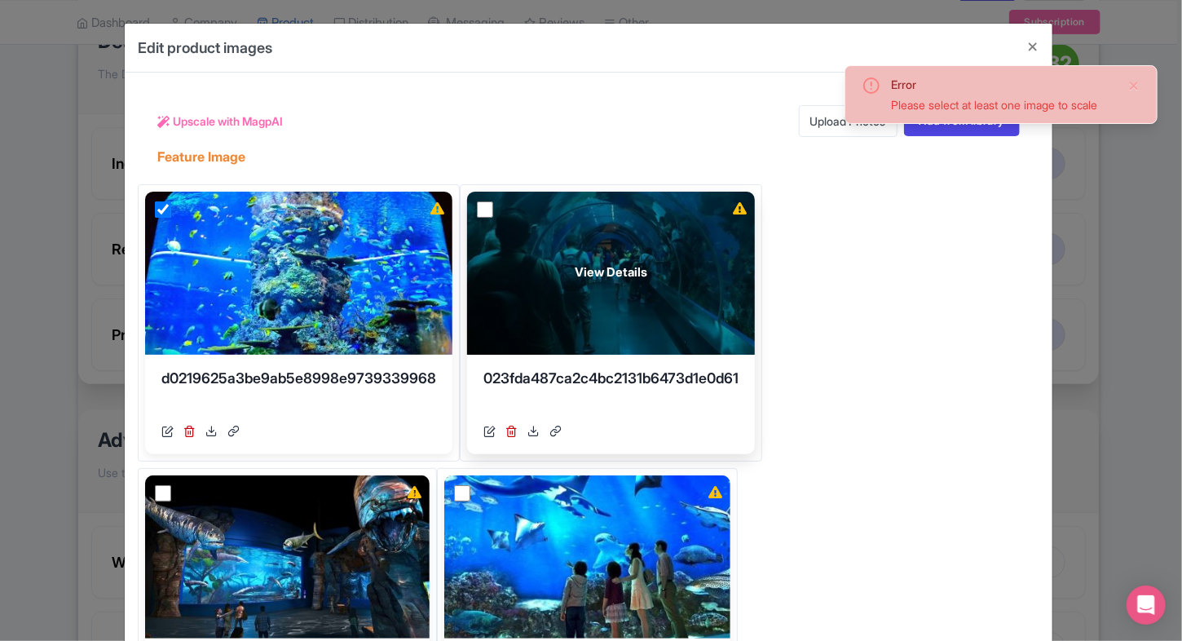
click at [489, 213] on input "checkbox" at bounding box center [485, 209] width 16 height 16
checkbox input "true"
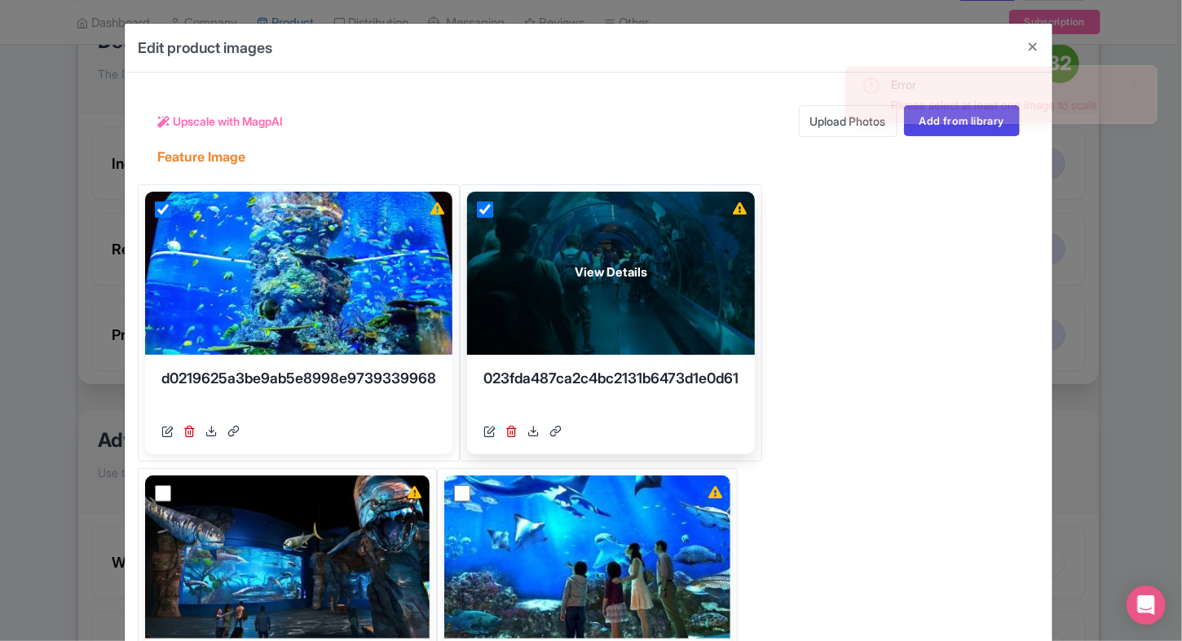
scroll to position [163, 0]
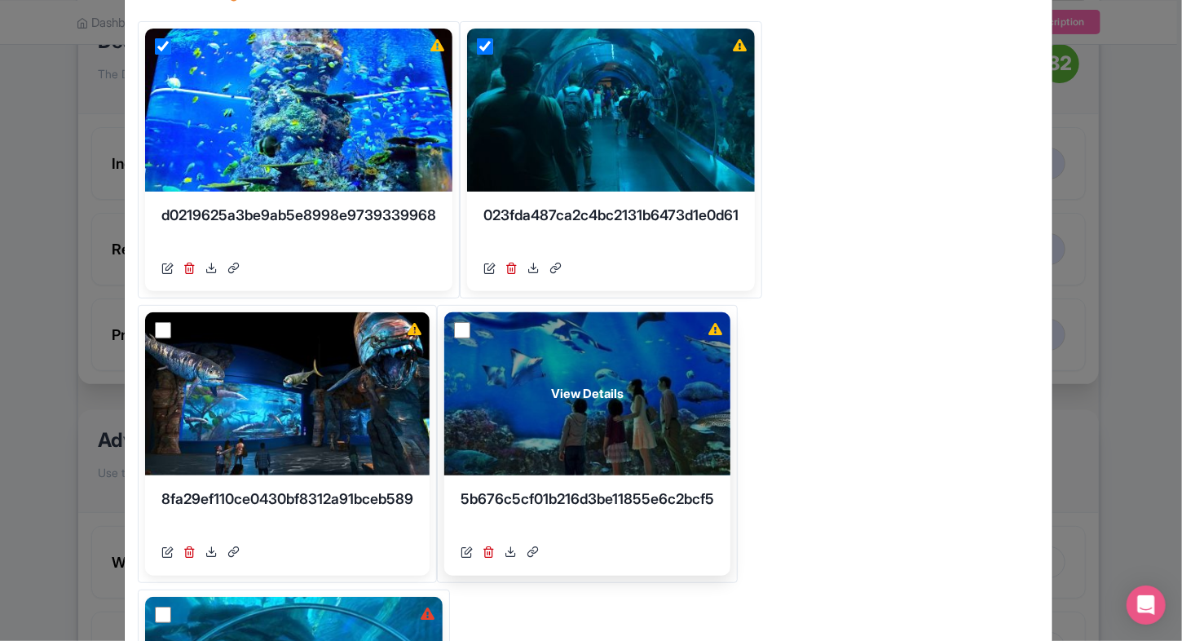
click at [466, 334] on input "checkbox" at bounding box center [462, 330] width 16 height 16
checkbox input "true"
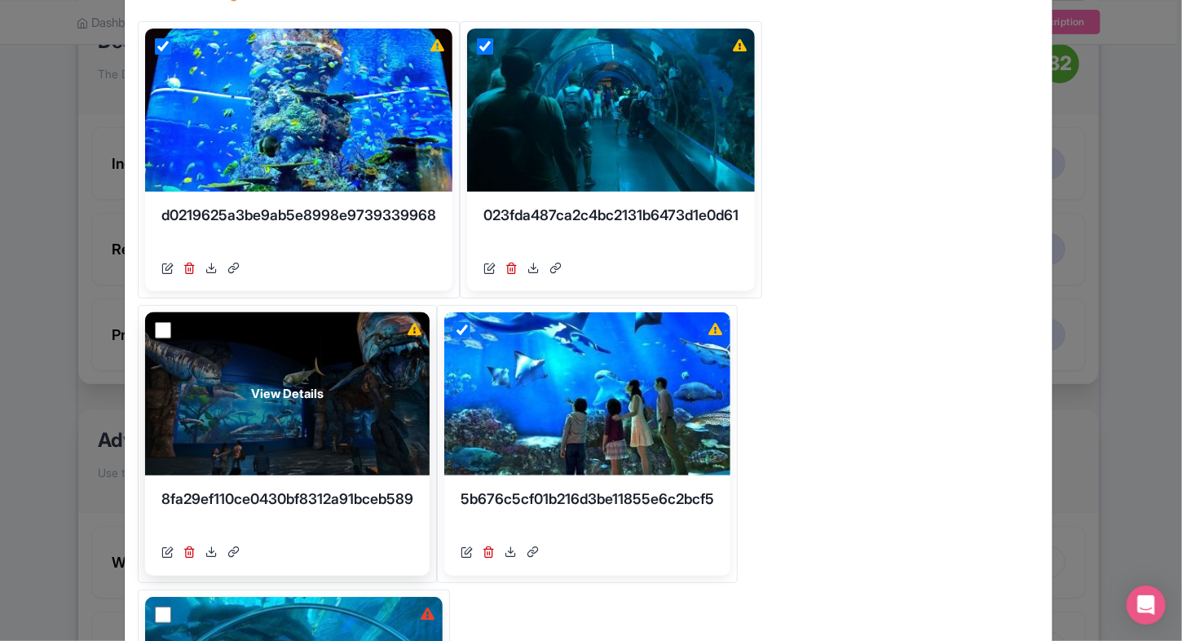
click at [156, 329] on input "checkbox" at bounding box center [163, 330] width 16 height 16
checkbox input "true"
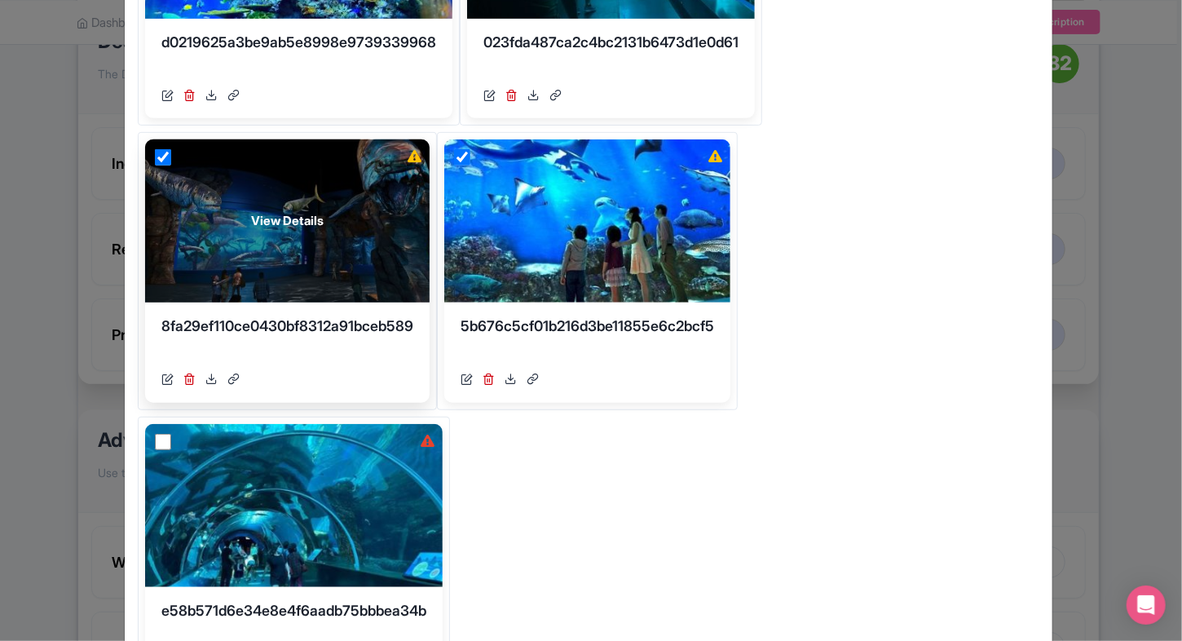
scroll to position [341, 0]
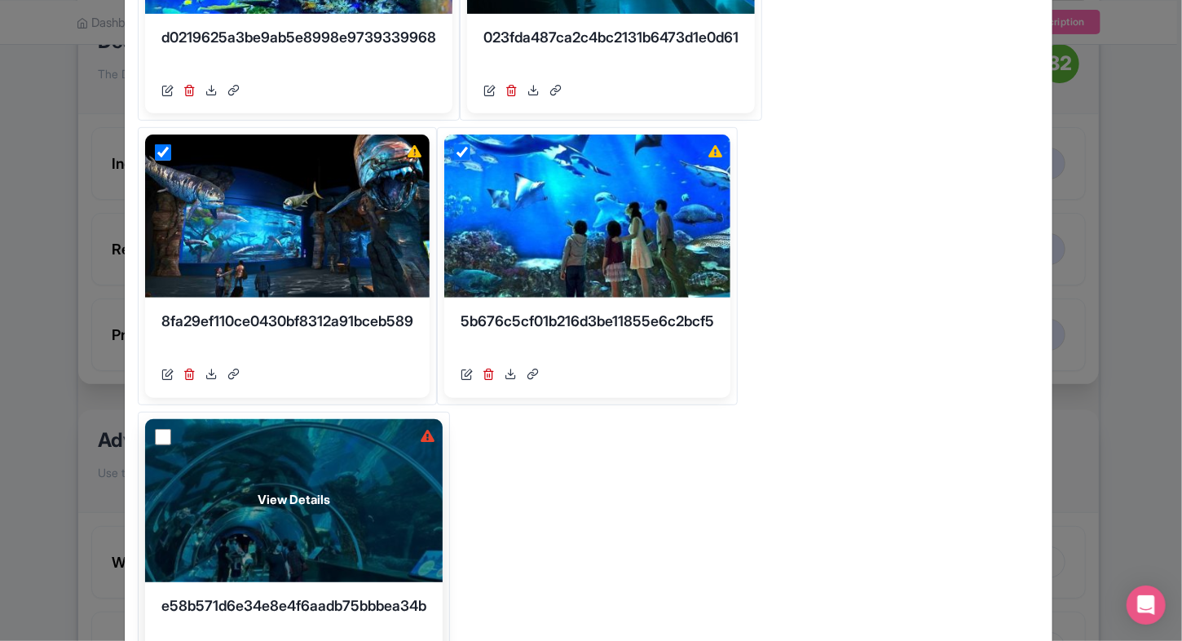
click at [166, 439] on input "checkbox" at bounding box center [163, 437] width 16 height 16
checkbox input "true"
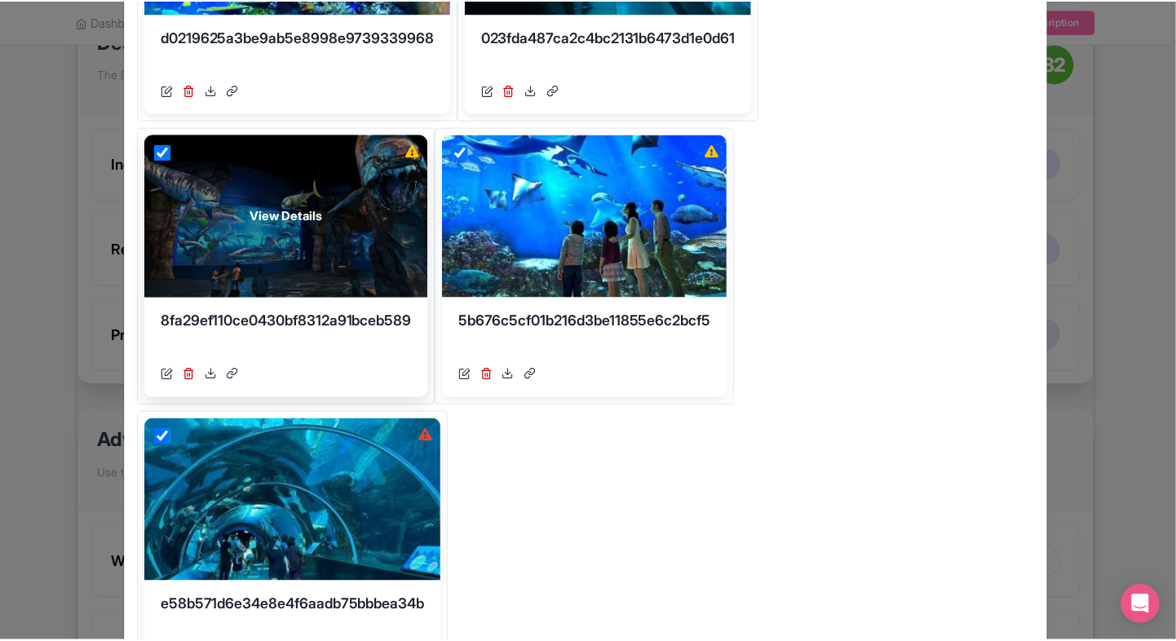
scroll to position [0, 0]
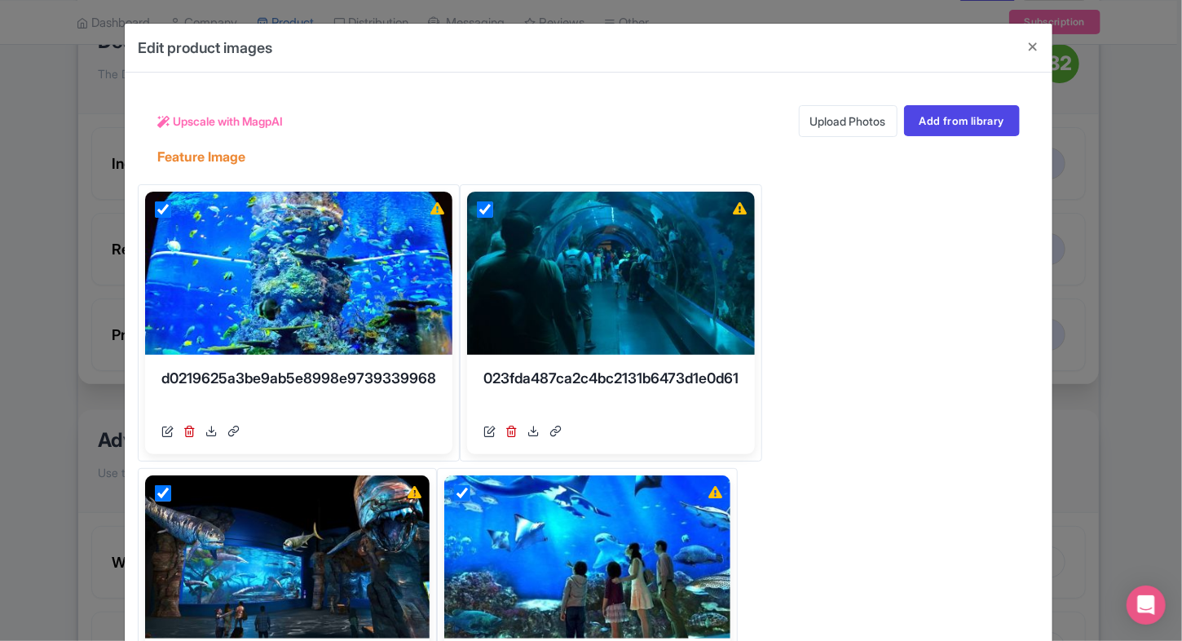
click at [244, 109] on div "Upscale with MagpAI" at bounding box center [220, 121] width 126 height 32
click at [226, 119] on span "Upscale with MagpAI" at bounding box center [228, 121] width 110 height 17
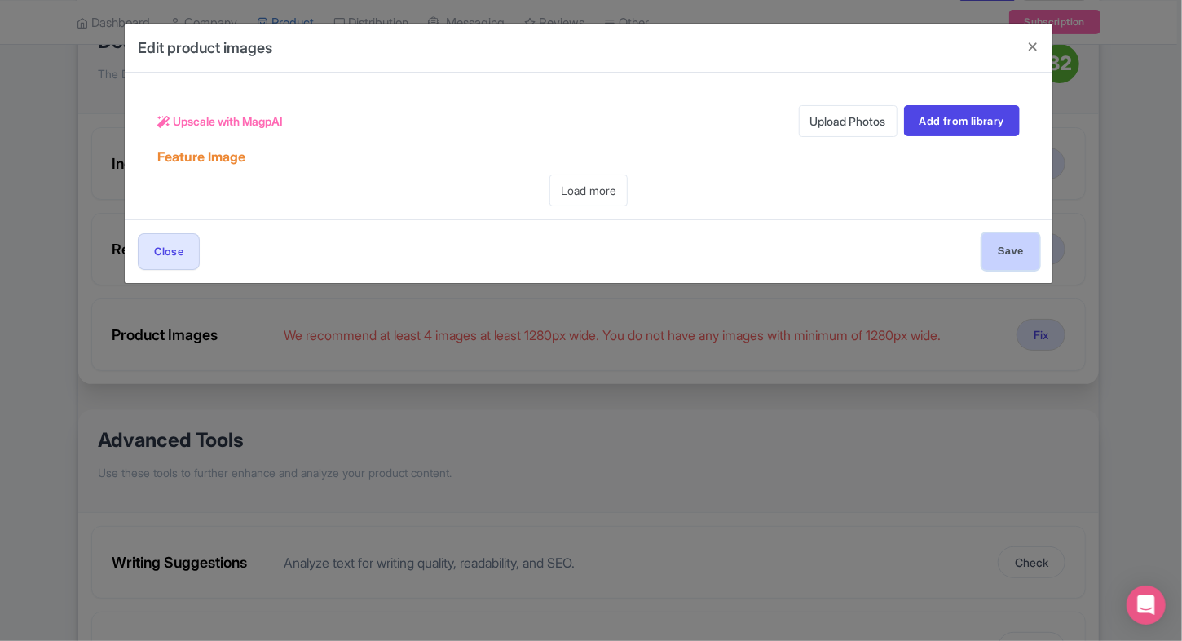
click at [999, 236] on input "Save" at bounding box center [1010, 251] width 57 height 37
type input "Save"
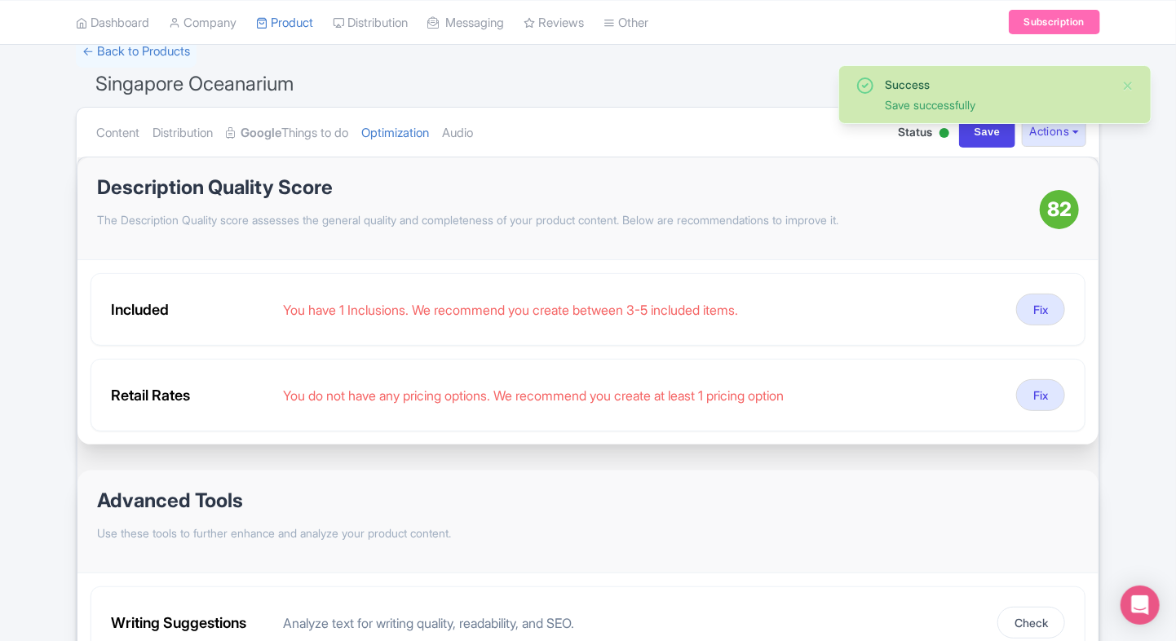
scroll to position [72, 0]
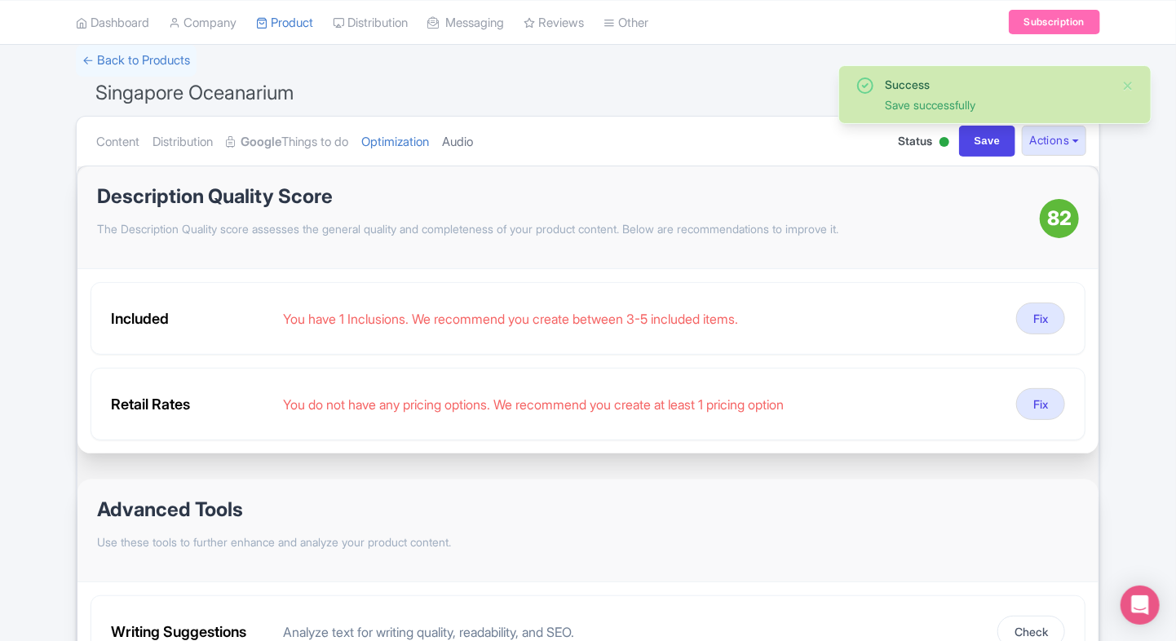
click at [473, 132] on link "Audio" at bounding box center [457, 142] width 31 height 51
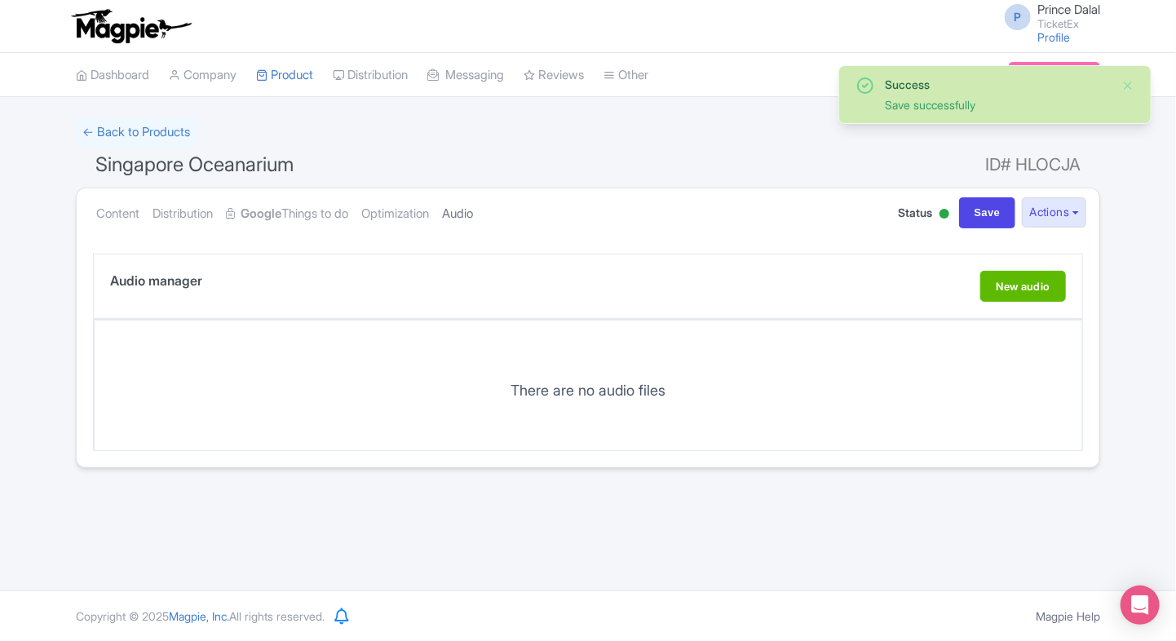
scroll to position [0, 0]
click at [408, 210] on link "Optimization" at bounding box center [395, 213] width 68 height 51
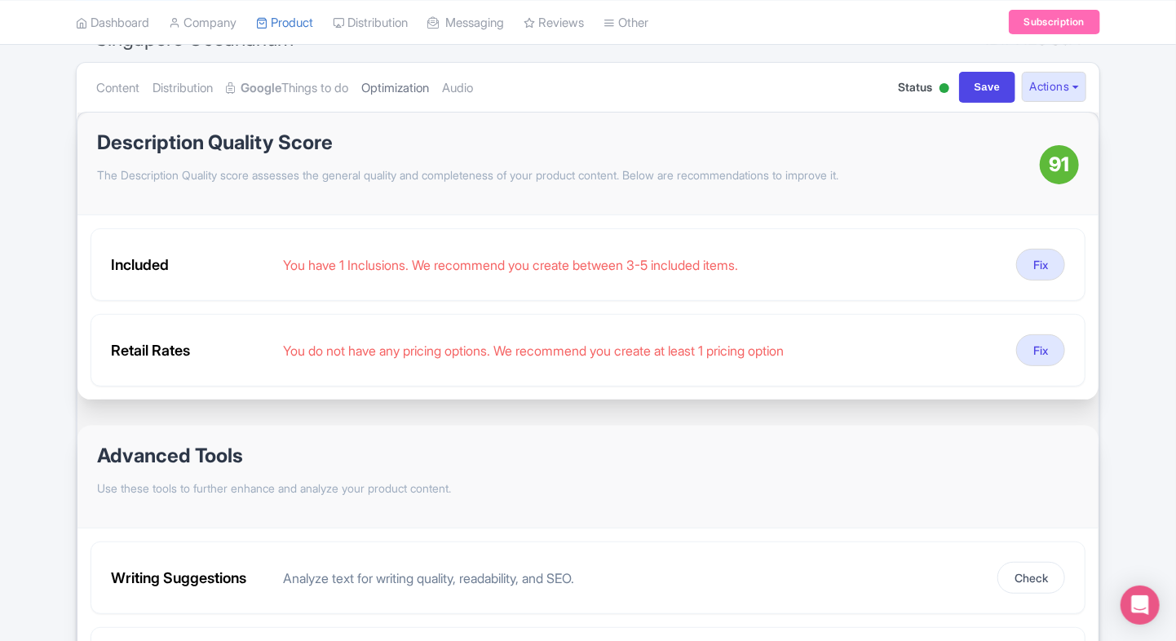
scroll to position [124, 0]
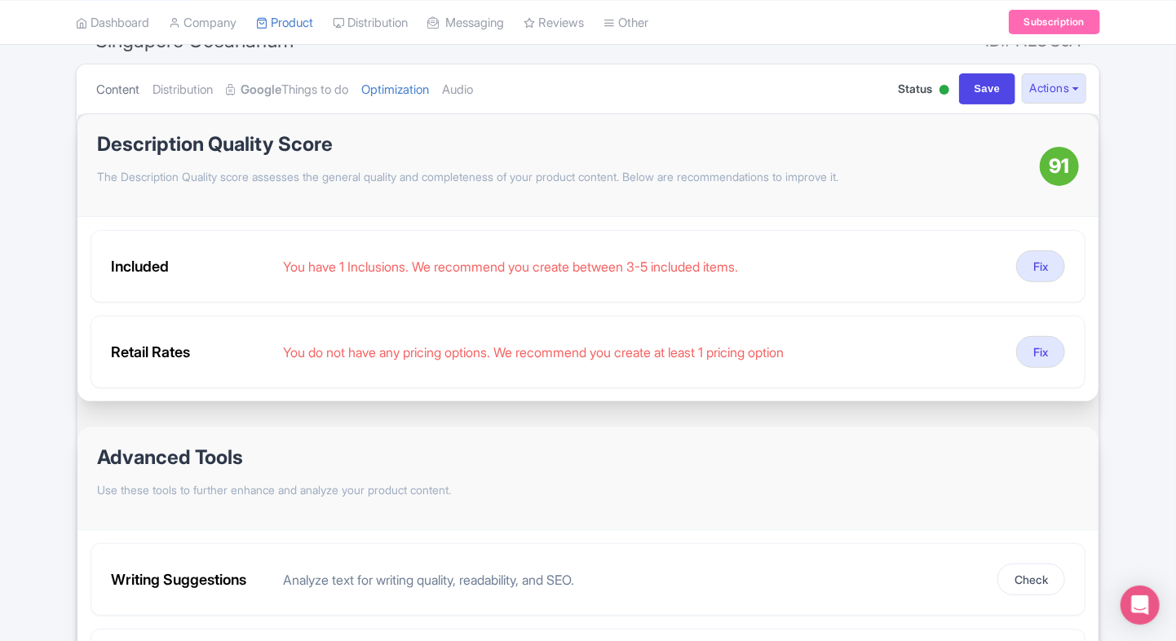
click at [124, 96] on link "Content" at bounding box center [117, 89] width 43 height 51
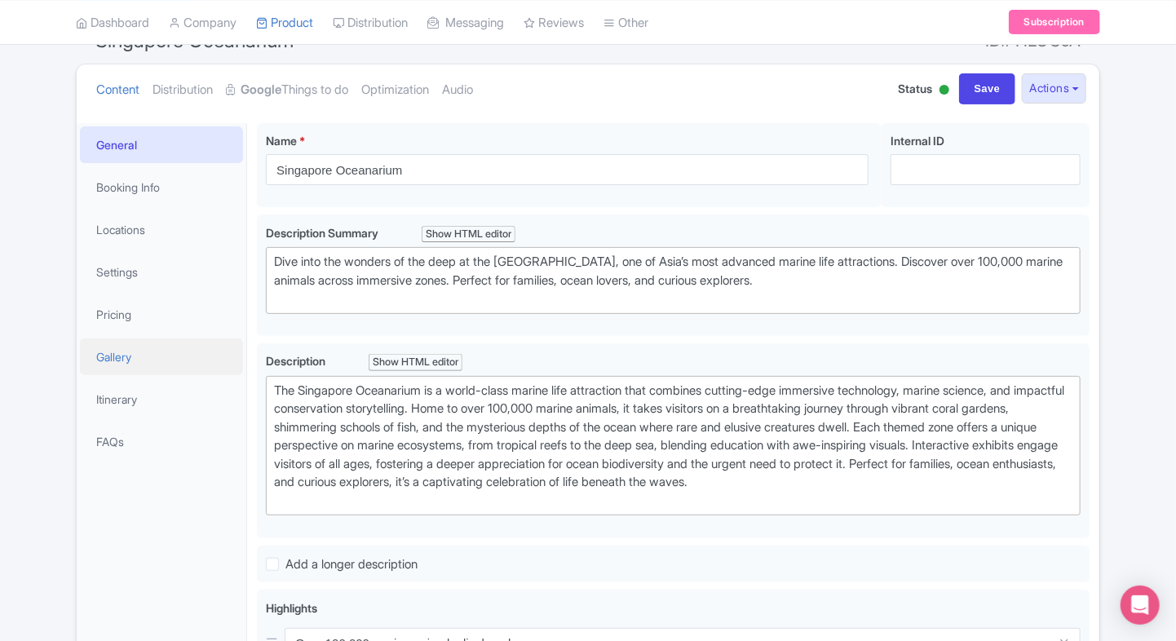
click at [155, 342] on link "Gallery" at bounding box center [161, 356] width 163 height 37
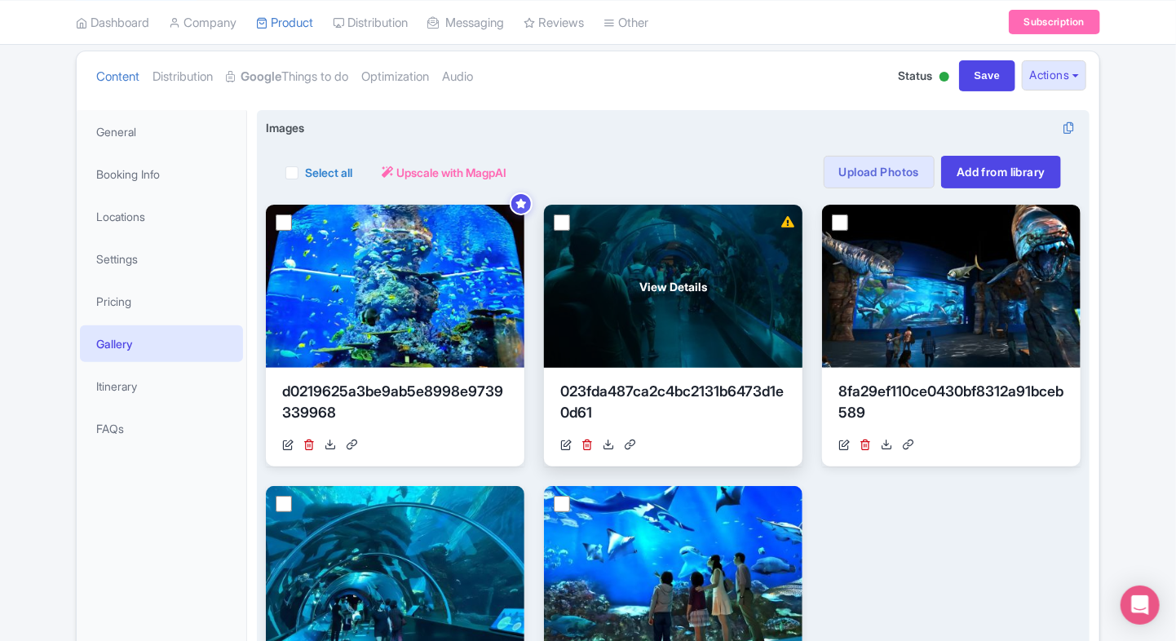
scroll to position [82, 0]
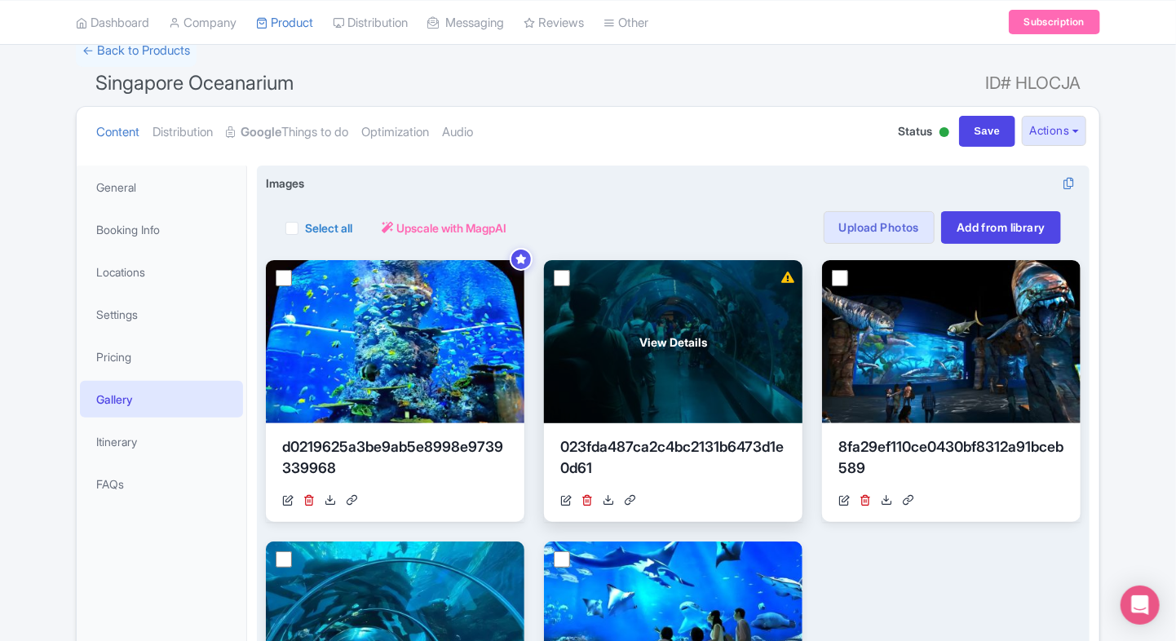
click at [554, 276] on input "checkbox" at bounding box center [562, 278] width 16 height 16
checkbox input "true"
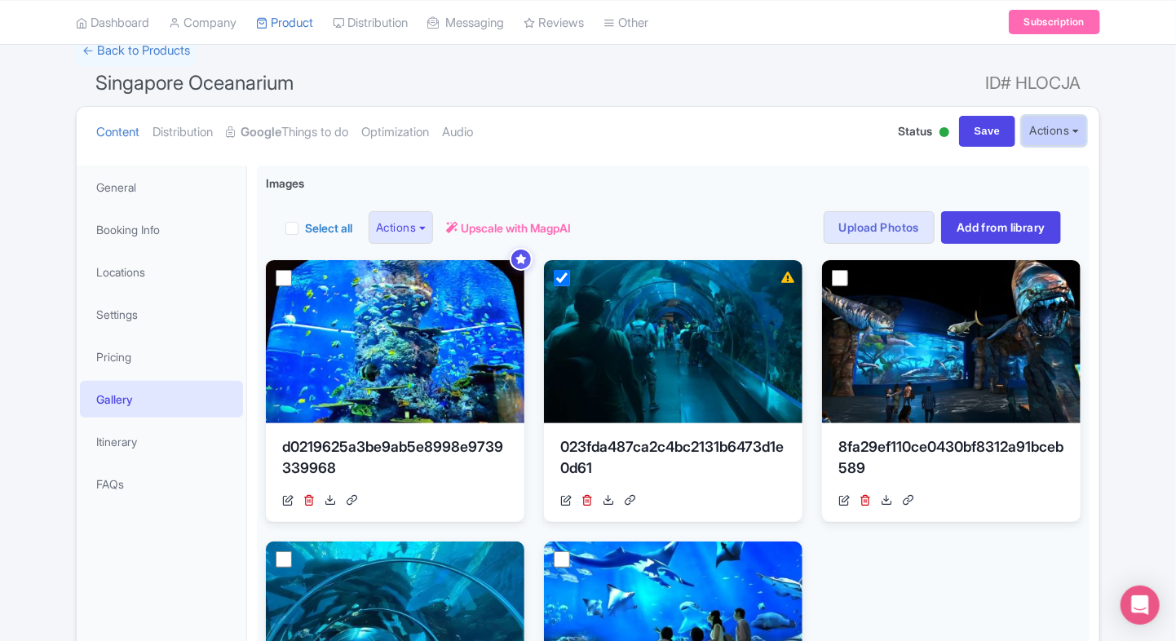
click at [1073, 134] on button "Actions" at bounding box center [1054, 131] width 64 height 30
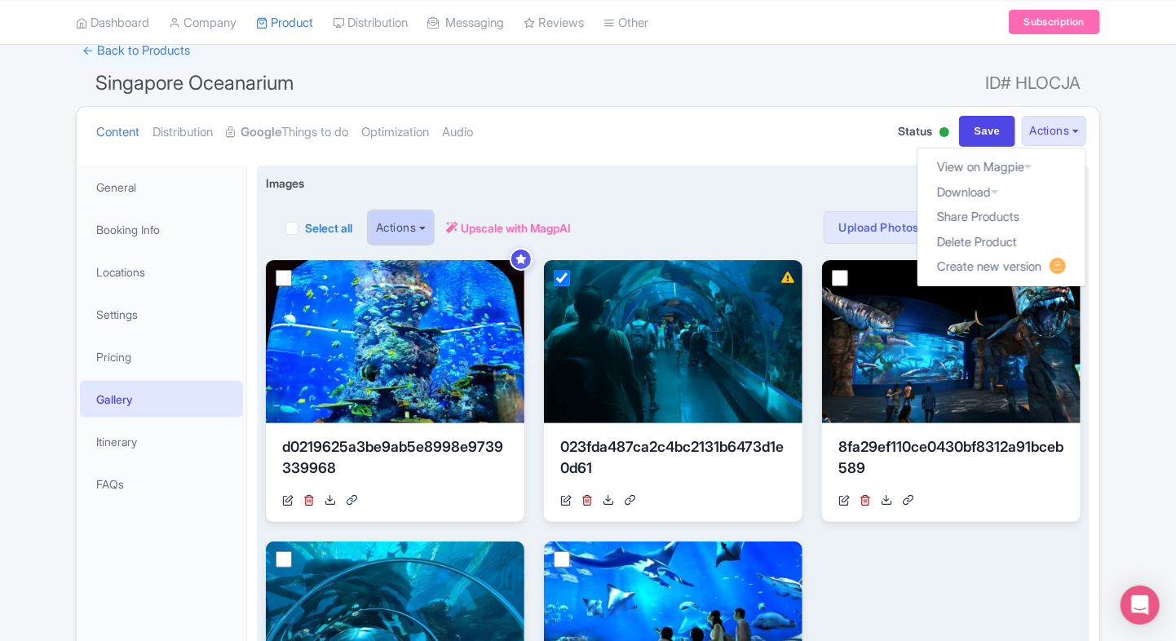
click at [429, 227] on button "Actions" at bounding box center [400, 227] width 64 height 33
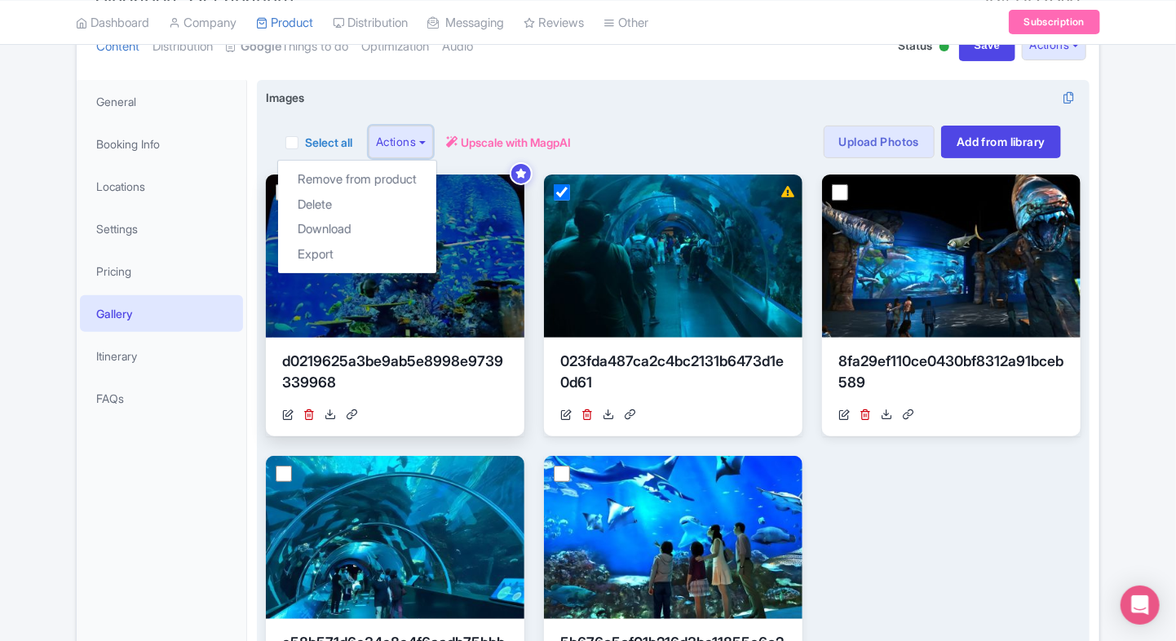
scroll to position [135, 0]
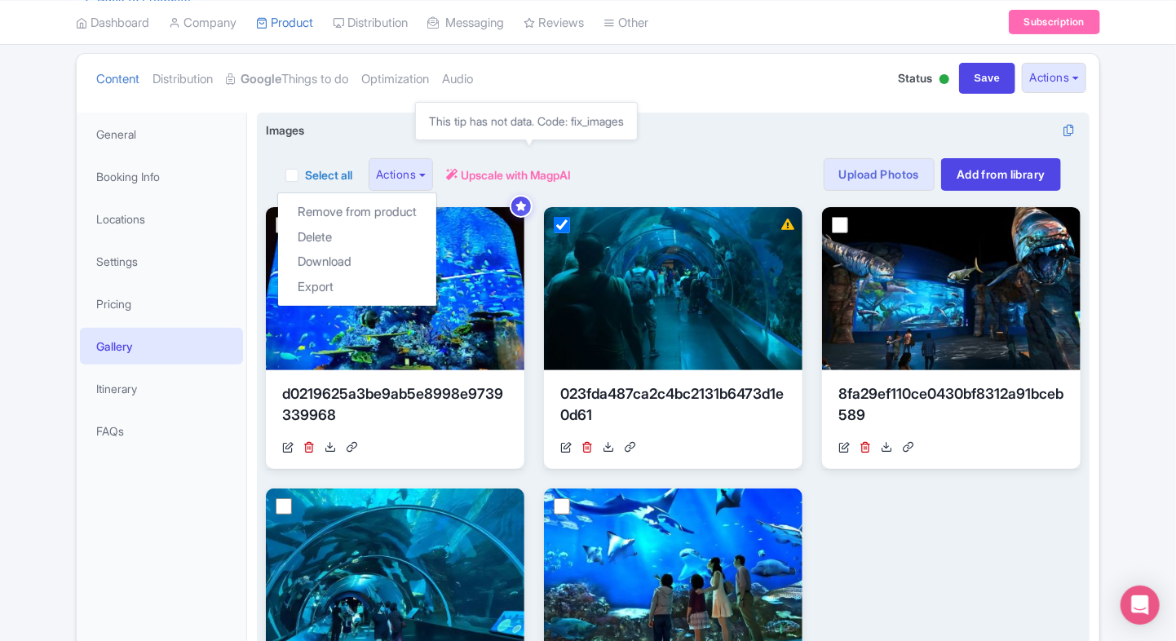
click at [515, 175] on span "Upscale with MagpAI" at bounding box center [516, 174] width 110 height 17
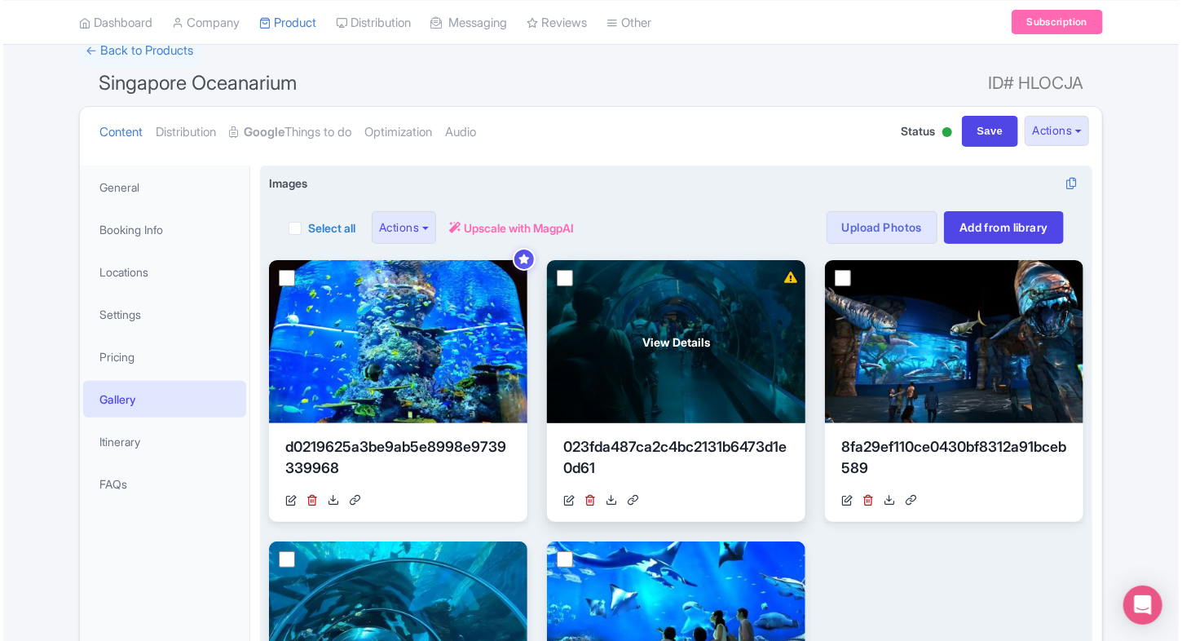
scroll to position [170, 0]
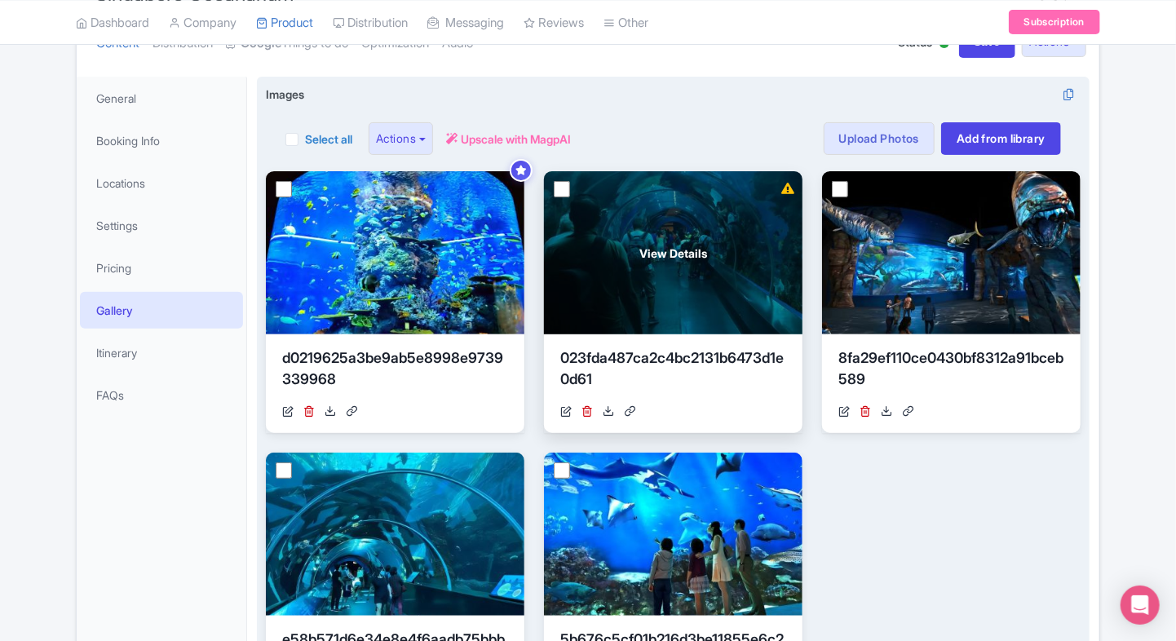
click at [571, 189] on div "View Details" at bounding box center [673, 252] width 258 height 163
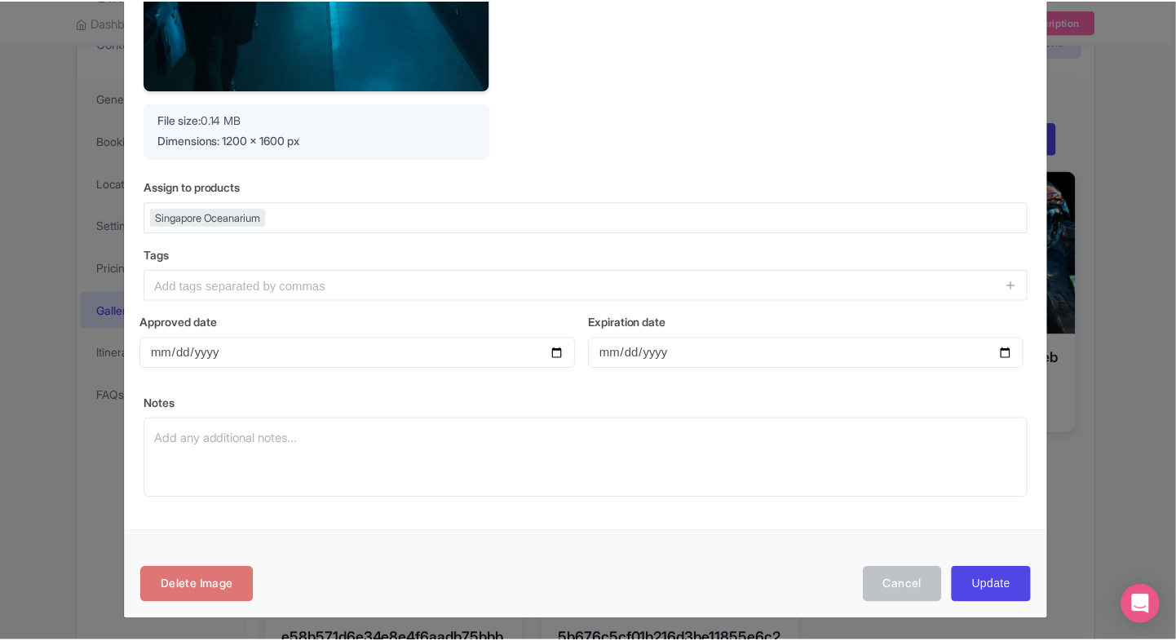
scroll to position [0, 0]
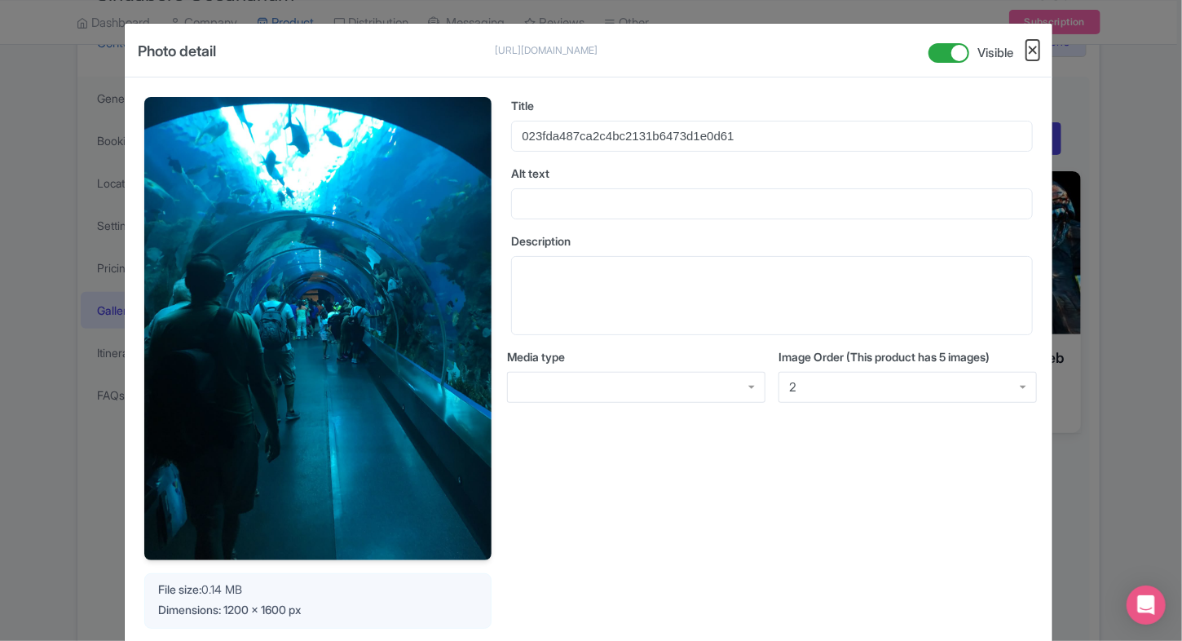
click at [1035, 47] on button "Close" at bounding box center [1032, 50] width 13 height 20
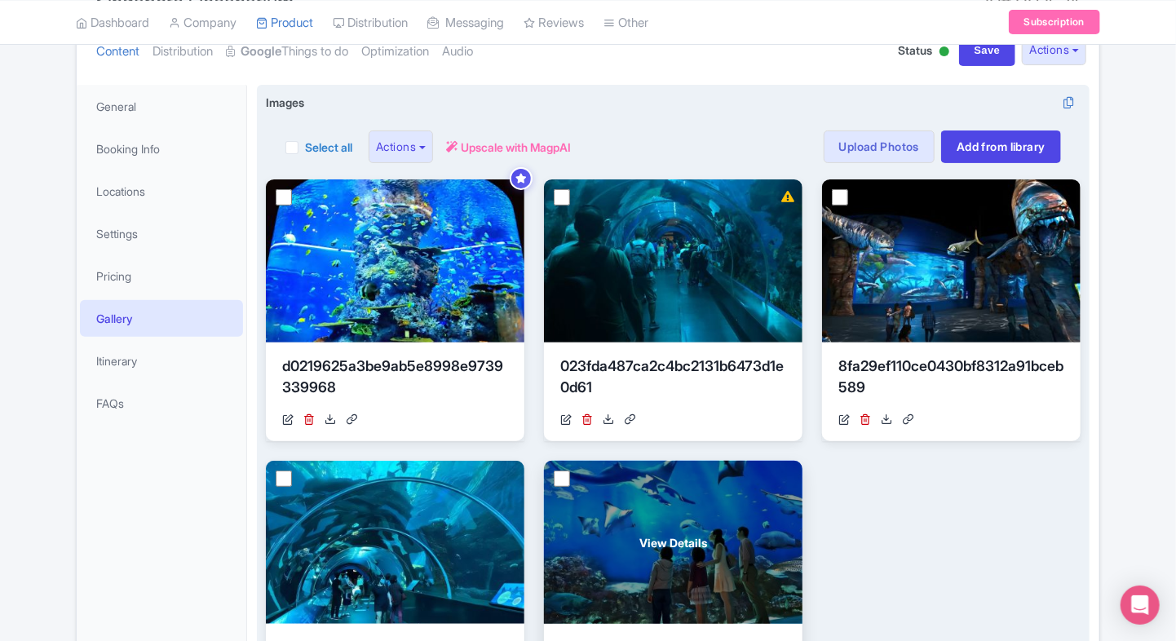
scroll to position [488, 0]
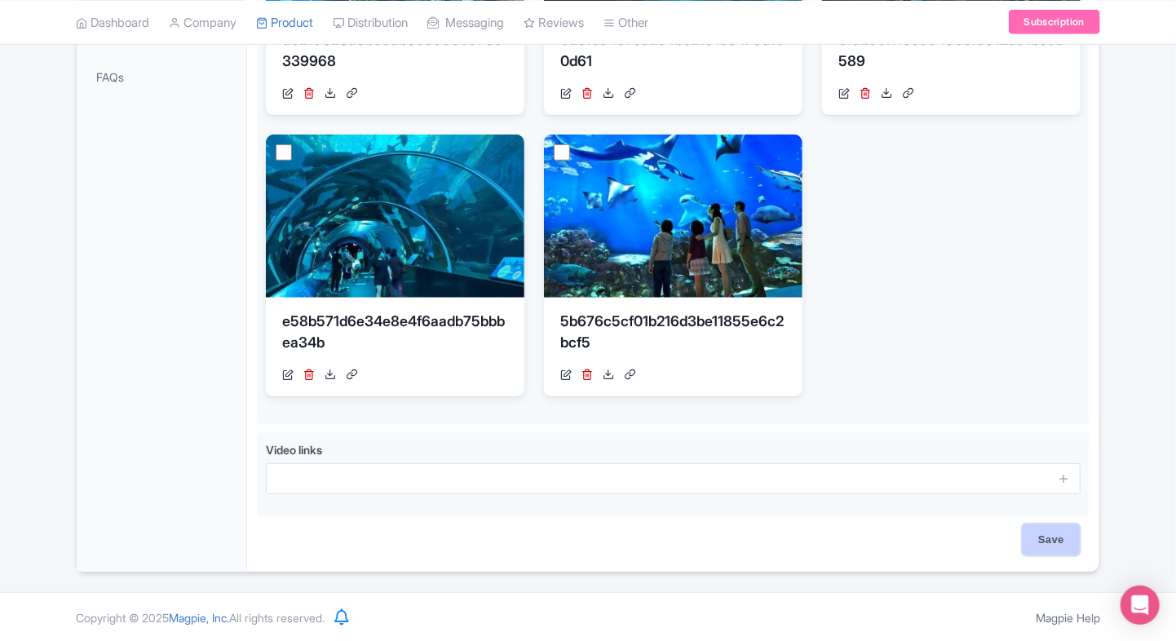
click at [1027, 524] on input "Save" at bounding box center [1050, 539] width 57 height 31
type input "Saving..."
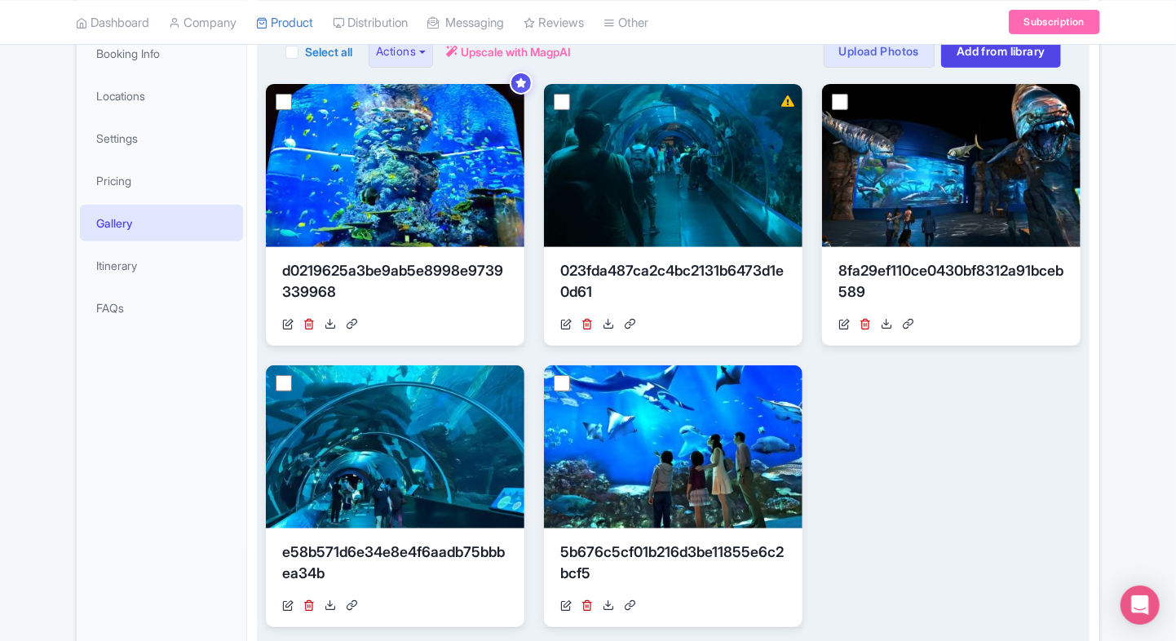
scroll to position [254, 0]
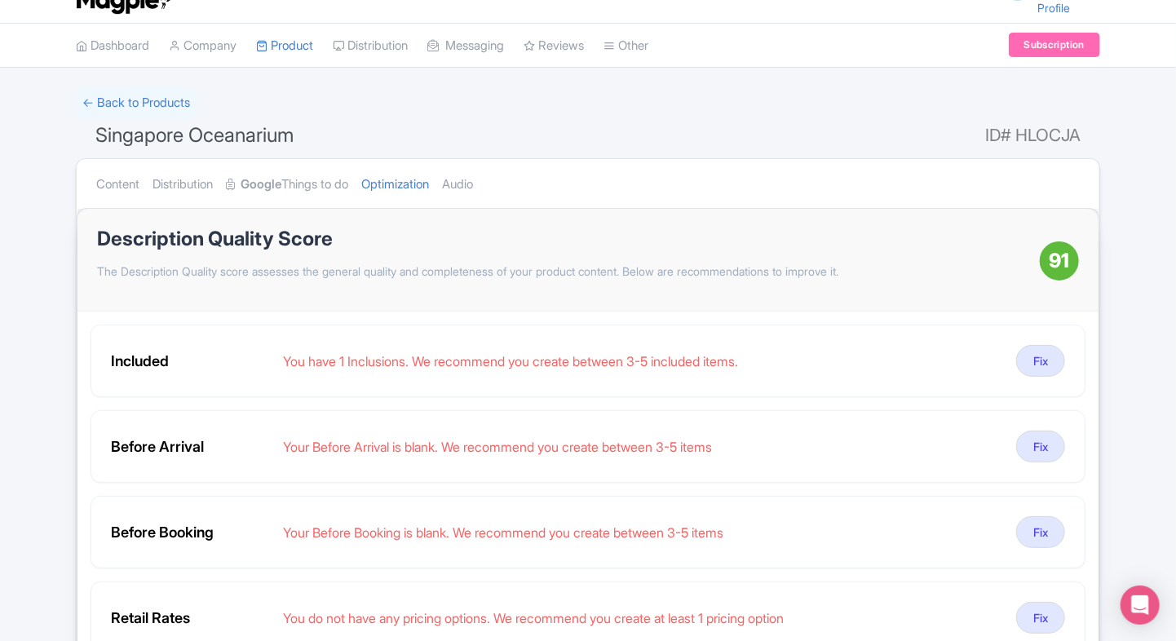
scroll to position [16, 0]
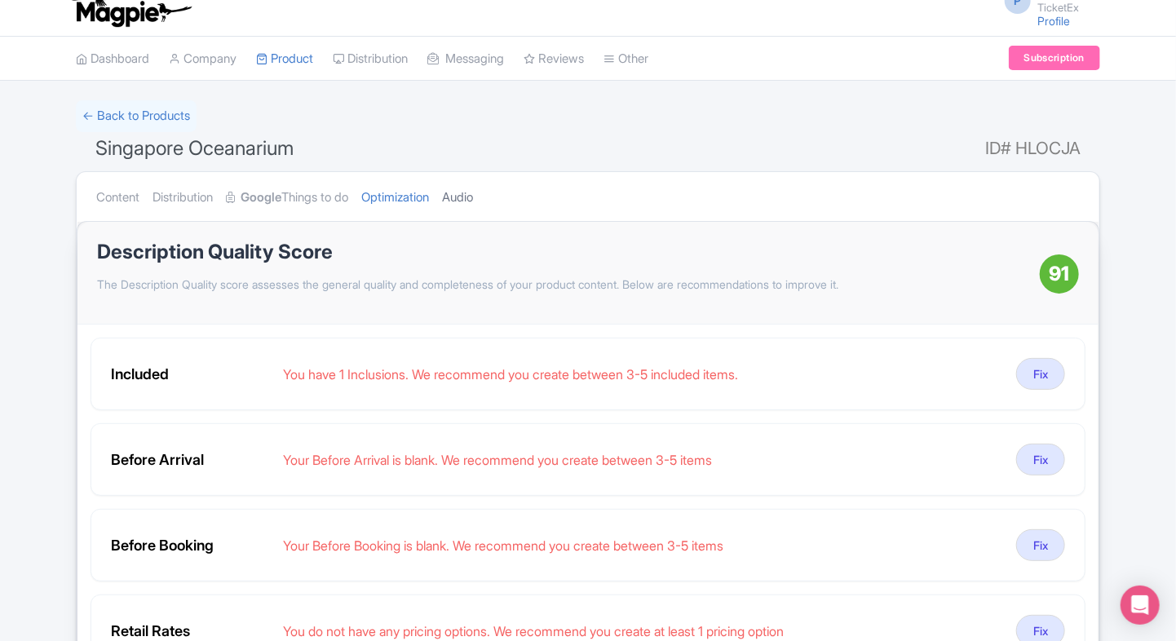
click at [473, 187] on link "Audio" at bounding box center [457, 197] width 31 height 51
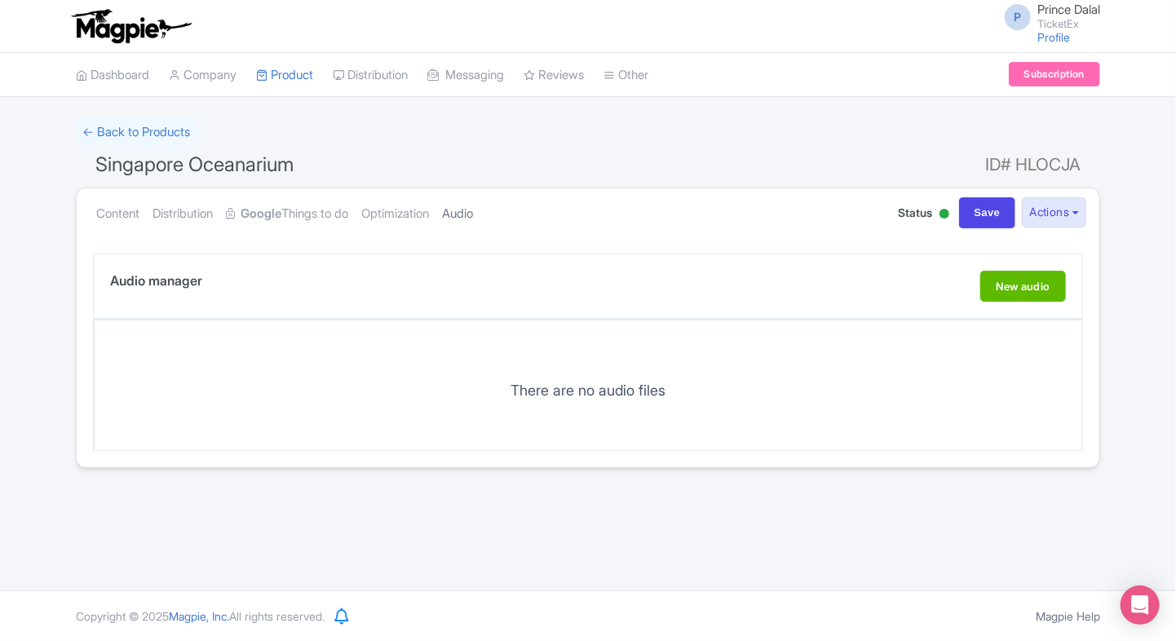
scroll to position [0, 0]
click at [404, 222] on link "Optimization" at bounding box center [395, 213] width 68 height 51
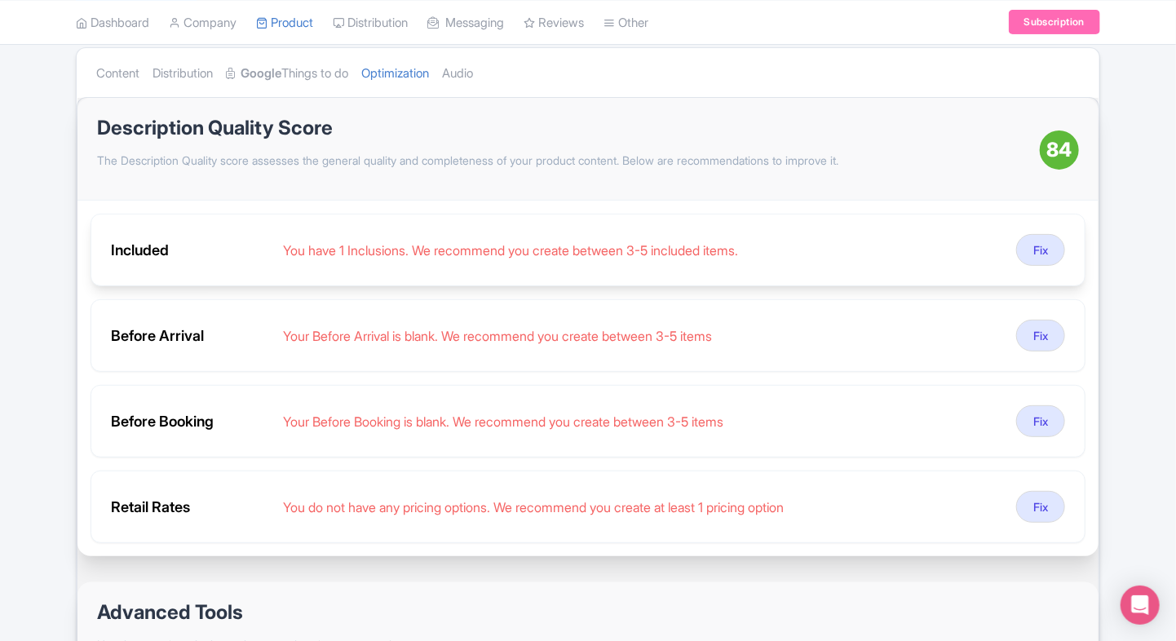
scroll to position [145, 0]
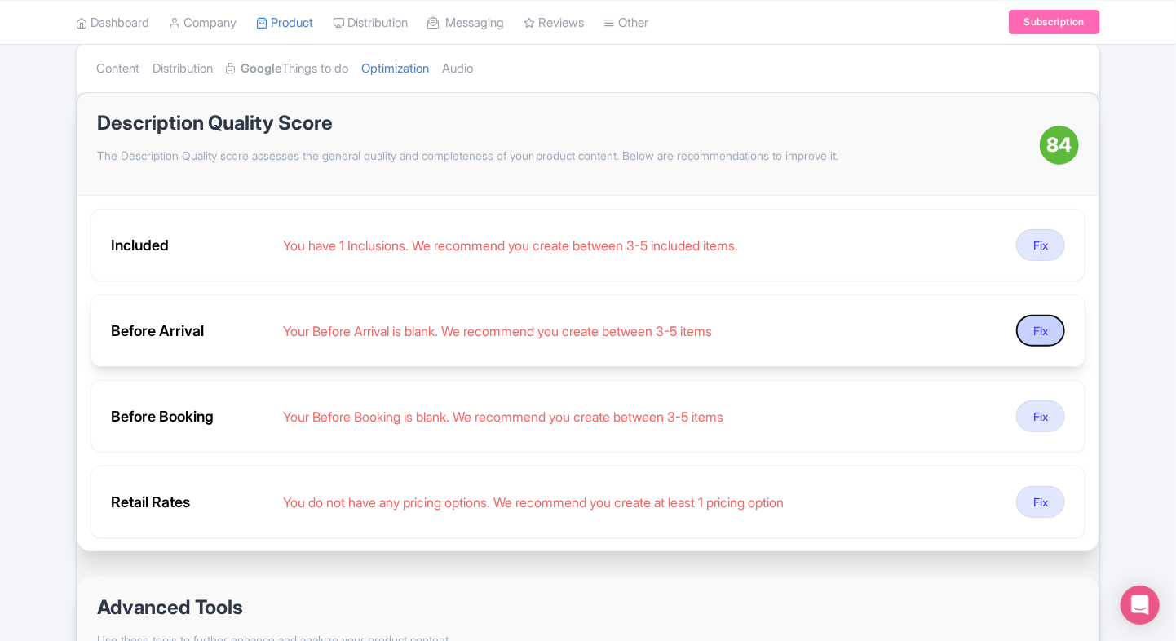
click at [1026, 326] on button "Fix" at bounding box center [1040, 331] width 49 height 32
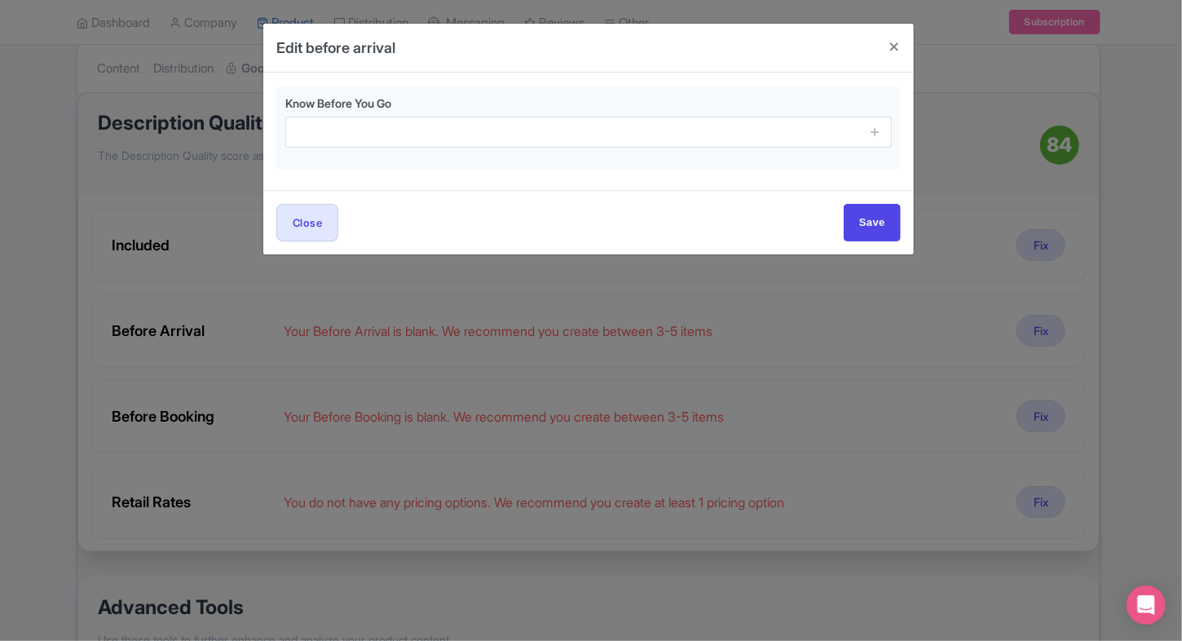
click at [699, 307] on div "Edit before arrival Know Before You Go Close Save" at bounding box center [591, 320] width 1182 height 641
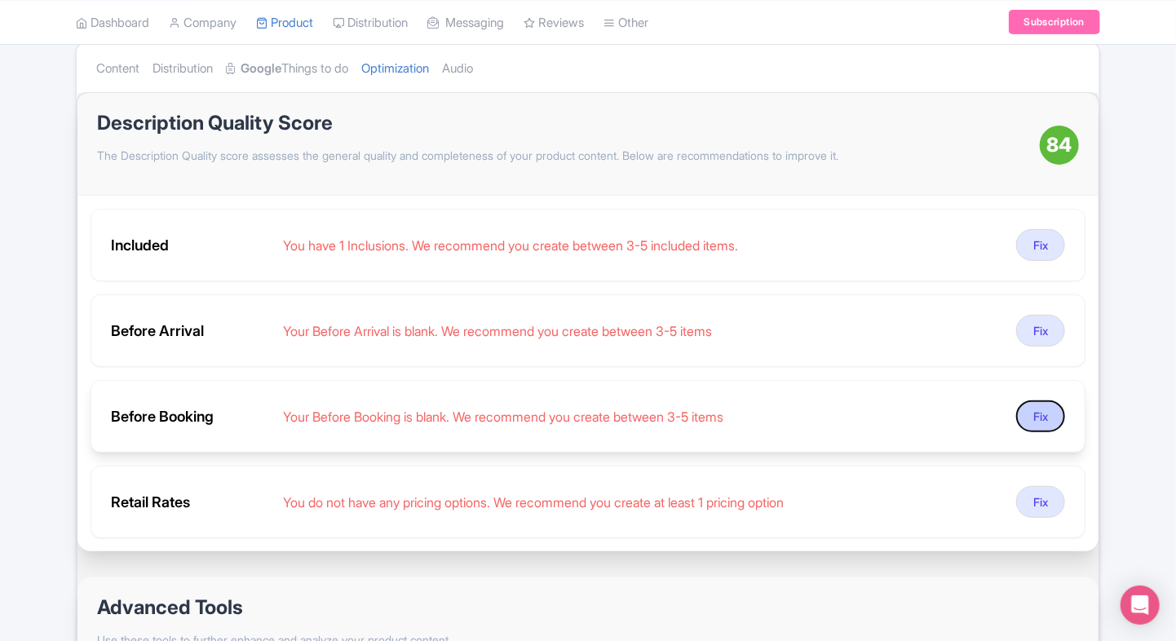
click at [1021, 419] on button "Fix" at bounding box center [1040, 416] width 49 height 32
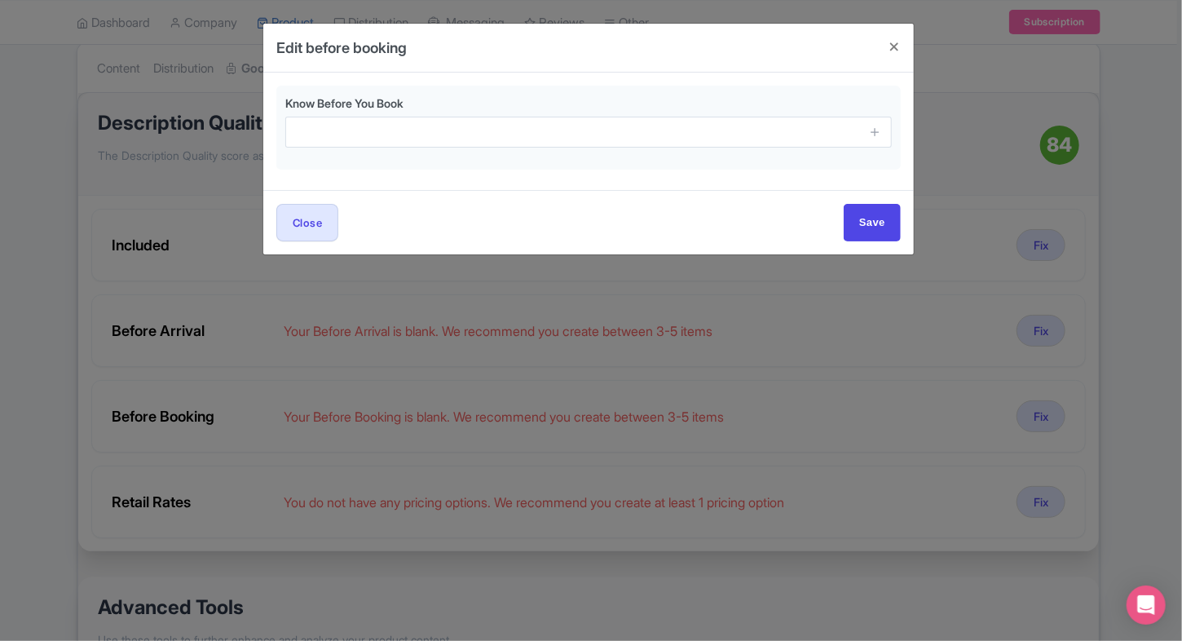
click at [568, 326] on div "Edit before booking Know Before You Book Close Save" at bounding box center [591, 320] width 1182 height 641
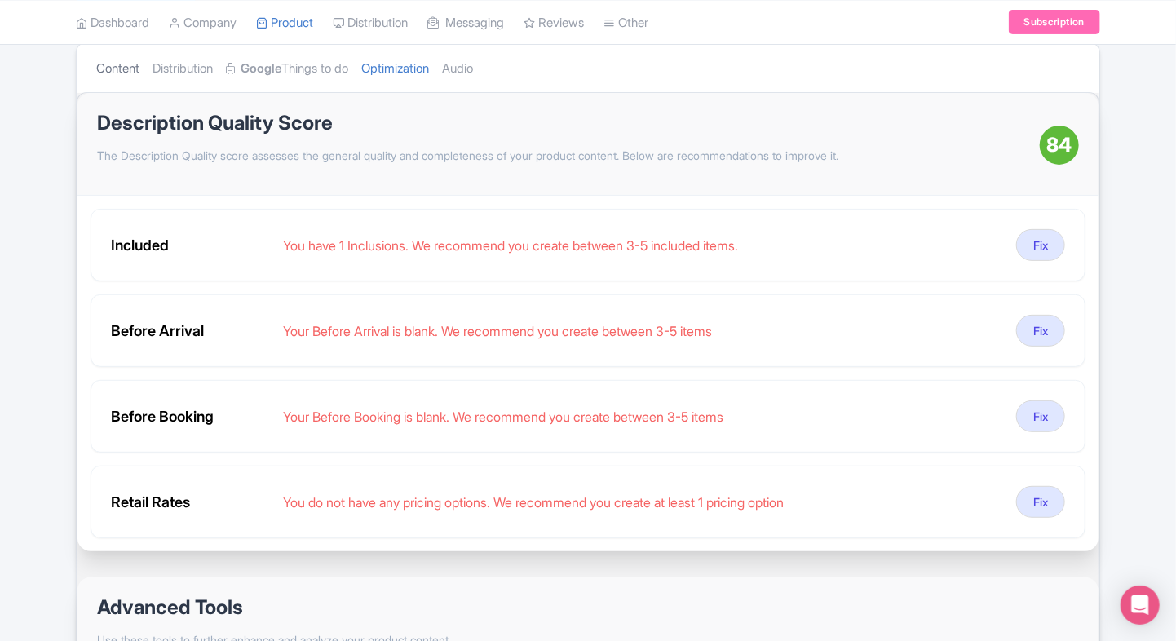
click at [121, 81] on link "Content" at bounding box center [117, 68] width 43 height 51
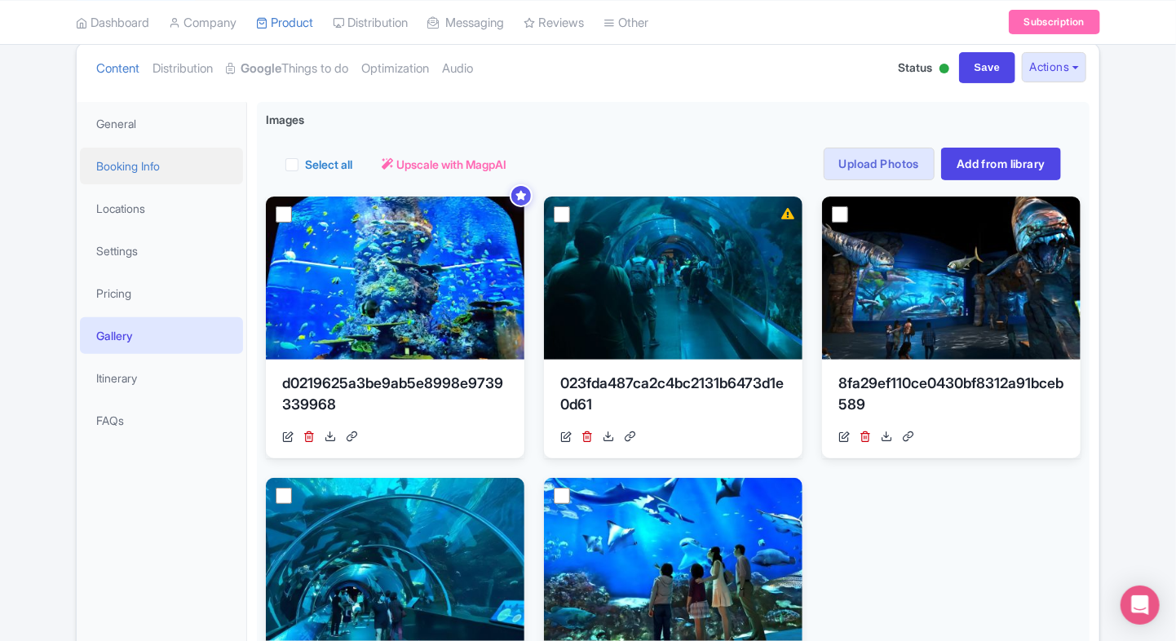
click at [130, 165] on link "Booking Info" at bounding box center [161, 166] width 163 height 37
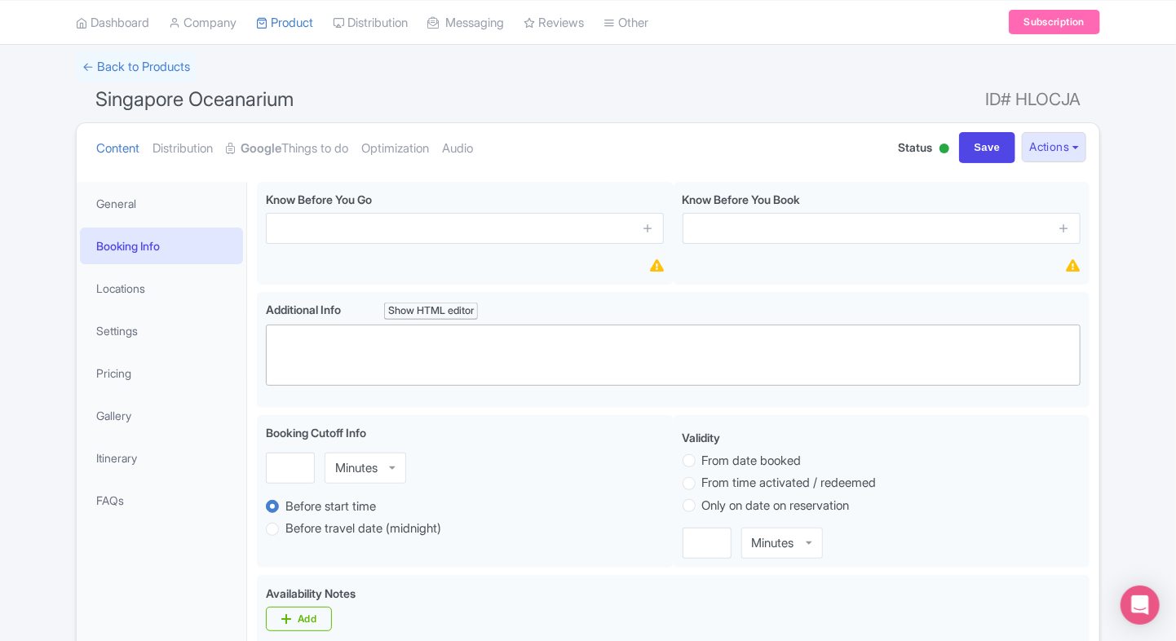
scroll to position [72, 0]
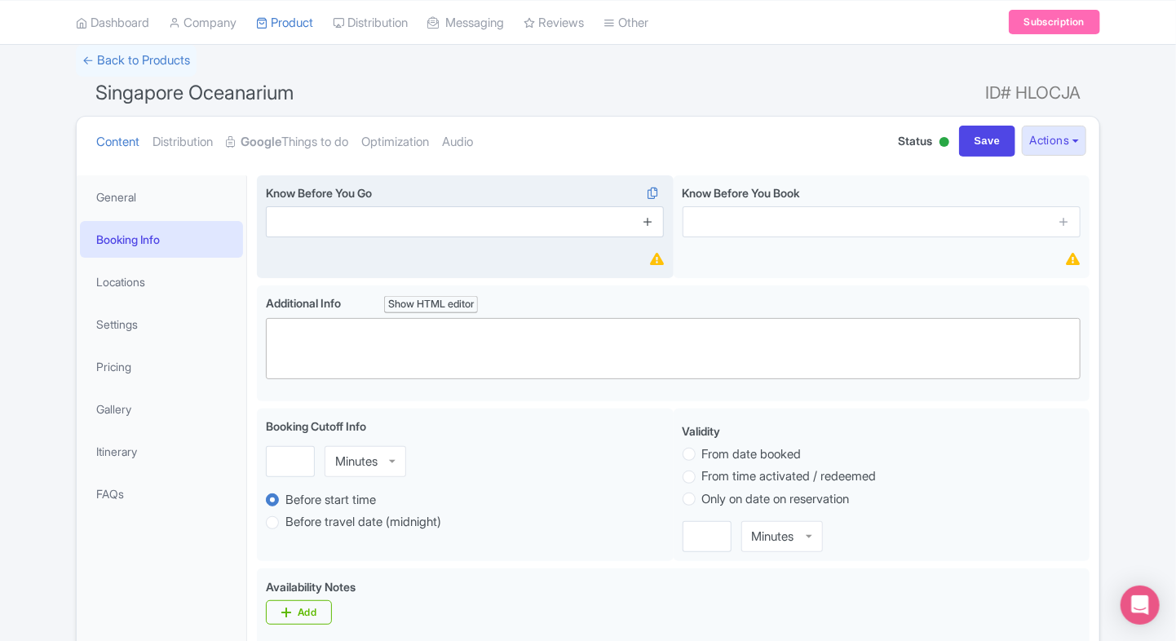
click at [642, 226] on icon at bounding box center [648, 221] width 12 height 12
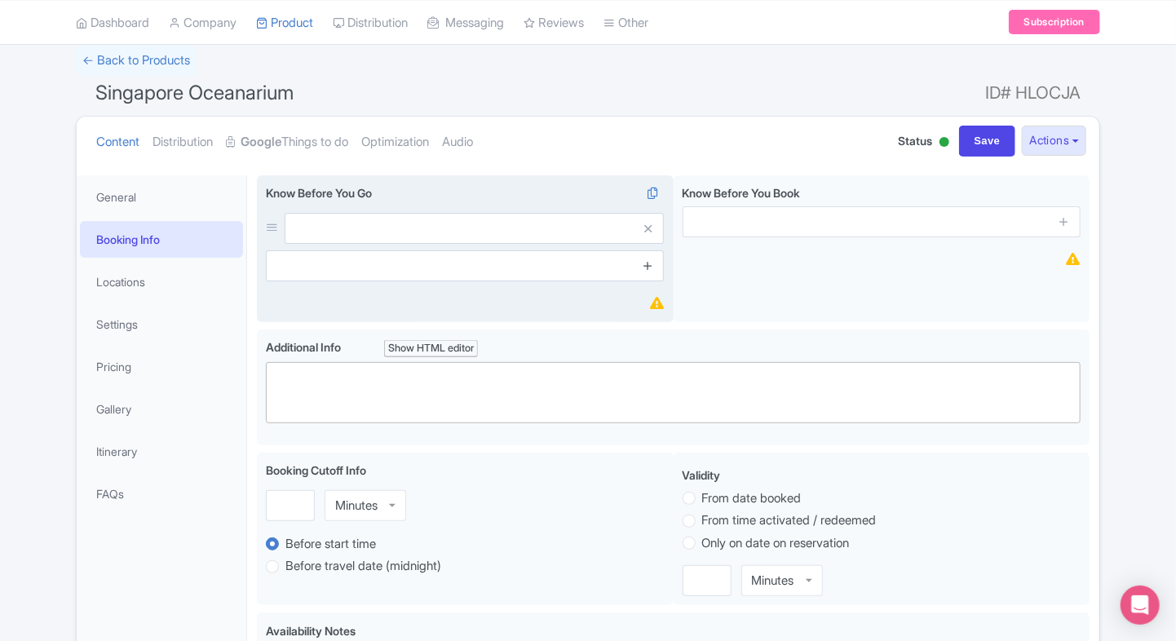
drag, startPoint x: 651, startPoint y: 279, endPoint x: 647, endPoint y: 268, distance: 11.1
click at [647, 268] on span at bounding box center [647, 265] width 33 height 31
click at [647, 268] on icon at bounding box center [648, 265] width 12 height 12
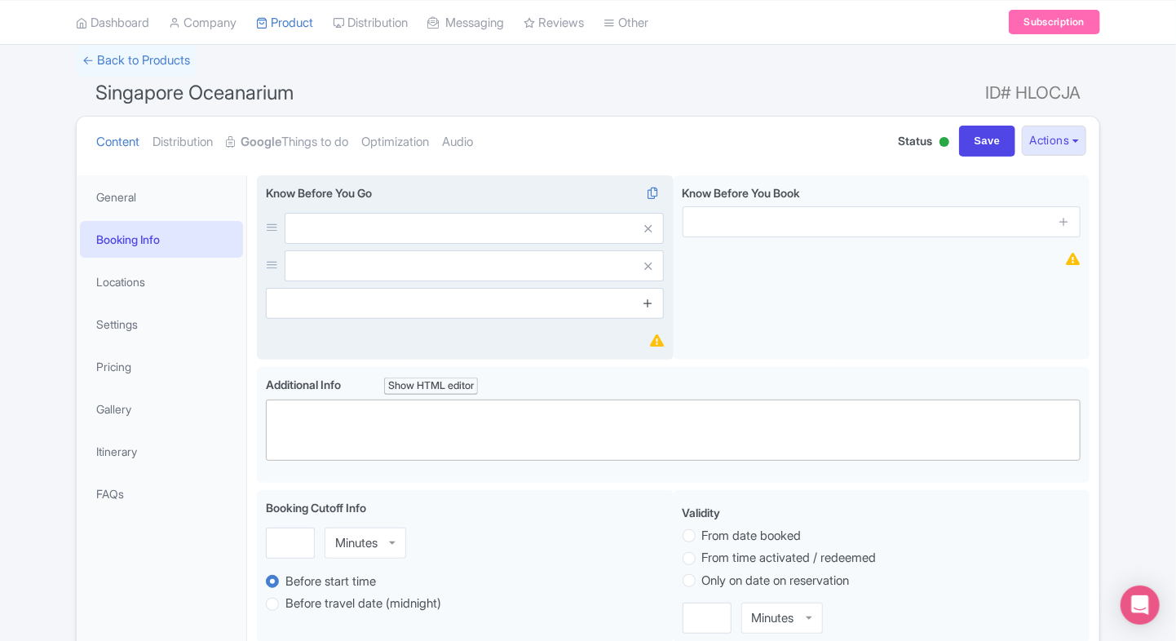
click at [646, 299] on icon at bounding box center [648, 303] width 12 height 12
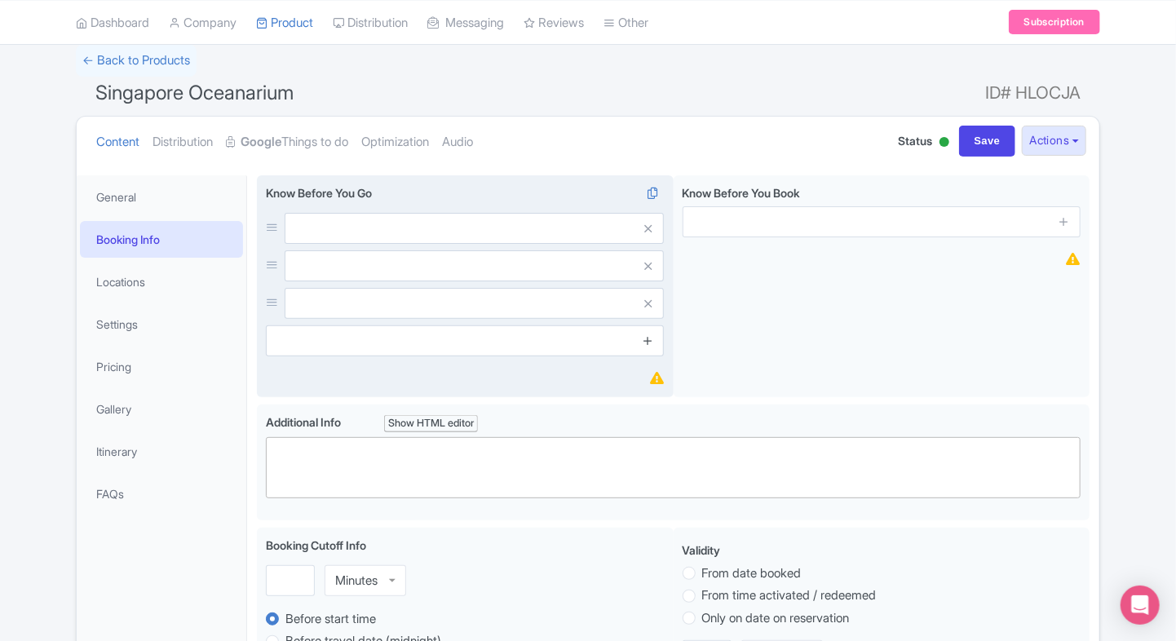
click at [644, 347] on link at bounding box center [648, 341] width 12 height 19
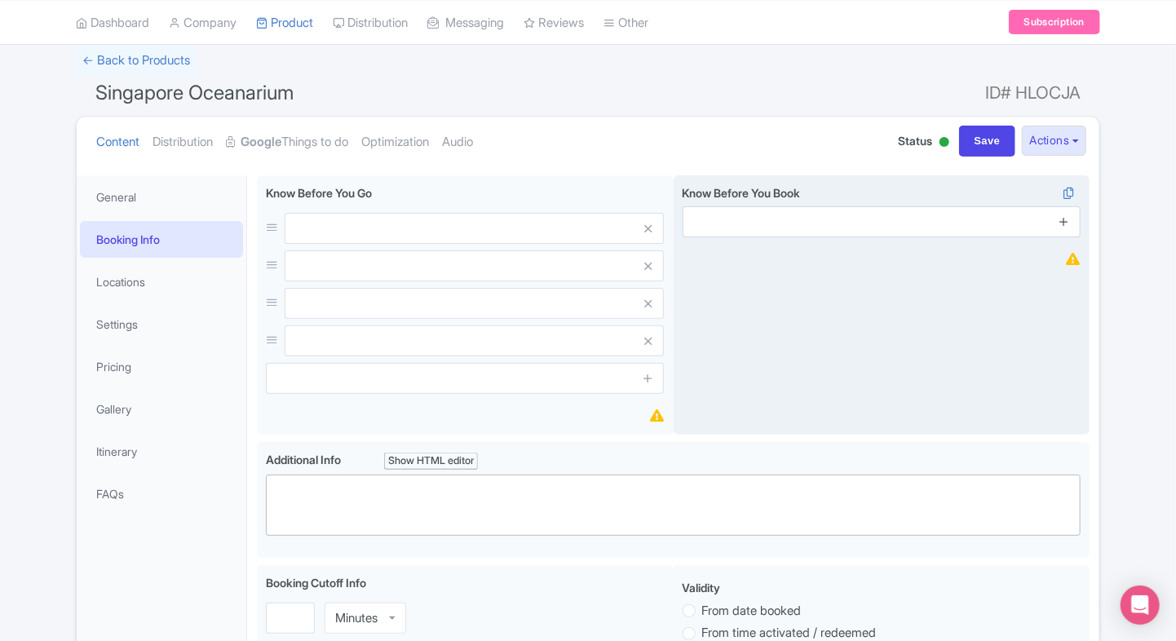
click at [1066, 224] on icon at bounding box center [1063, 221] width 12 height 12
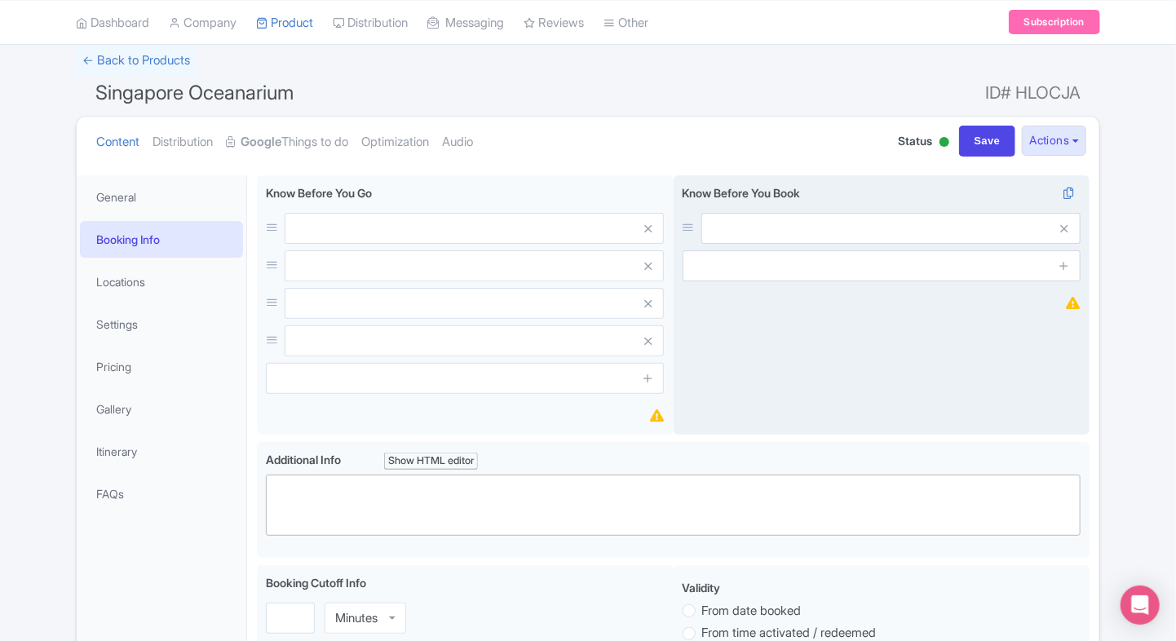
click at [1070, 267] on span at bounding box center [1064, 265] width 33 height 31
click at [1060, 267] on icon at bounding box center [1063, 265] width 12 height 12
click at [1060, 295] on link at bounding box center [1063, 303] width 12 height 19
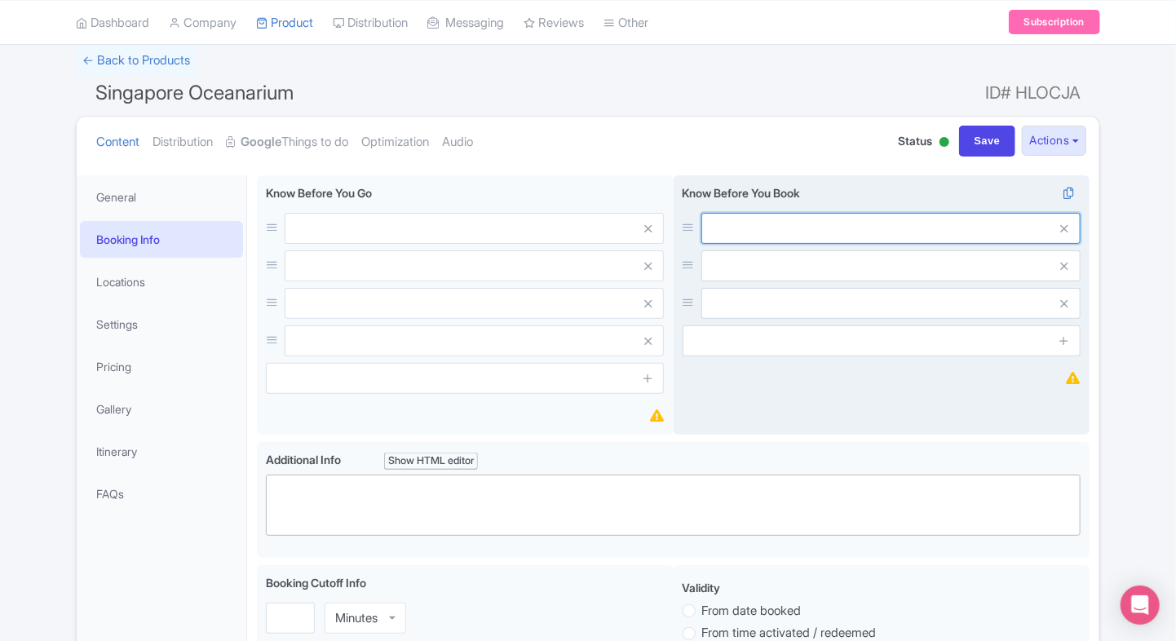
click at [727, 228] on input "text" at bounding box center [890, 228] width 379 height 31
paste input "Children must be accompanied and supervised by an adult at all times."
type input "Children must be accompanied and supervised by an adult at all times."
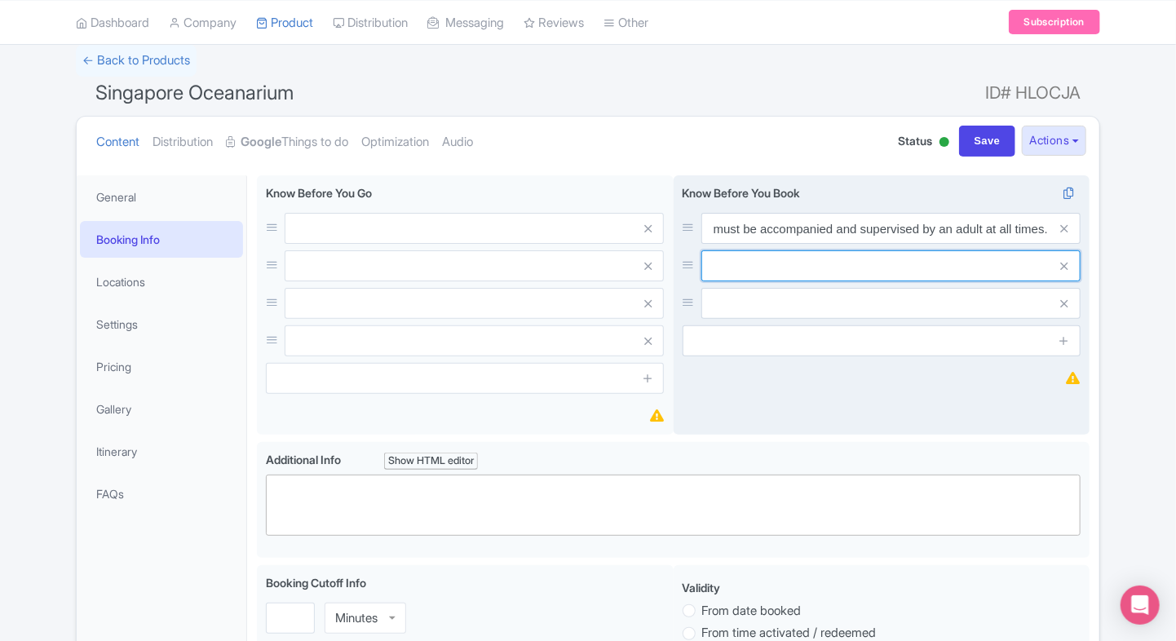
scroll to position [0, 0]
click at [766, 244] on input "text" at bounding box center [890, 228] width 379 height 31
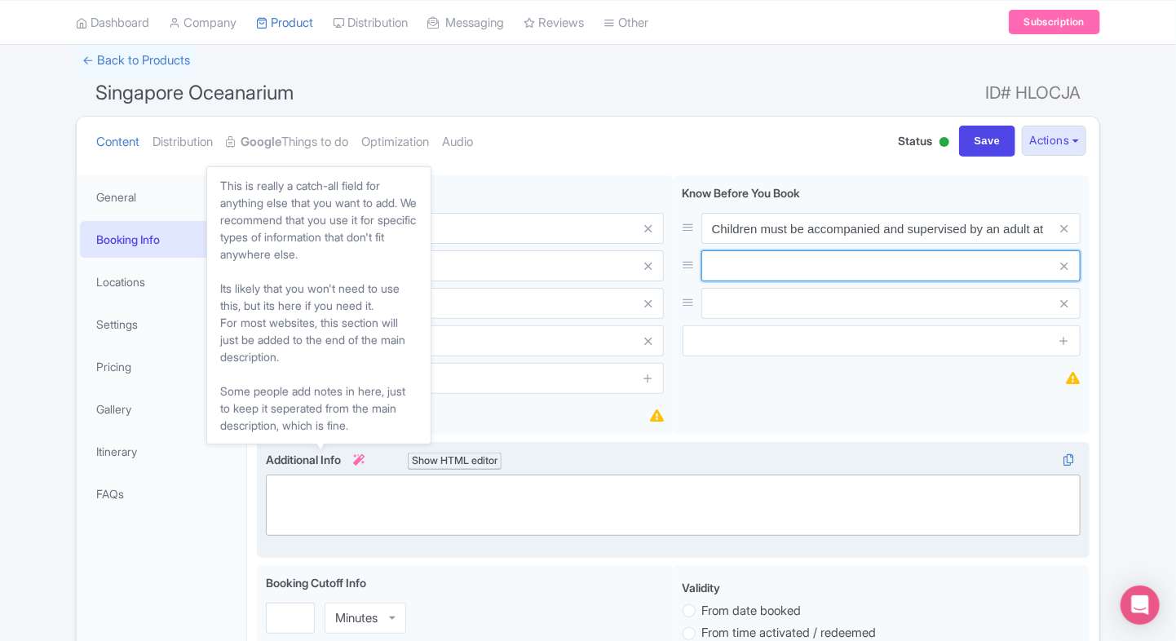
paste input "Luggage storage is not available inside."
type input "Luggage storage is not available inside."
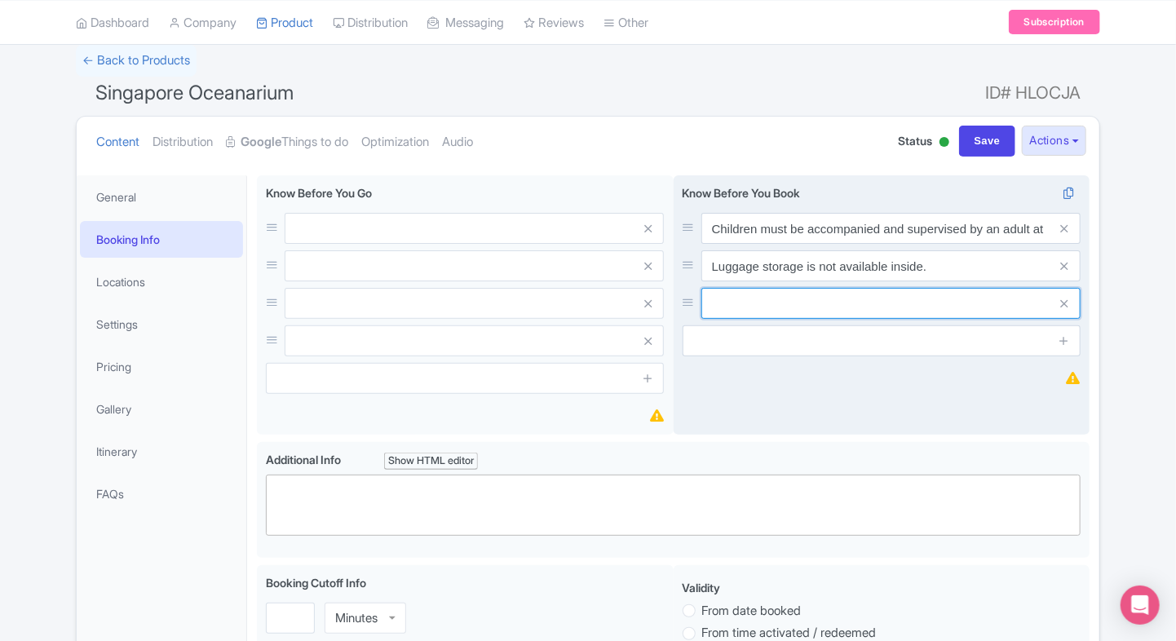
click at [819, 244] on input "text" at bounding box center [890, 228] width 379 height 31
paste input "Outside food and beverages are not permitted within the premises."
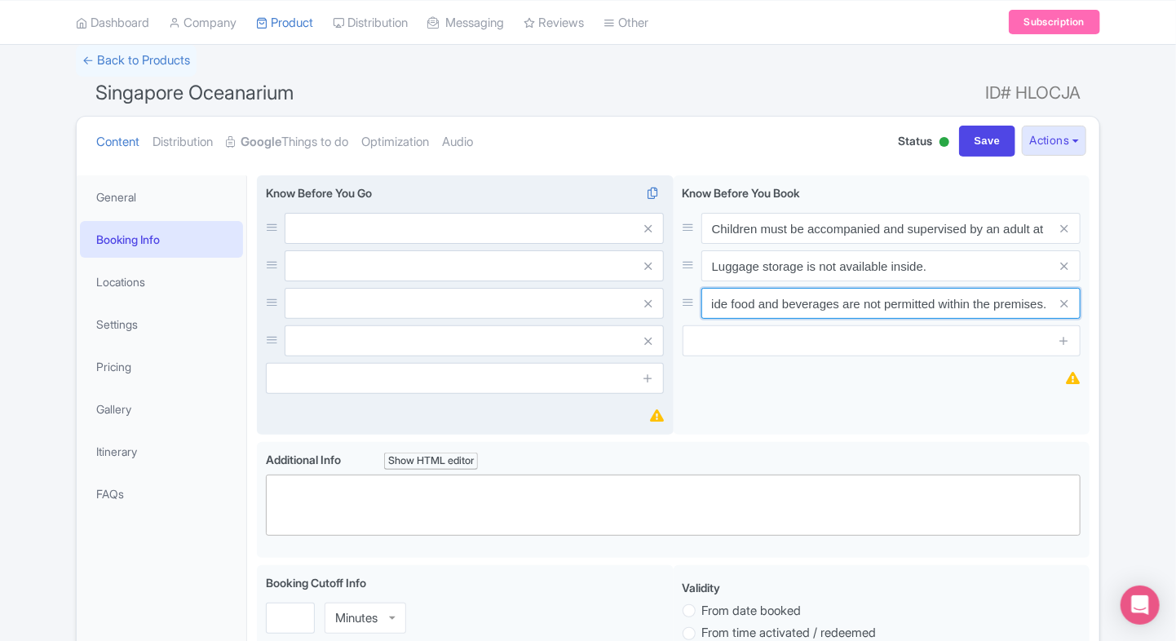
type input "Outside food and beverages are not permitted within the premises."
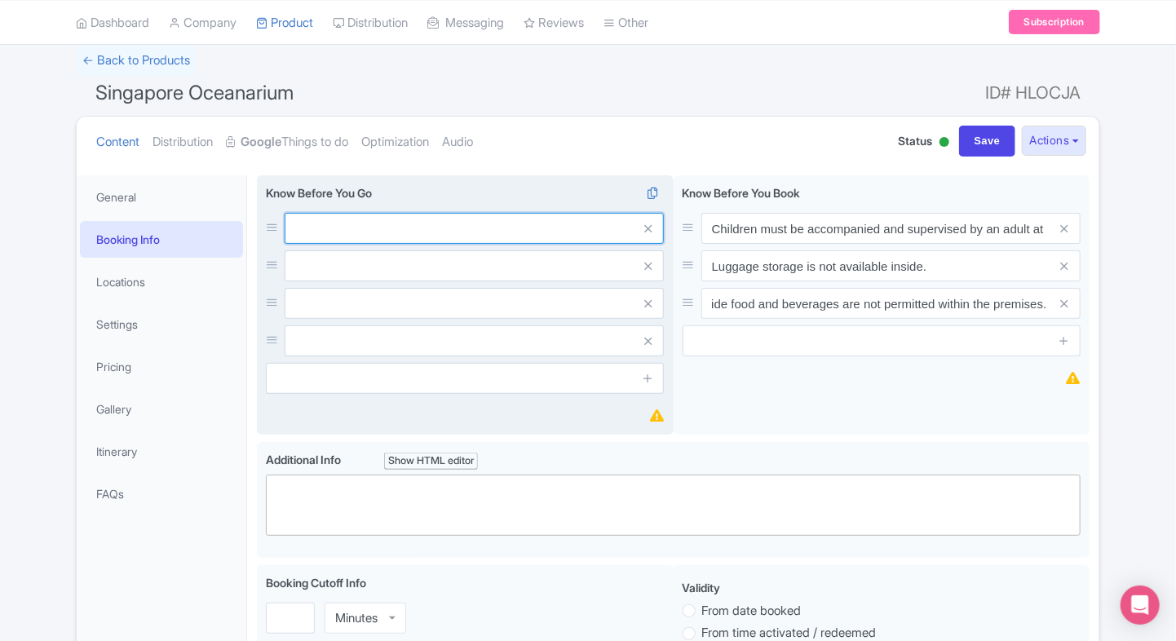
scroll to position [0, 0]
click at [440, 222] on input "text" at bounding box center [474, 228] width 379 height 31
paste input "All visitors must present a valid photo ID at entry. International guests shoul…"
type input "All visitors must present a valid photo ID at entry. International guests shoul…"
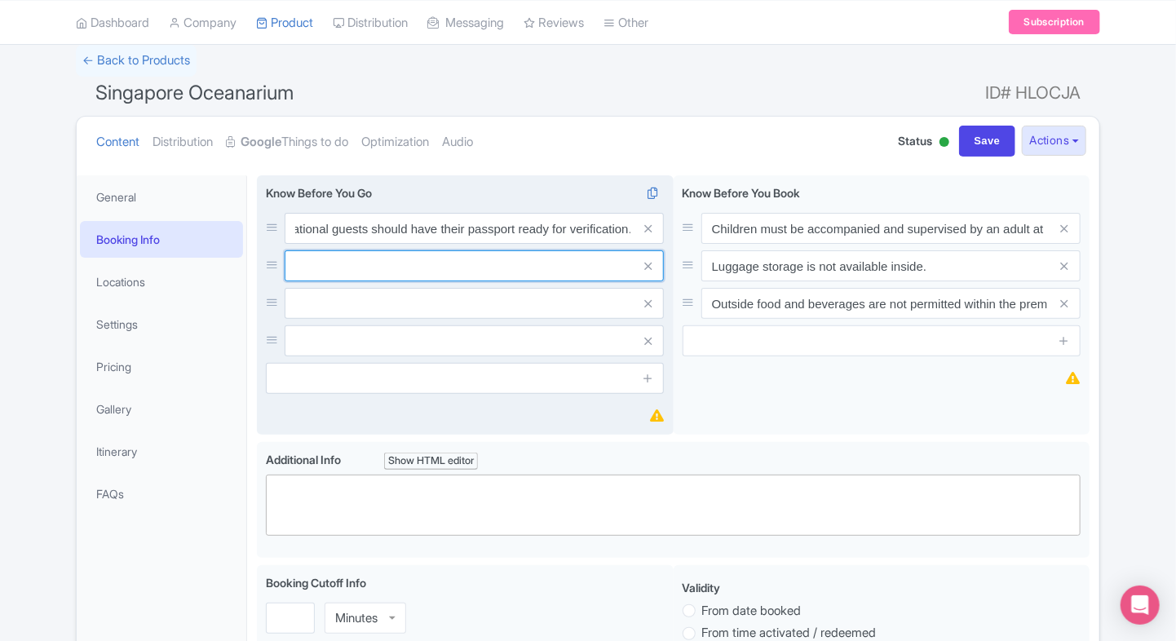
scroll to position [0, 0]
click at [390, 244] on input "text" at bounding box center [474, 228] width 379 height 31
paste input "Avoid tapping on aquarium glass or disturbing marine creatures to help maintain…"
type input "Avoid tapping on aquarium glass or disturbing marine creatures to help maintain…"
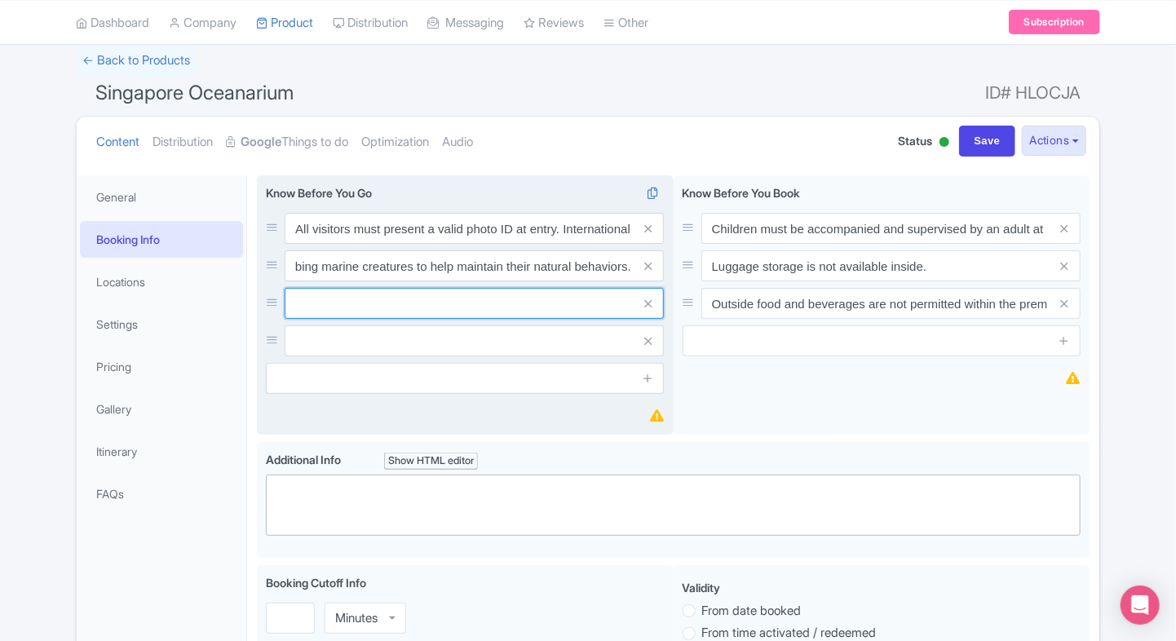
scroll to position [0, 0]
click at [417, 244] on input "text" at bounding box center [474, 228] width 379 height 31
paste input "Remain on marked walkways and follow directional signage to ensure smooth visit…"
type input "Remain on marked walkways and follow directional signage to ensure smooth visit…"
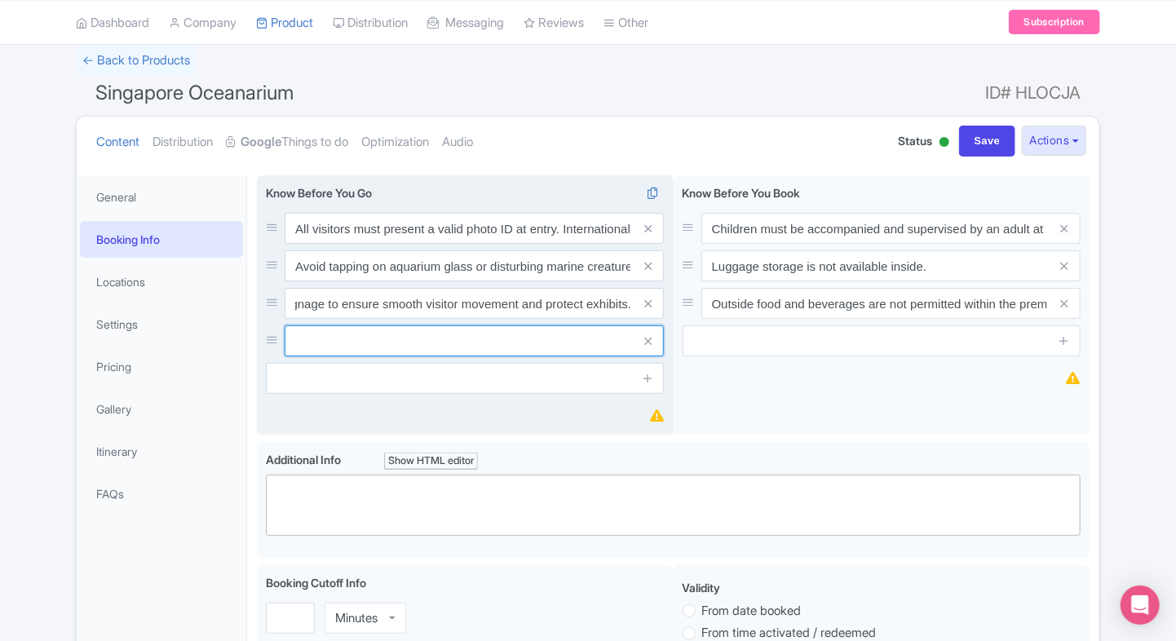
scroll to position [0, 0]
click at [380, 244] on input "text" at bounding box center [474, 228] width 379 height 31
paste input "Do not touch displays or animals unless clearly permitted by staff in interacti…"
type input "Do not touch displays or animals unless clearly permitted by staff in interacti…"
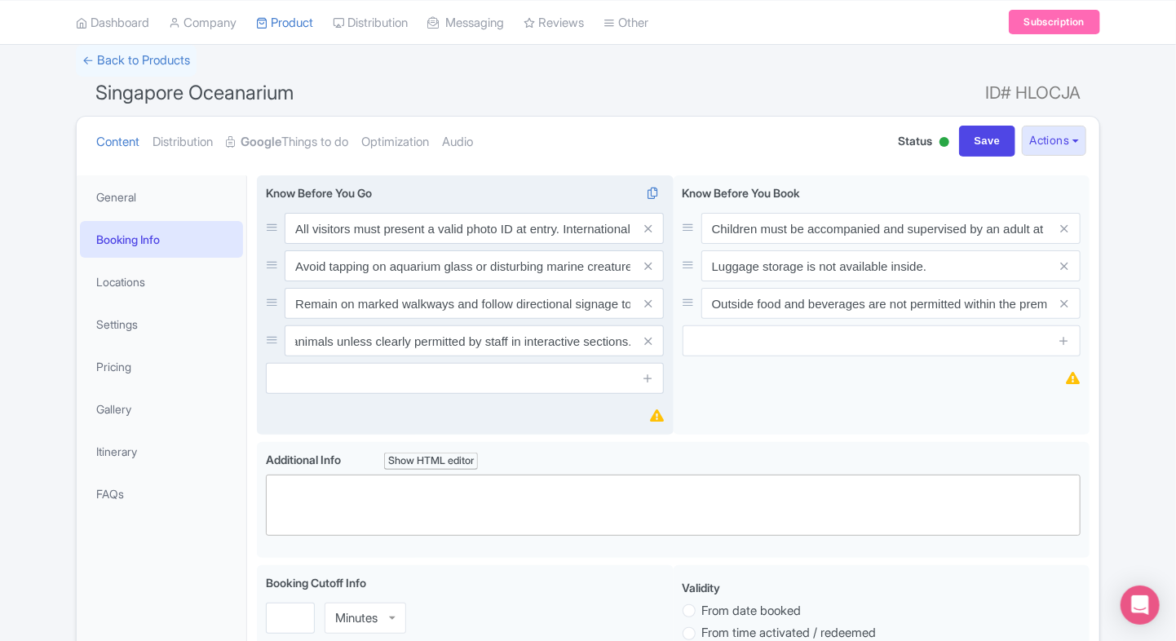
scroll to position [0, 0]
click at [367, 381] on input "text" at bounding box center [465, 378] width 398 height 31
paste input "Non-flash photography is encouraged; avoid using flash to protect marine animal…"
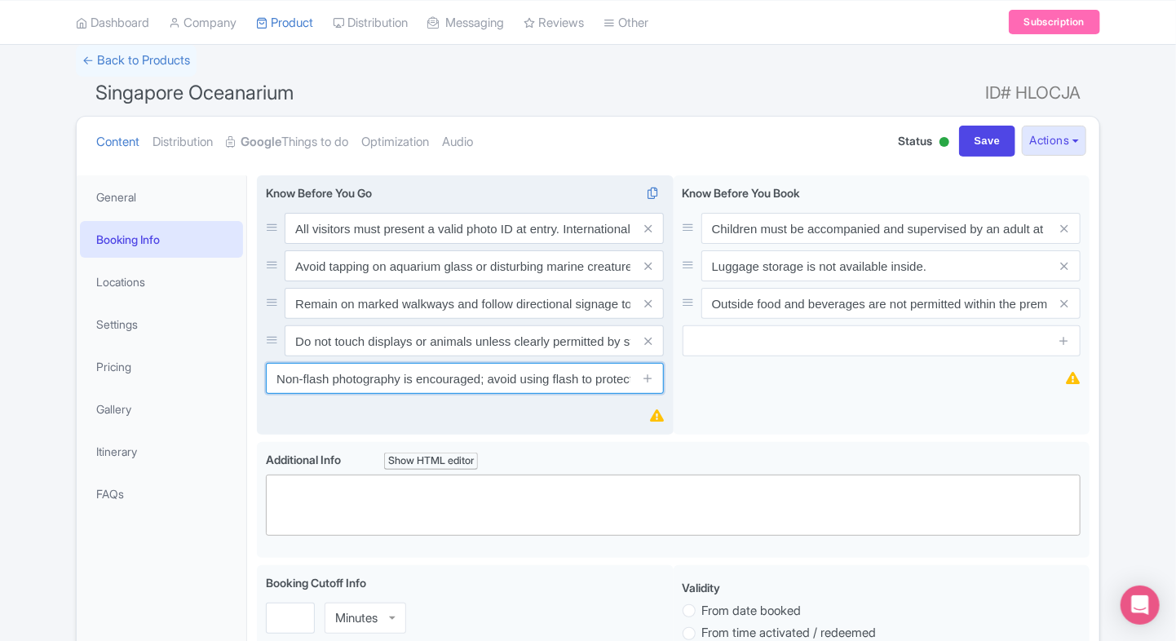
scroll to position [0, 351]
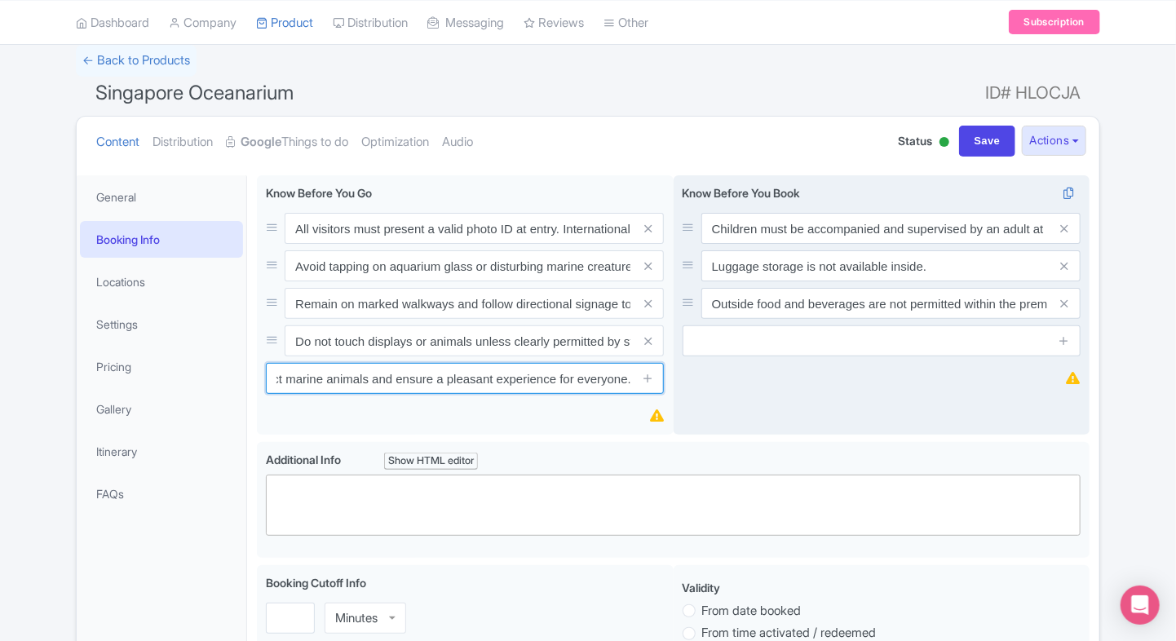
type input "Non-flash photography is encouraged; avoid using flash to protect marine animal…"
click at [785, 396] on div "Know Before You Book Children must be accompanied and supervised by an adult at…" at bounding box center [881, 305] width 417 height 260
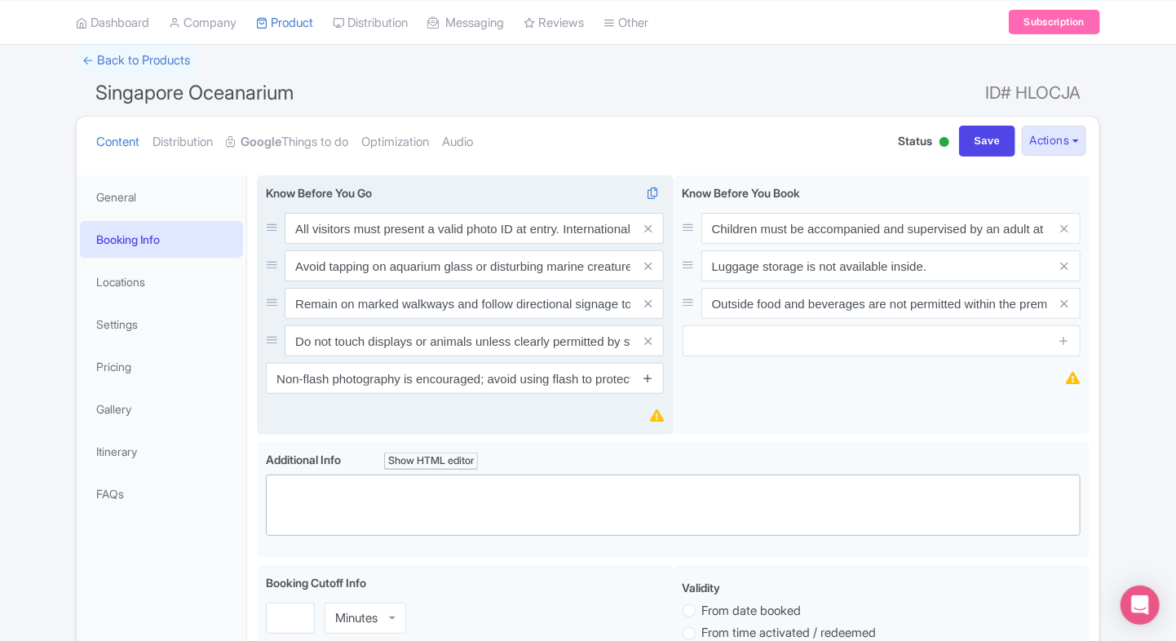
click at [647, 380] on icon at bounding box center [648, 378] width 12 height 12
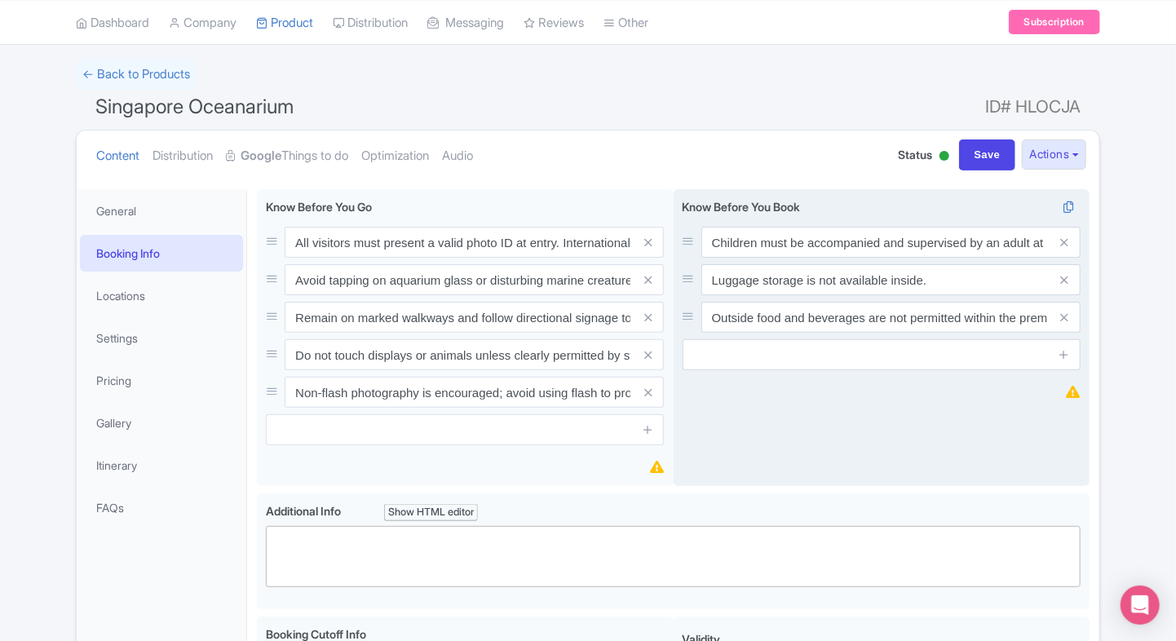
scroll to position [55, 0]
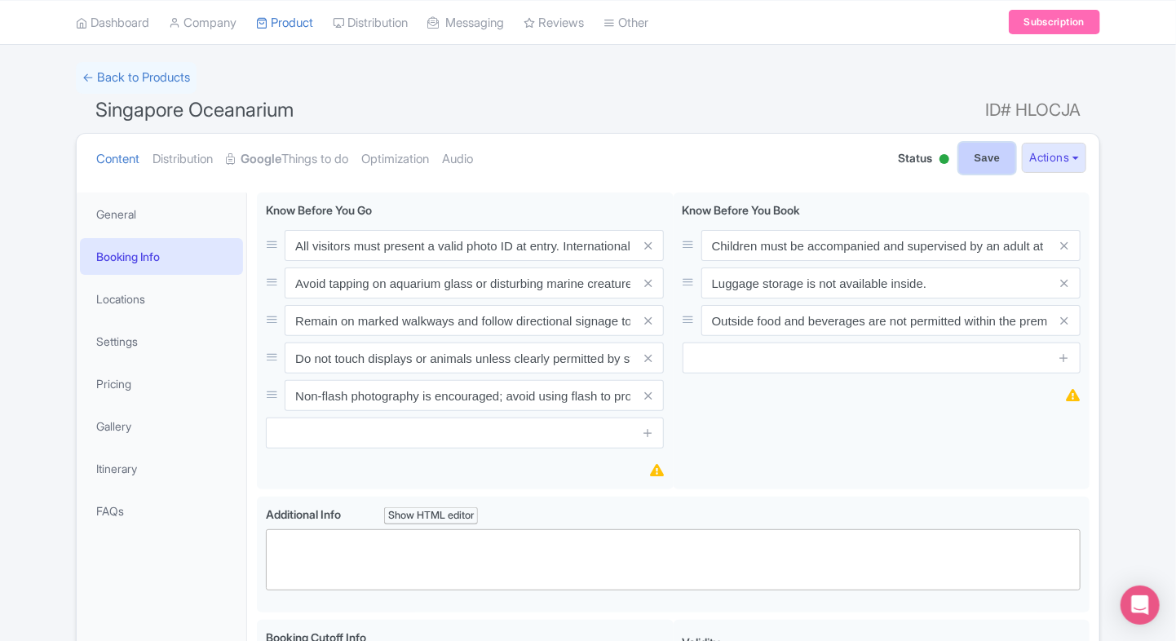
click at [974, 152] on input "Save" at bounding box center [987, 158] width 57 height 31
type input "Saving..."
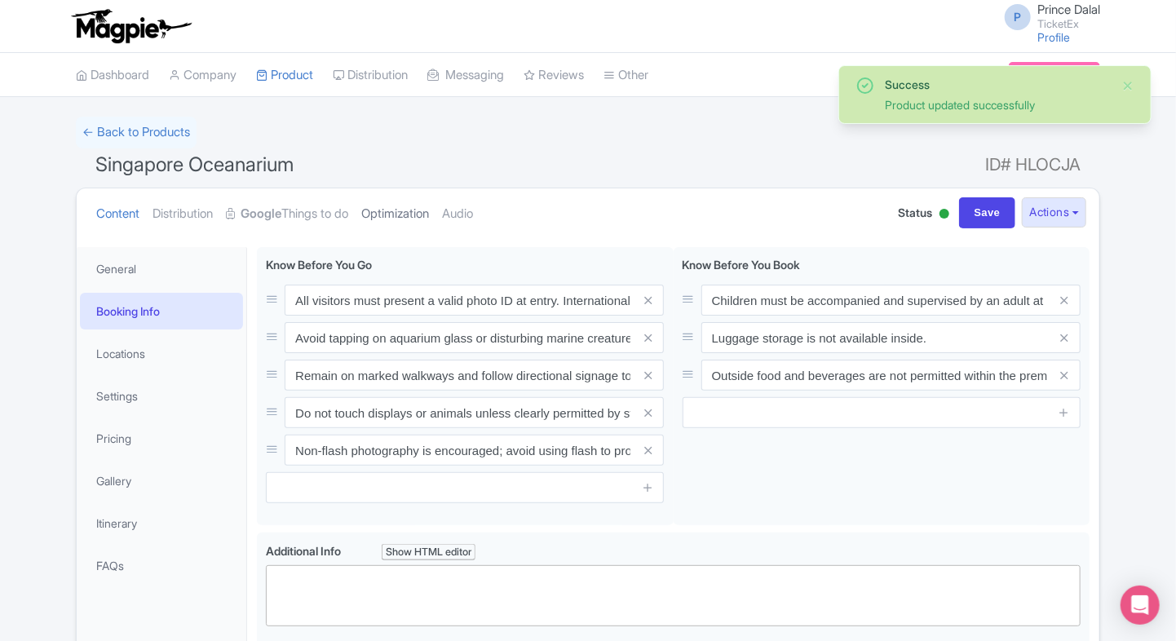
click at [388, 220] on link "Optimization" at bounding box center [395, 213] width 68 height 51
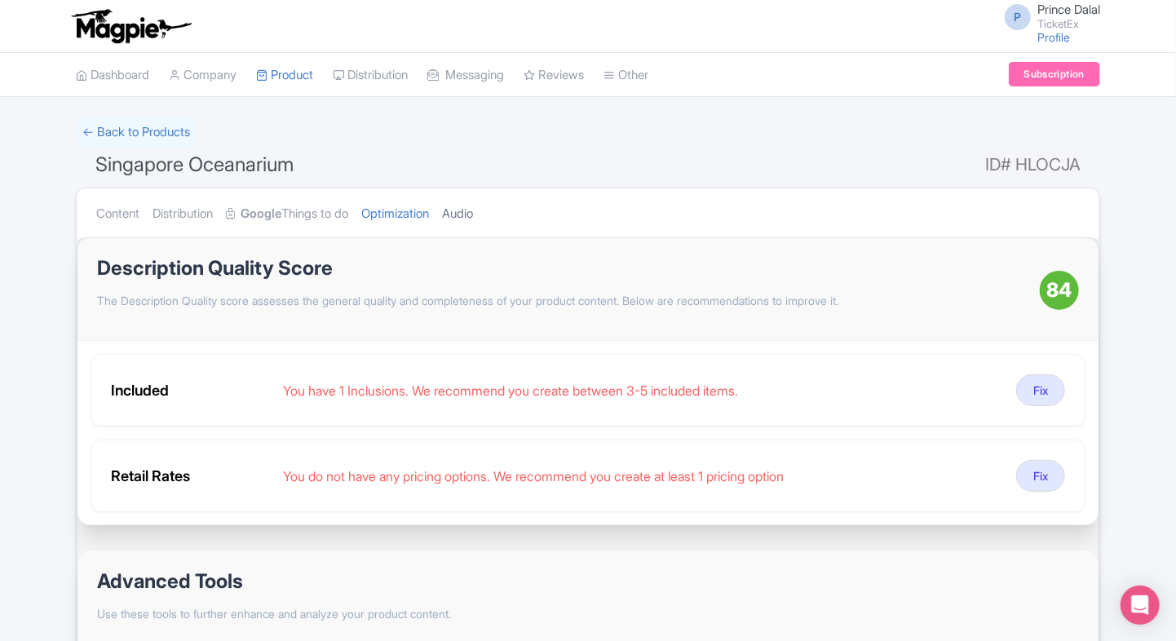
click at [473, 214] on link "Audio" at bounding box center [457, 213] width 31 height 51
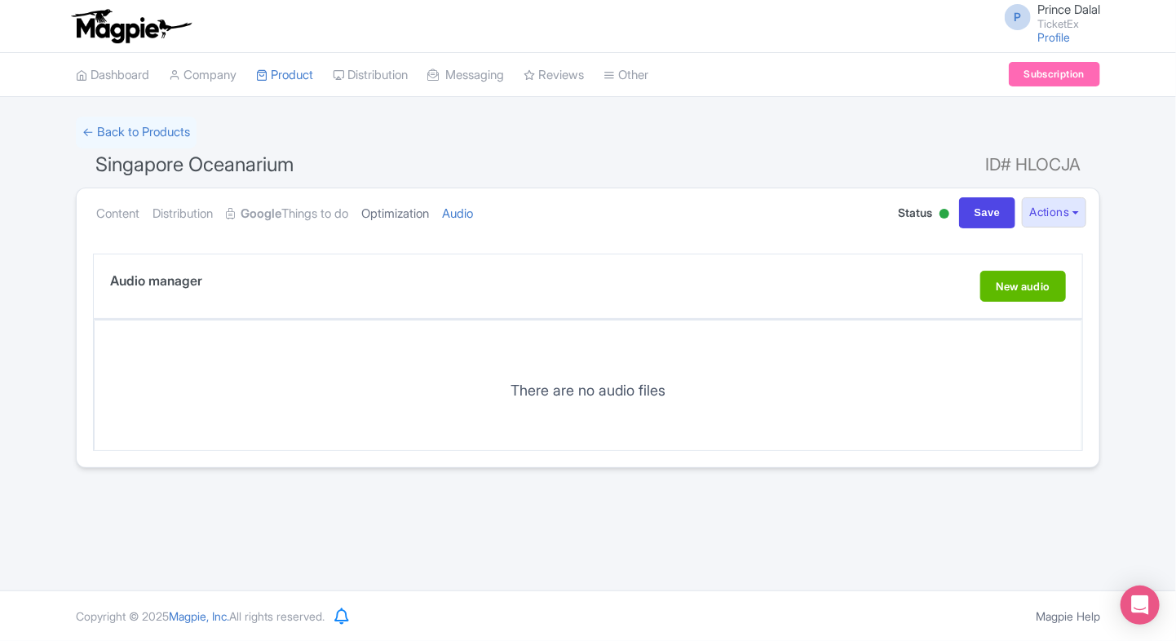
click at [412, 211] on link "Optimization" at bounding box center [395, 213] width 68 height 51
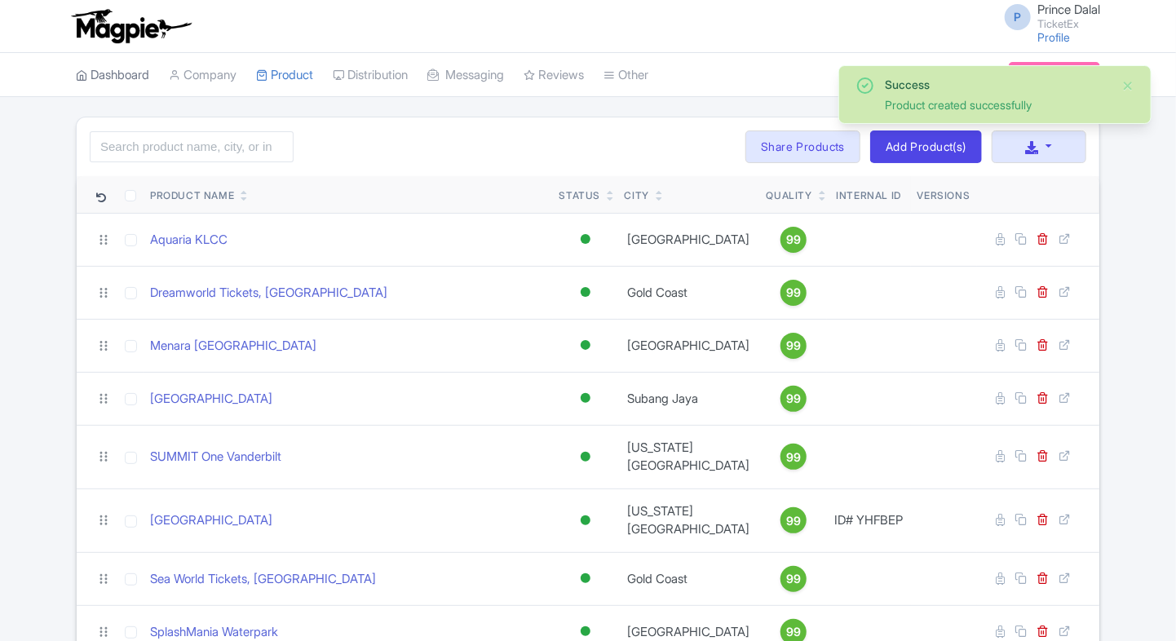
drag, startPoint x: 0, startPoint y: 0, endPoint x: 139, endPoint y: 86, distance: 162.9
click at [139, 86] on link "Dashboard" at bounding box center [112, 75] width 73 height 45
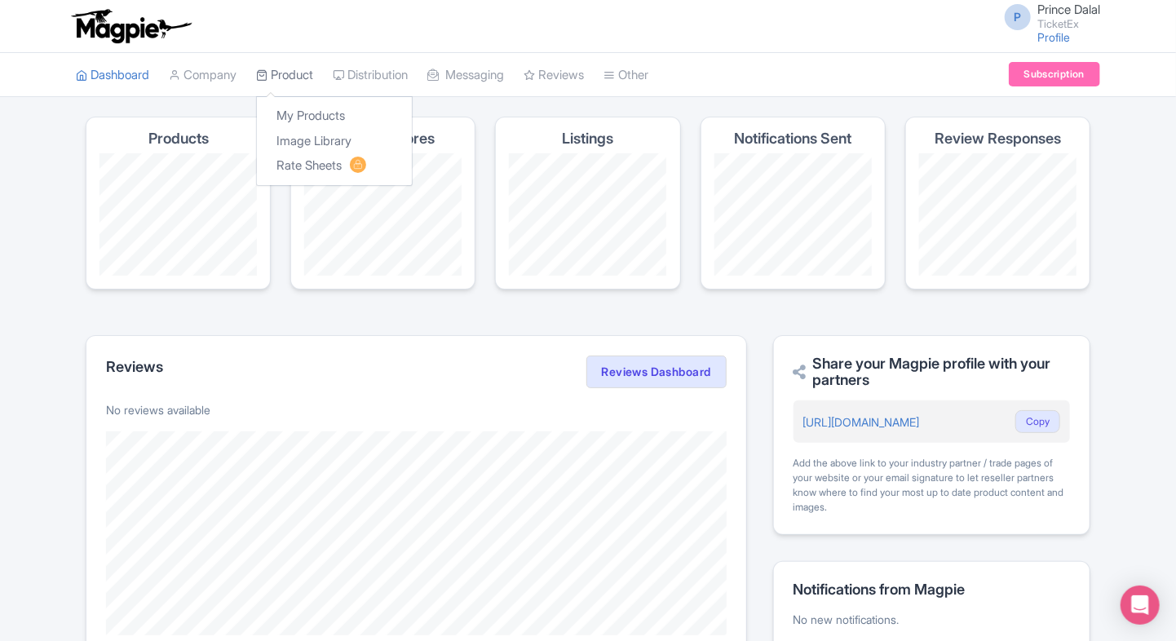
click at [293, 78] on link "Product" at bounding box center [284, 75] width 57 height 45
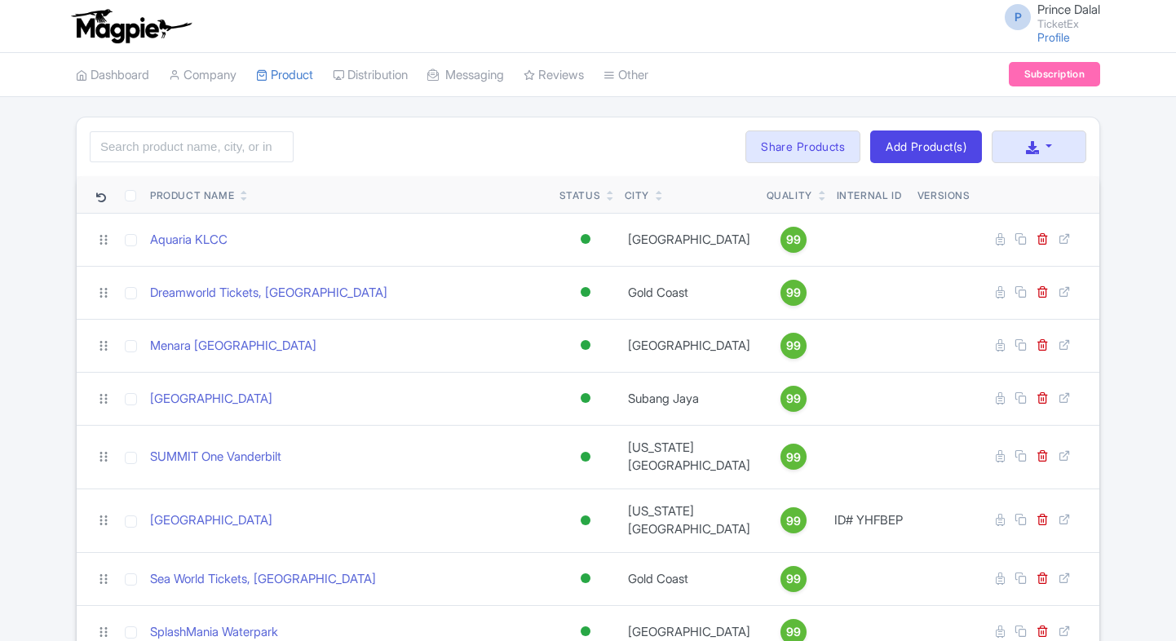
scroll to position [104, 0]
